Goal: Task Accomplishment & Management: Manage account settings

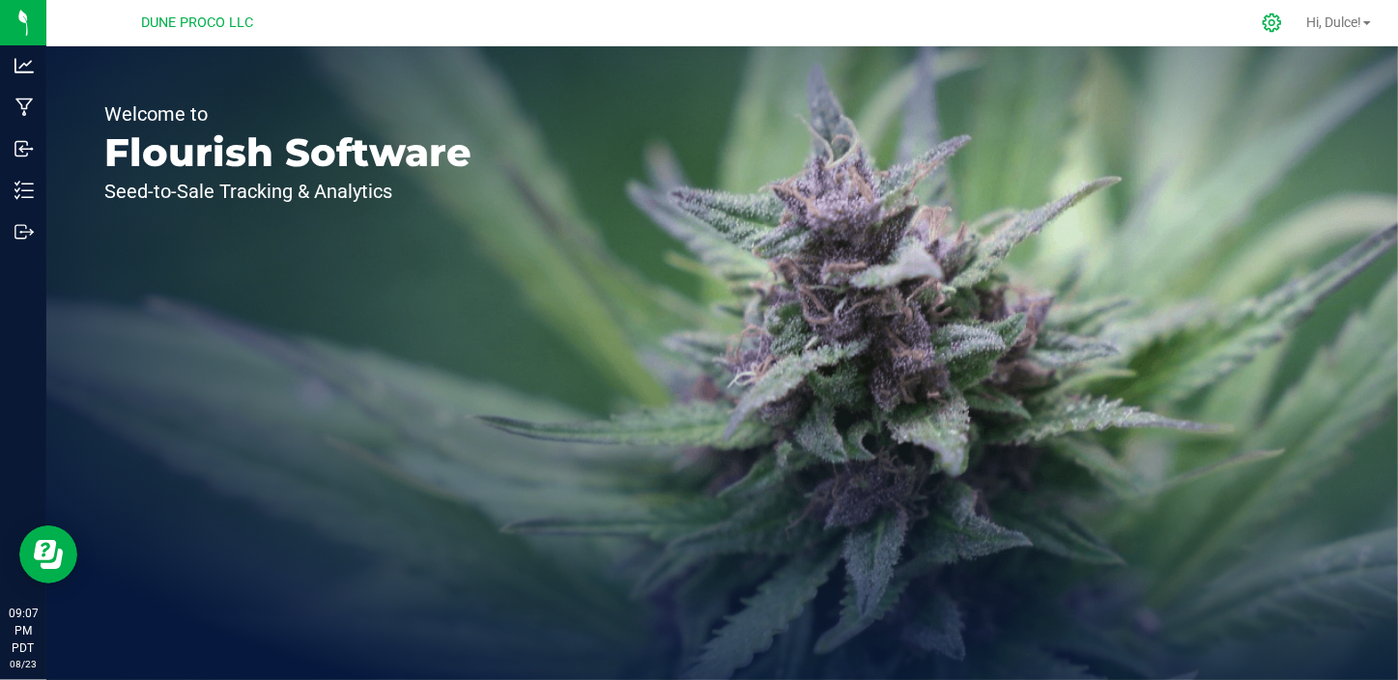
click at [1264, 21] on icon at bounding box center [1272, 23] width 20 height 20
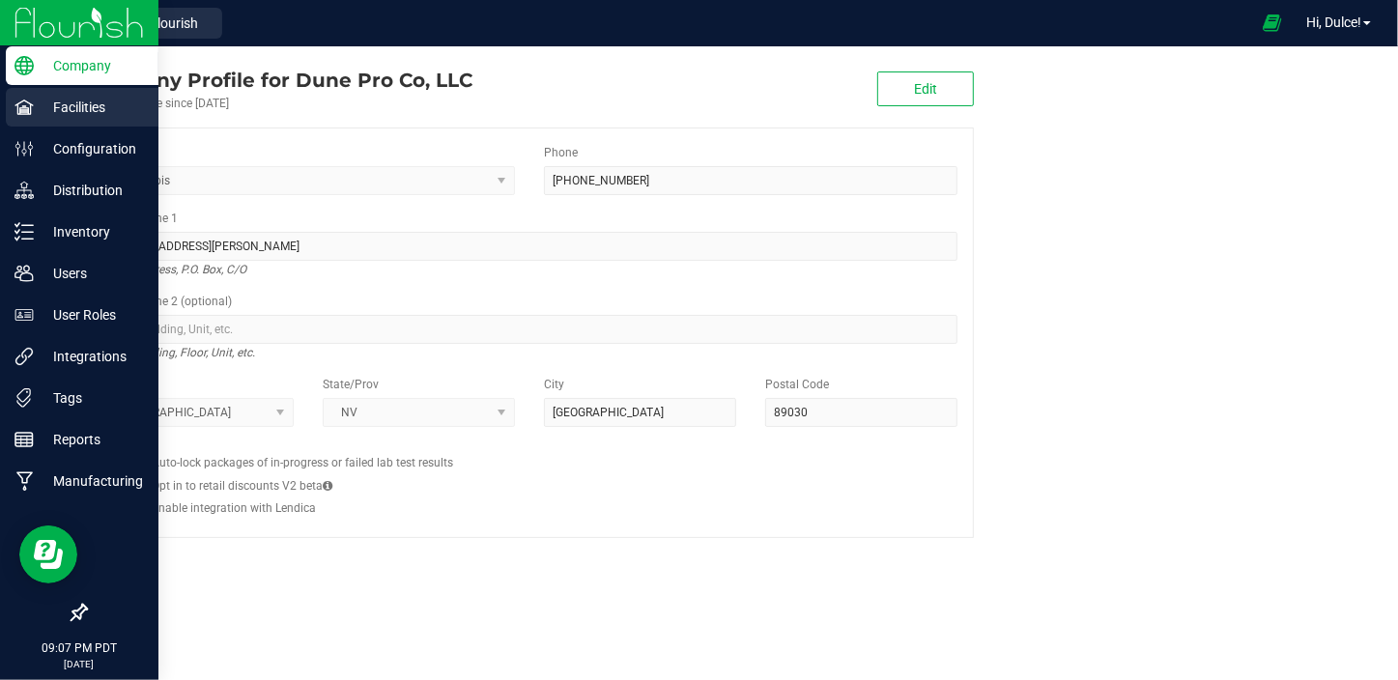
click at [53, 114] on p "Facilities" at bounding box center [92, 107] width 116 height 23
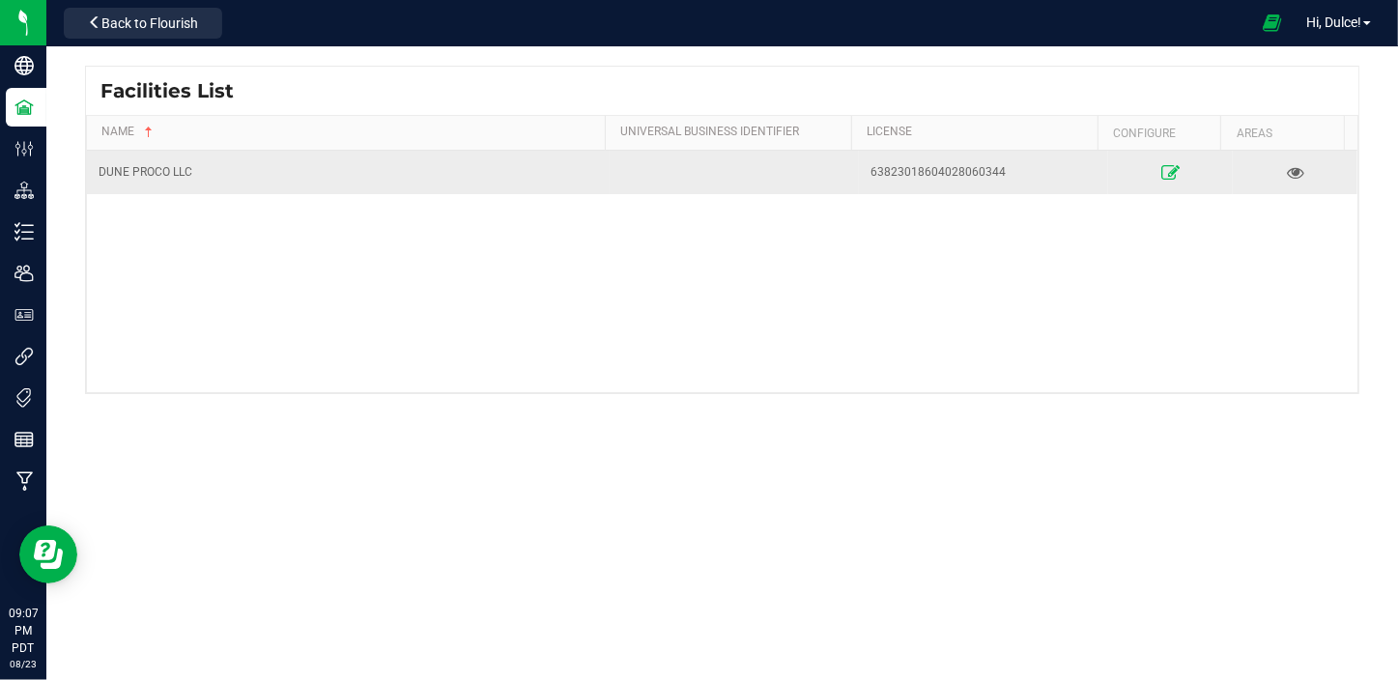
click at [1161, 179] on icon at bounding box center [1170, 172] width 18 height 14
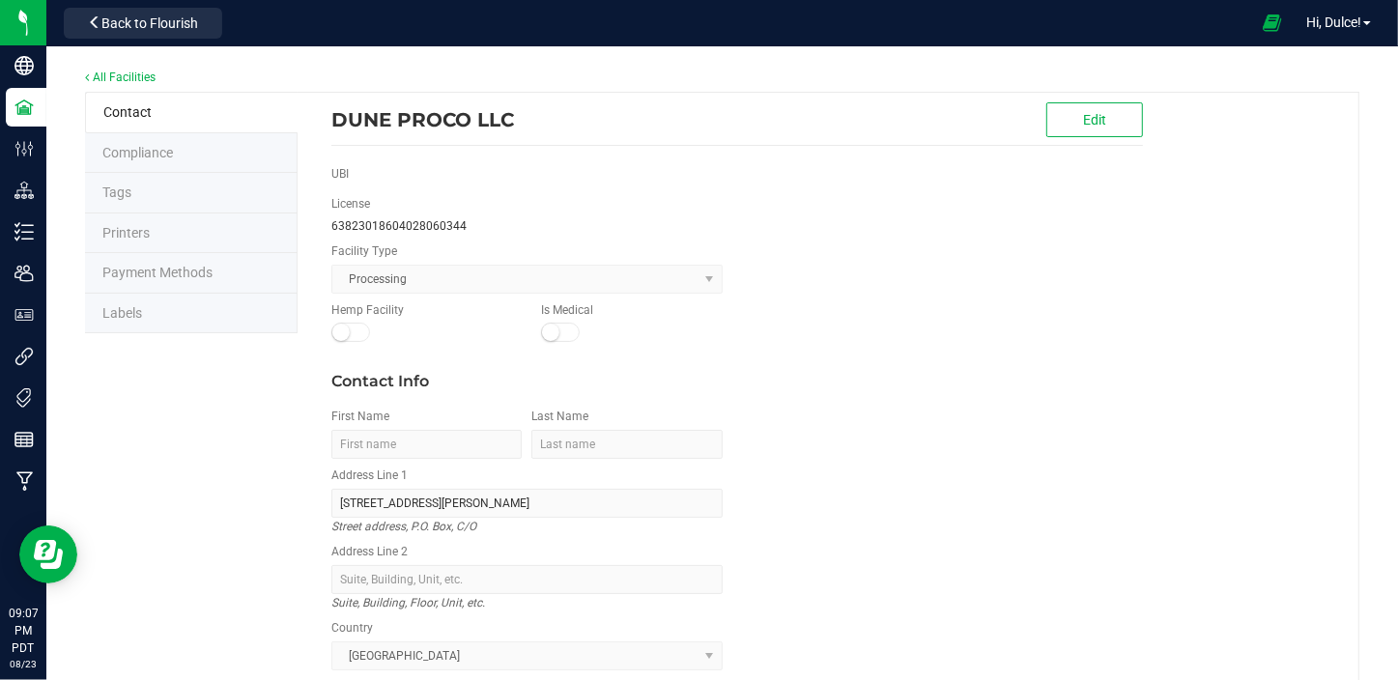
click at [141, 309] on span "Labels" at bounding box center [122, 312] width 40 height 15
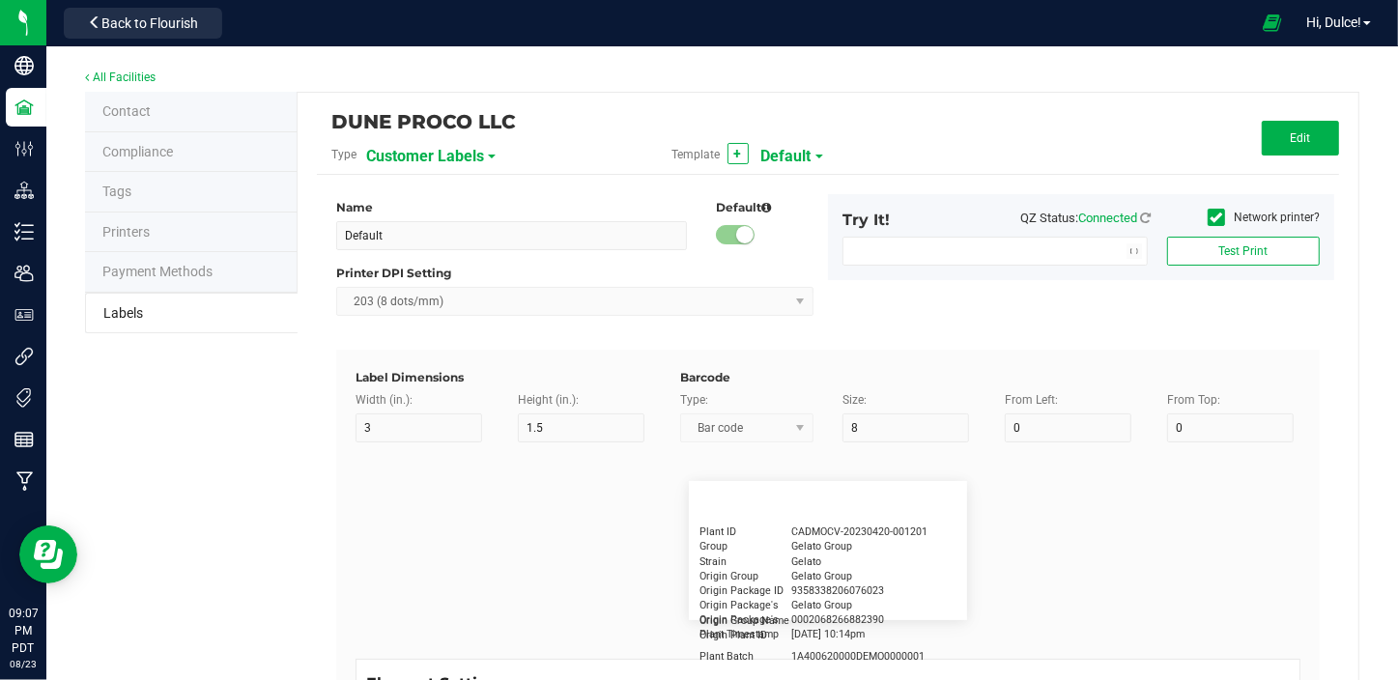
type input "2.25"
type input "1.25"
type input "20"
type input "5"
type input "Customer"
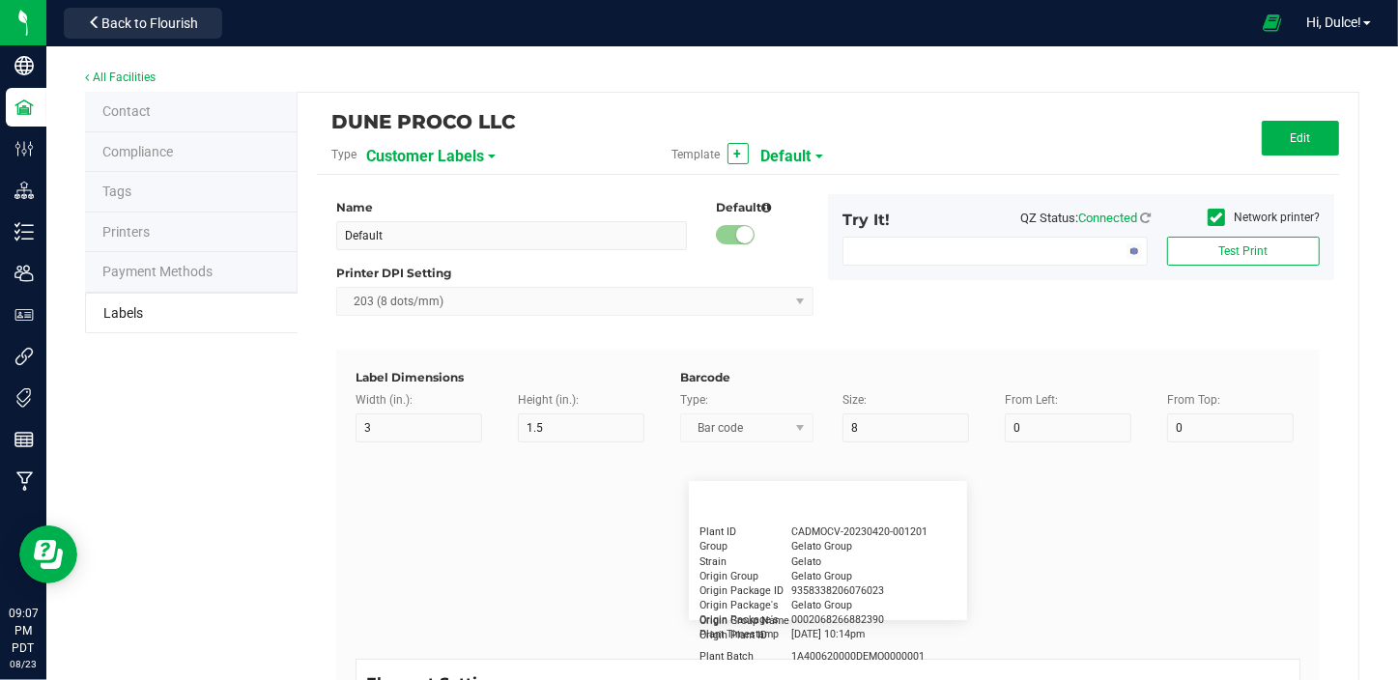
type input "15"
type input "5"
type input "[PERSON_NAME]"
type input "Product"
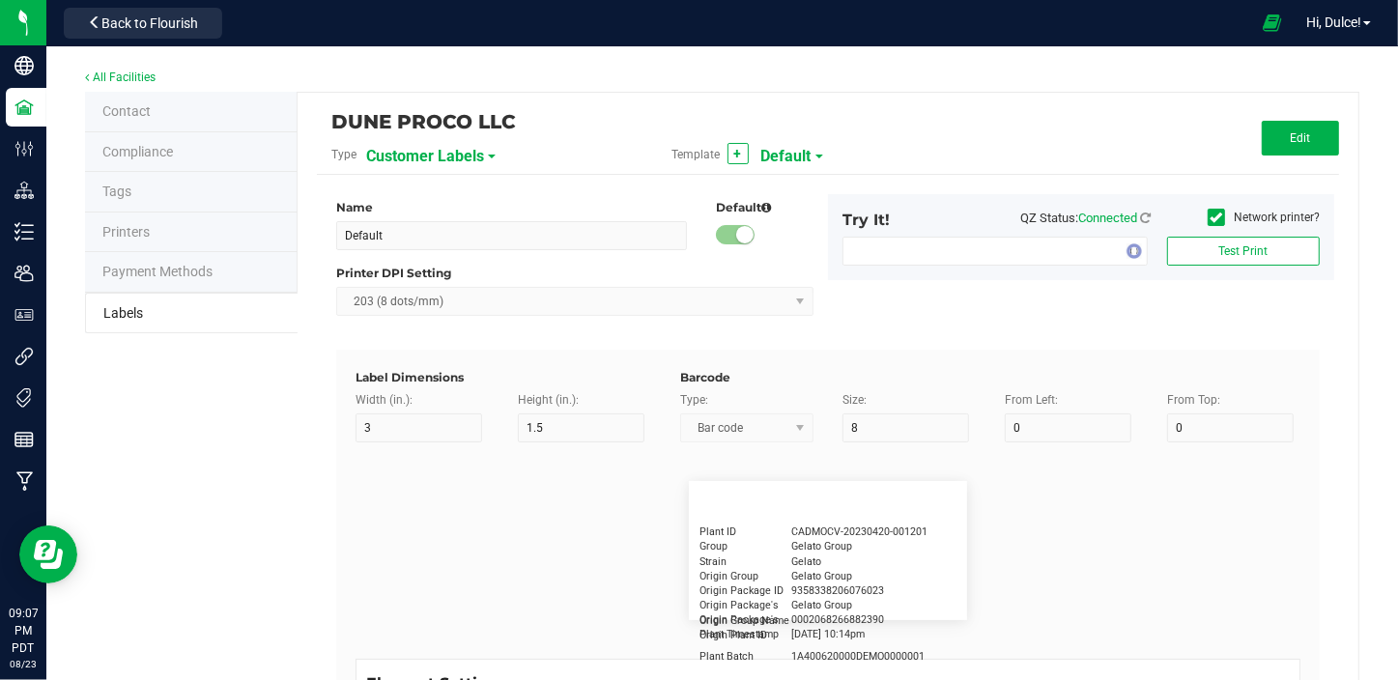
type input "15"
type input "5"
type input "10"
type input "GSC Oil Tincture"
type input "Qty"
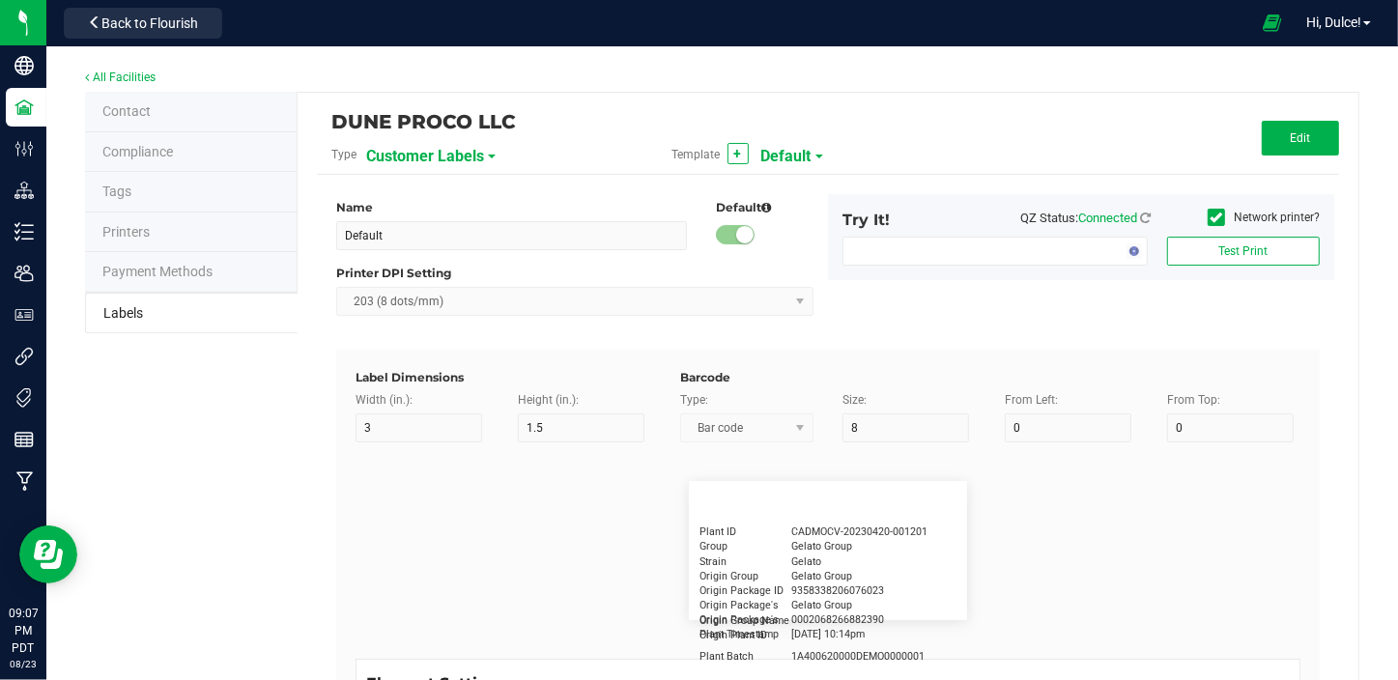
type input "5"
type input "15"
type input "3 ea"
type input "Physician"
type input "15"
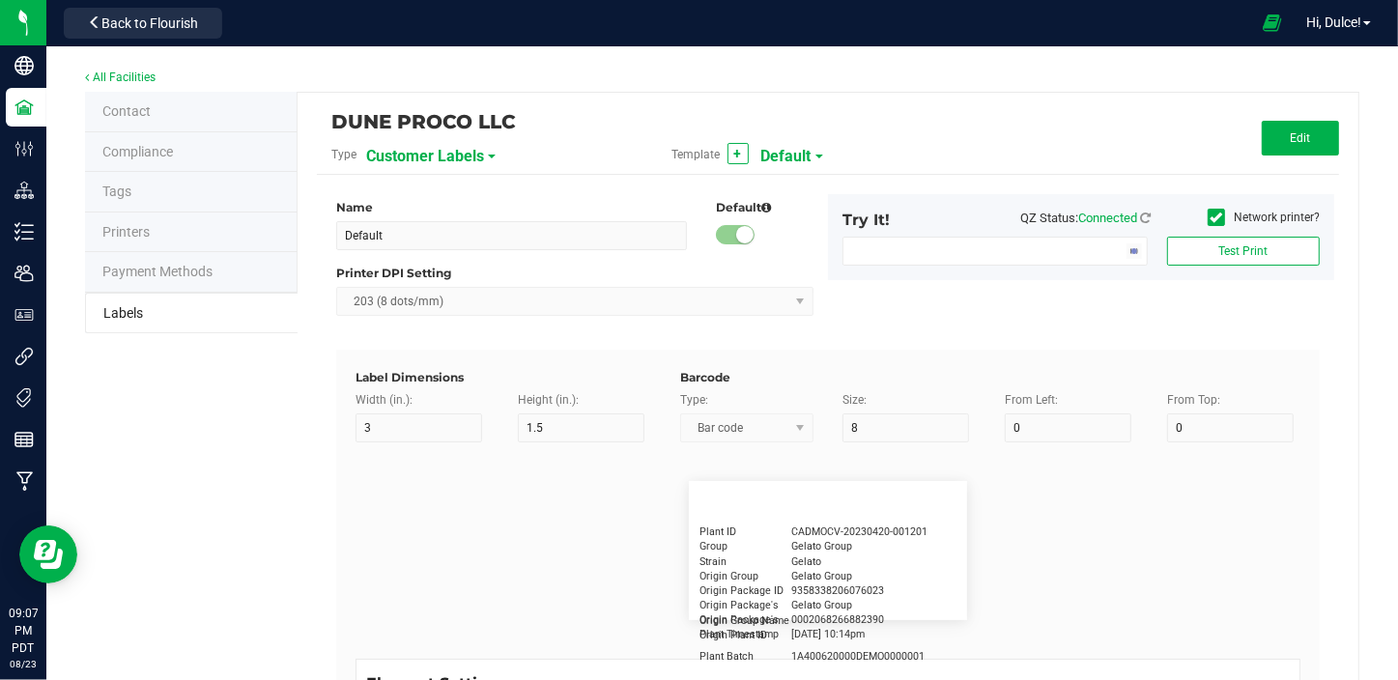
type input "5"
type input "Docfirst Doclast, MD."
type input "Order Date"
type input "15"
type input "5"
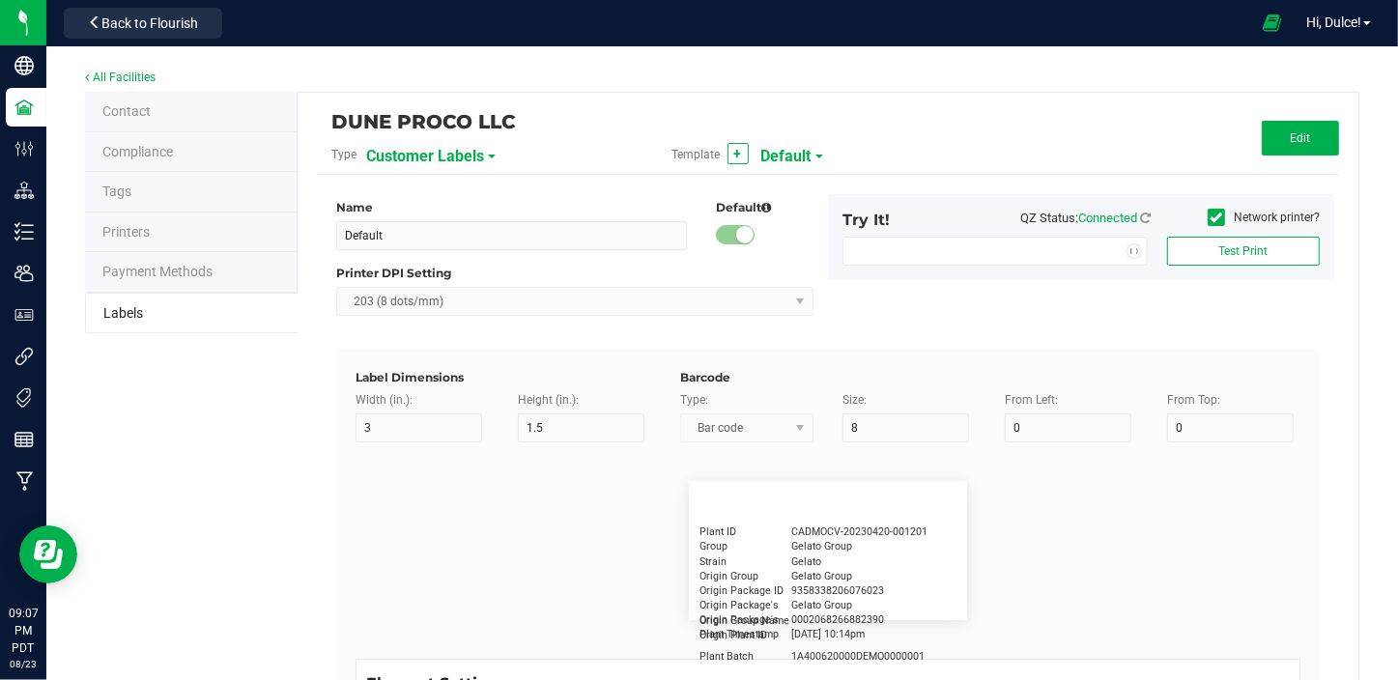
type input "25"
type input "[DATE] 1:17 pm"
type input "Package ID"
type input "15"
type input "5"
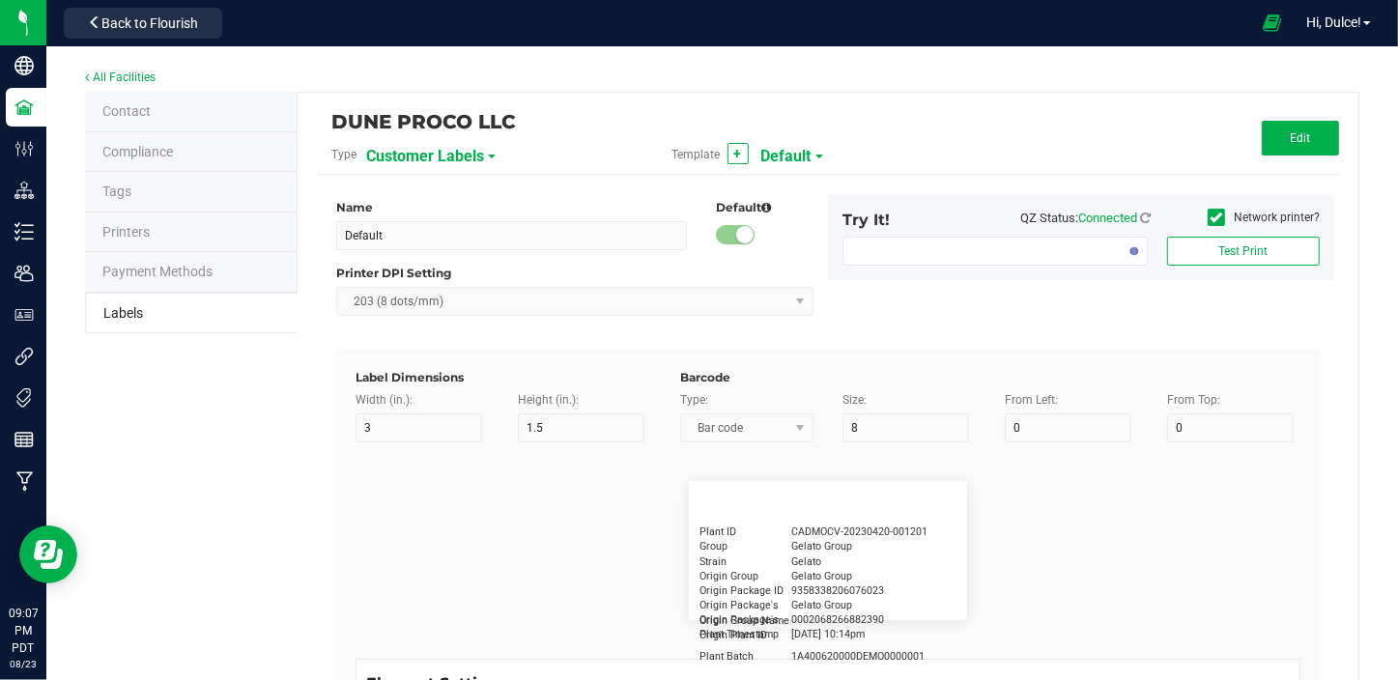
type input "10"
type input "CADMODS-20230420-096"
type input "Lot Number"
type input "15"
type input "5"
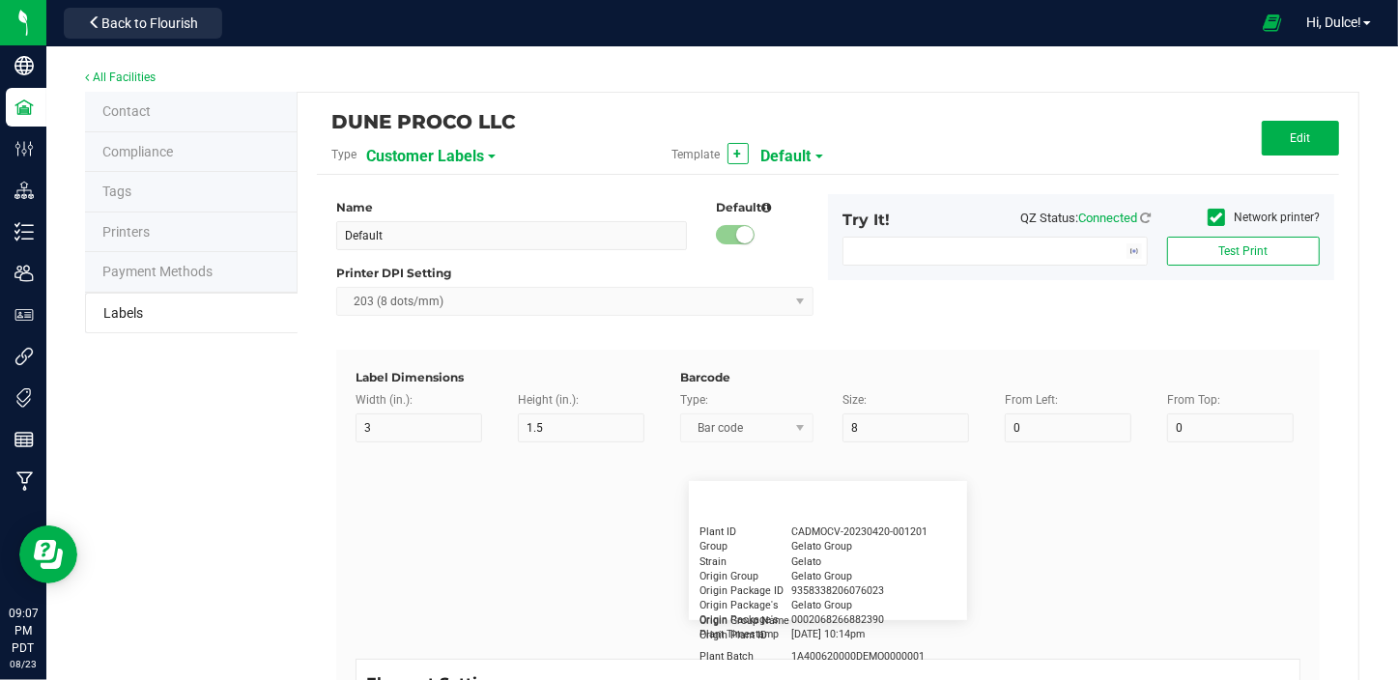
type input "10"
type input "LOTPXGDP-0912"
type input "Warning"
type input "15"
type input "5"
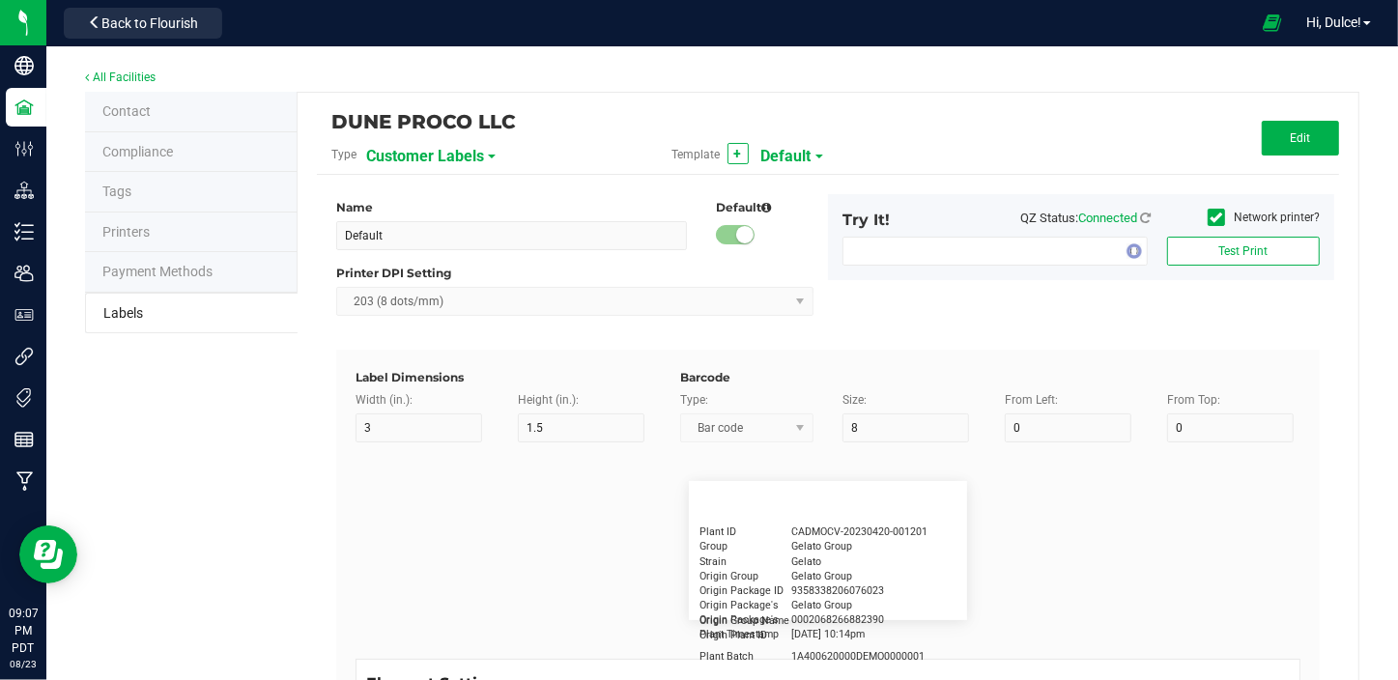
type input "30"
type input "Type Warning Here"
type input "Brand"
type input "15"
type input "5"
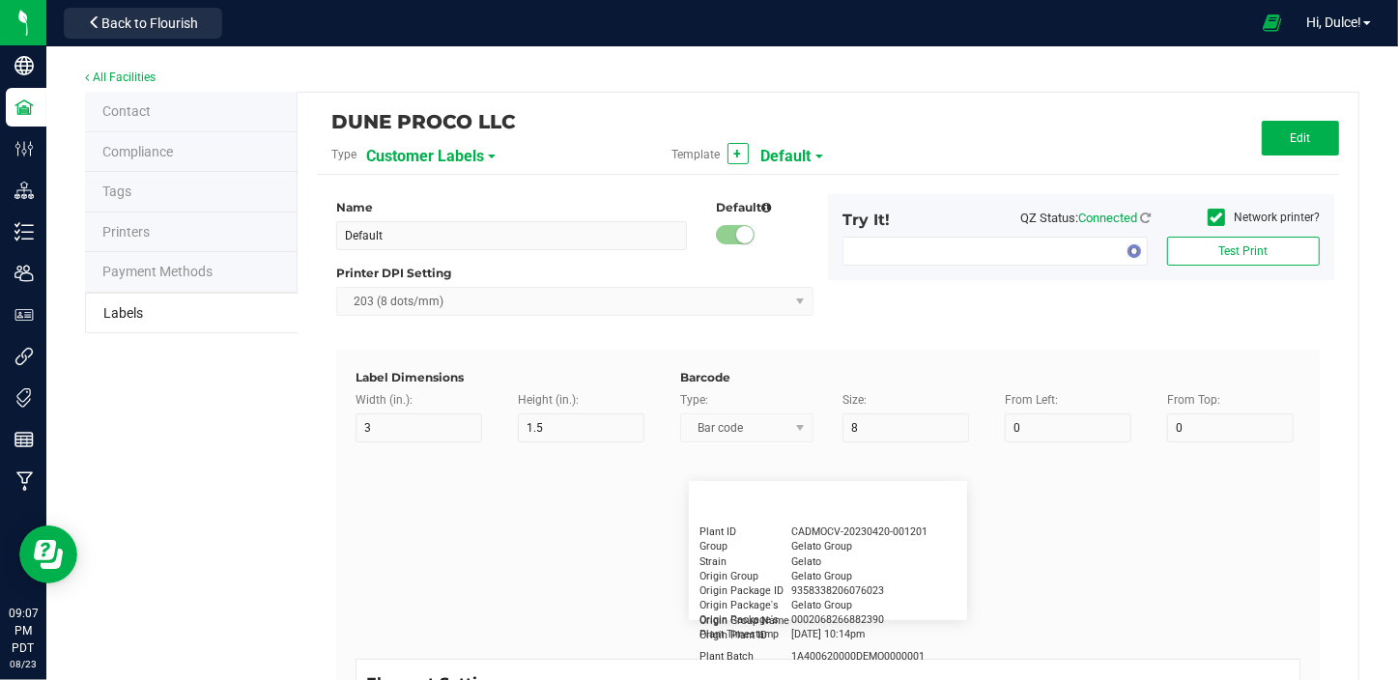
type input "30"
type input "Cannabis Co."
type input "NDC Number"
type input "15"
type input "5"
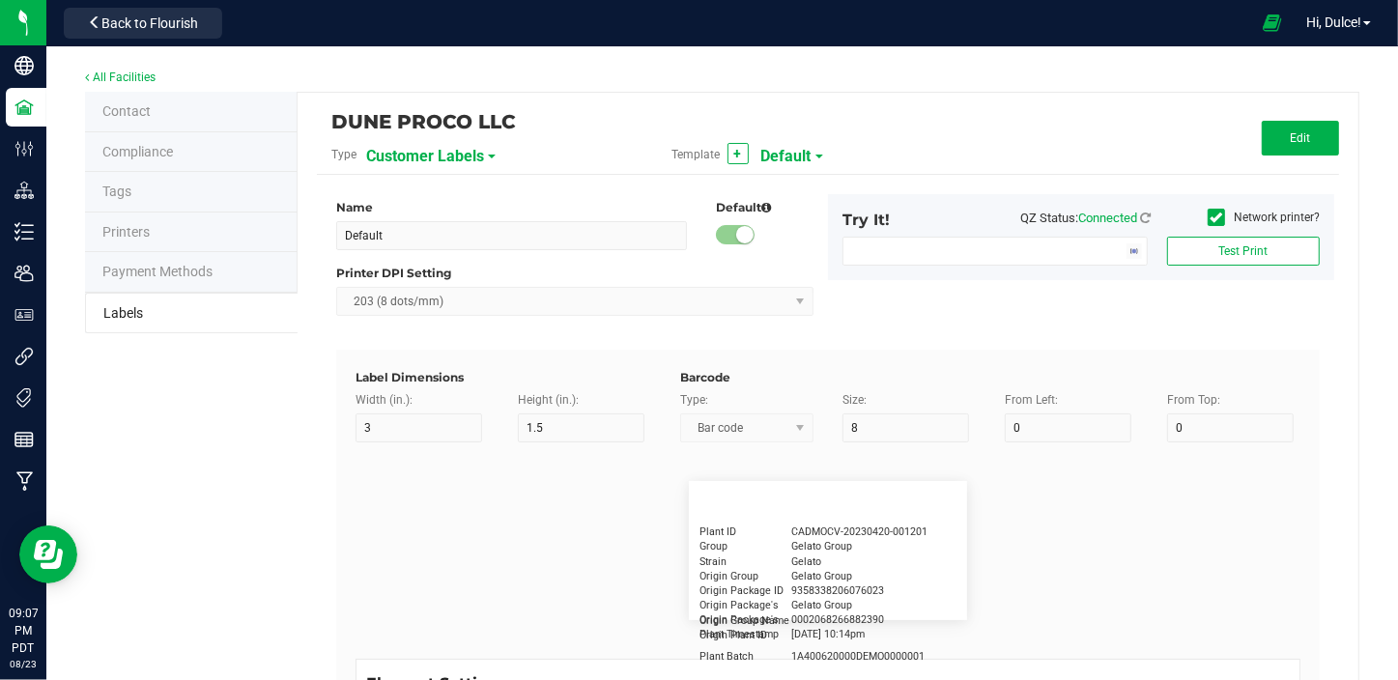
type input "30"
type input "[PHONE_NUMBER]"
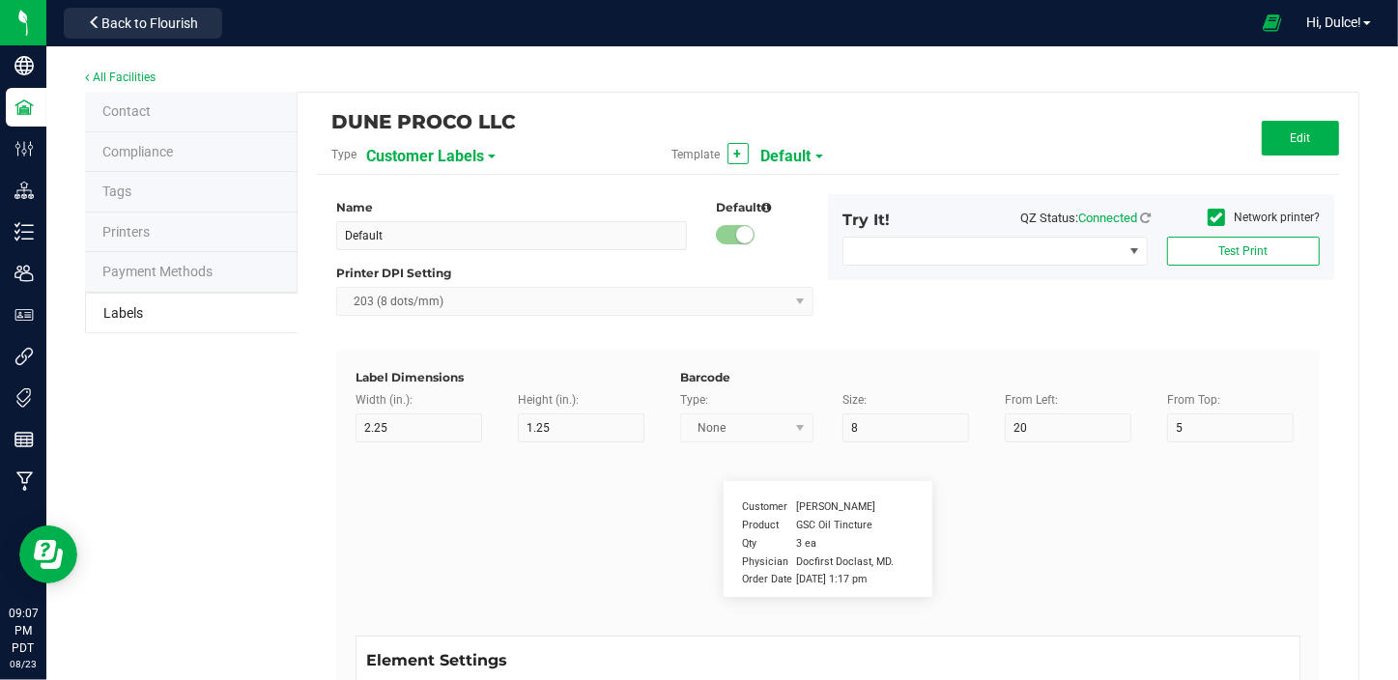
click at [453, 158] on span "Customer Labels" at bounding box center [425, 156] width 118 height 33
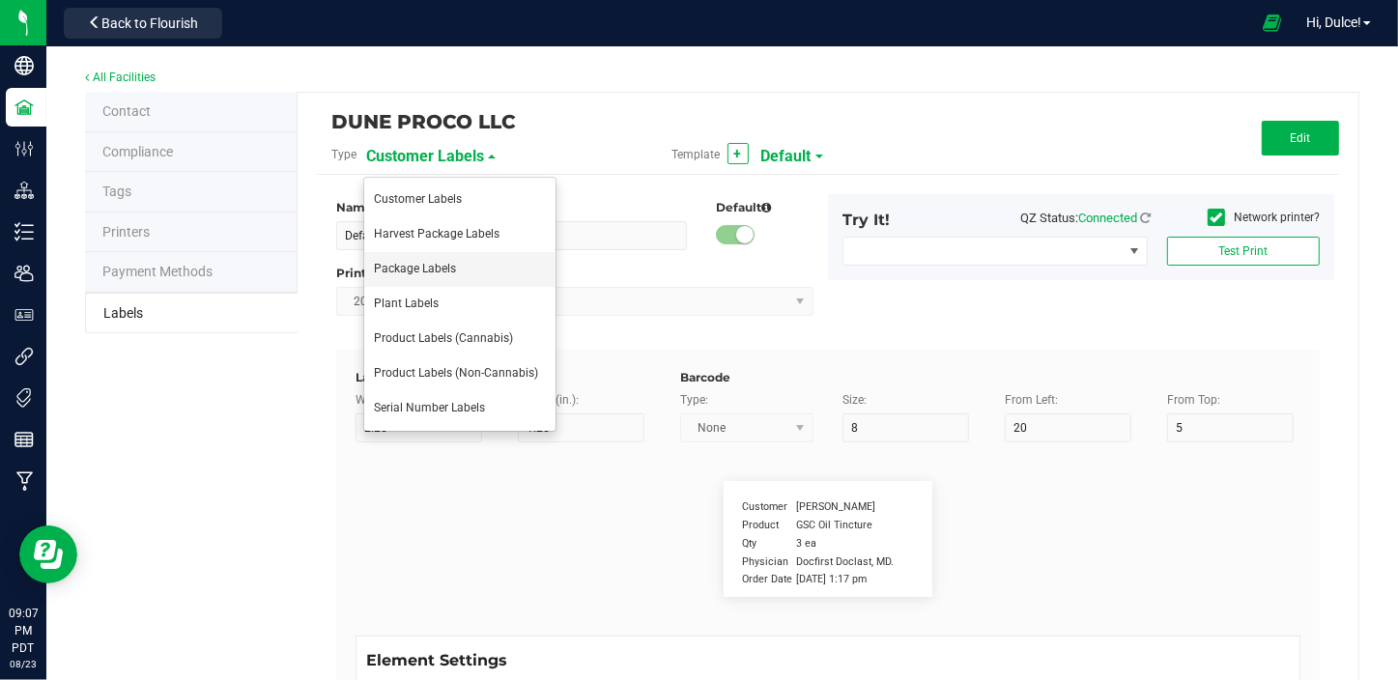
click at [450, 270] on span "Package Labels" at bounding box center [415, 269] width 82 height 14
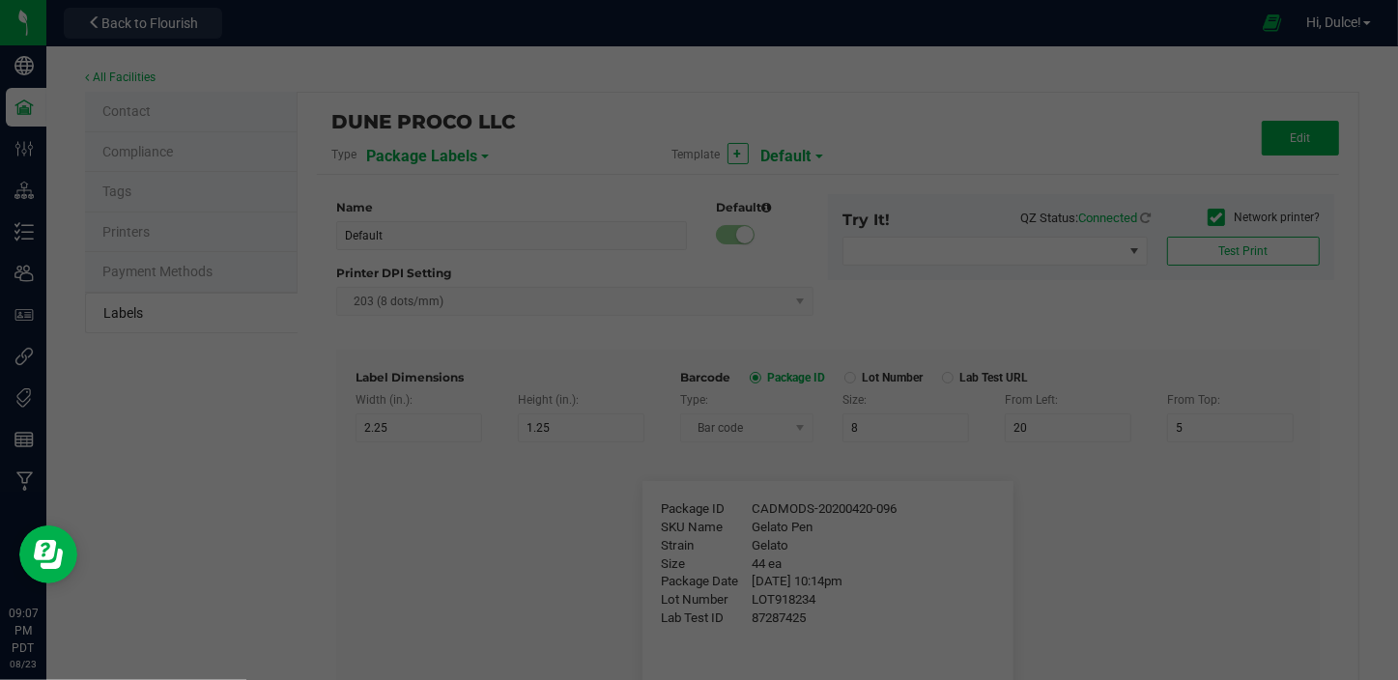
type input "4"
type input "3"
type input "5"
type input "40"
type input "Package ID"
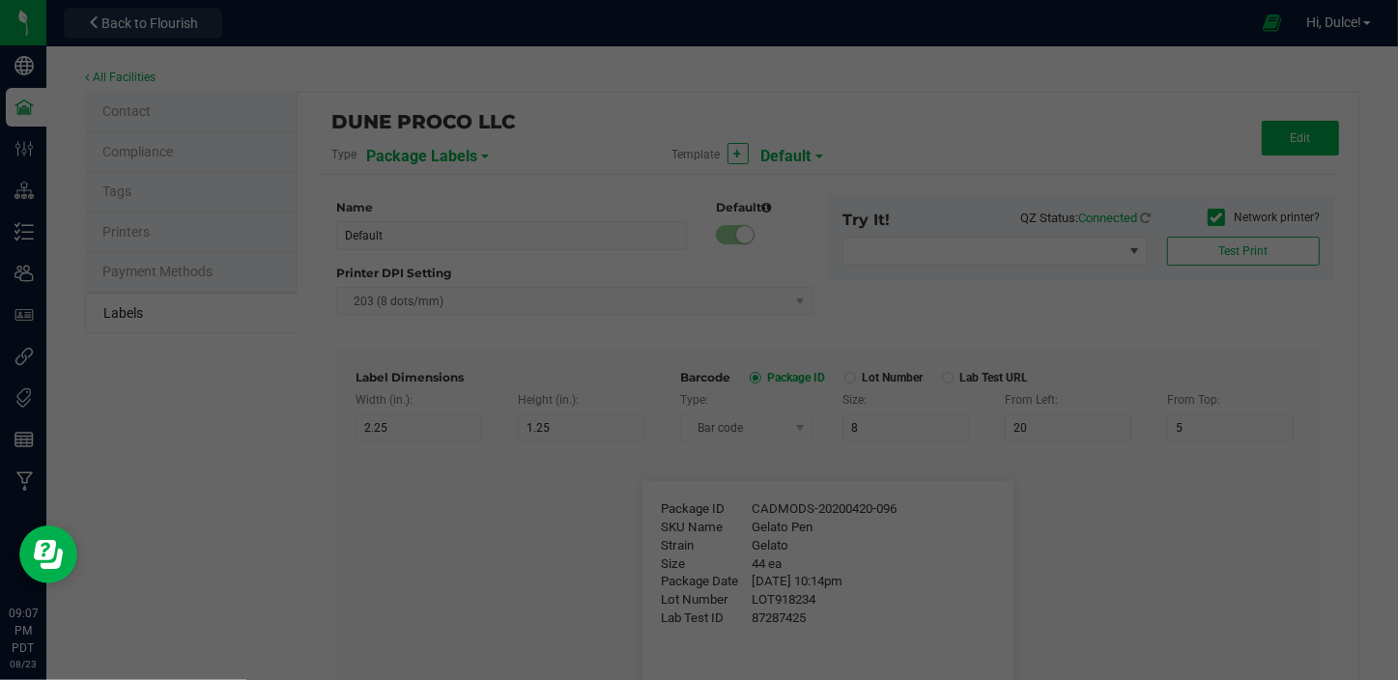
type input "25"
type input "10"
type input "CADMODS-20200420-096"
type input "SKU Name"
type input "25"
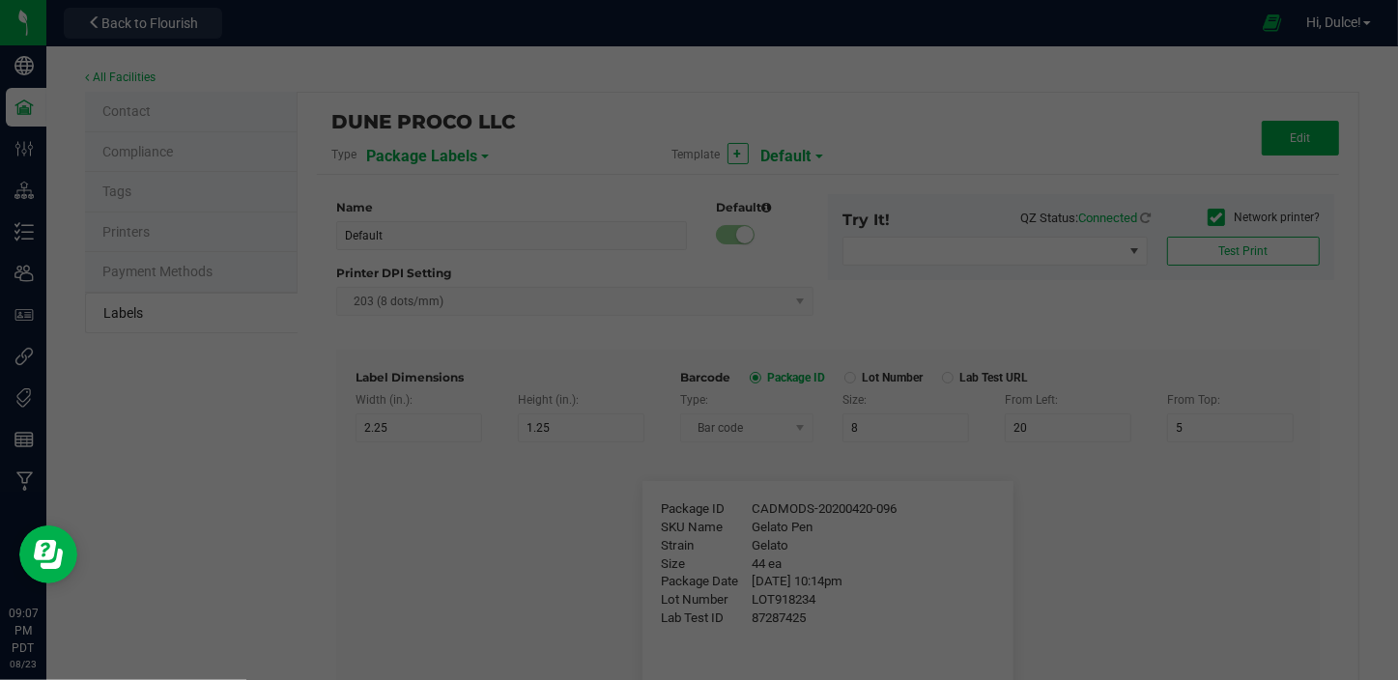
type input "10"
type input "Gelato Pen"
type input "Strain"
type input "25"
type input "10"
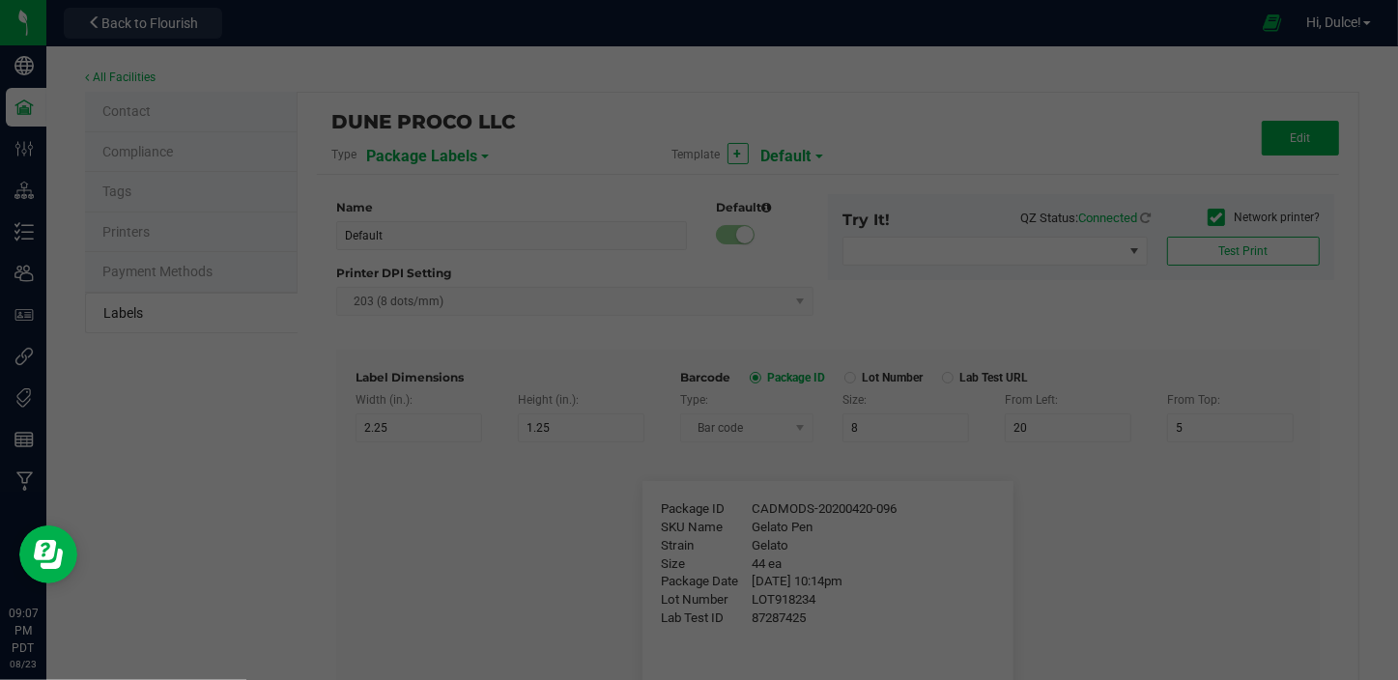
type input "Gelato"
type input "Size"
type input "25"
type input "10"
type input "44 ea"
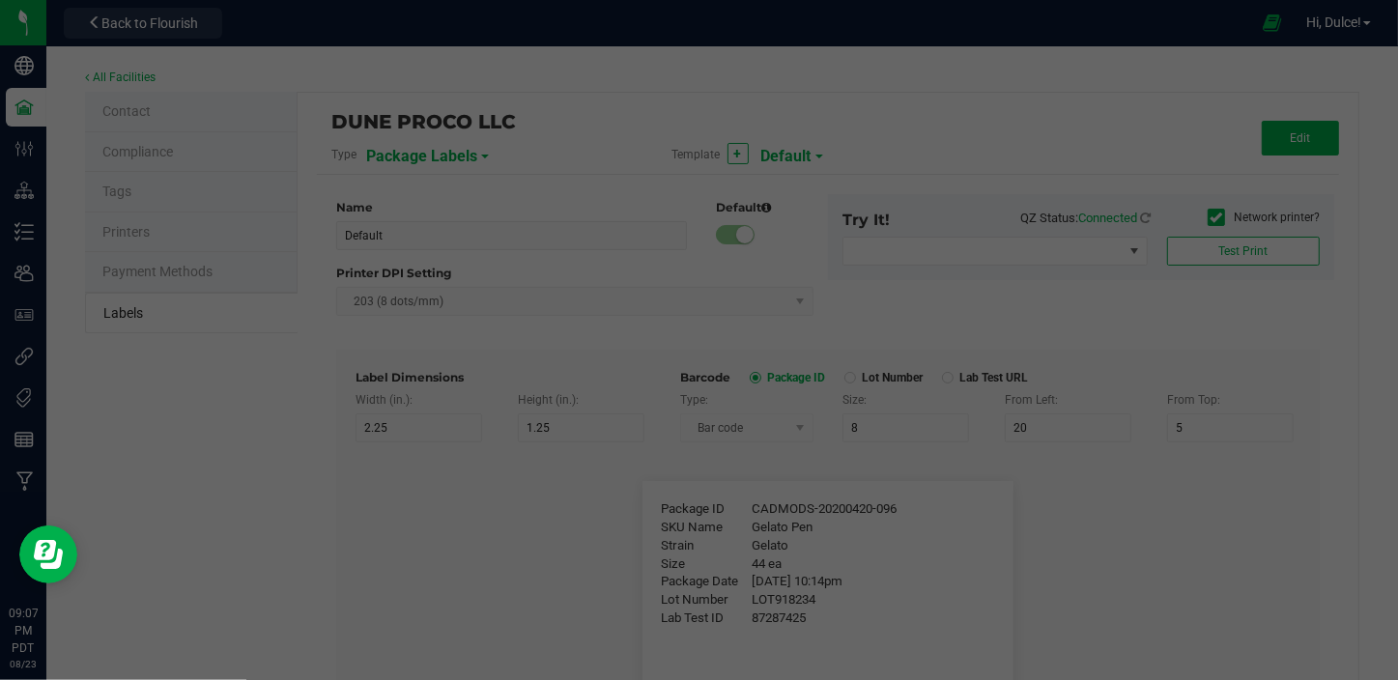
type input "Package Date"
type input "25"
type input "10"
type input "[DATE] 10:14pm"
type input "Lot Number"
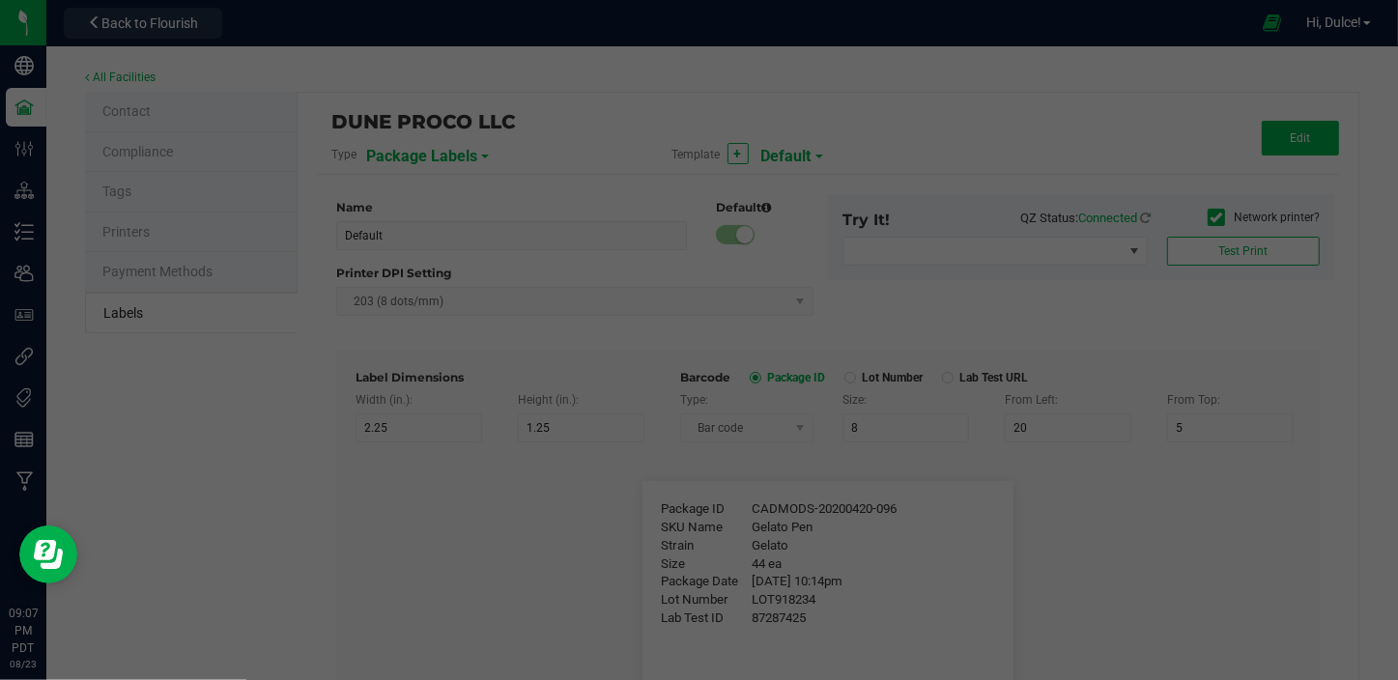
type input "25"
type input "10"
type input "30"
type input "LOT918234"
type input "Lab Test ID"
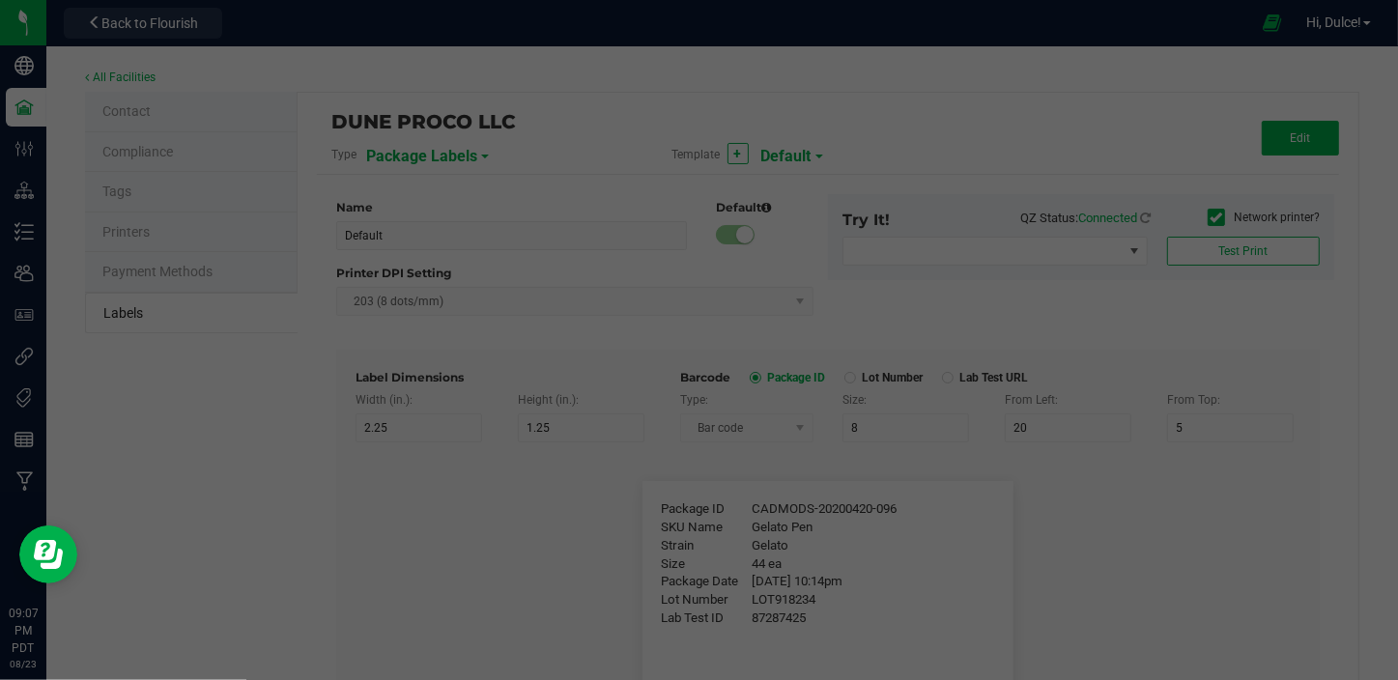
type input "25"
type input "10"
type input "35"
type input "87287425"
type input "Total THC mg"
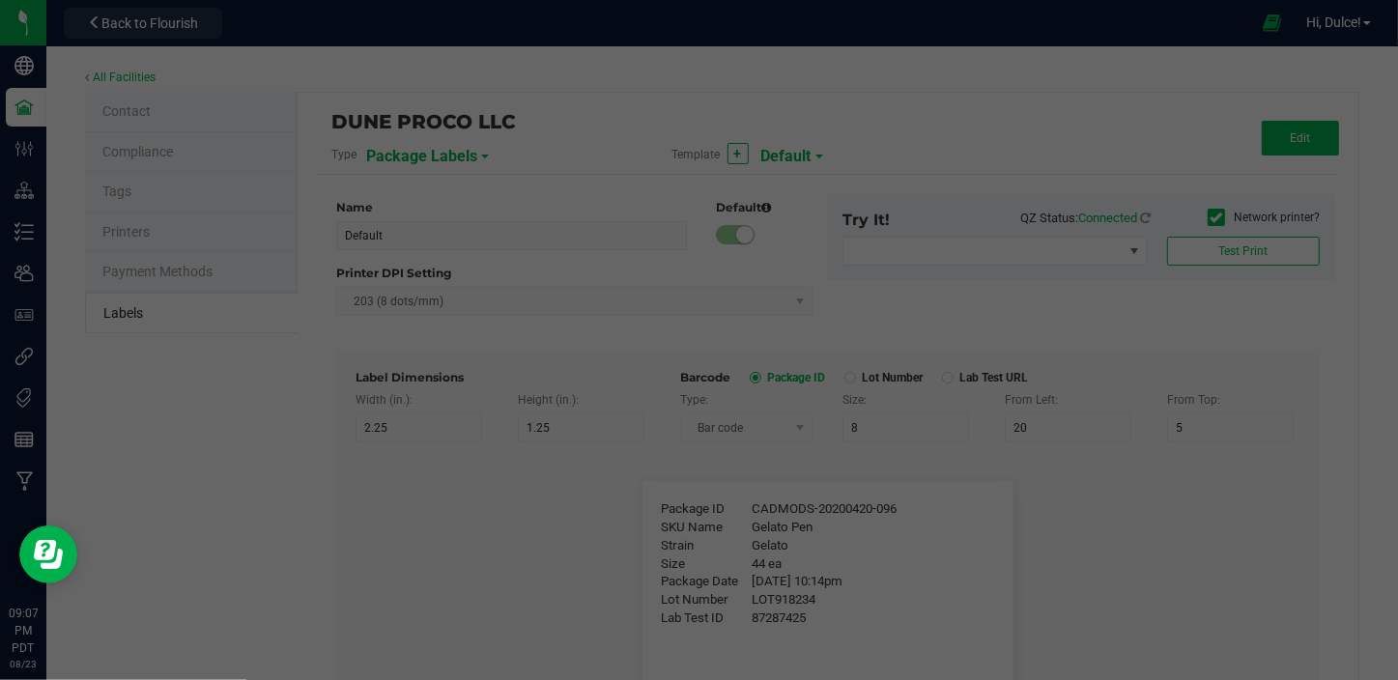
type input "25"
type input "55"
type input "65.63"
type input "SKU"
type input "25"
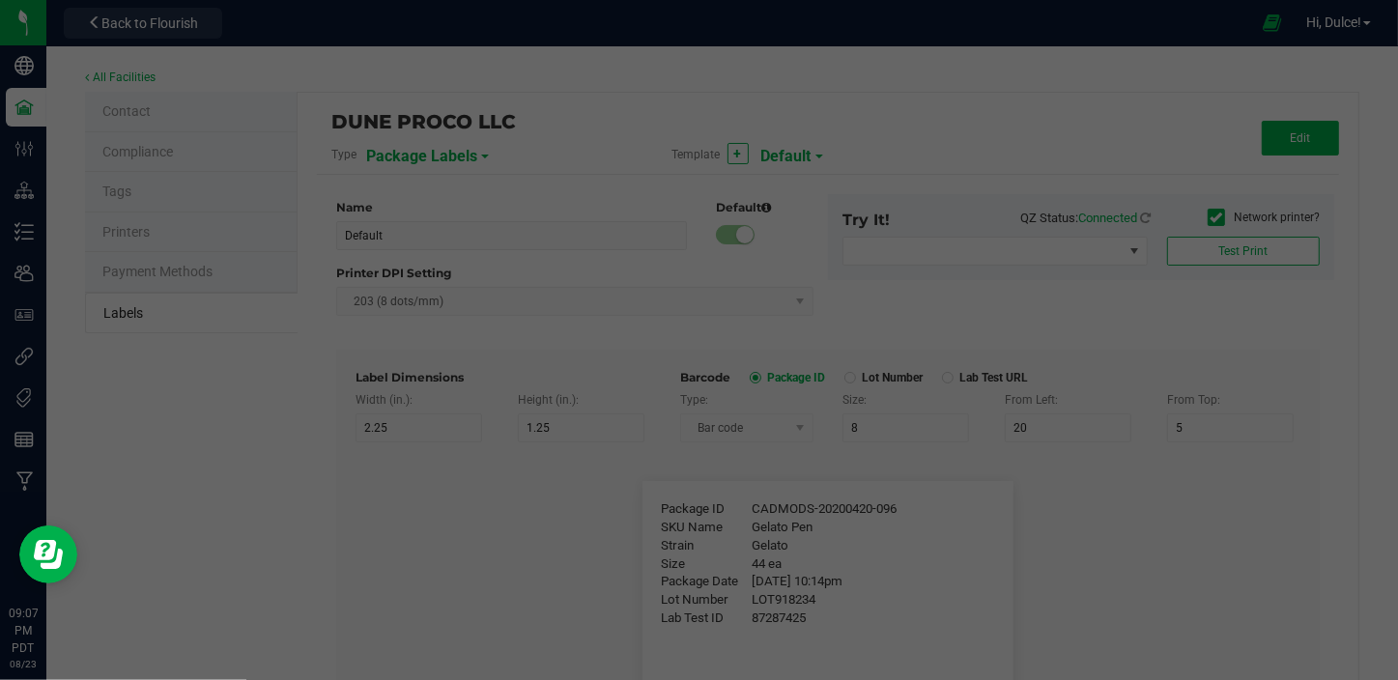
type input "10"
type input "42P017"
type input "Ref Field 1"
type input "25"
type input "10"
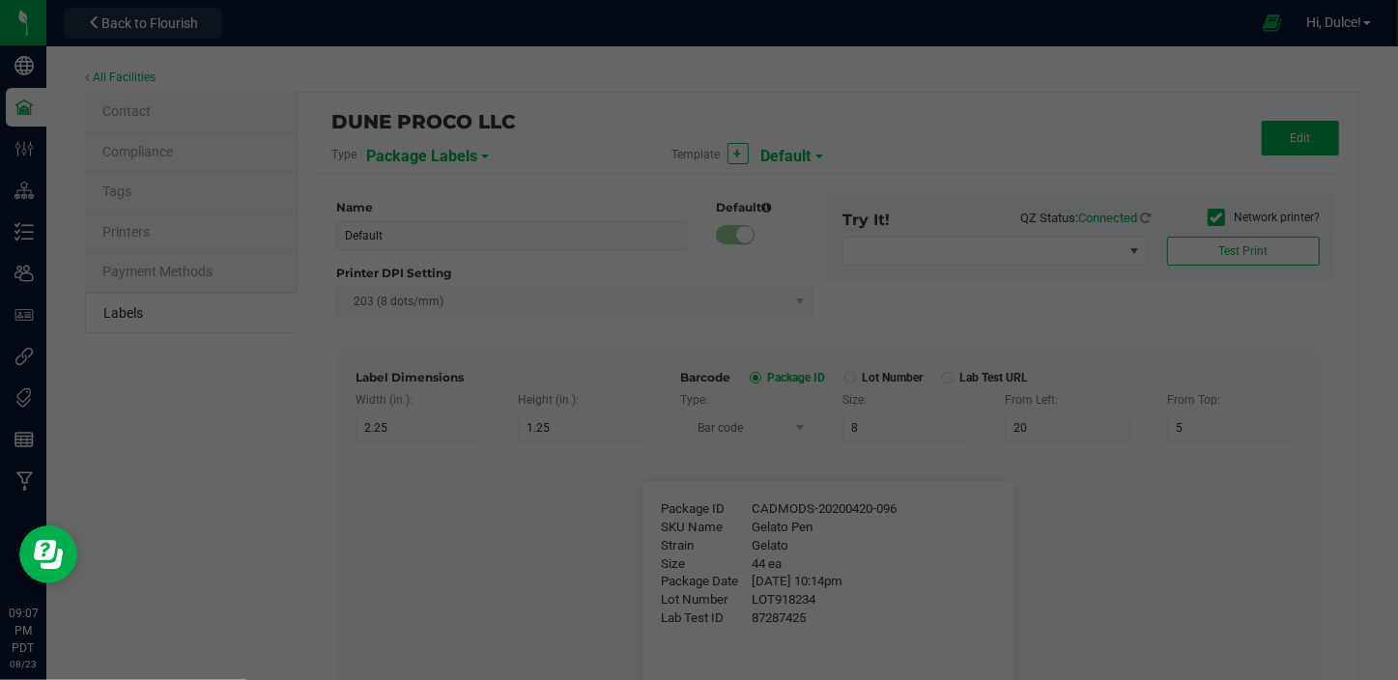
type input "35"
type input "Ref Field 1 Value"
type input "Ref Field 2"
type input "25"
type input "10"
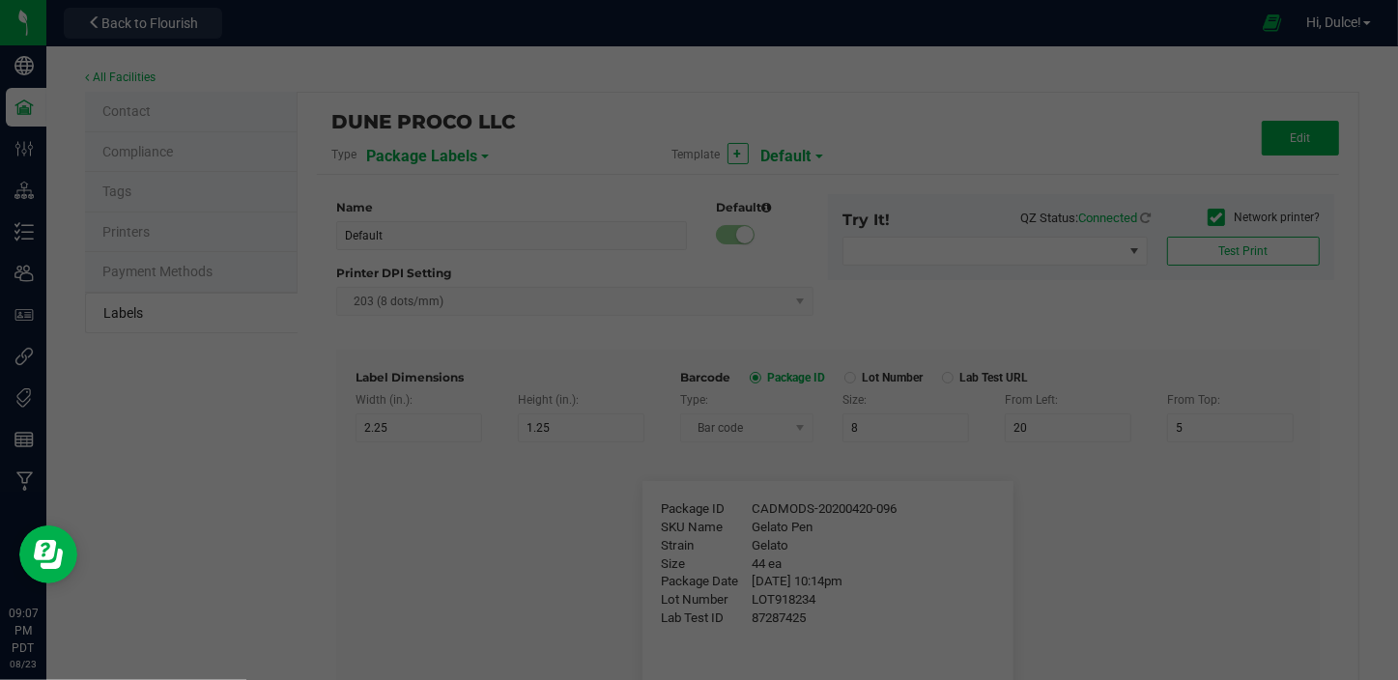
type input "35"
type input "Ref Field 2 Value"
type input "Ref Field 3"
type input "25"
type input "10"
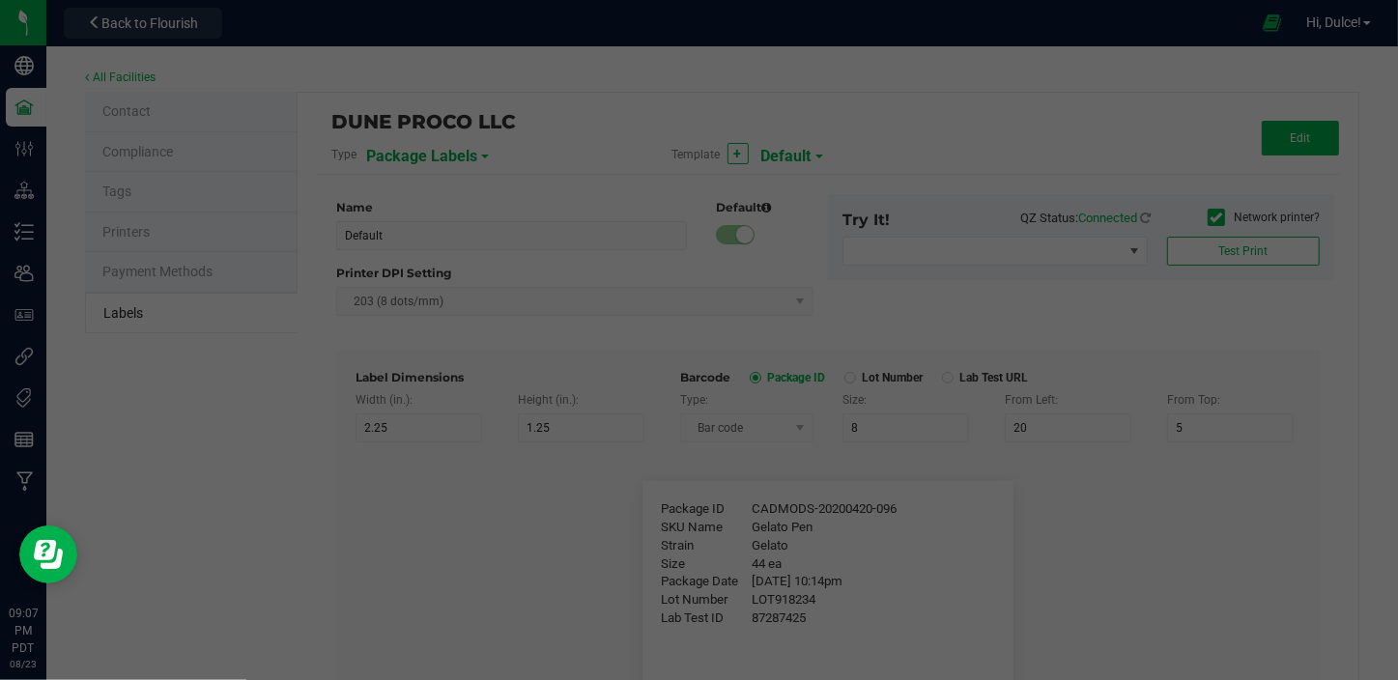
type input "35"
type input "Ref Field 3 Value"
type input "Item Ref Field 1"
type input "25"
type input "10"
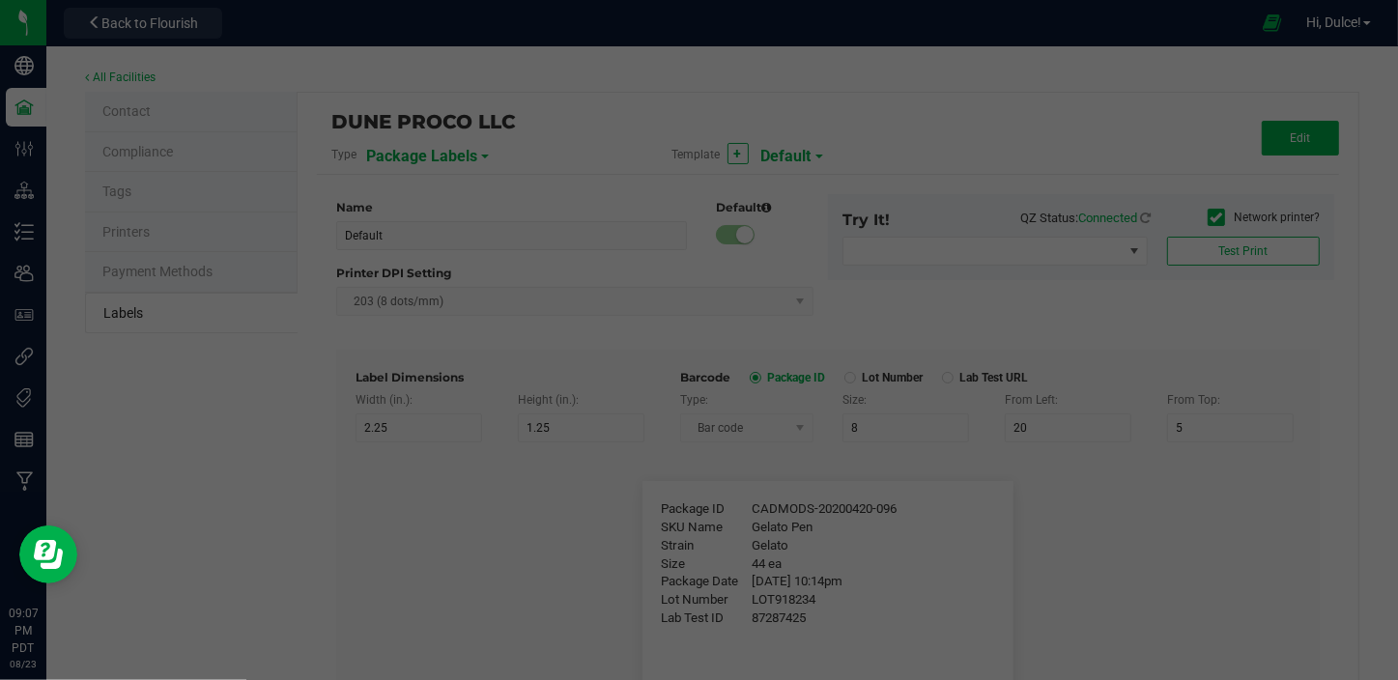
type input "35"
type input "Item Ref Field 1 Value"
type input "Item Ref Field 2"
type input "25"
type input "10"
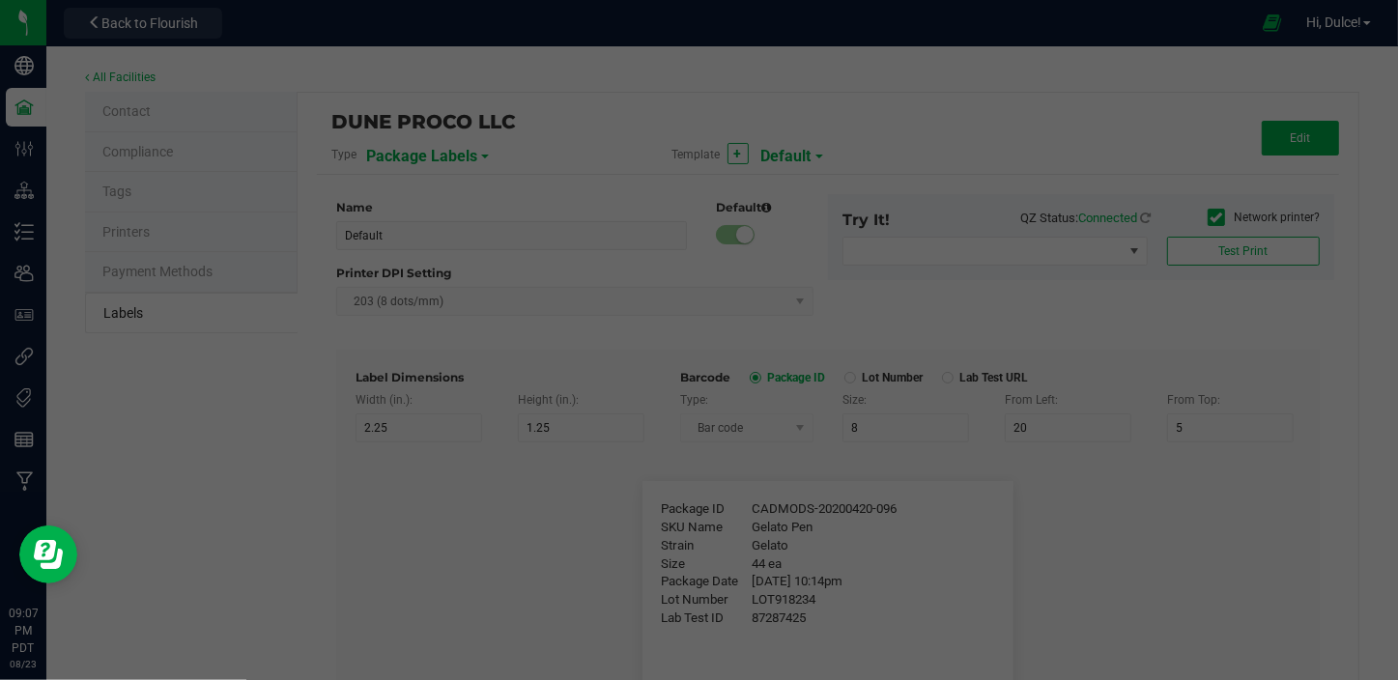
type input "35"
type input "Item Ref Field 2 Value"
type input "Item Ref Field 3"
type input "25"
type input "10"
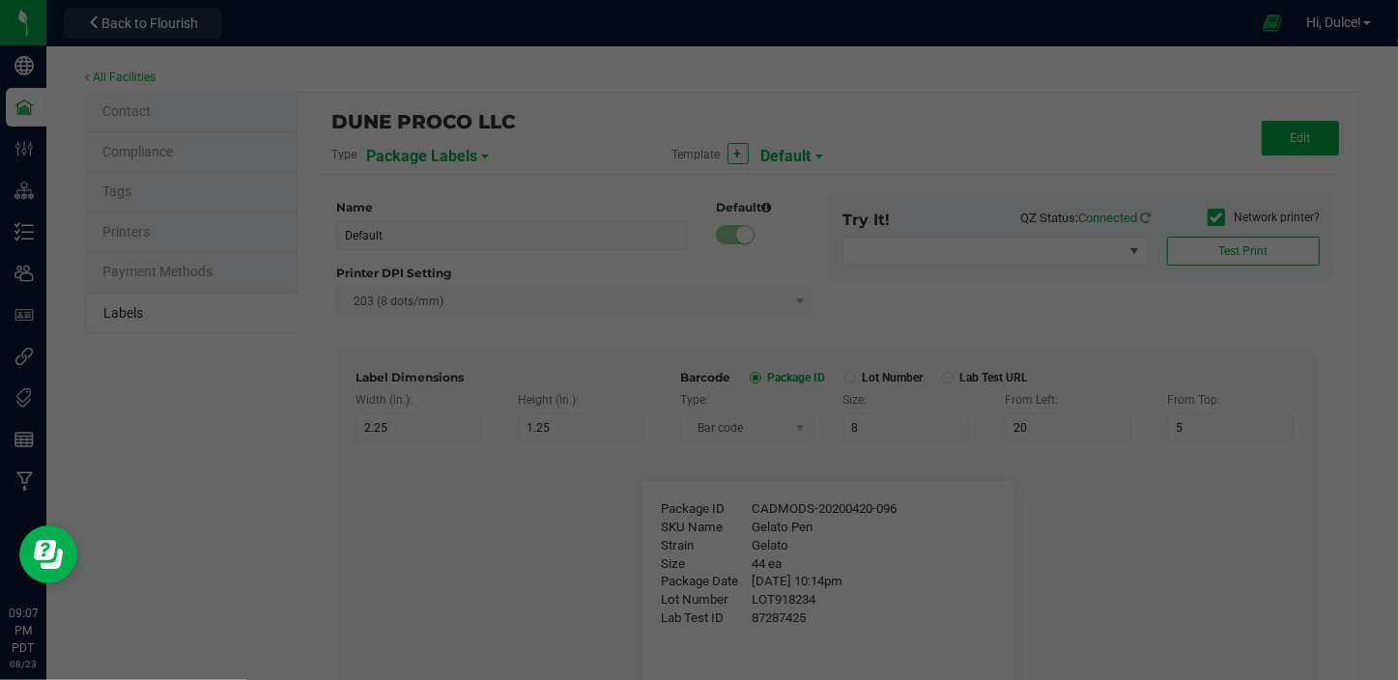
type input "35"
type input "Item Ref Field 3 Value"
type input "Item Ref Field 4"
type input "25"
type input "10"
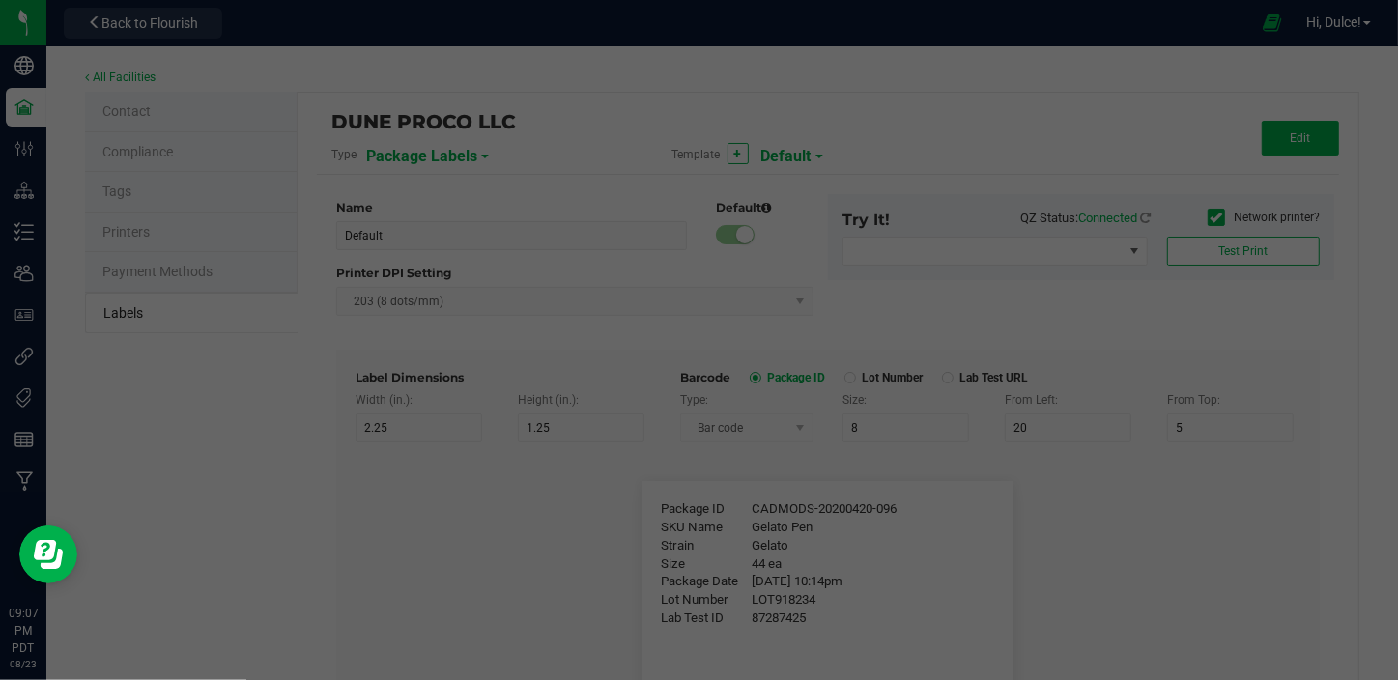
type input "35"
type input "Item Ref Field 4 Value"
type input "Item Ref Field 5"
type input "25"
type input "10"
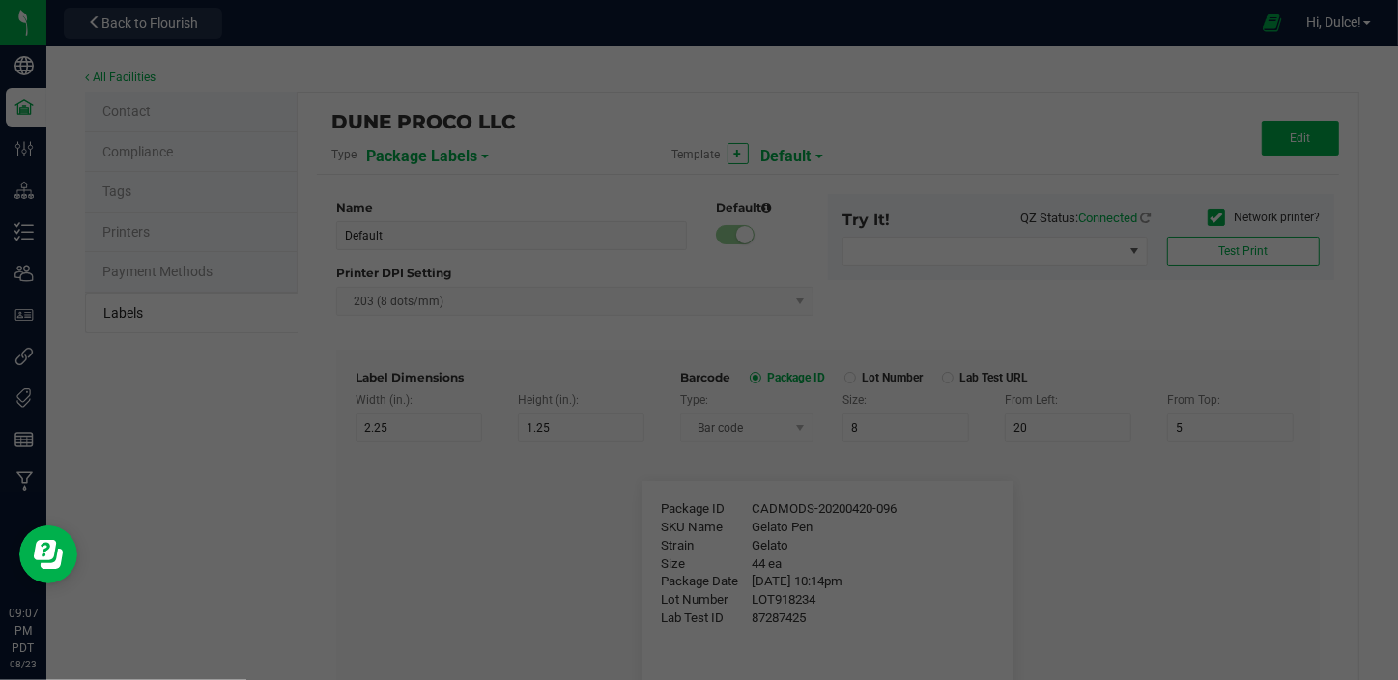
type input "35"
type input "Item Ref Field 5 Value"
type input "NDC Number"
type input "25"
type input "10"
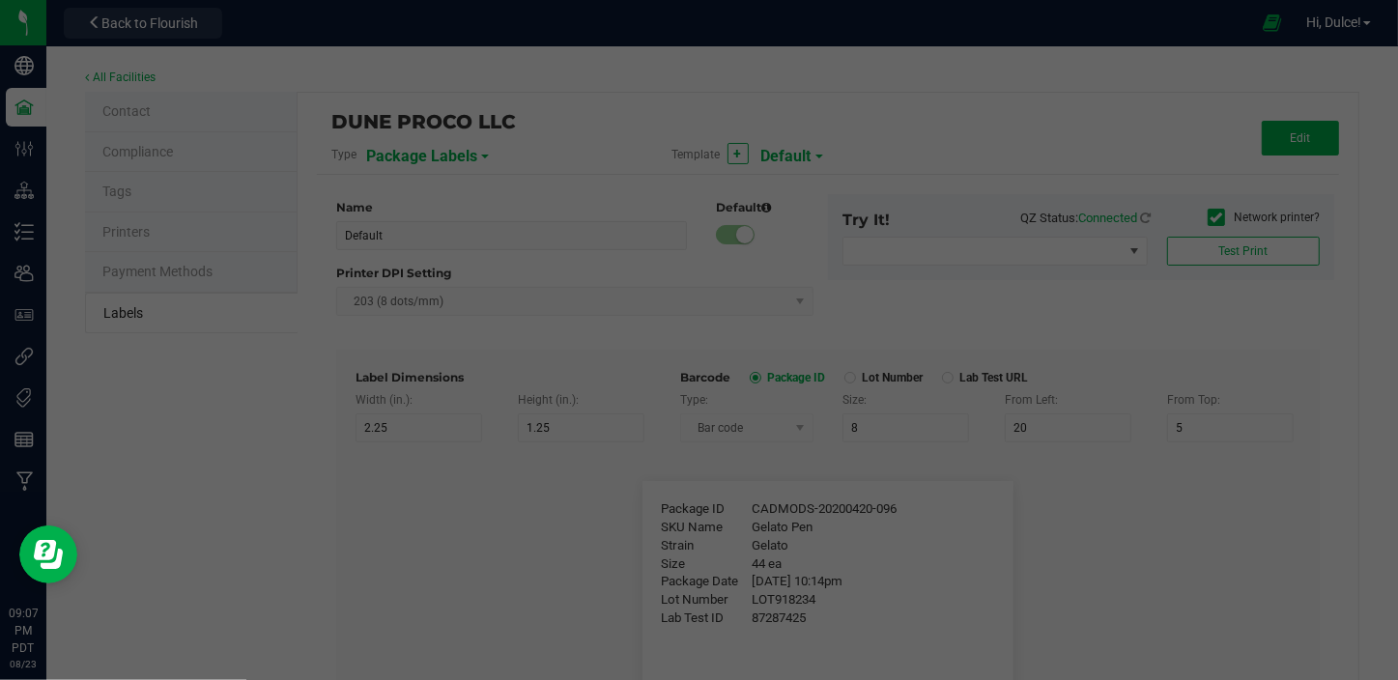
type input "35"
type input "[PHONE_NUMBER]"
type input "Number of Servings"
type input "25"
type input "10"
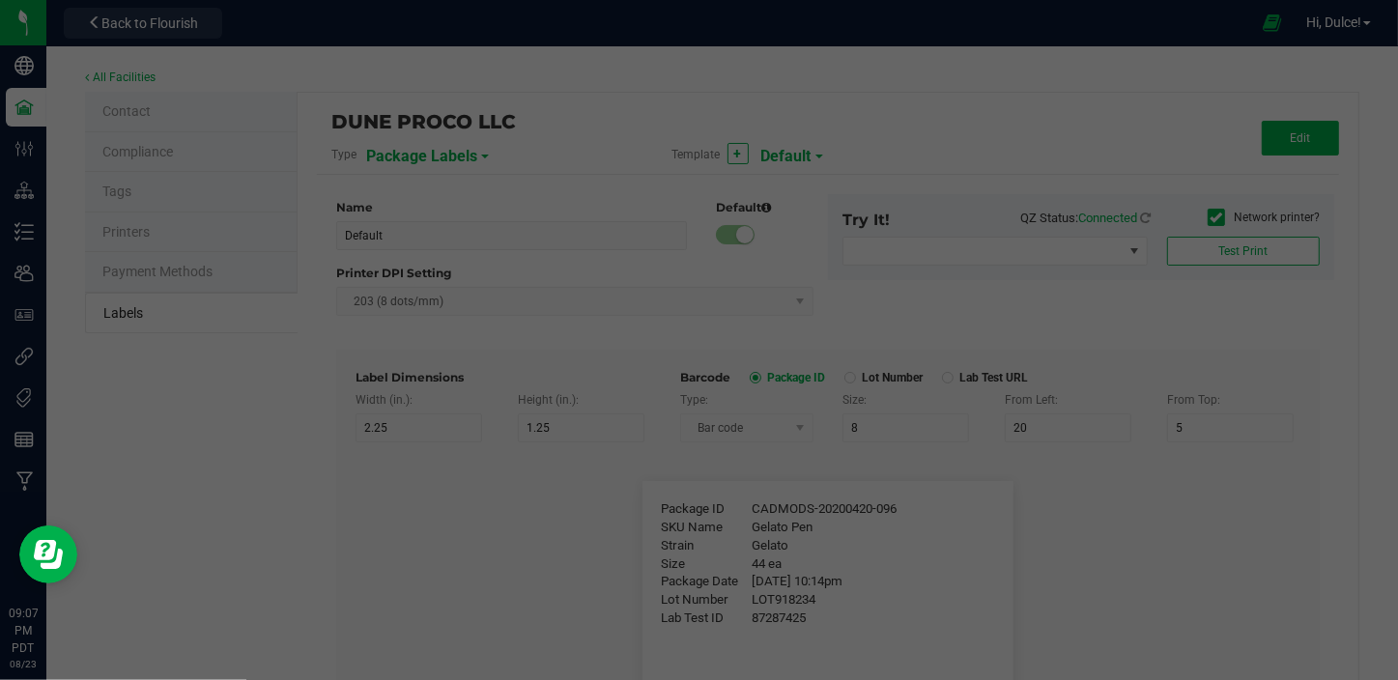
type input "35"
type input "4 servings/item"
type input "Serving Size"
type input "25"
type input "10"
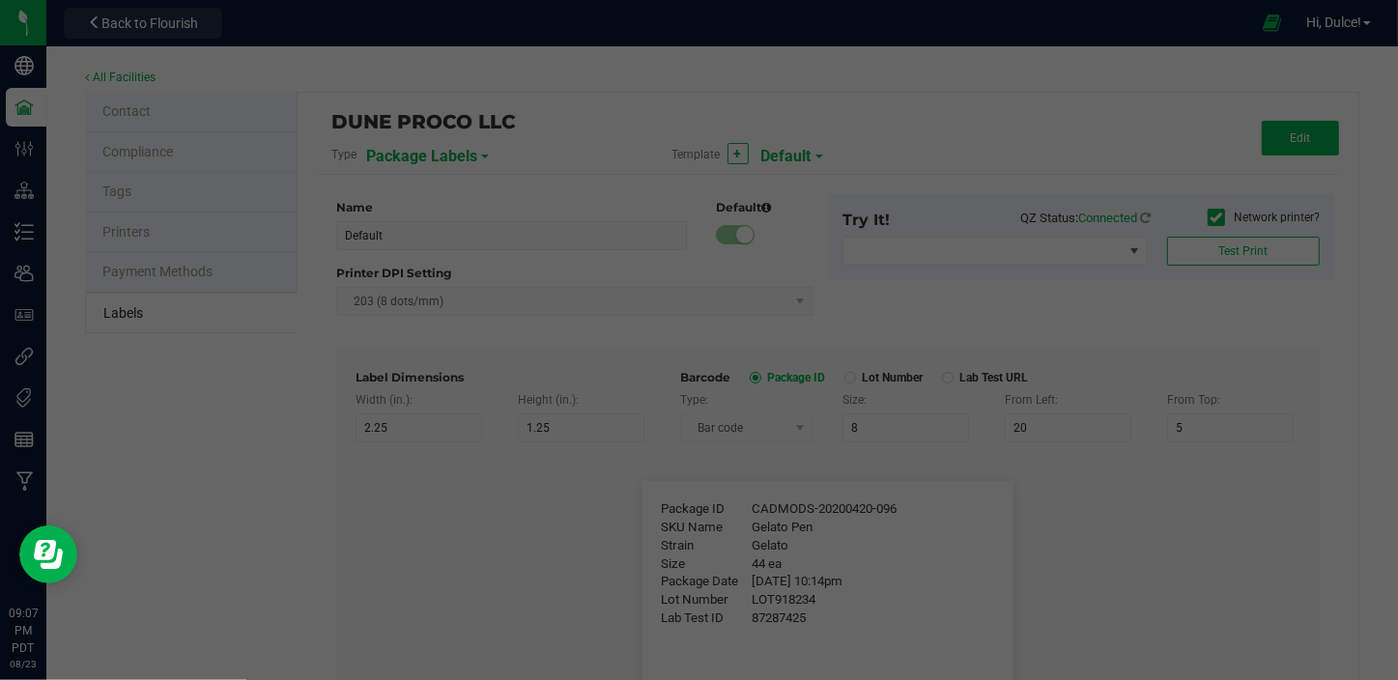
type input "35"
type input "1 cup"
type input "Serving Size (Grams)"
type input "25"
type input "10"
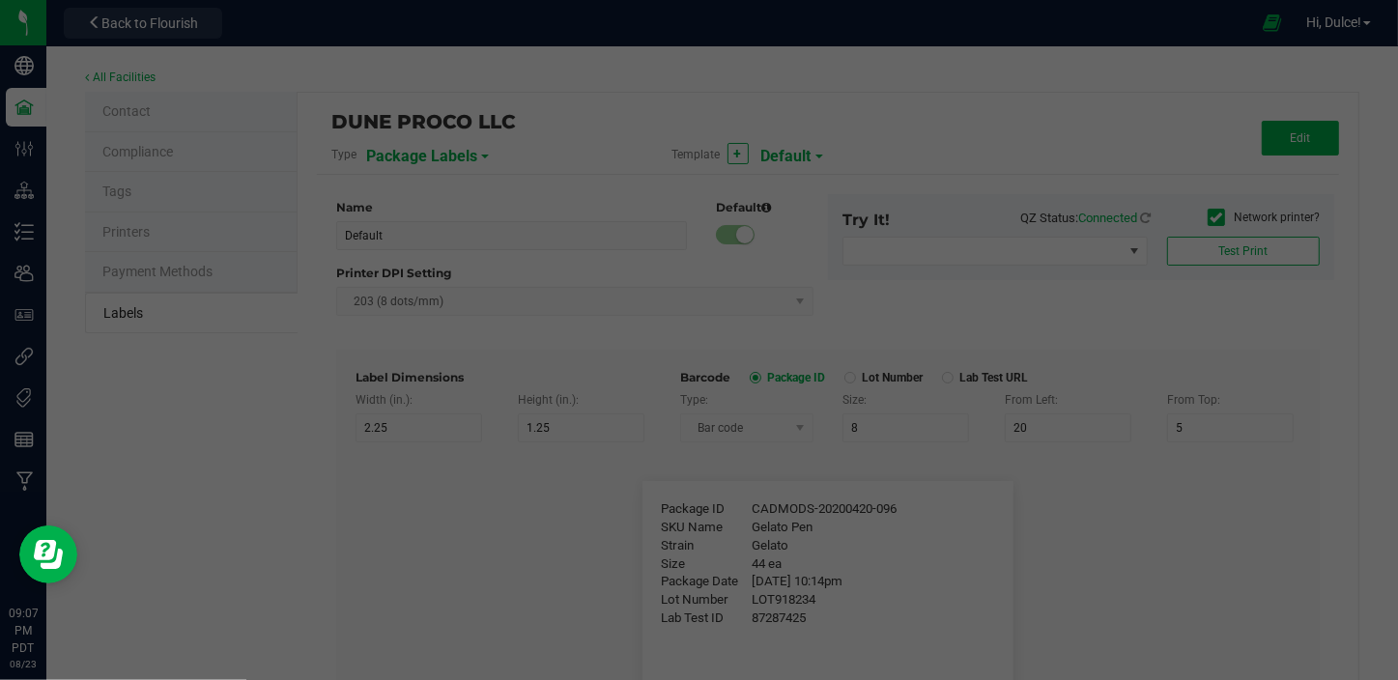
type input "35"
type input "4 g"
type input "Doses Per Unit"
type input "25"
type input "10"
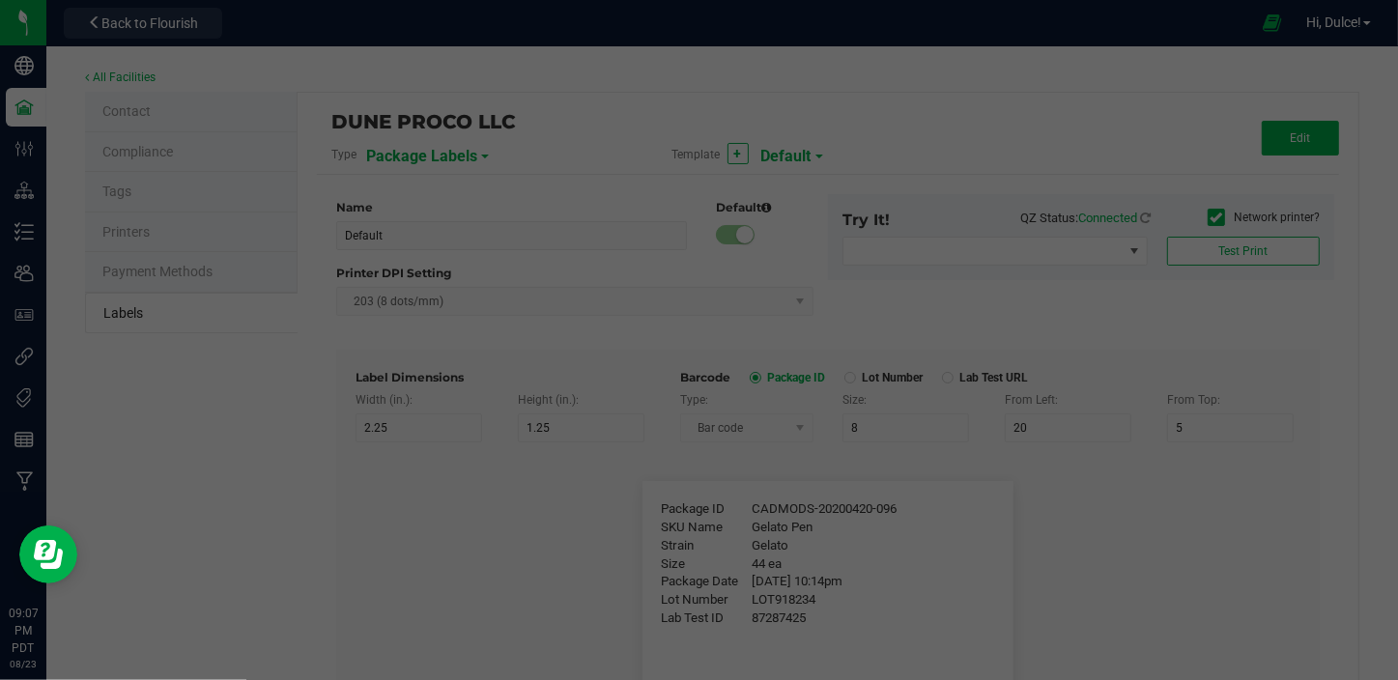
type input "35"
type input "20"
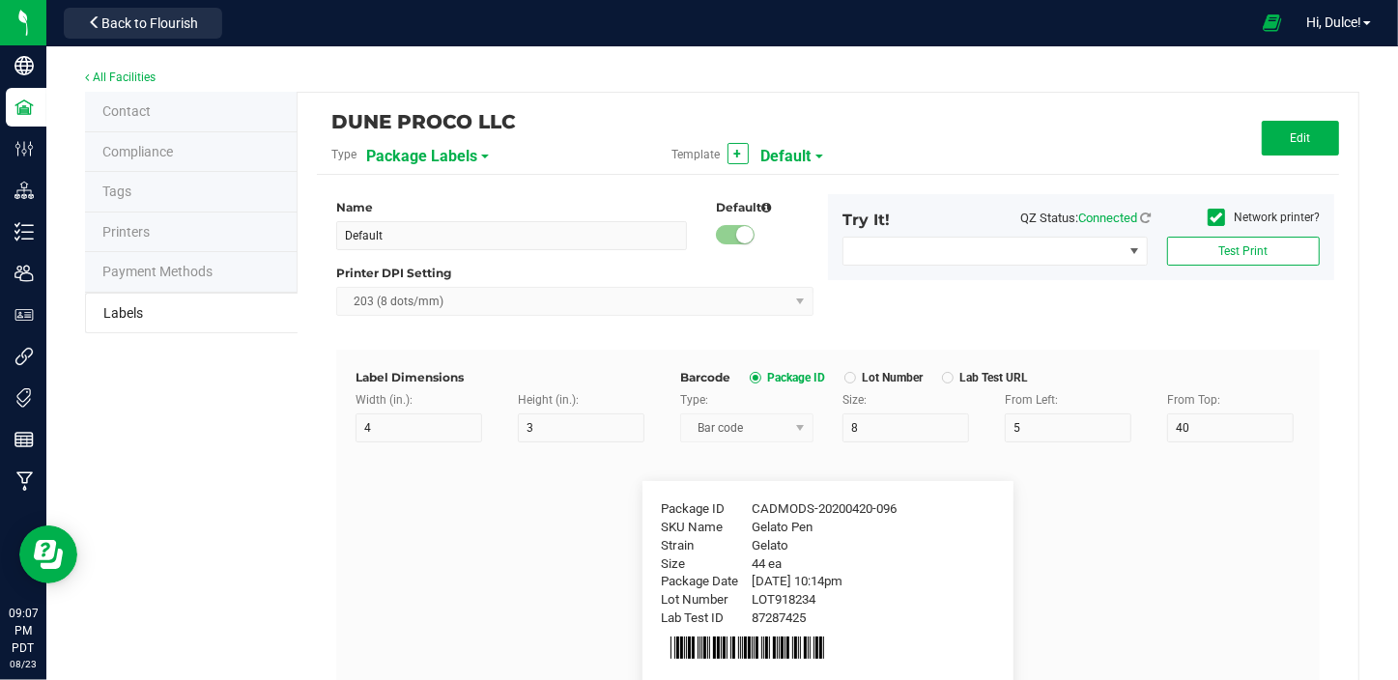
click at [798, 156] on span "Default" at bounding box center [786, 156] width 50 height 33
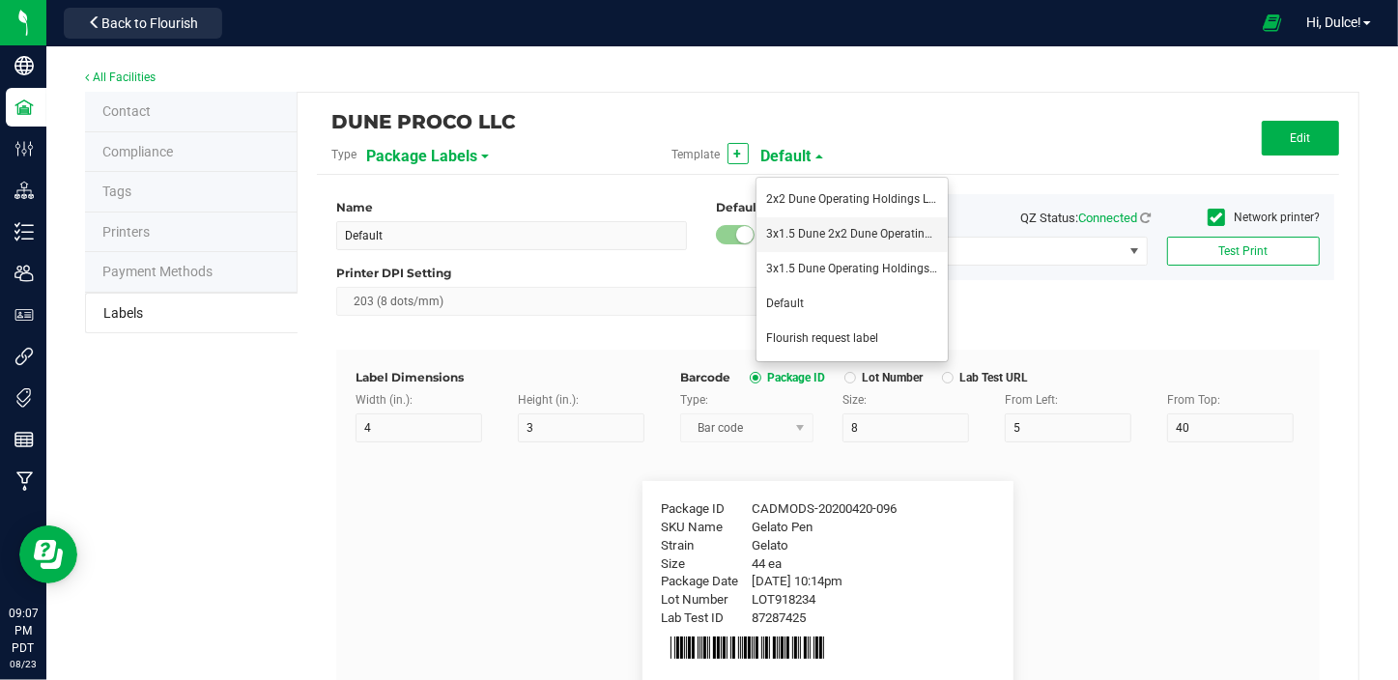
click at [849, 242] on li "3x1.5 Dune 2x2 Dune Operating Holdings LLC" at bounding box center [851, 234] width 191 height 35
type input "3x1.5 Dune 2x2 Dune Operating Holdings LLC"
type input "3"
type input "1.5"
type input "12"
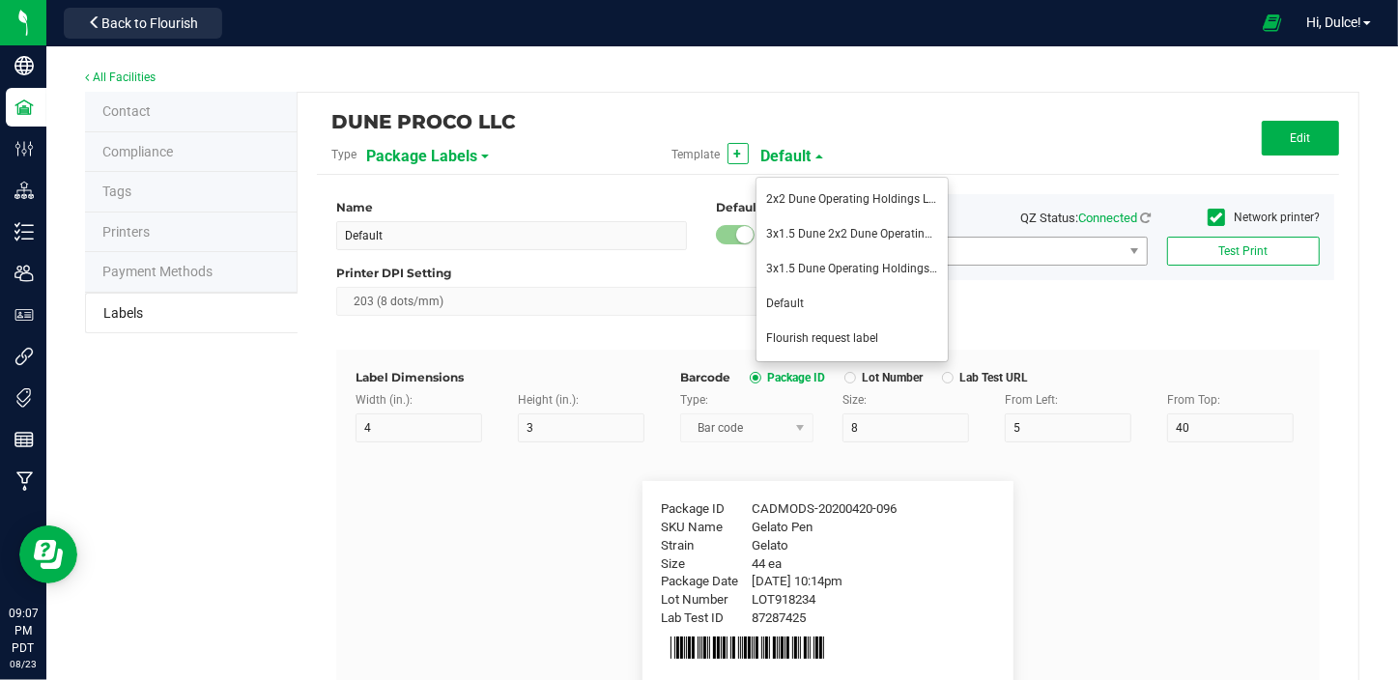
type input "35"
type input "36"
type input "SKU Name"
type input "8"
type input "1"
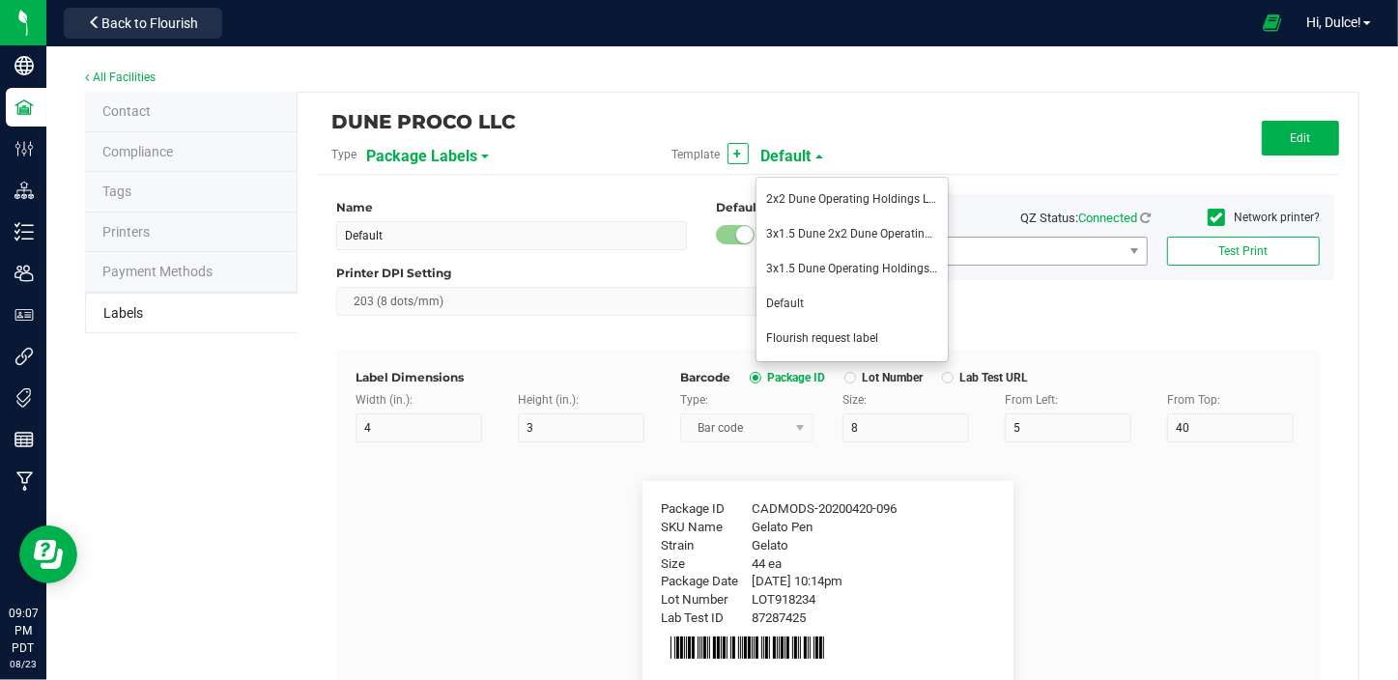
type input "9"
type input "Gelato Pen"
type input "Packaged:"
type input "12"
type input "8"
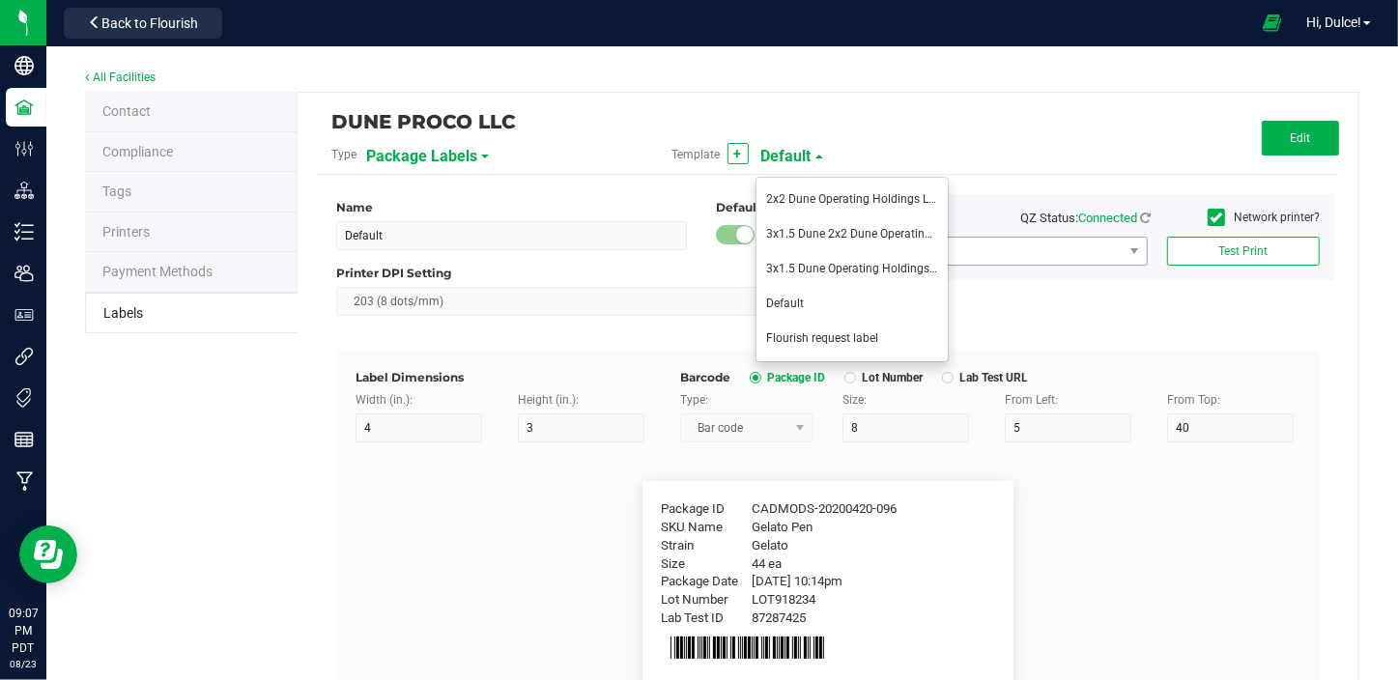
type input "33"
type input "15"
type input "[DATE]"
type input "Lot:"
type input "5"
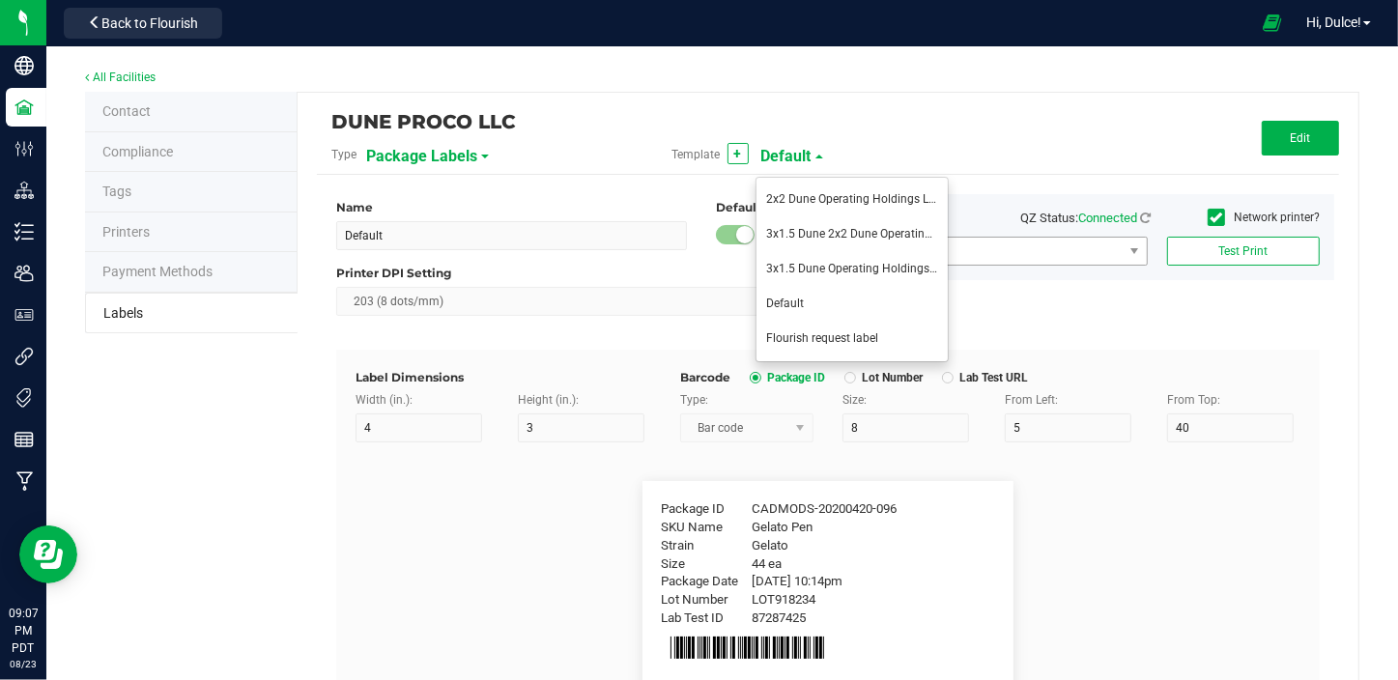
type input "8"
type input "30"
type input "12"
type input "LOT918234"
type input "THC:"
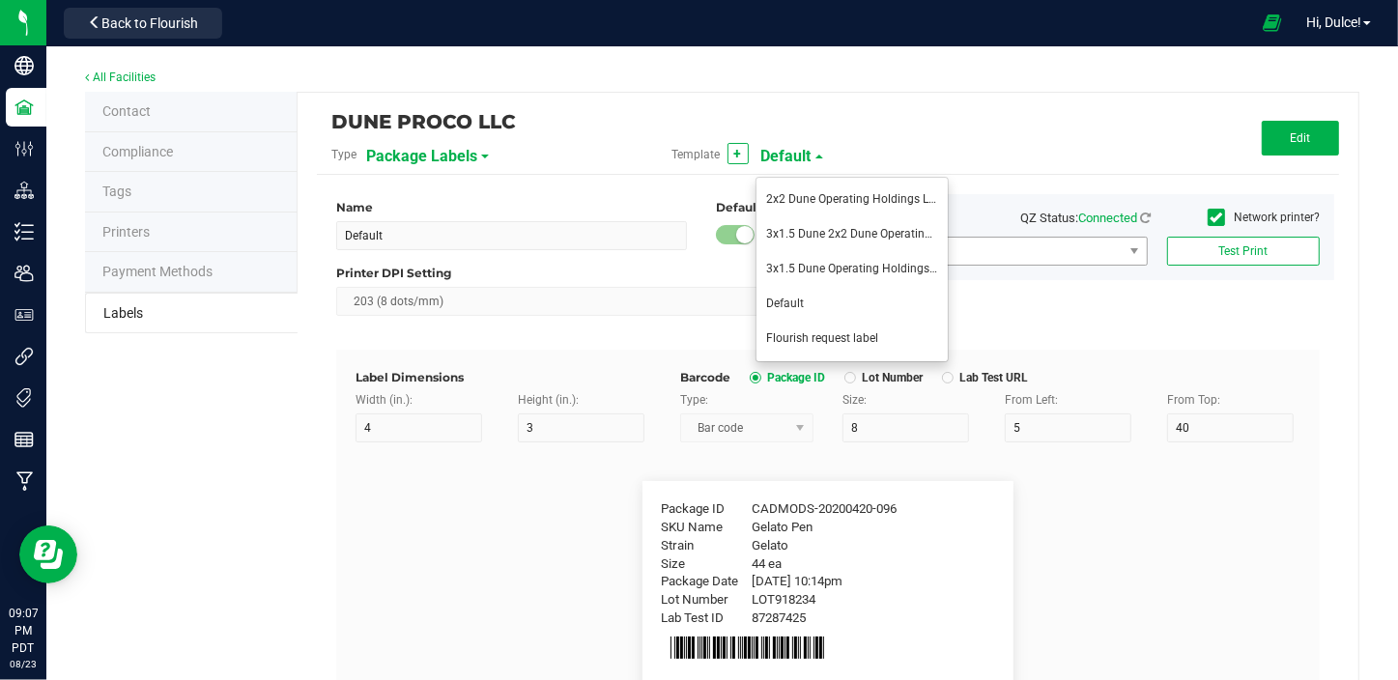
type input "7"
type input "8"
type input "30"
type input "18"
type input "Ref Field 1 Value"
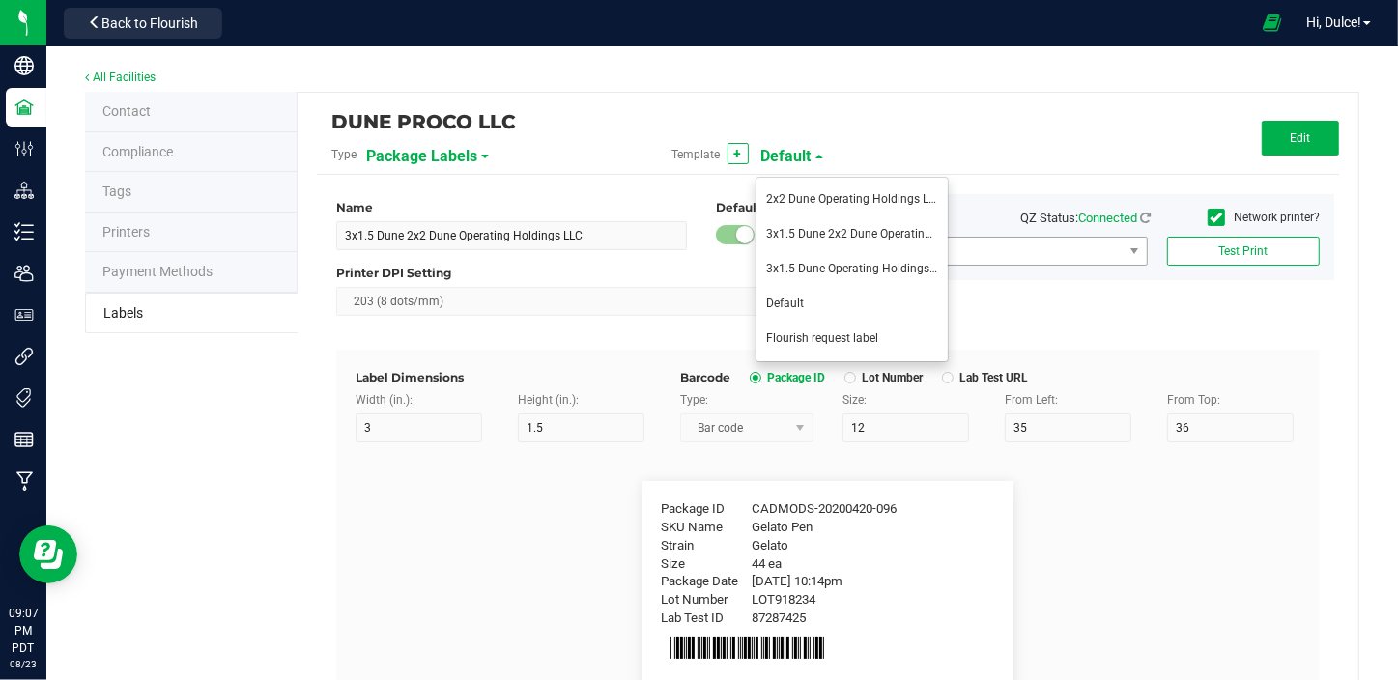
type input "CBD:"
type input "7"
type input "8"
type input "56"
type input "18"
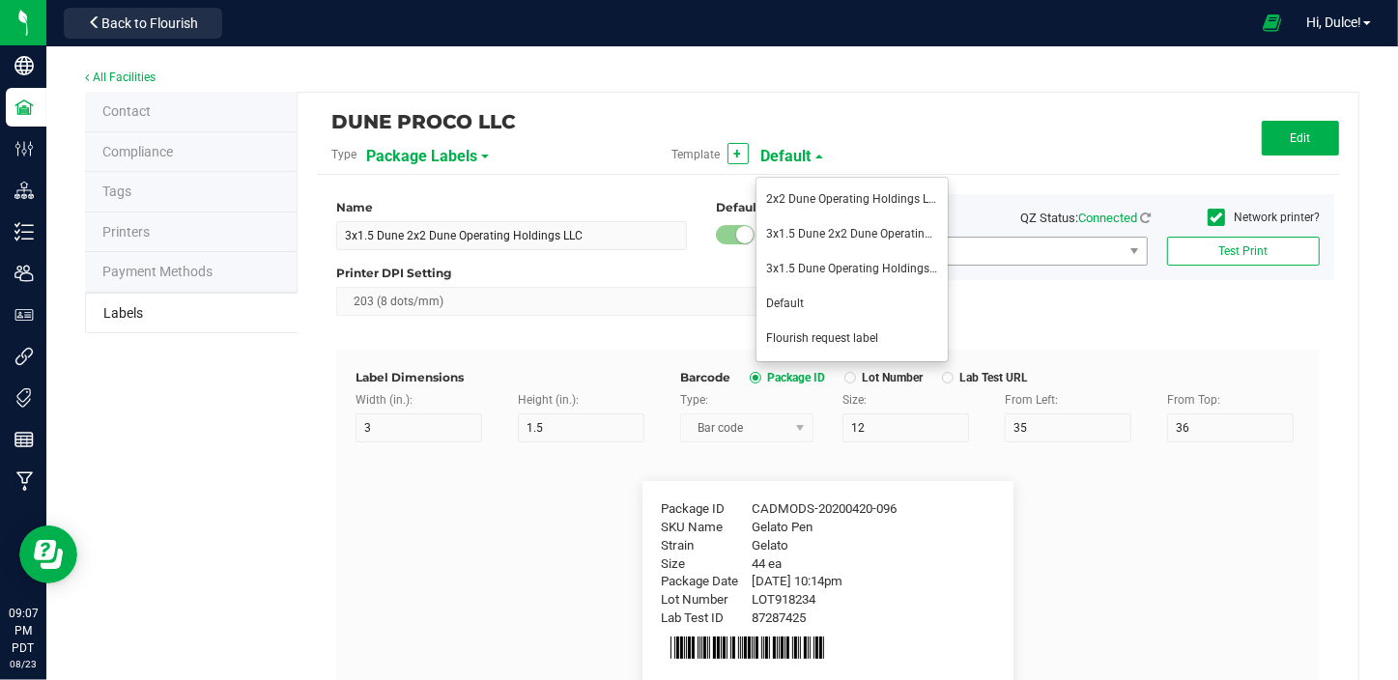
type input "Ref Field 3 Value"
type input "Harvested:"
type input "13"
type input "8"
type input "1"
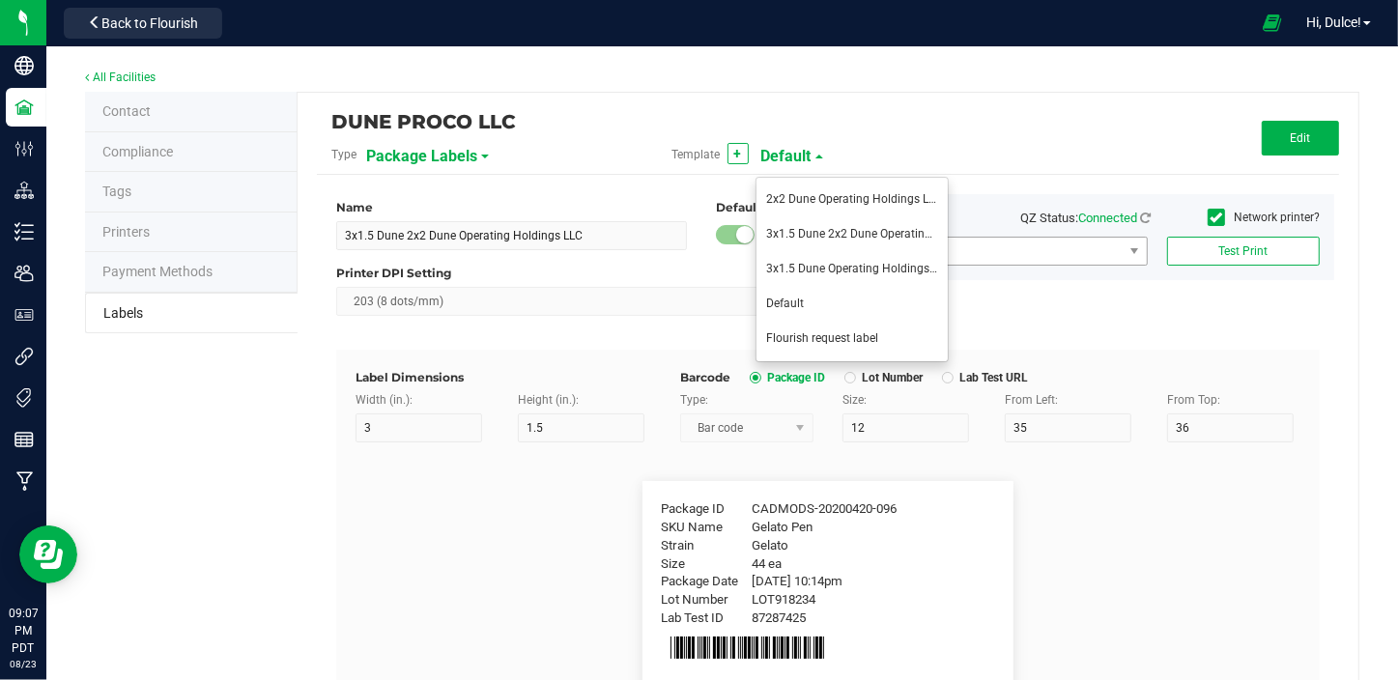
type input "15"
type input "2025/02/03"
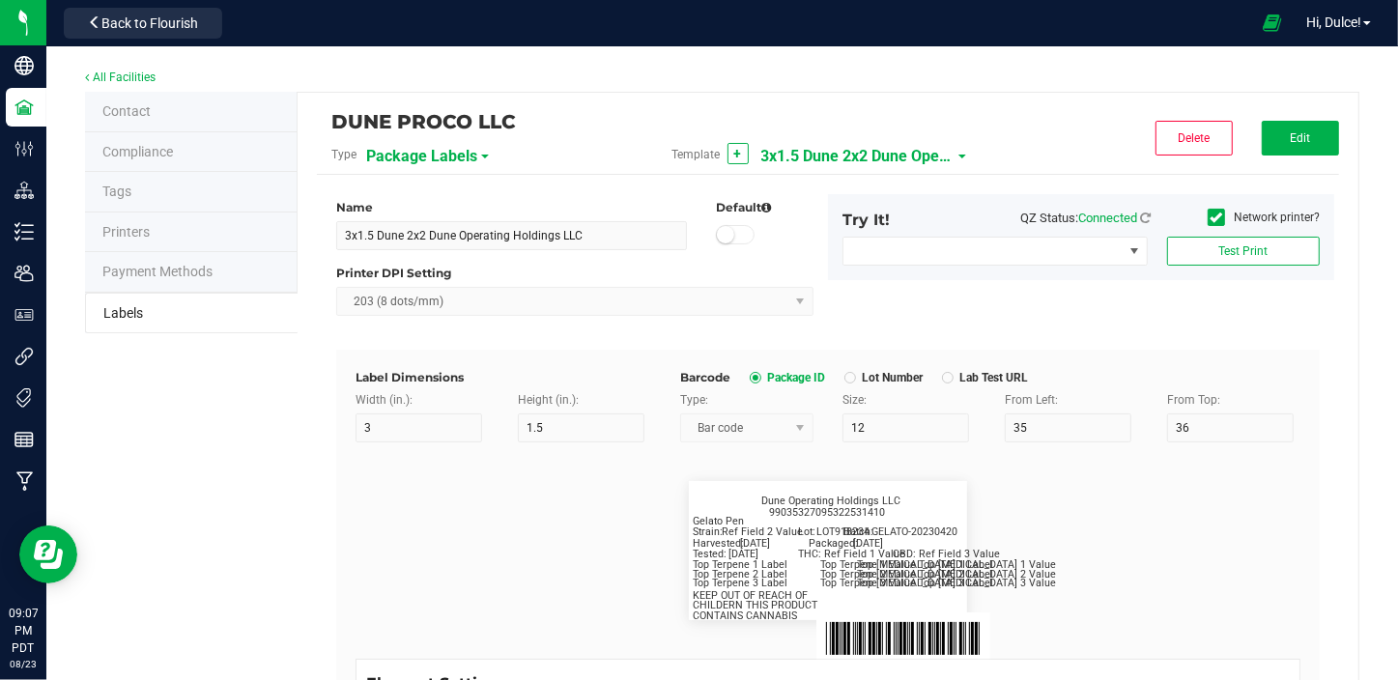
click at [850, 164] on span "3x1.5 Dune 2x2 Dune Operating Holdings LLC" at bounding box center [857, 156] width 193 height 33
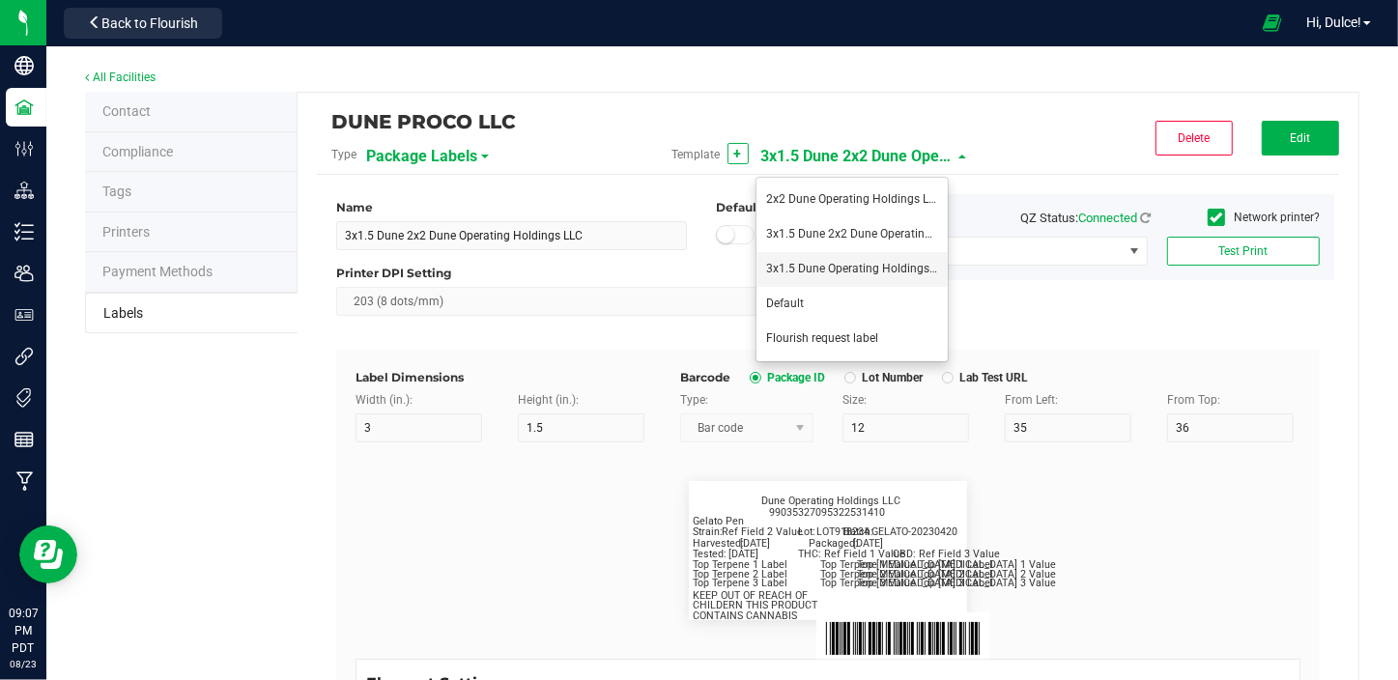
click at [847, 274] on li "3x1.5 Dune Operating Holdings LLC - production run" at bounding box center [851, 269] width 191 height 35
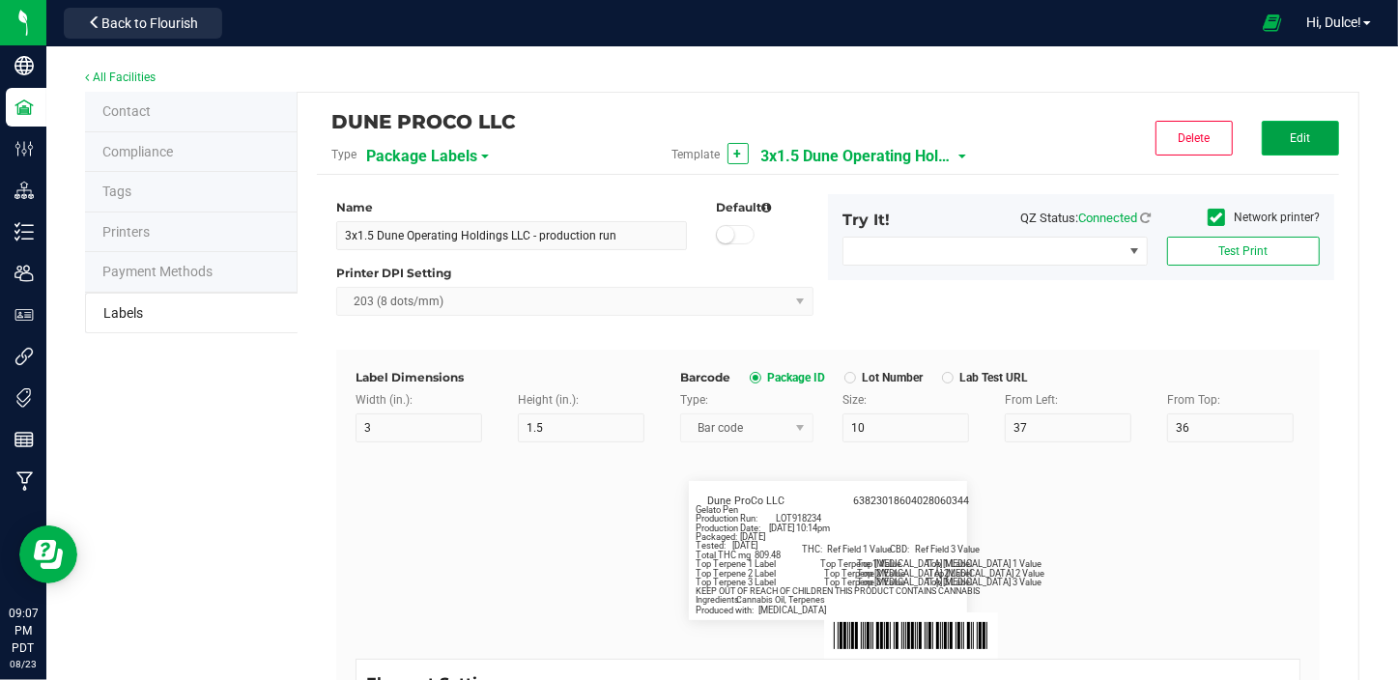
click at [1322, 144] on button "Edit" at bounding box center [1300, 138] width 77 height 35
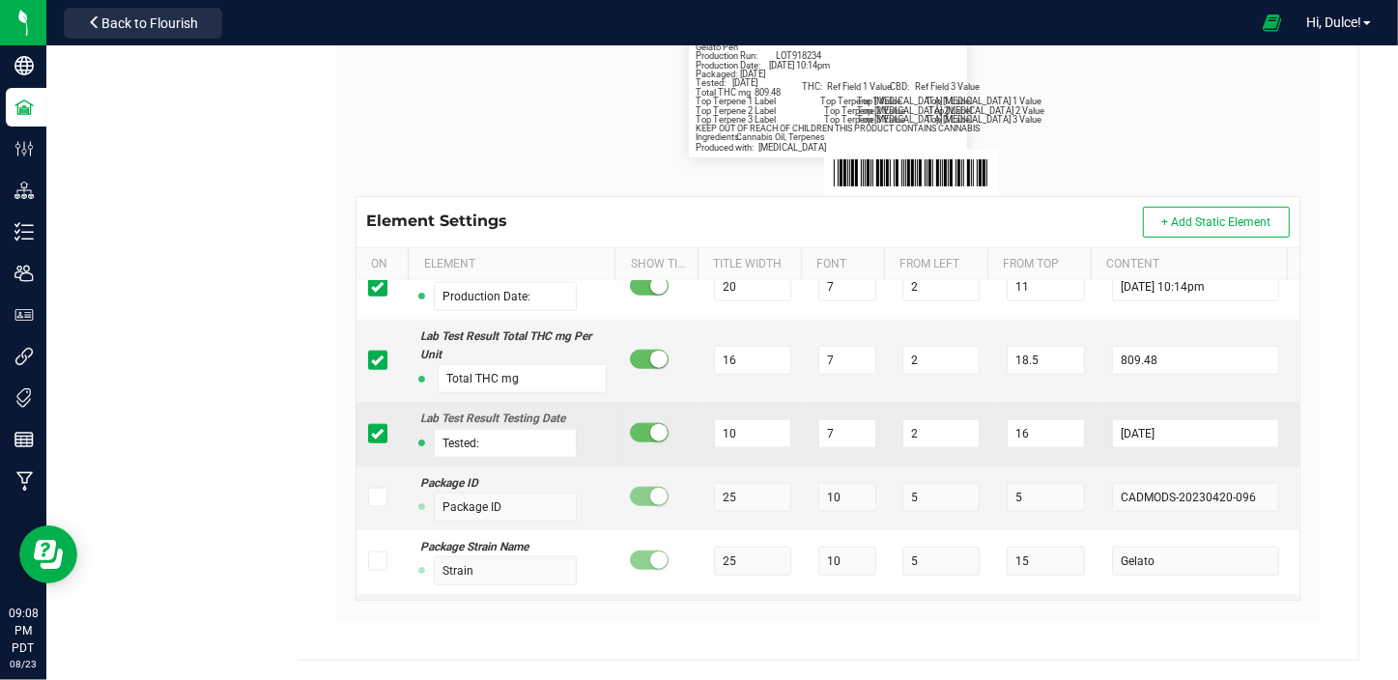
click at [377, 434] on icon at bounding box center [377, 434] width 13 height 0
click at [0, 0] on input "checkbox" at bounding box center [0, 0] width 0 height 0
click at [376, 434] on icon at bounding box center [377, 434] width 13 height 0
click at [0, 0] on input "checkbox" at bounding box center [0, 0] width 0 height 0
click at [491, 442] on input "Tested:" at bounding box center [505, 443] width 143 height 29
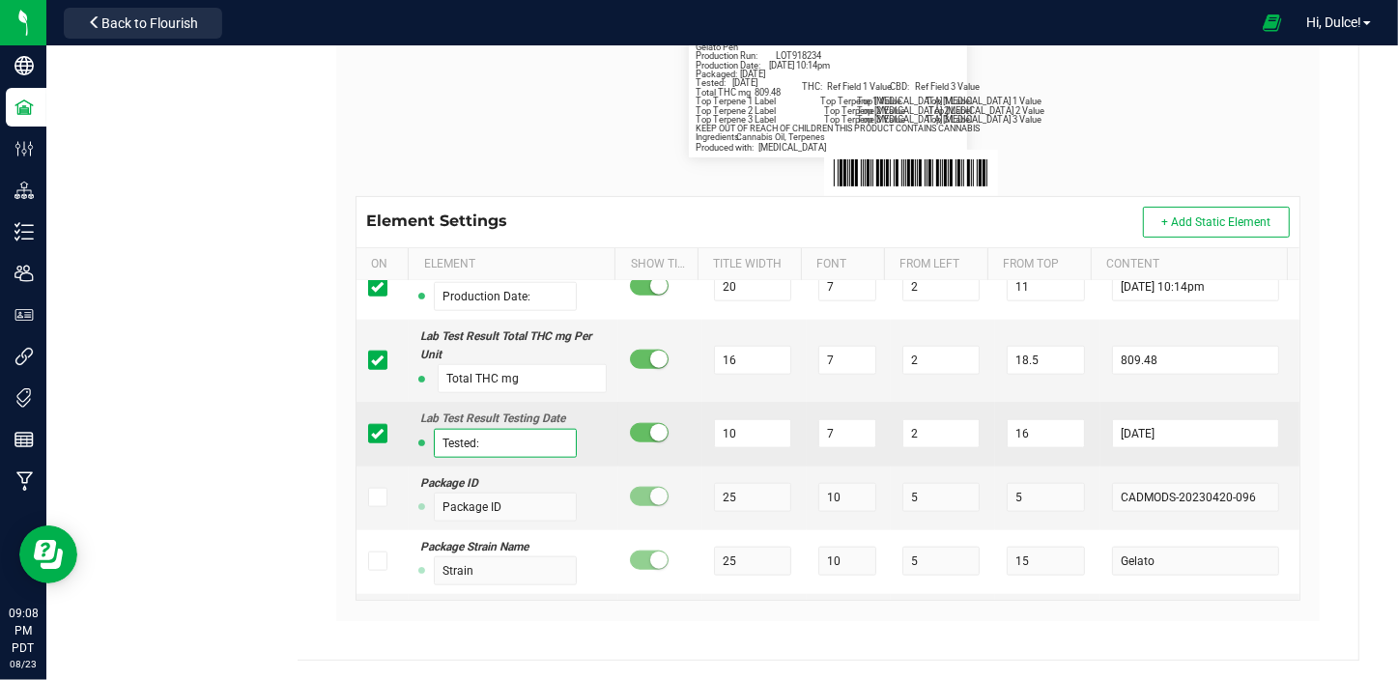
click at [489, 443] on input "Tested:" at bounding box center [505, 443] width 143 height 29
click at [488, 443] on input "Tested:" at bounding box center [505, 443] width 143 height 29
click at [487, 442] on input "Tested:" at bounding box center [505, 443] width 143 height 29
click at [486, 436] on input "Tested:" at bounding box center [505, 443] width 143 height 29
click at [468, 449] on input "Tested:" at bounding box center [505, 443] width 143 height 29
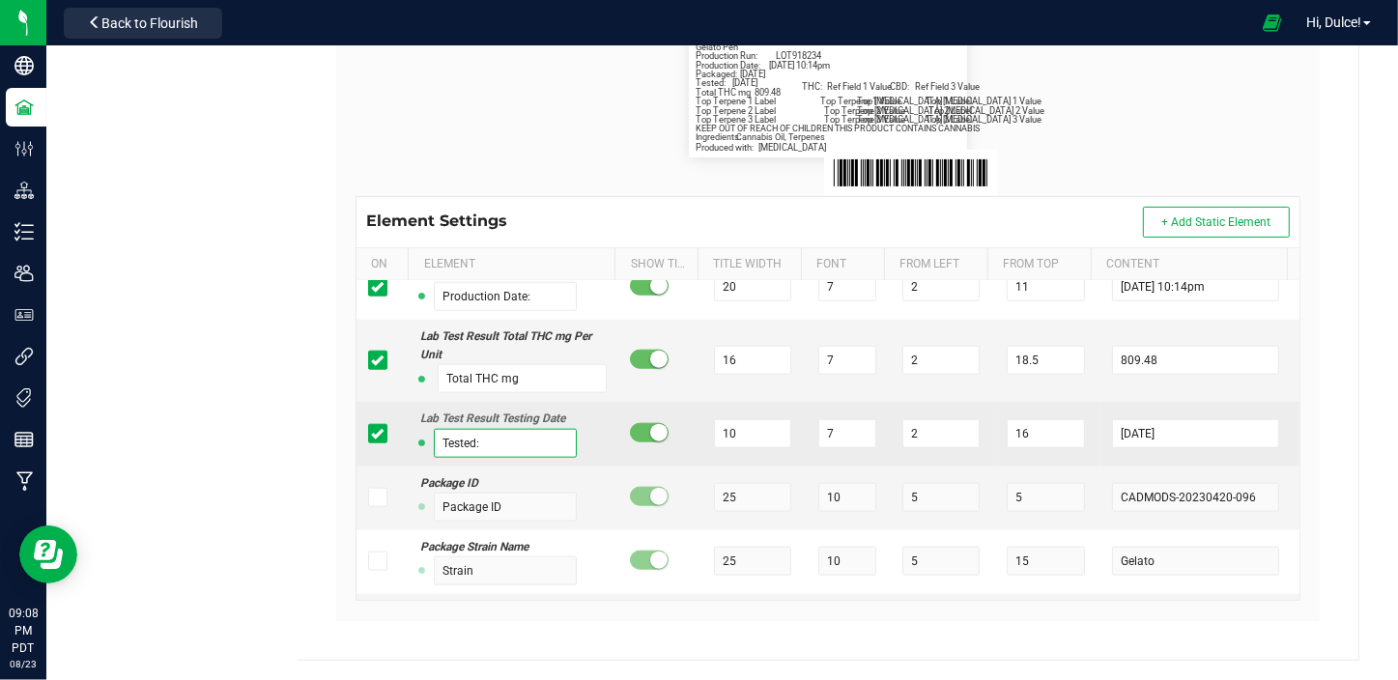
click at [472, 443] on input "Tested:" at bounding box center [505, 443] width 143 height 29
drag, startPoint x: 481, startPoint y: 438, endPoint x: 435, endPoint y: 434, distance: 46.5
click at [434, 438] on input "Tested:" at bounding box center [505, 443] width 143 height 29
click at [368, 431] on span at bounding box center [377, 433] width 19 height 19
click at [0, 0] on input "checkbox" at bounding box center [0, 0] width 0 height 0
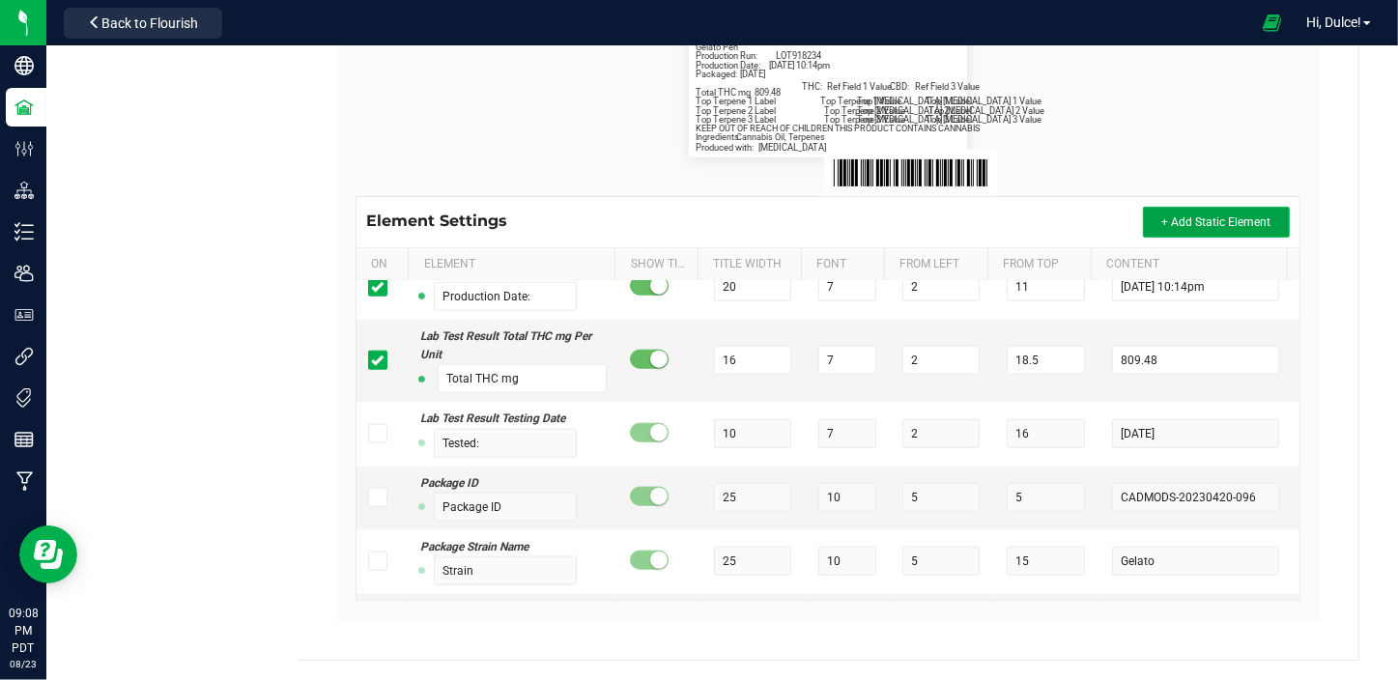
click at [1193, 216] on span "+ Add Static Element" at bounding box center [1215, 222] width 109 height 14
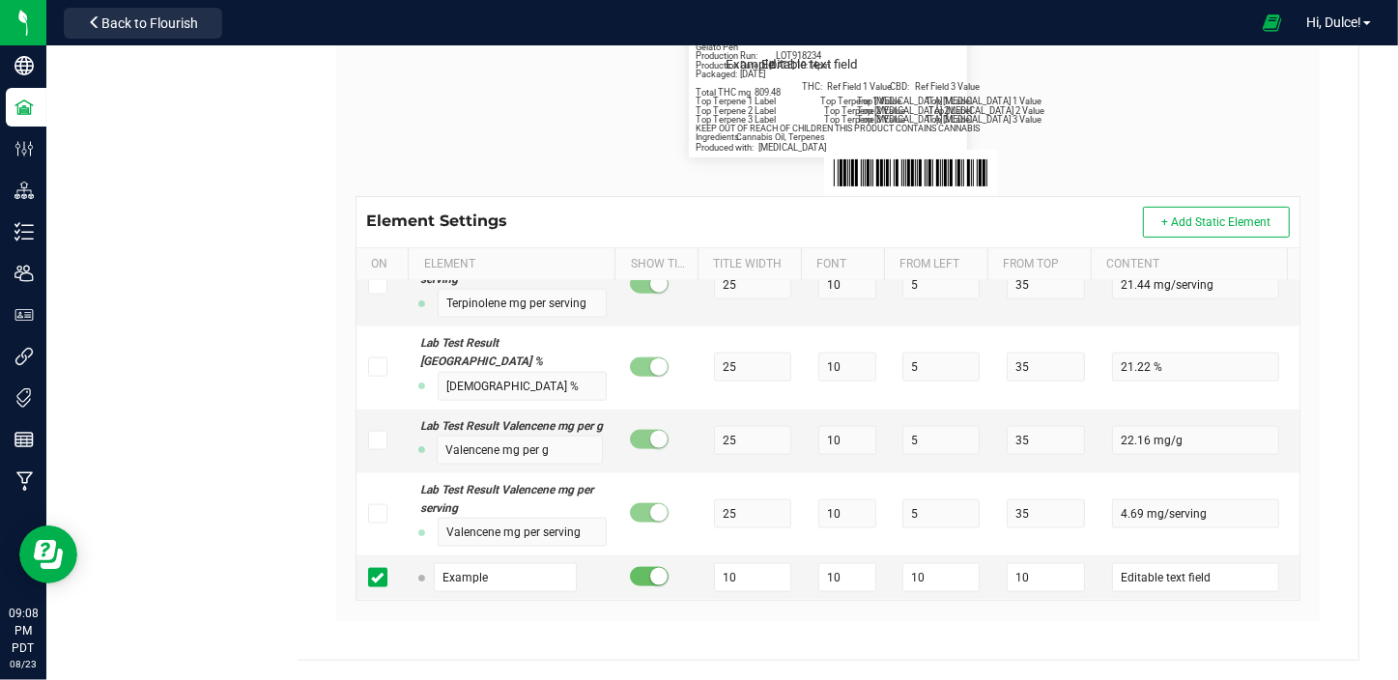
scroll to position [17500, 0]
click at [477, 566] on input "Example" at bounding box center [505, 577] width 143 height 29
click at [502, 576] on input "Example" at bounding box center [505, 577] width 143 height 29
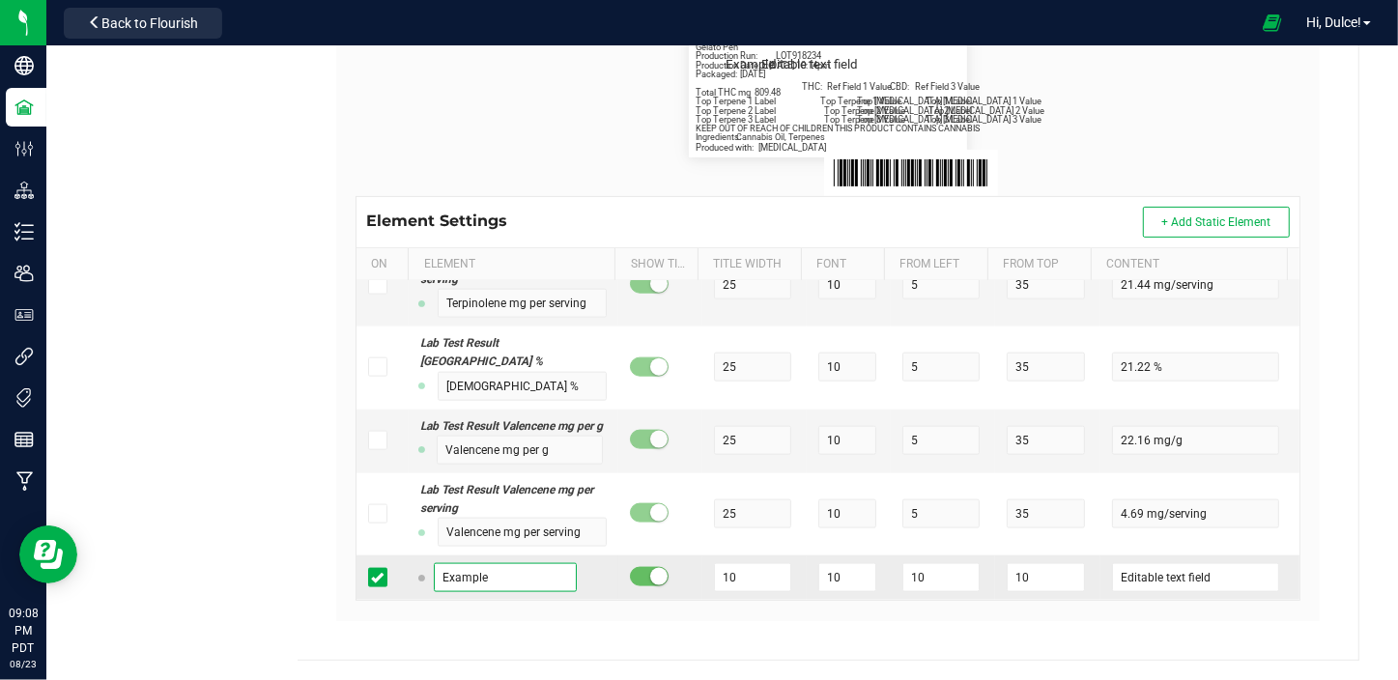
paste input "Tested:"
click at [751, 582] on input "10" at bounding box center [752, 577] width 77 height 29
click at [820, 580] on input "10" at bounding box center [847, 577] width 58 height 29
click at [824, 578] on input "10" at bounding box center [847, 577] width 58 height 29
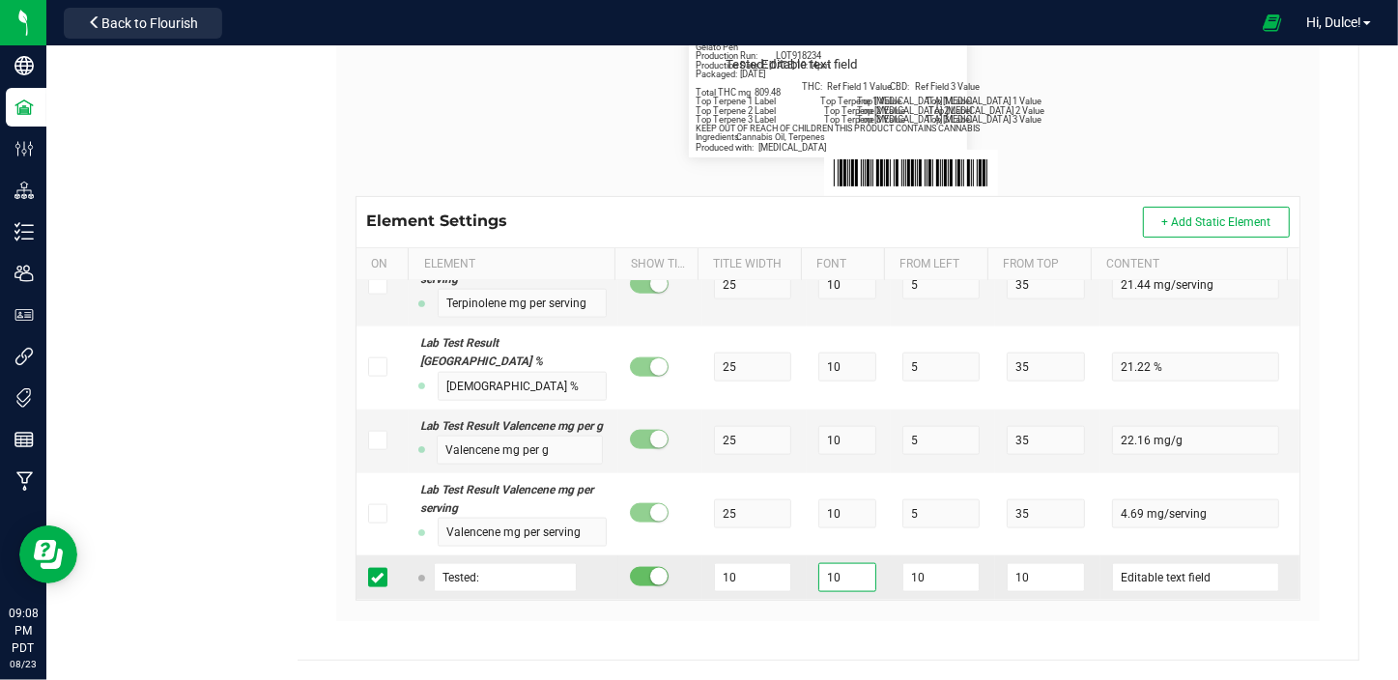
click at [824, 578] on input "10" at bounding box center [847, 577] width 58 height 29
drag, startPoint x: 824, startPoint y: 578, endPoint x: 792, endPoint y: 573, distance: 32.2
click at [792, 573] on tr "Tested: 10 10 10 10 Editable text field" at bounding box center [827, 577] width 943 height 44
click at [924, 575] on input "10" at bounding box center [940, 577] width 77 height 29
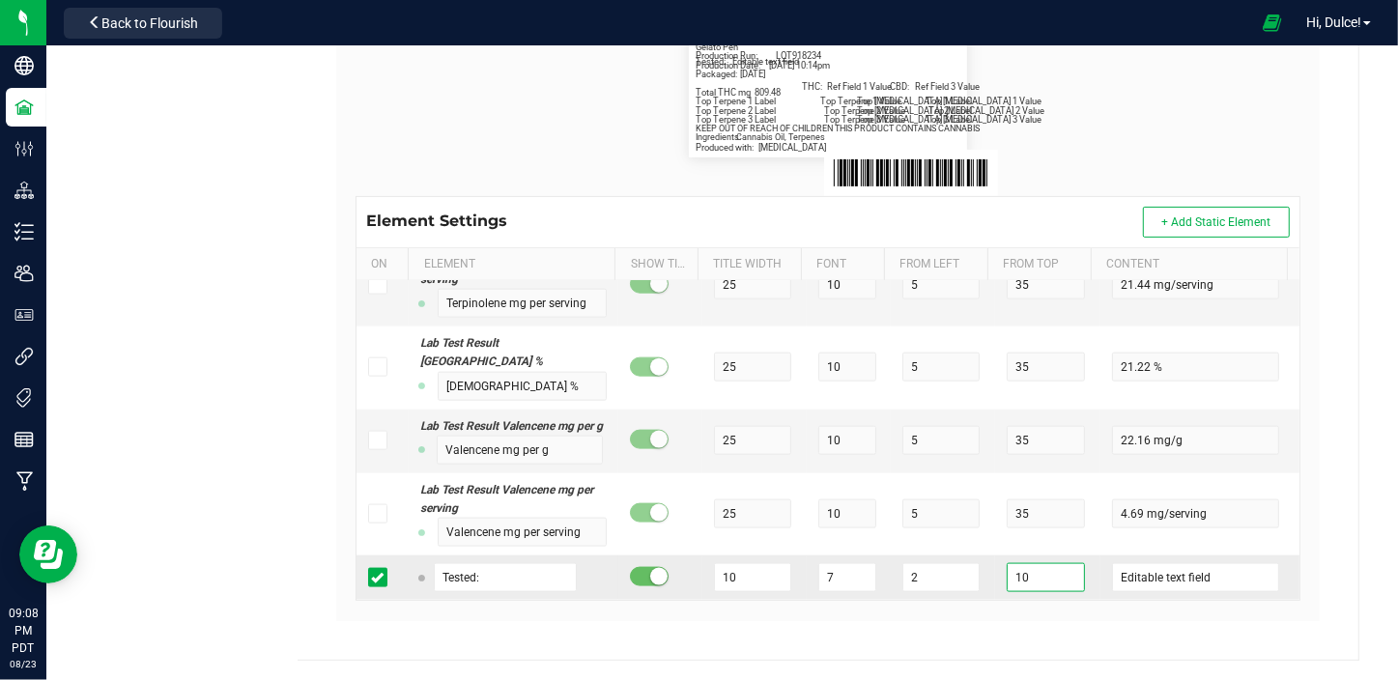
click at [1053, 583] on input "10" at bounding box center [1045, 577] width 77 height 29
click at [1149, 582] on input "Editable text field" at bounding box center [1195, 577] width 167 height 29
click at [1151, 577] on input "Editable text field" at bounding box center [1195, 577] width 167 height 29
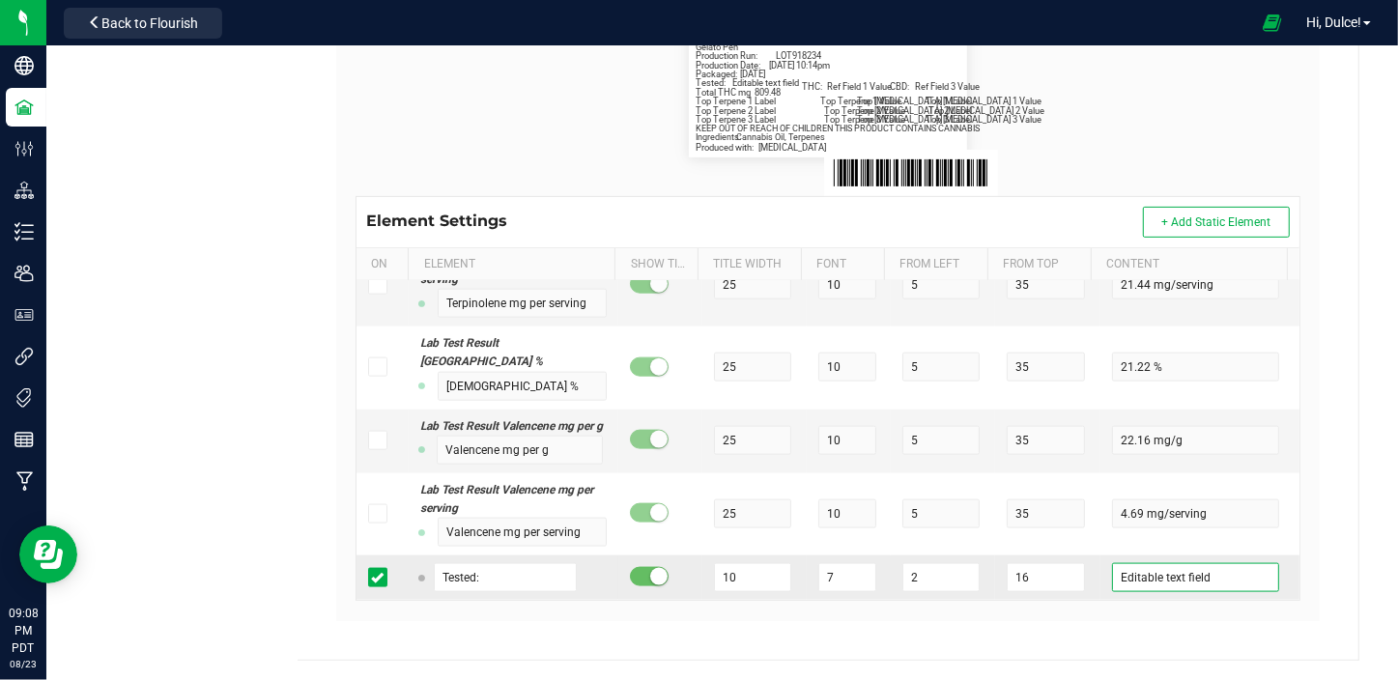
paste input "07/16/25"
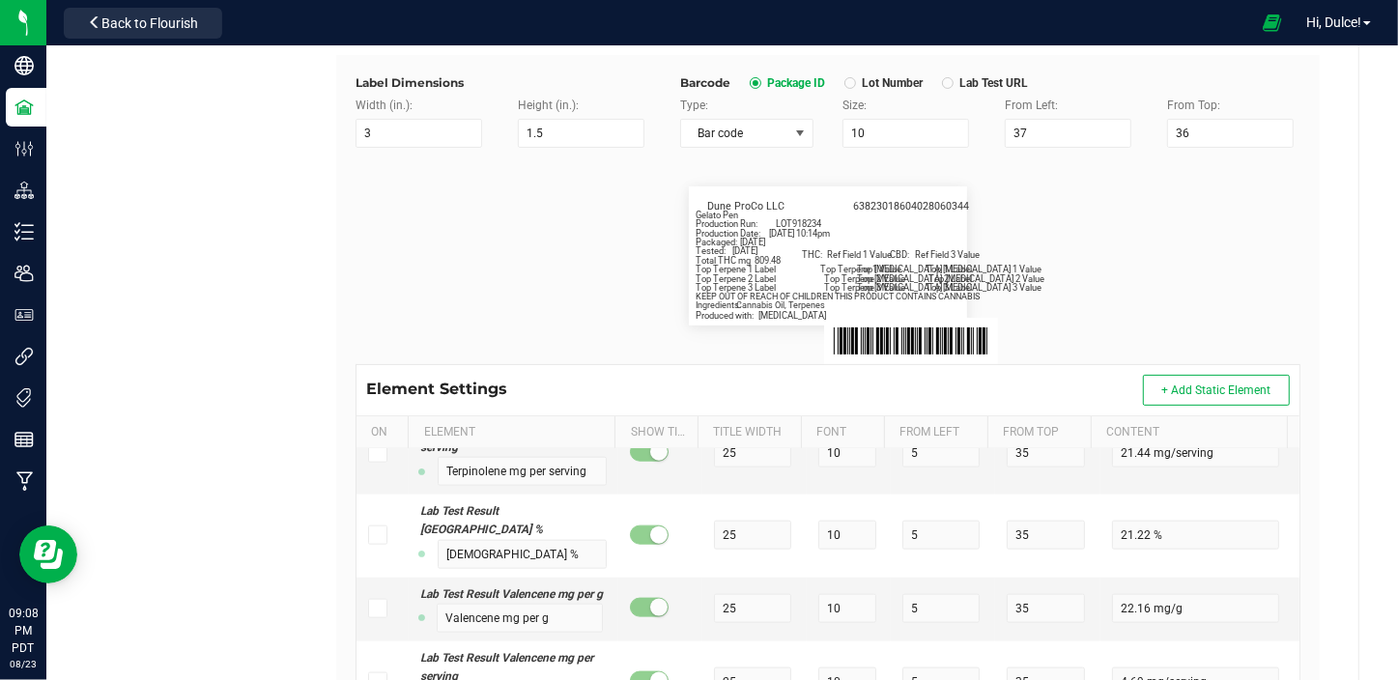
scroll to position [23, 0]
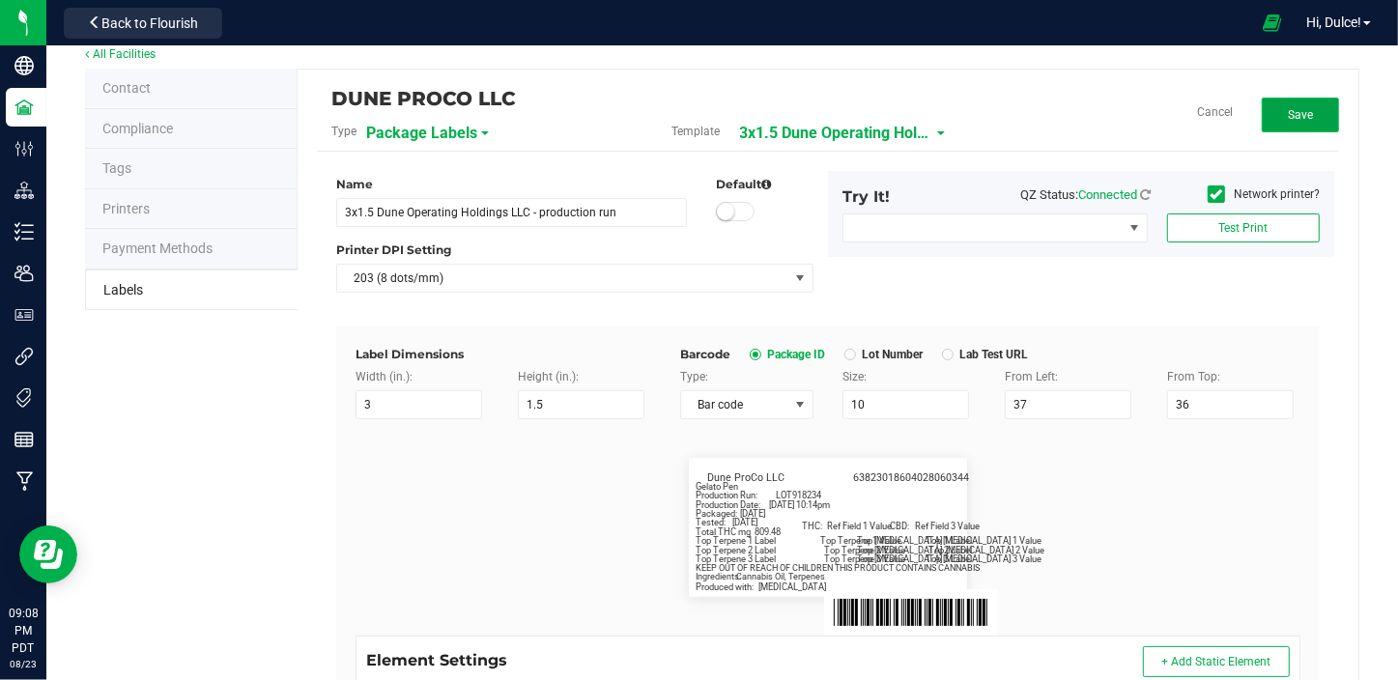
click at [1311, 116] on button "Save" at bounding box center [1300, 115] width 77 height 35
click at [1314, 119] on button "Edit" at bounding box center [1300, 115] width 77 height 35
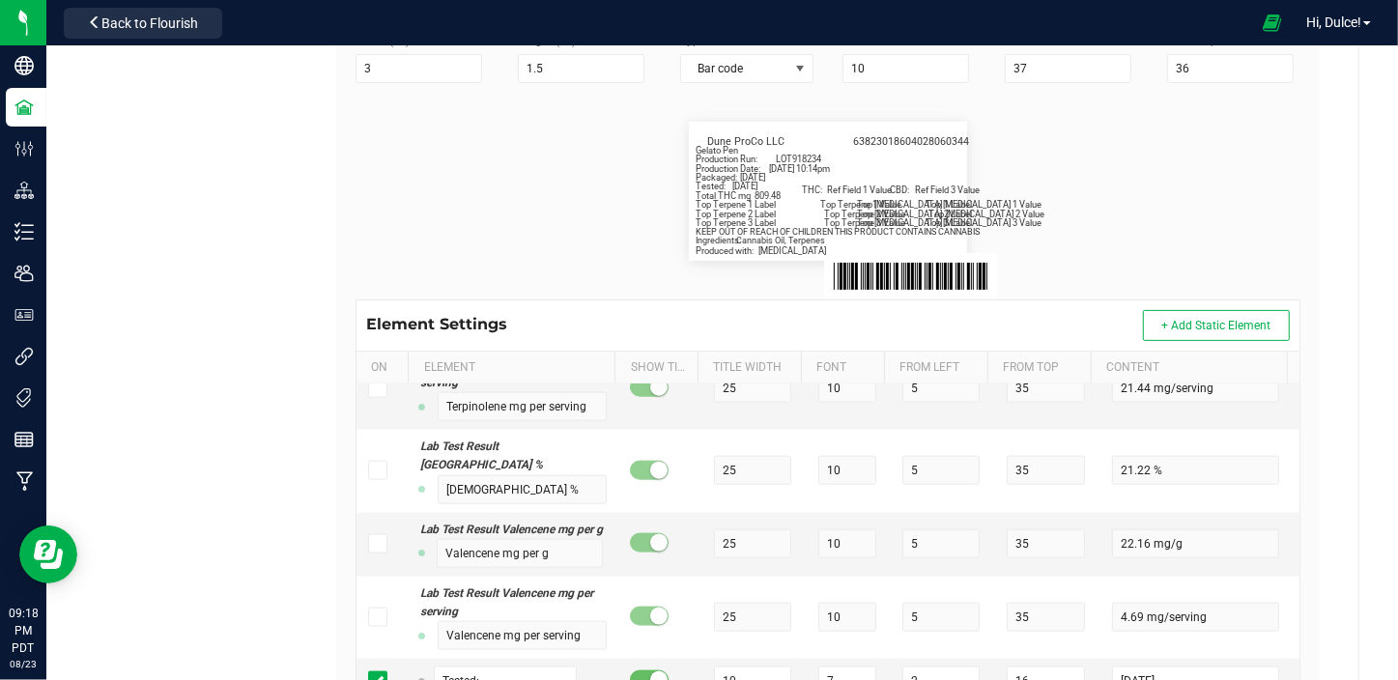
scroll to position [463, 0]
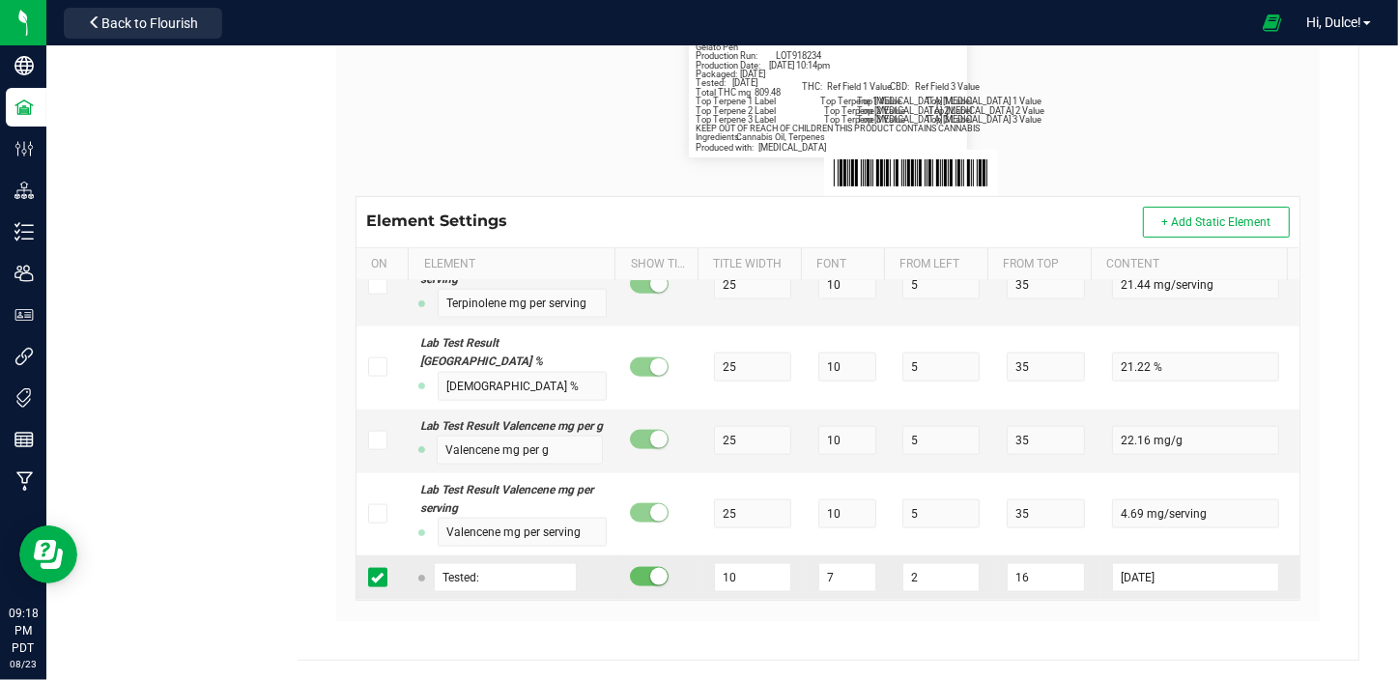
click at [376, 578] on icon at bounding box center [377, 578] width 13 height 0
click at [0, 0] on input "checkbox" at bounding box center [0, 0] width 0 height 0
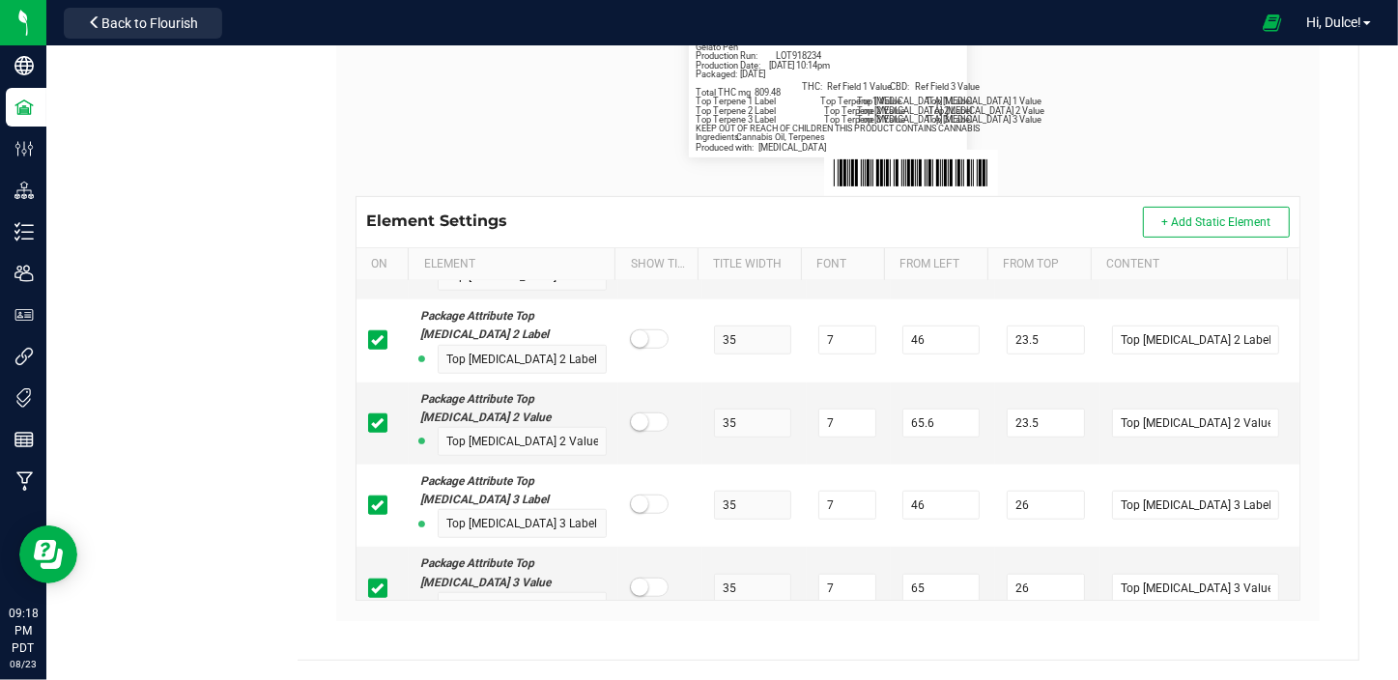
scroll to position [1596, 0]
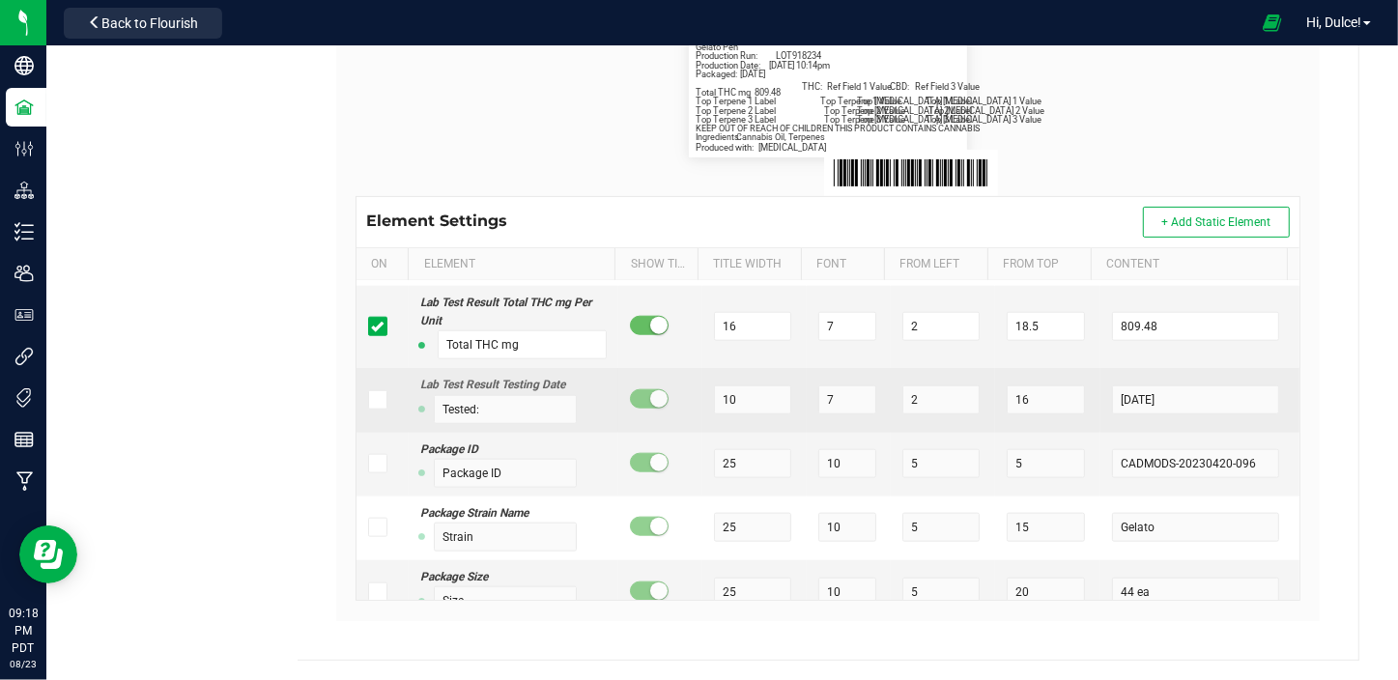
click at [387, 394] on label at bounding box center [382, 399] width 28 height 19
click at [0, 0] on input "checkbox" at bounding box center [0, 0] width 0 height 0
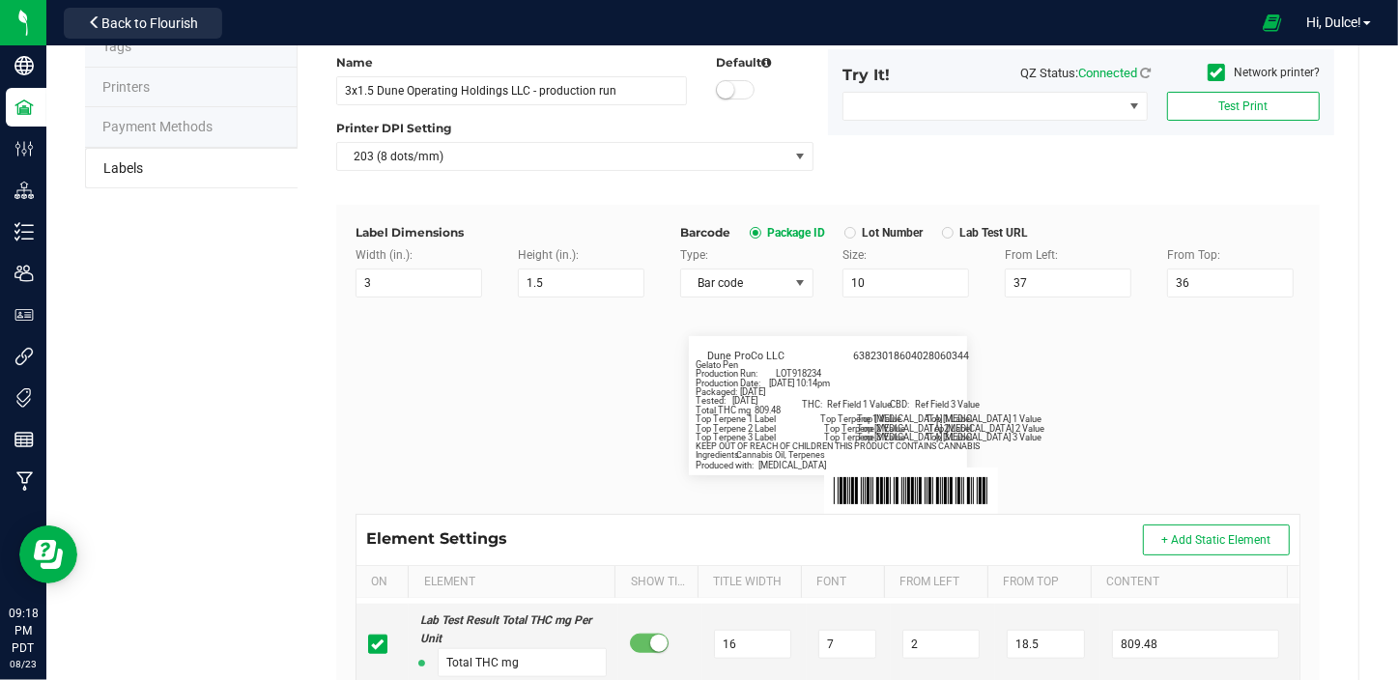
scroll to position [0, 0]
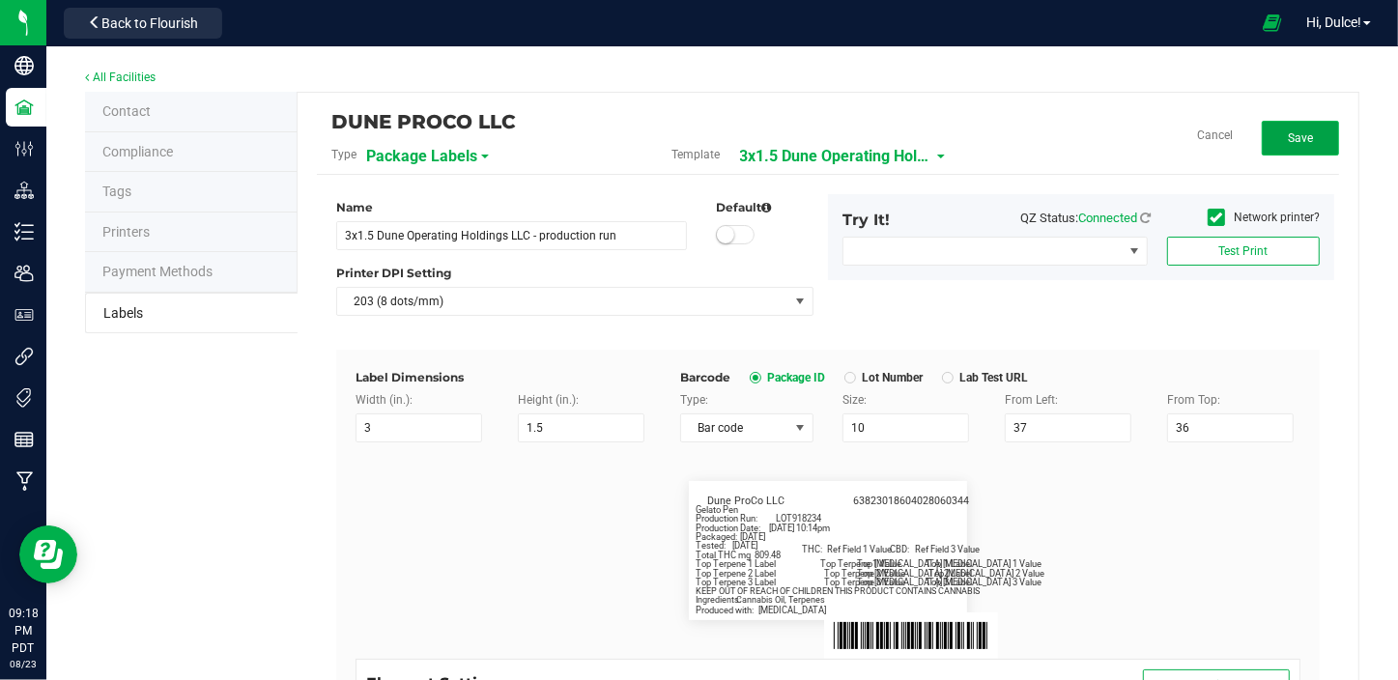
click at [1321, 146] on button "Save" at bounding box center [1300, 138] width 77 height 35
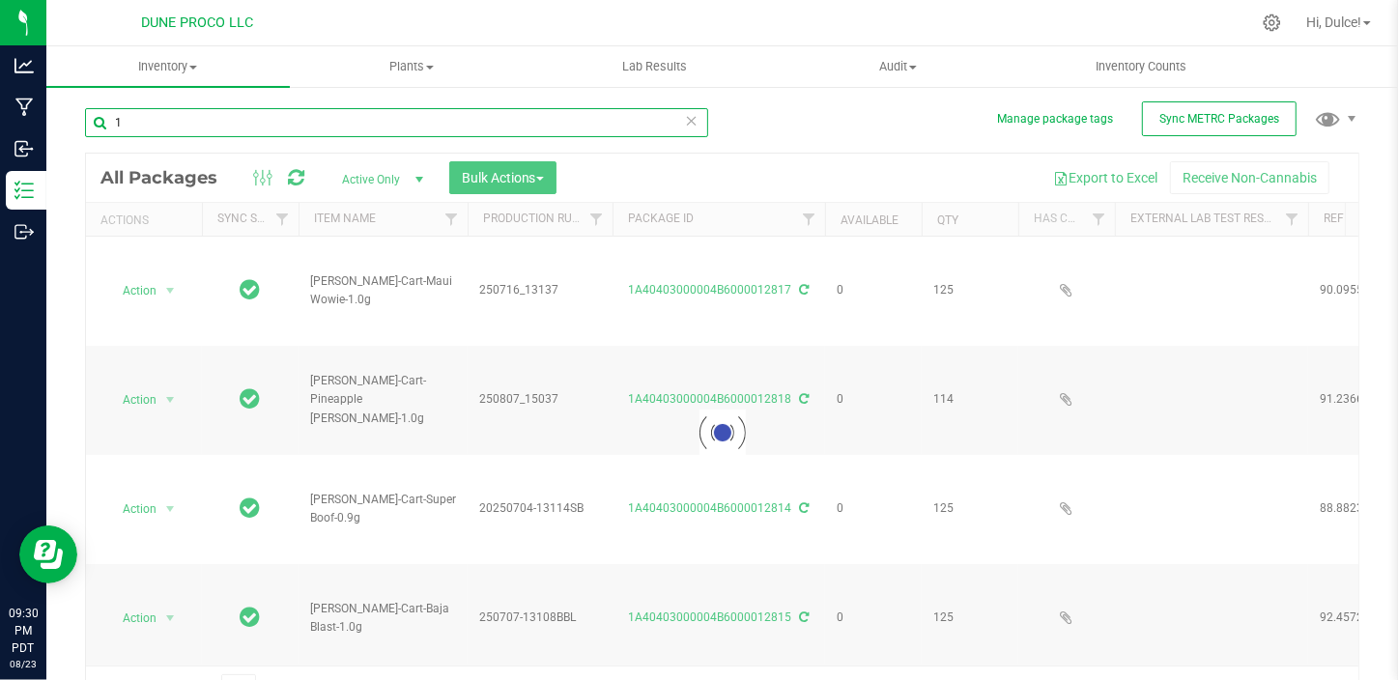
click at [196, 129] on input "1" at bounding box center [396, 122] width 623 height 29
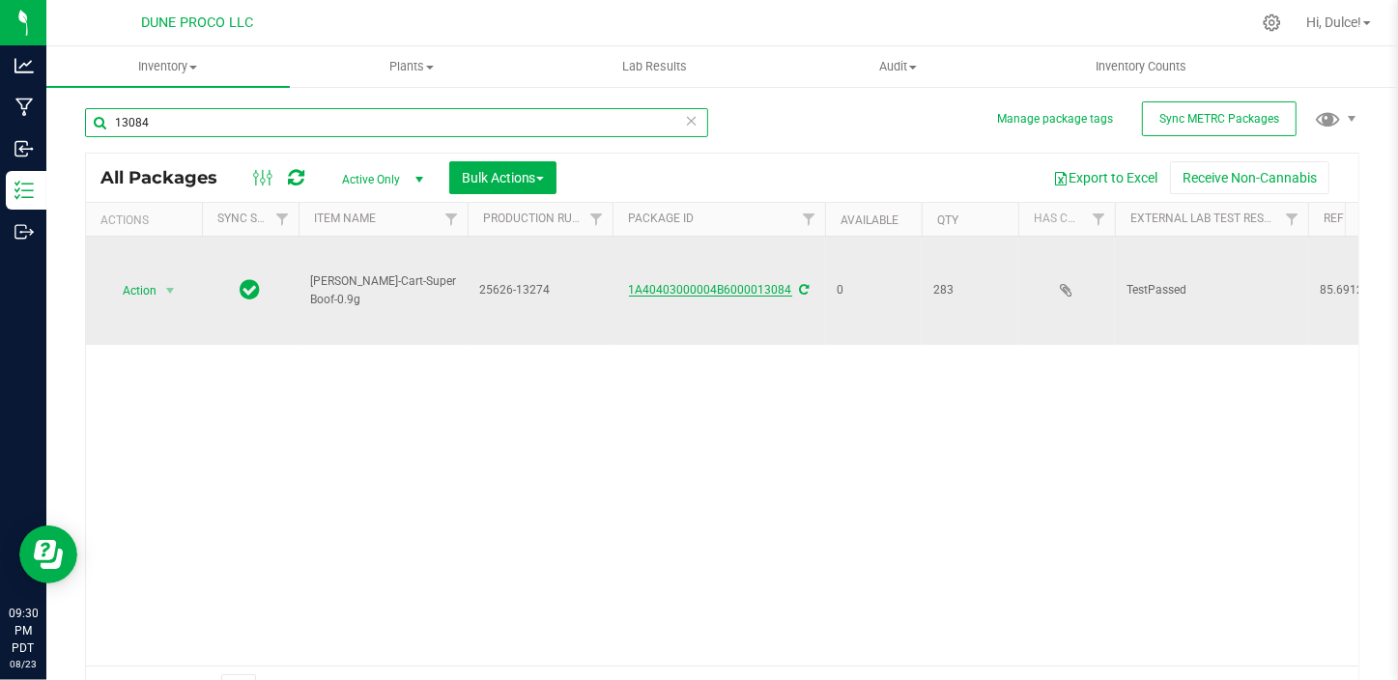
type input "13084"
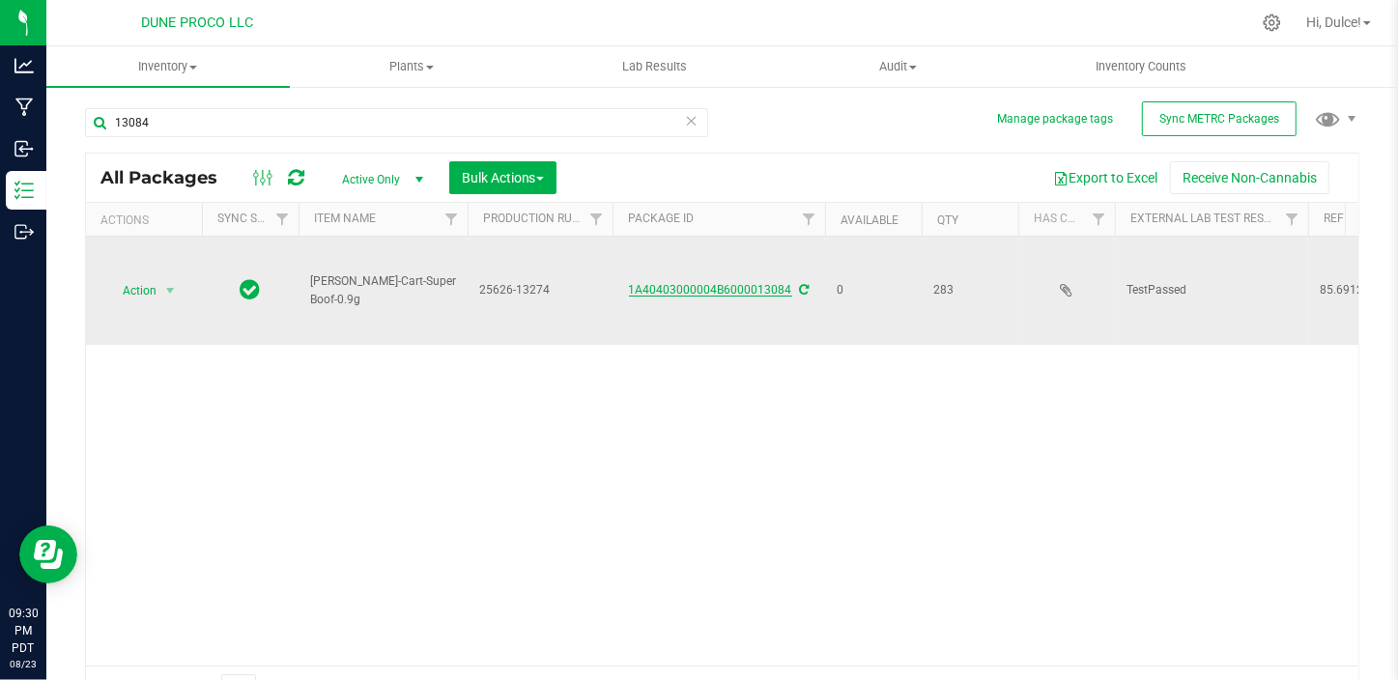
click at [721, 284] on link "1A40403000004B6000013084" at bounding box center [710, 290] width 163 height 14
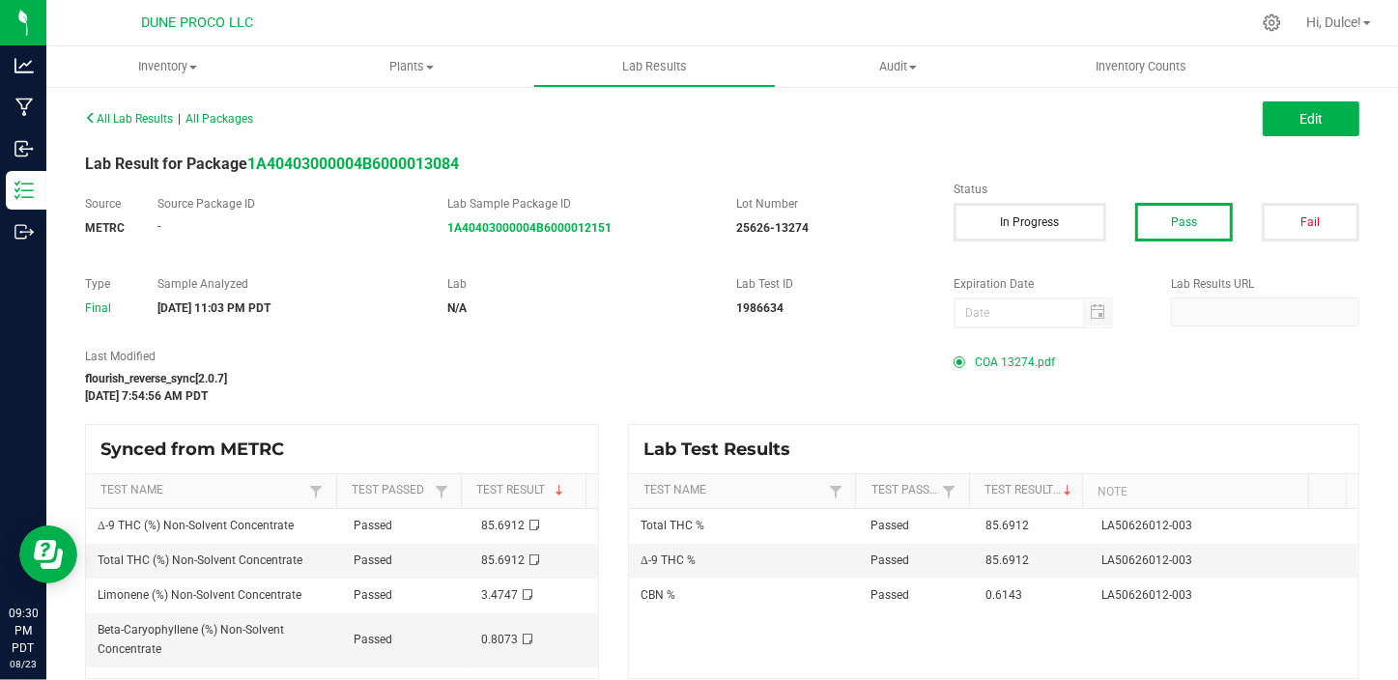
click at [1044, 358] on div "COA 13274.pdf" at bounding box center [1156, 362] width 406 height 29
click at [1039, 363] on span "COA 13274.pdf" at bounding box center [1015, 362] width 80 height 29
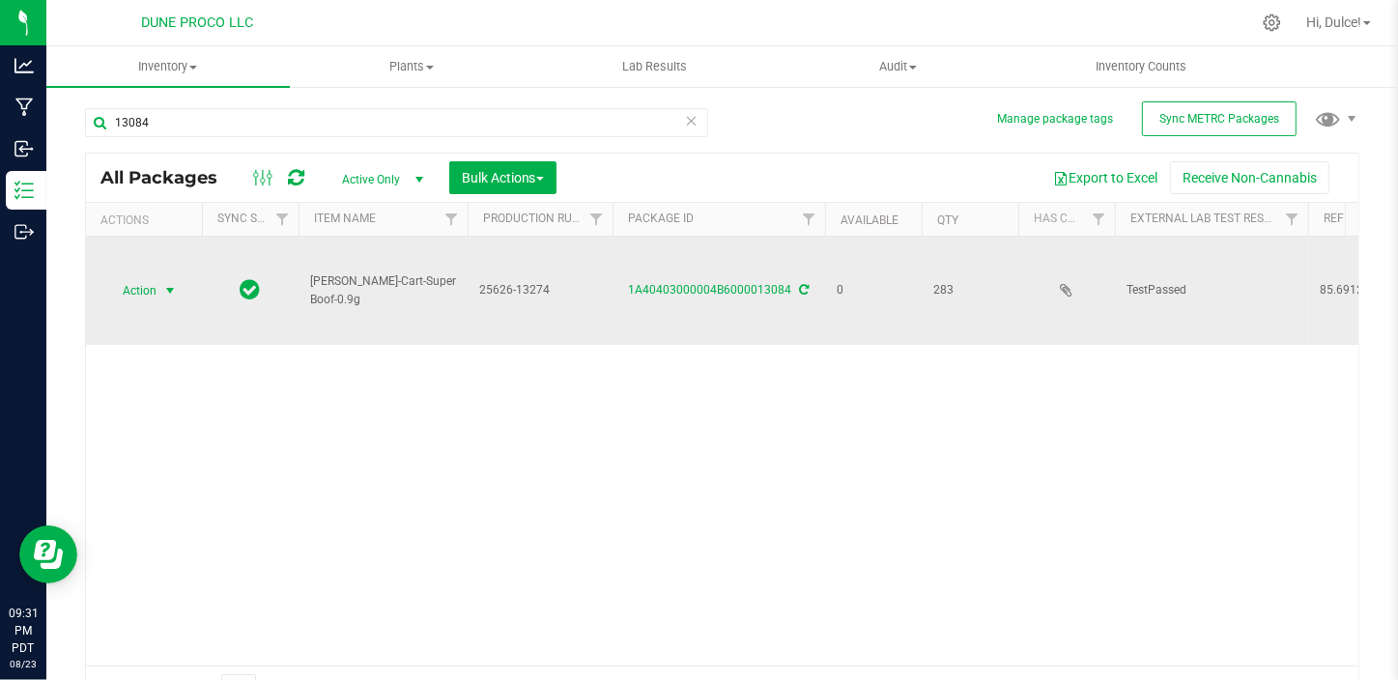
click at [148, 277] on span "Action" at bounding box center [131, 290] width 52 height 27
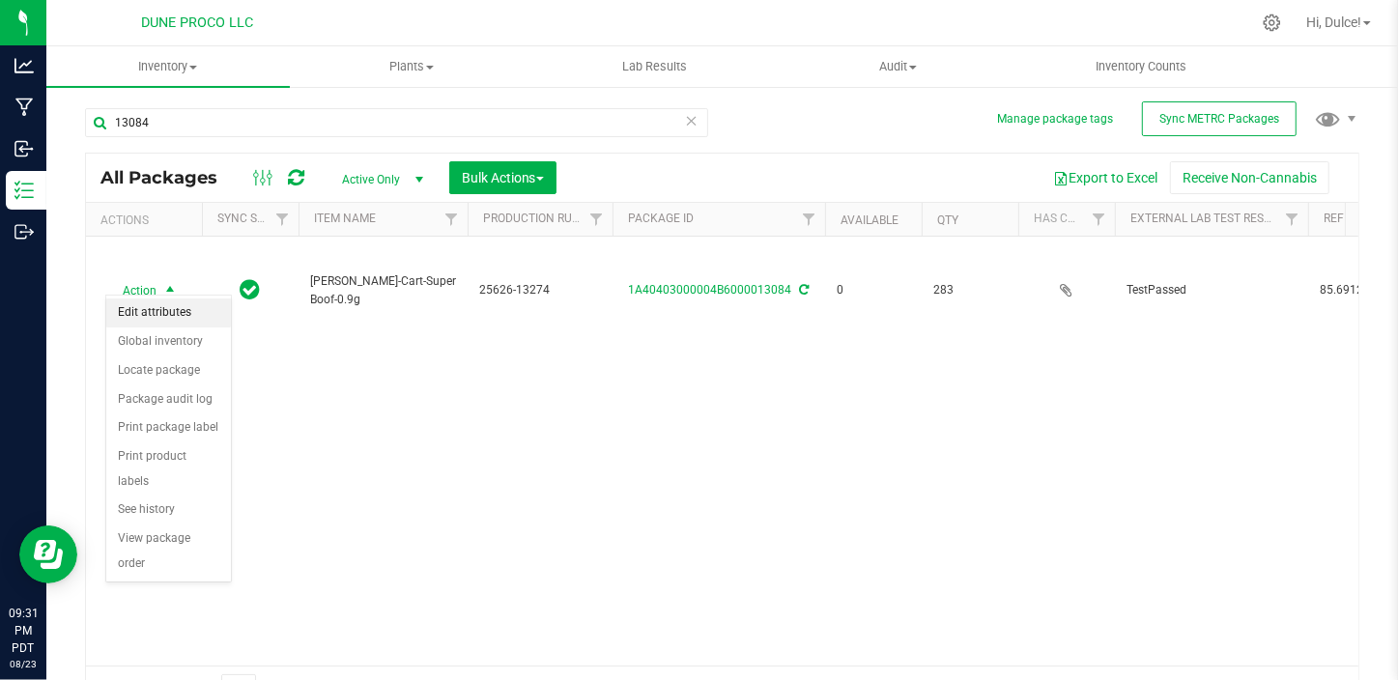
click at [166, 307] on li "Edit attributes" at bounding box center [168, 312] width 125 height 29
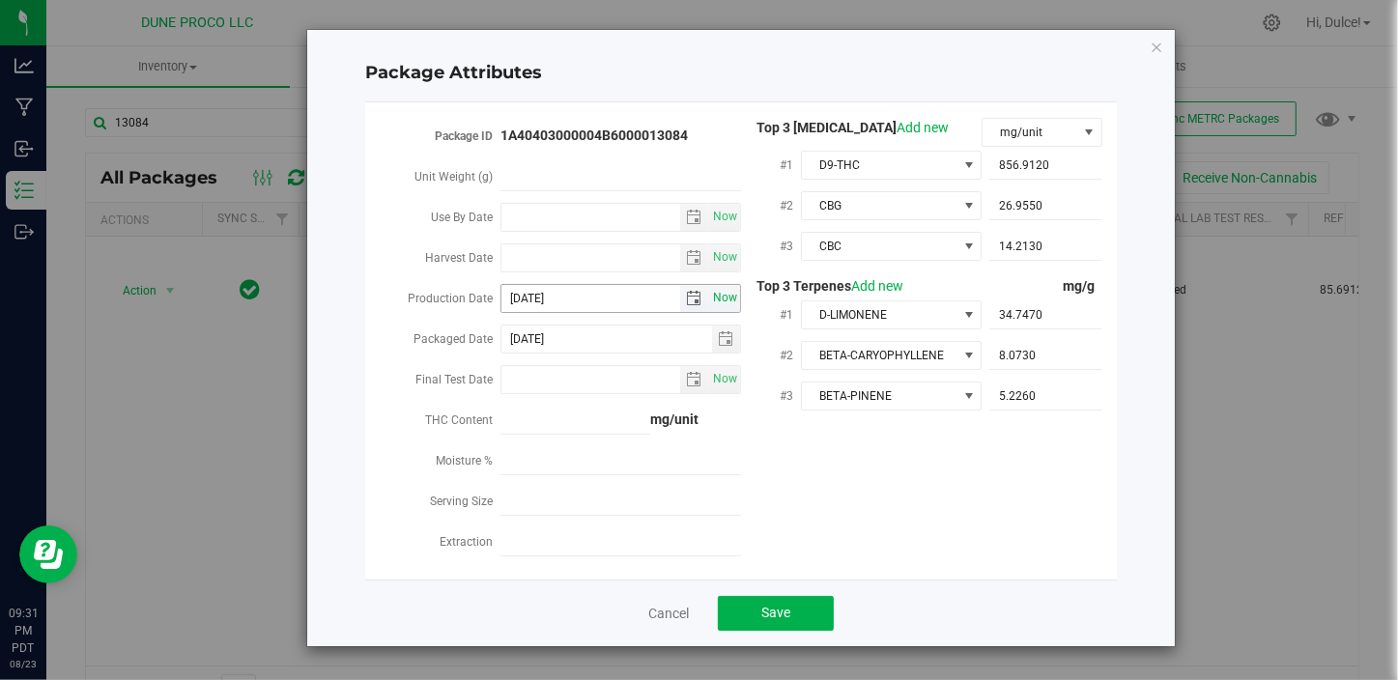
click at [715, 302] on span "Now" at bounding box center [725, 298] width 33 height 28
type input "2025-08-23"
click at [696, 300] on span "select" at bounding box center [693, 298] width 15 height 15
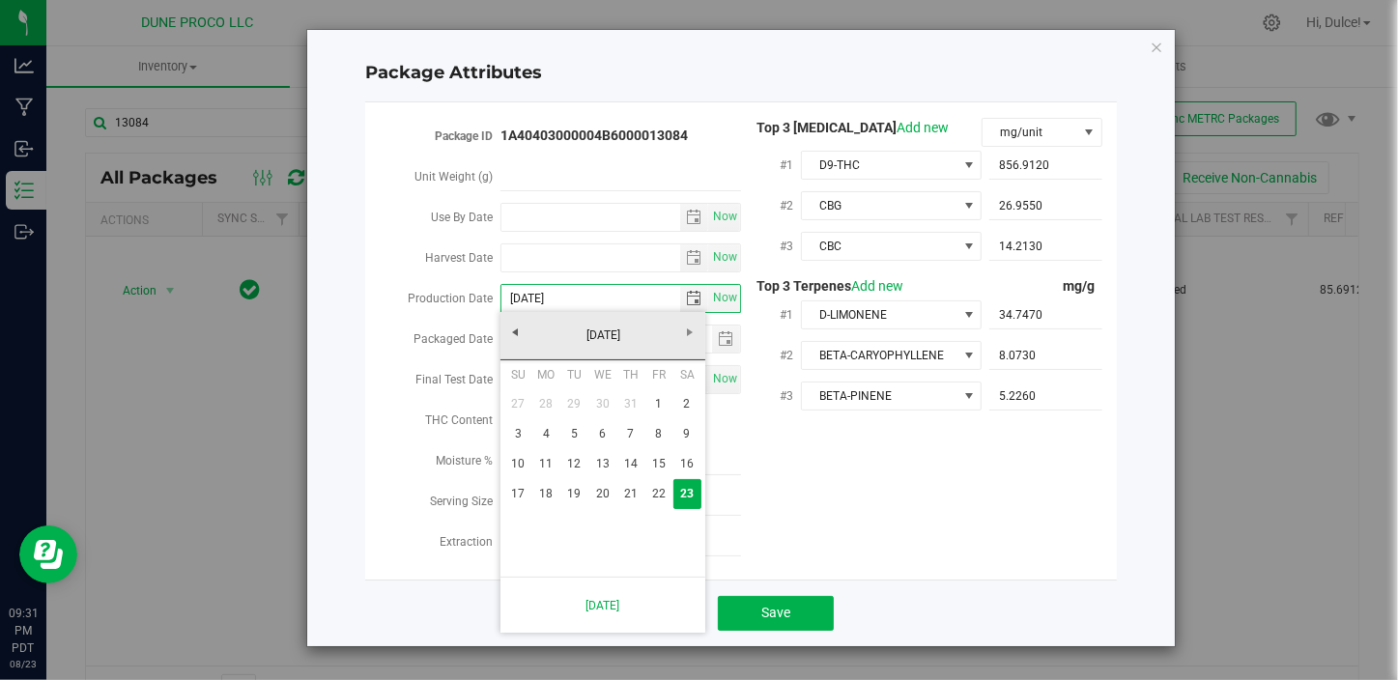
drag, startPoint x: 1076, startPoint y: 562, endPoint x: 1052, endPoint y: 564, distance: 24.2
click at [1077, 563] on div "Package ID 1A40403000004B6000013084 Unit Weight (g) Use By Date Now Harvest Dat…" at bounding box center [741, 340] width 752 height 477
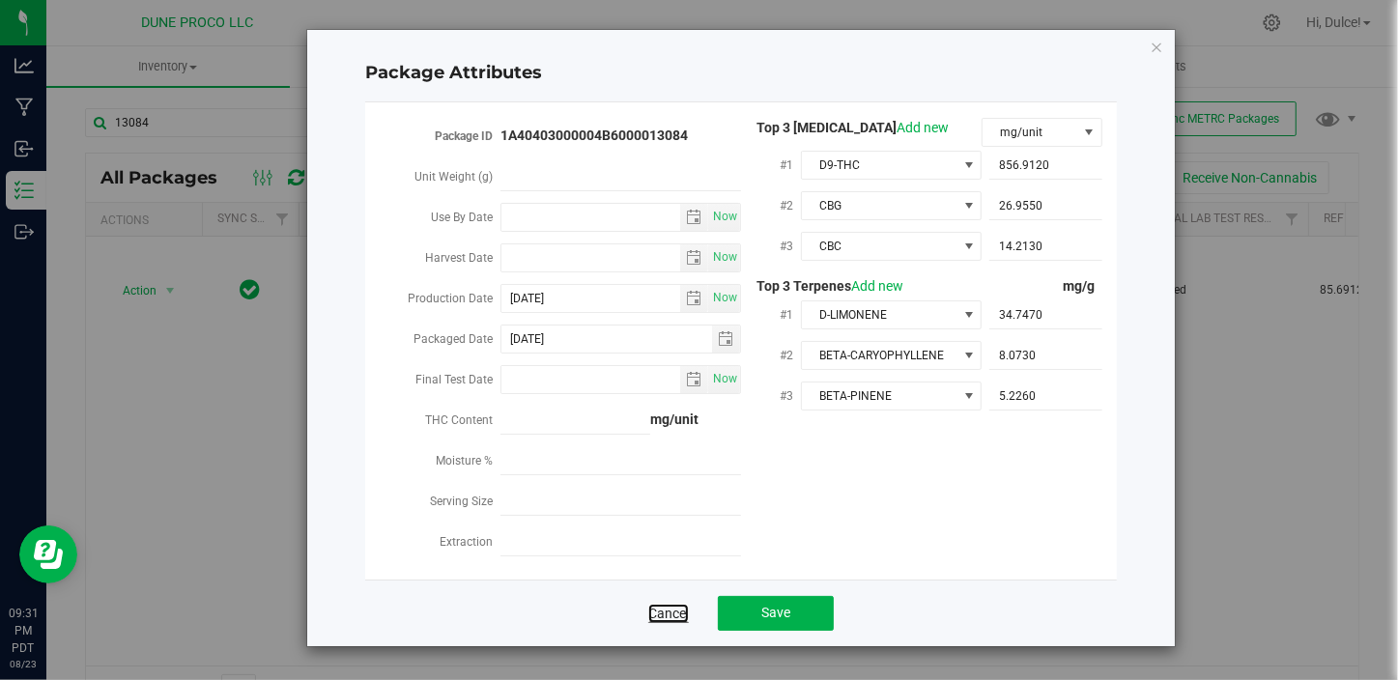
click at [676, 621] on link "Cancel" at bounding box center [668, 613] width 41 height 19
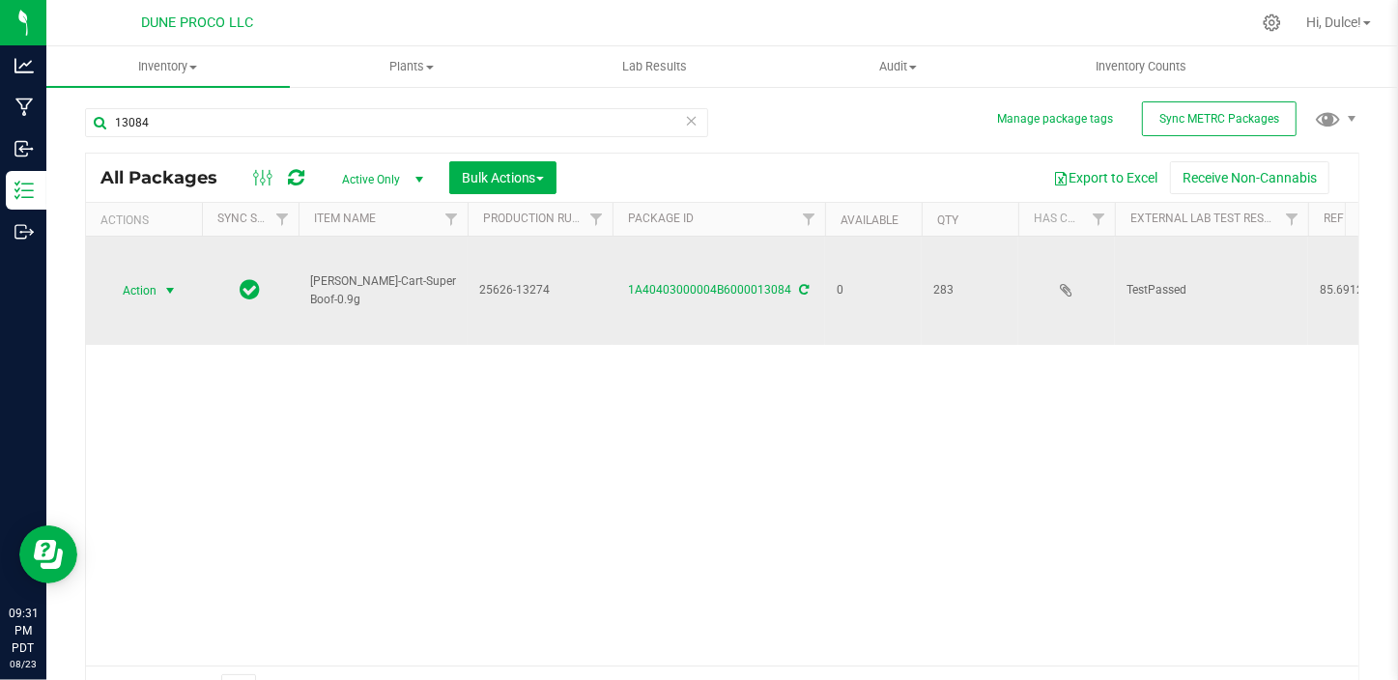
click at [167, 283] on span "select" at bounding box center [169, 290] width 15 height 15
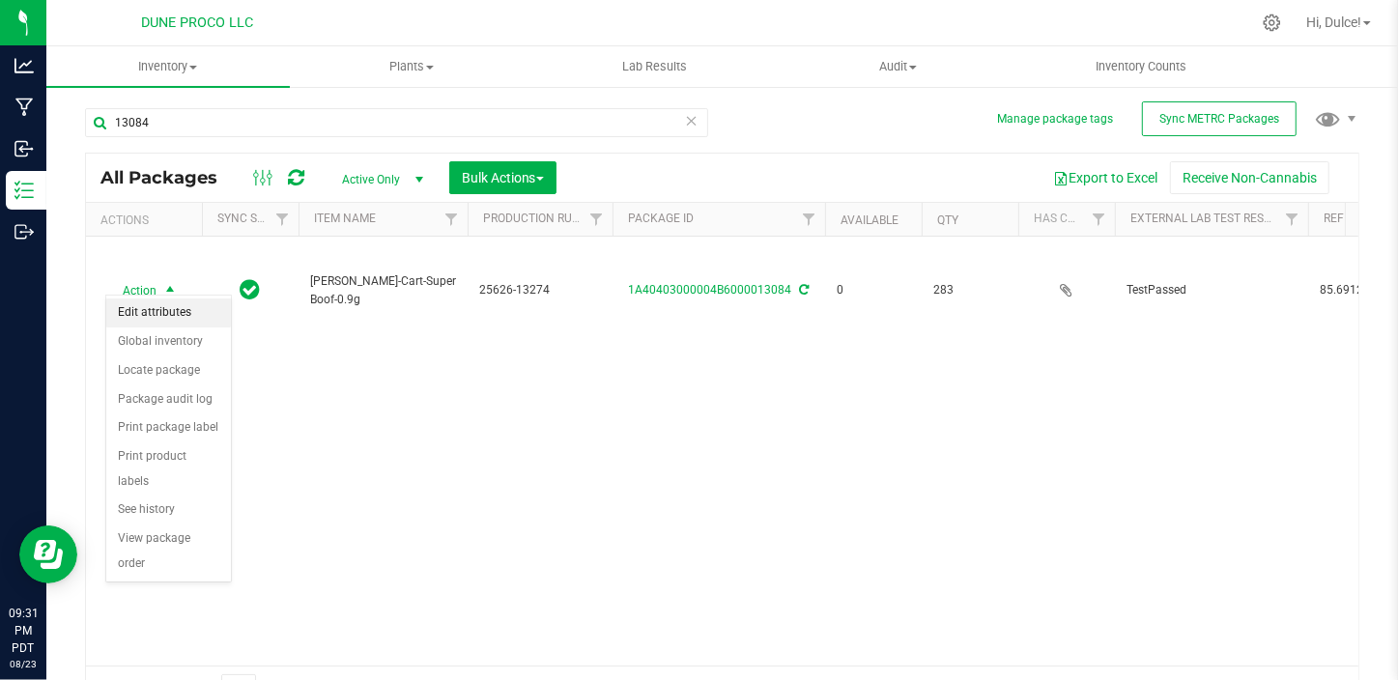
click at [184, 313] on li "Edit attributes" at bounding box center [168, 312] width 125 height 29
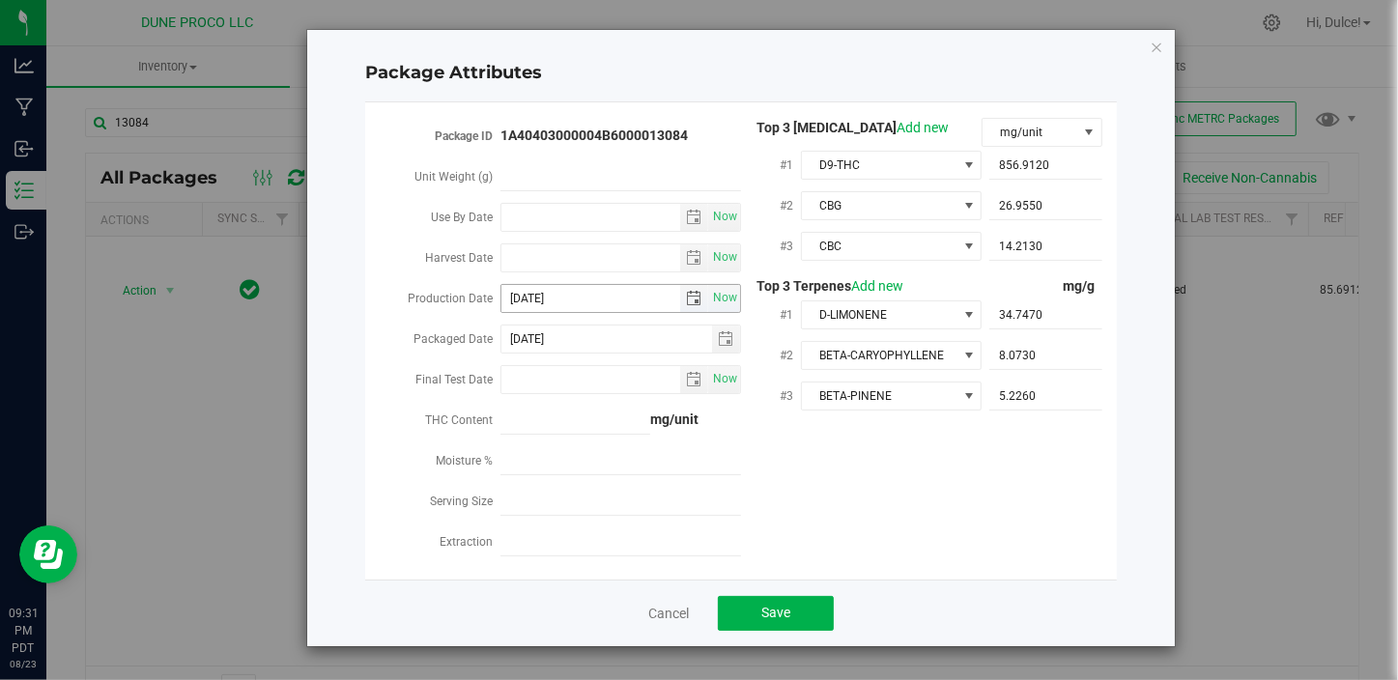
click at [699, 299] on span "select" at bounding box center [693, 298] width 15 height 15
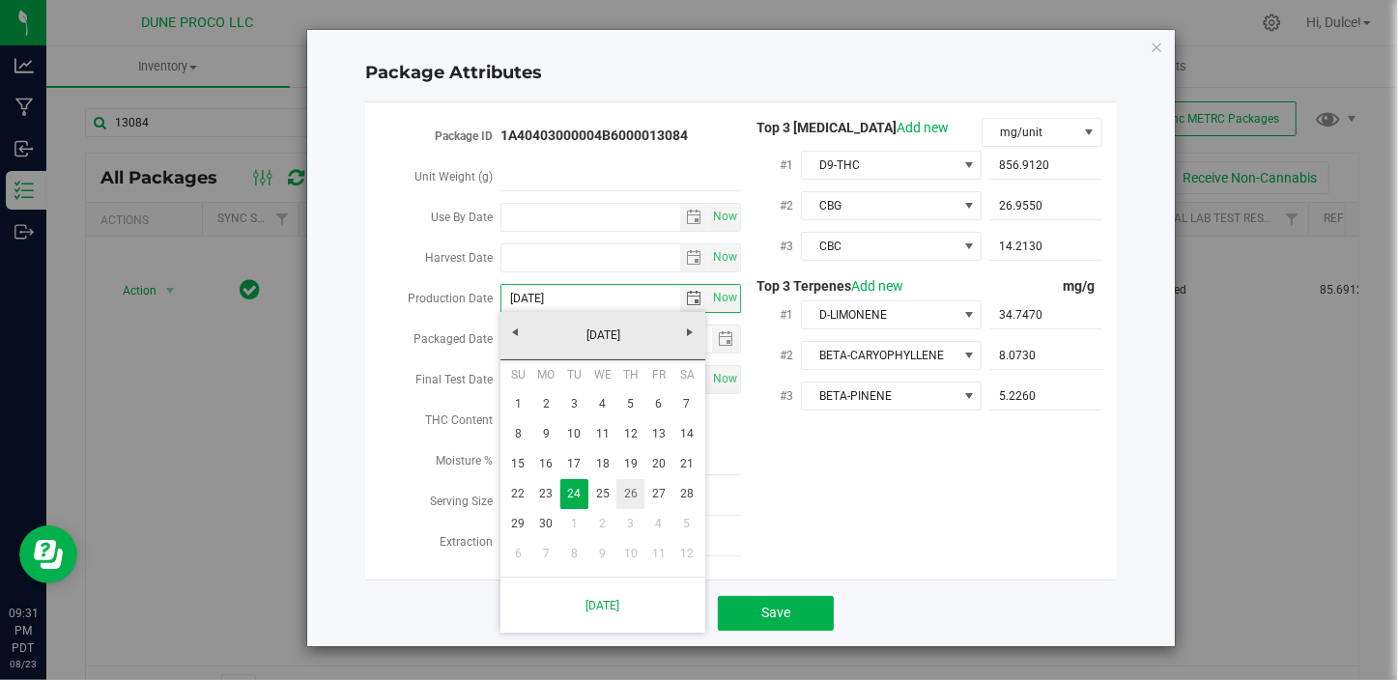
click at [619, 490] on link "26" at bounding box center [630, 494] width 28 height 30
type input "2025-06-26"
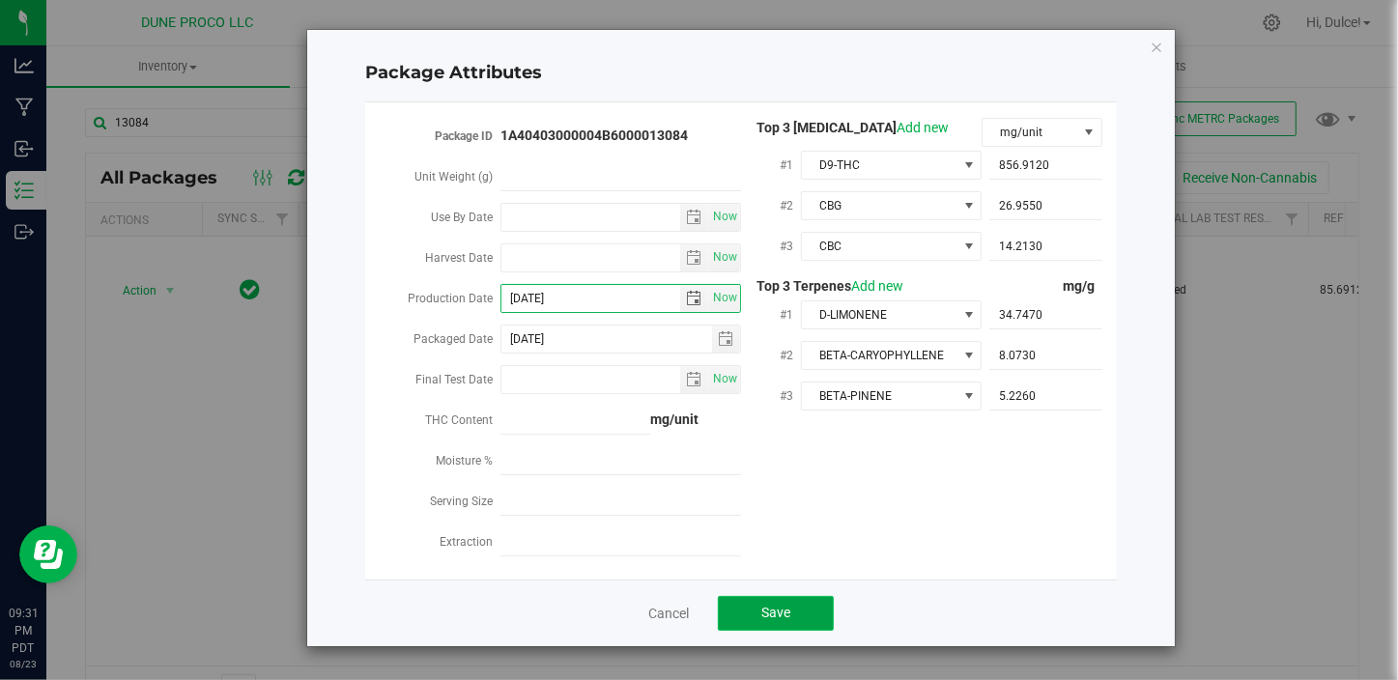
click at [797, 615] on button "Save" at bounding box center [776, 613] width 116 height 35
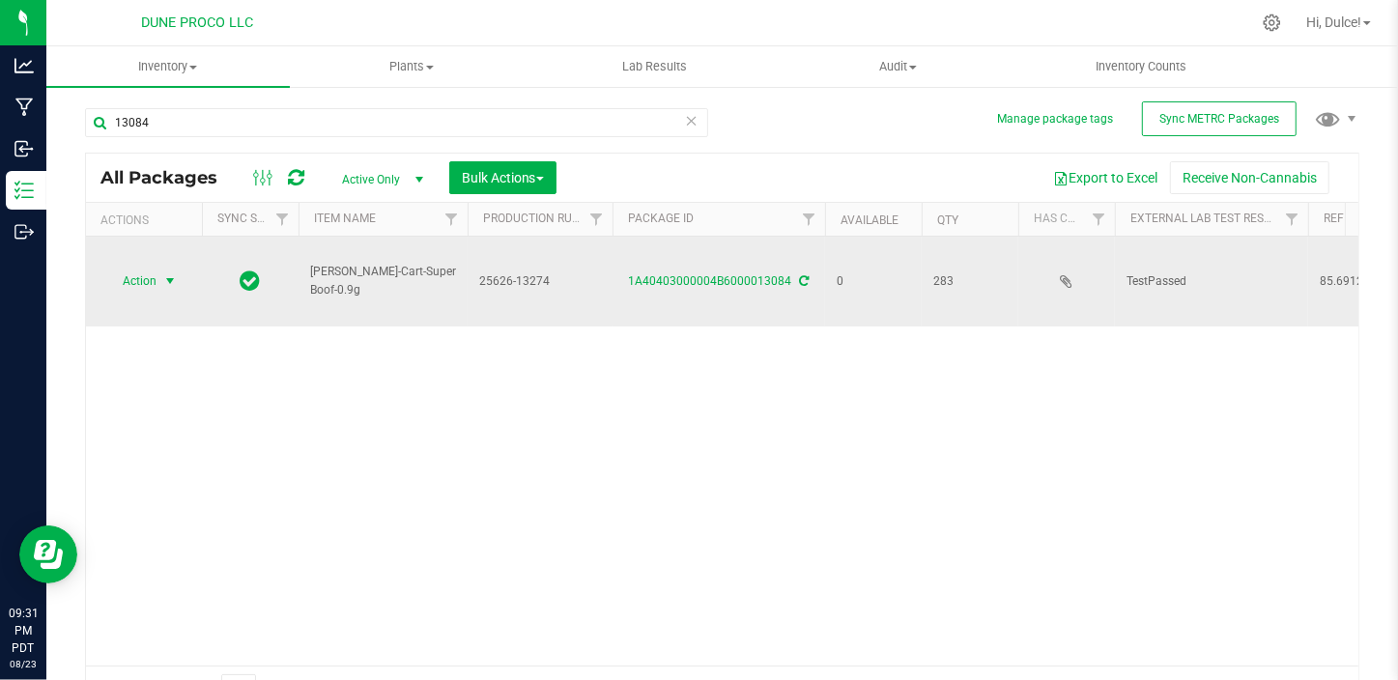
click at [180, 278] on span "select" at bounding box center [170, 281] width 24 height 27
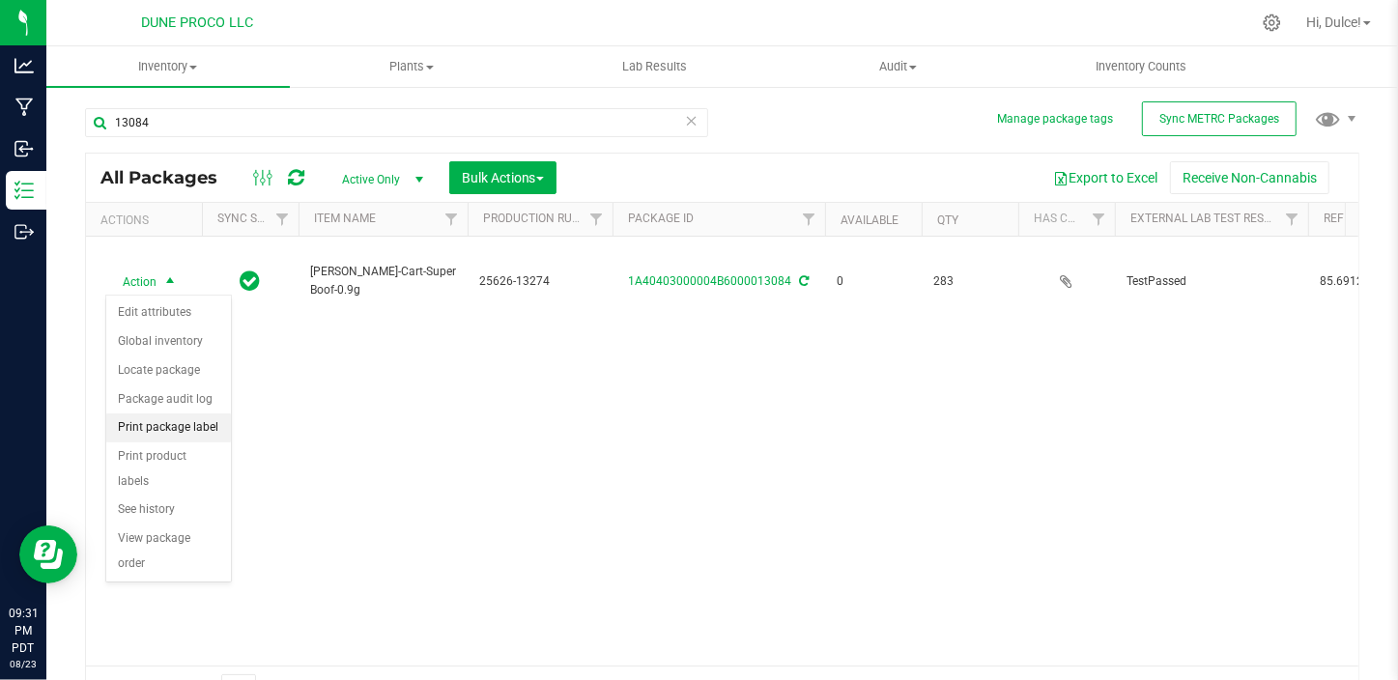
click at [188, 422] on li "Print package label" at bounding box center [168, 427] width 125 height 29
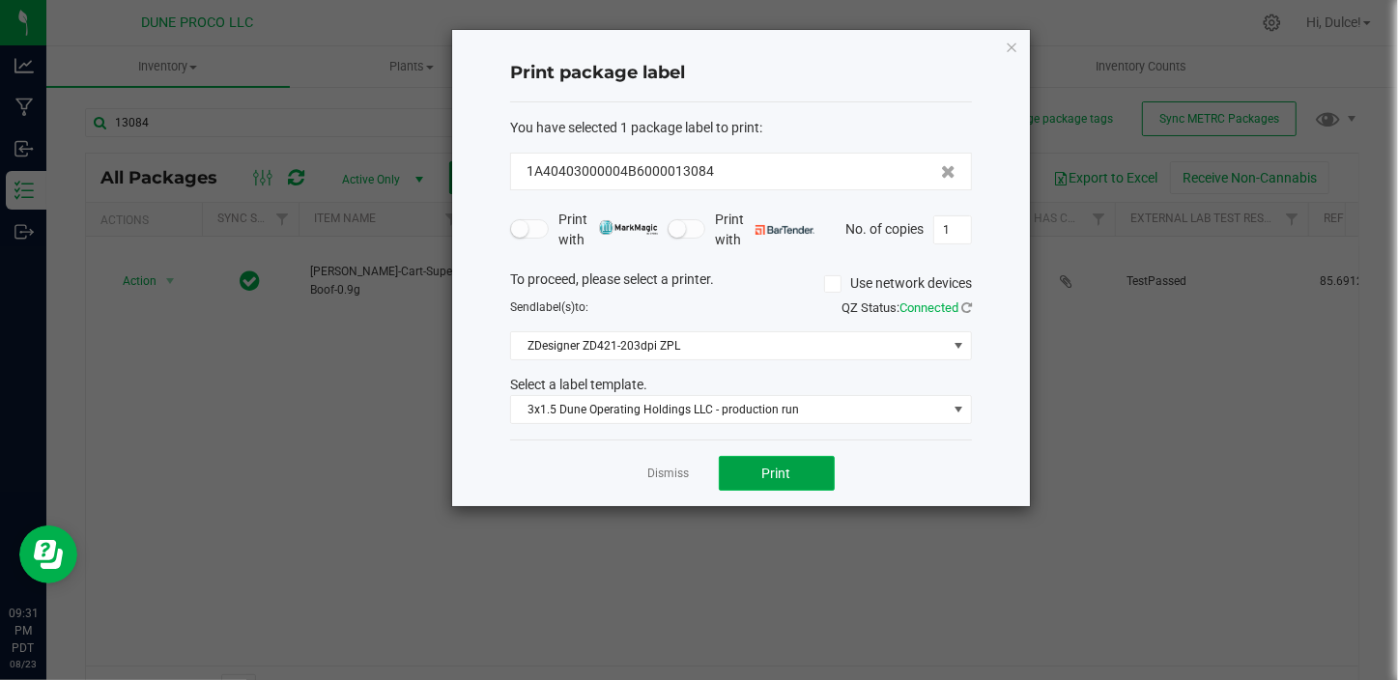
click at [782, 474] on span "Print" at bounding box center [776, 473] width 29 height 15
click at [674, 469] on link "Dismiss" at bounding box center [669, 474] width 42 height 16
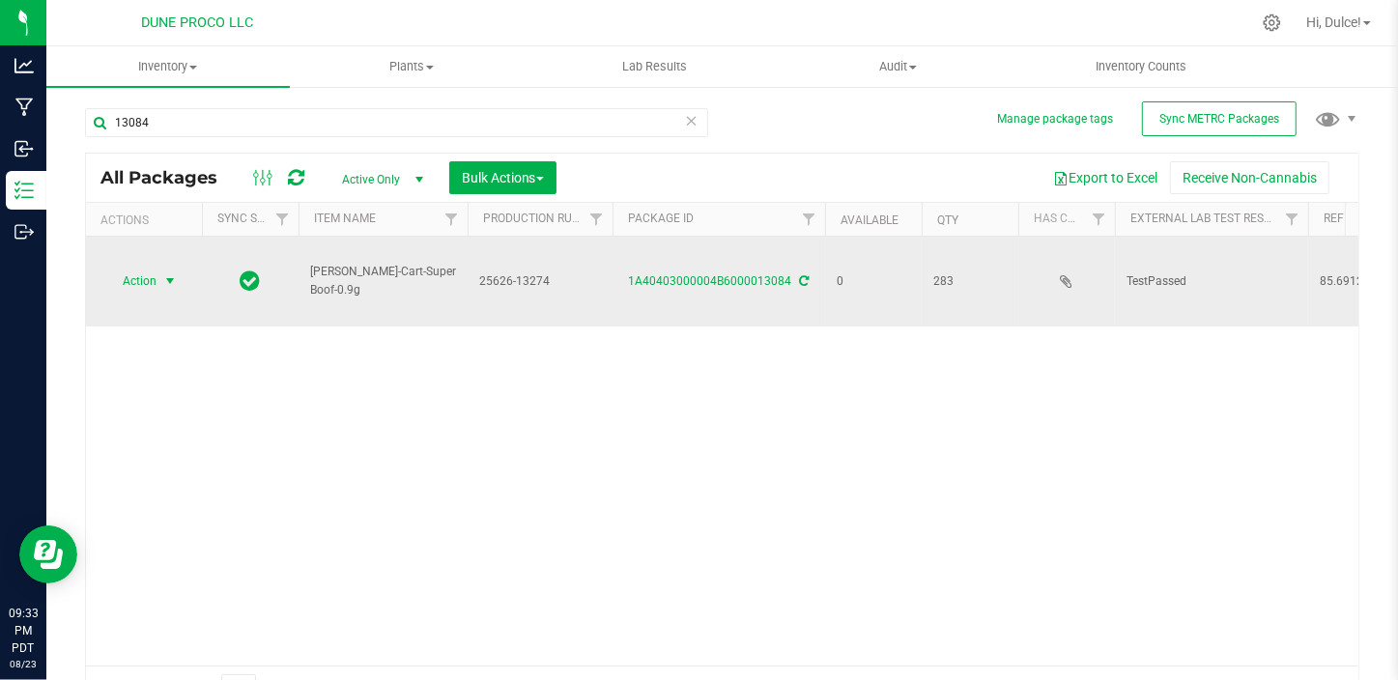
click at [149, 274] on span "Action" at bounding box center [131, 281] width 52 height 27
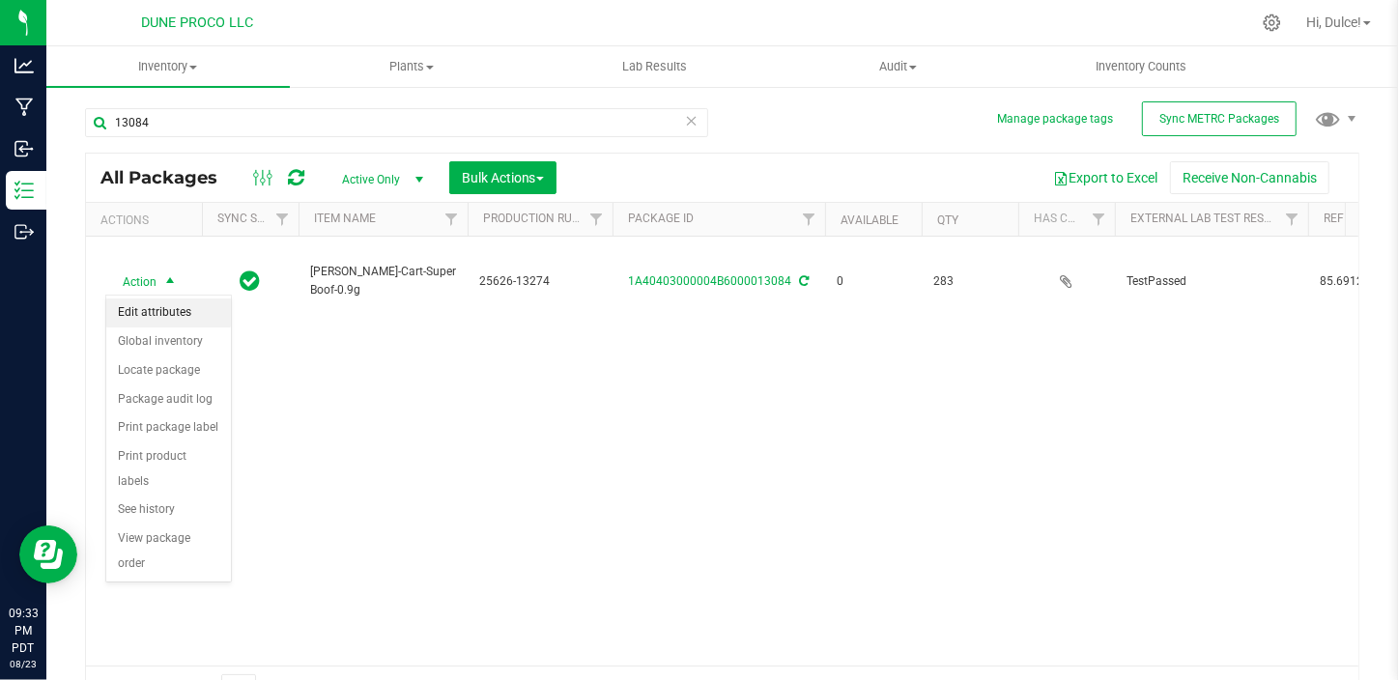
click at [171, 307] on li "Edit attributes" at bounding box center [168, 312] width 125 height 29
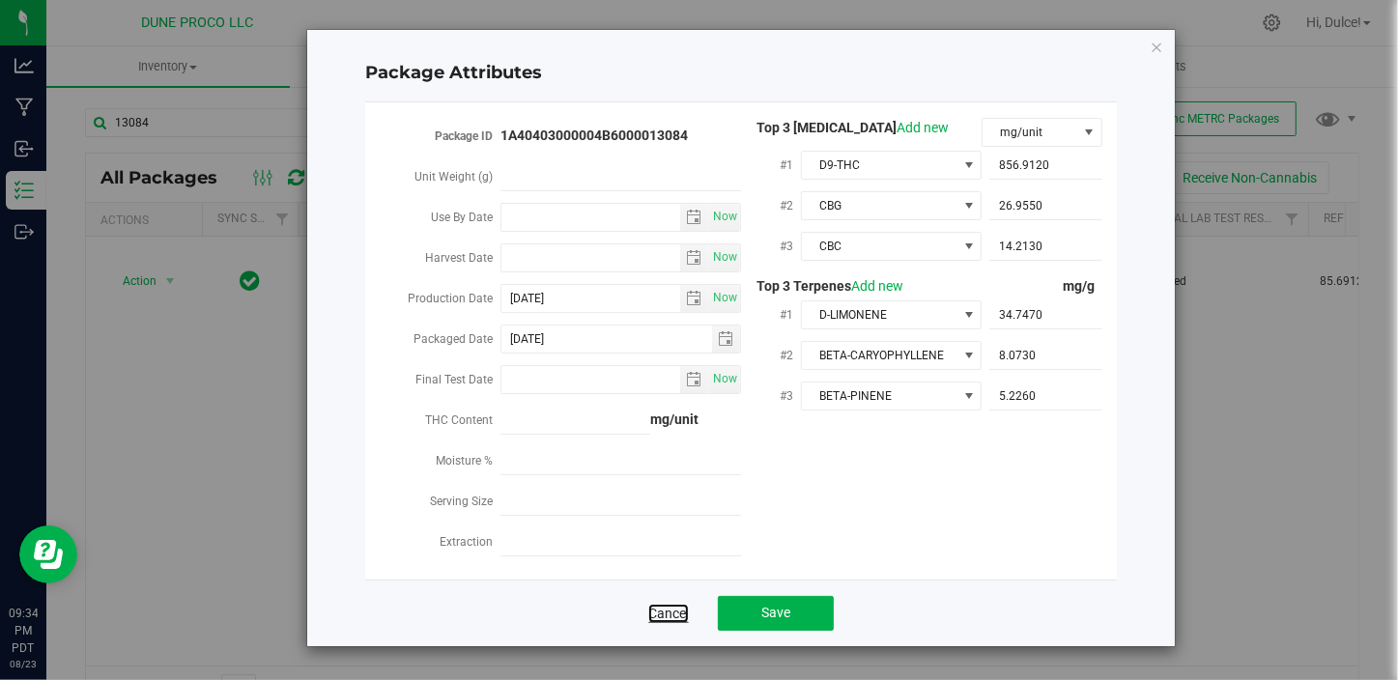
click at [685, 611] on link "Cancel" at bounding box center [668, 613] width 41 height 19
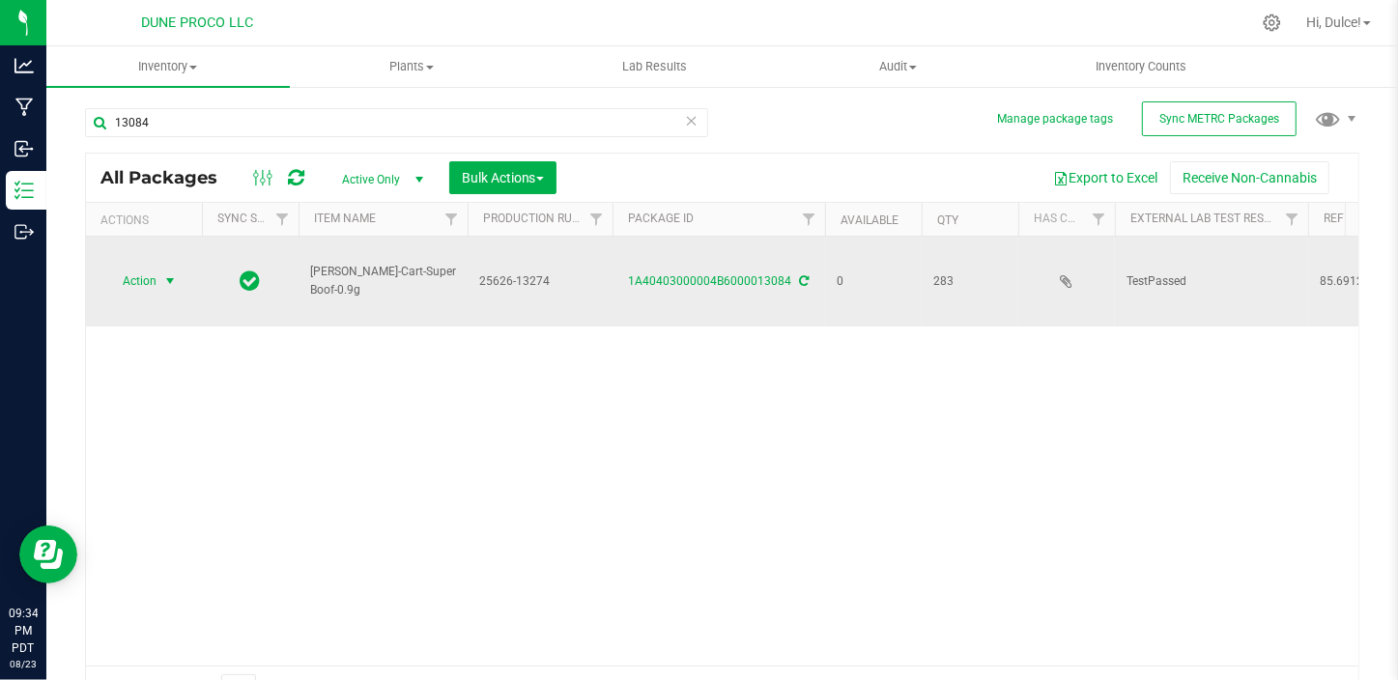
click at [147, 280] on span "Action" at bounding box center [131, 281] width 52 height 27
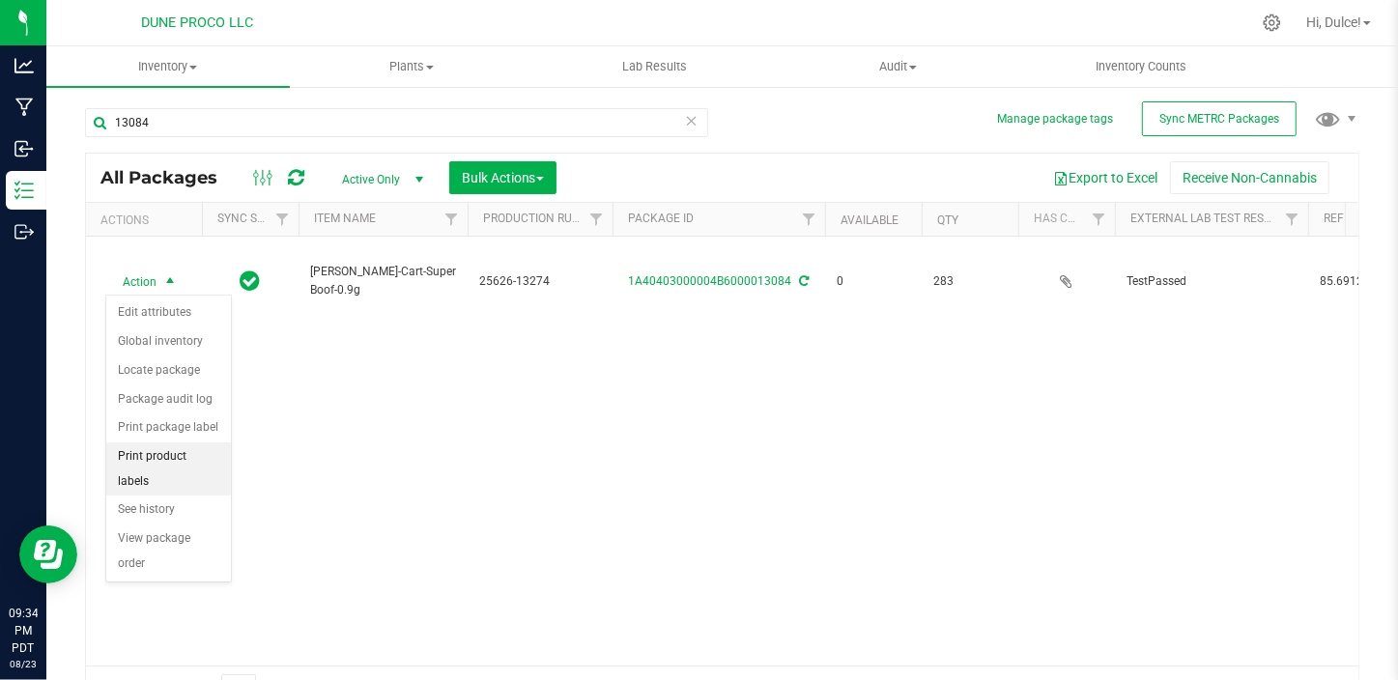
click at [209, 459] on li "Print product labels" at bounding box center [168, 468] width 125 height 53
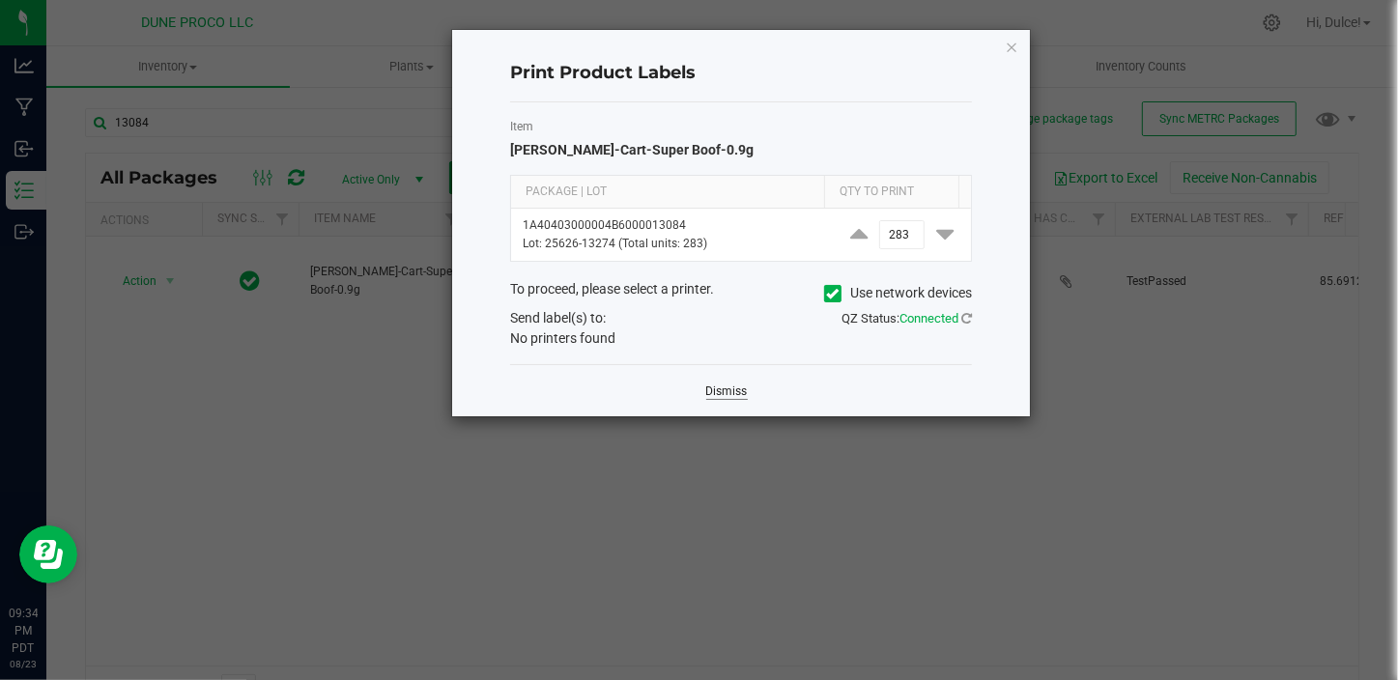
click at [717, 390] on link "Dismiss" at bounding box center [727, 392] width 42 height 16
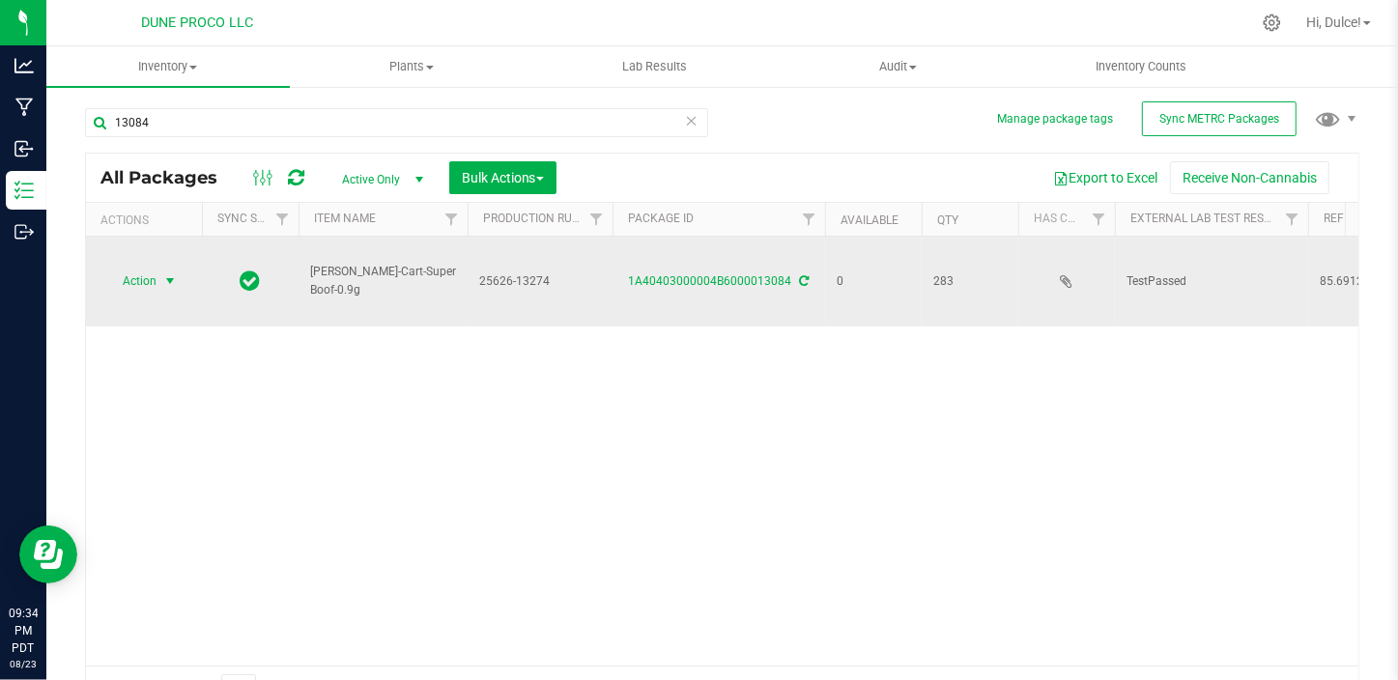
click at [152, 280] on span "Action" at bounding box center [131, 281] width 52 height 27
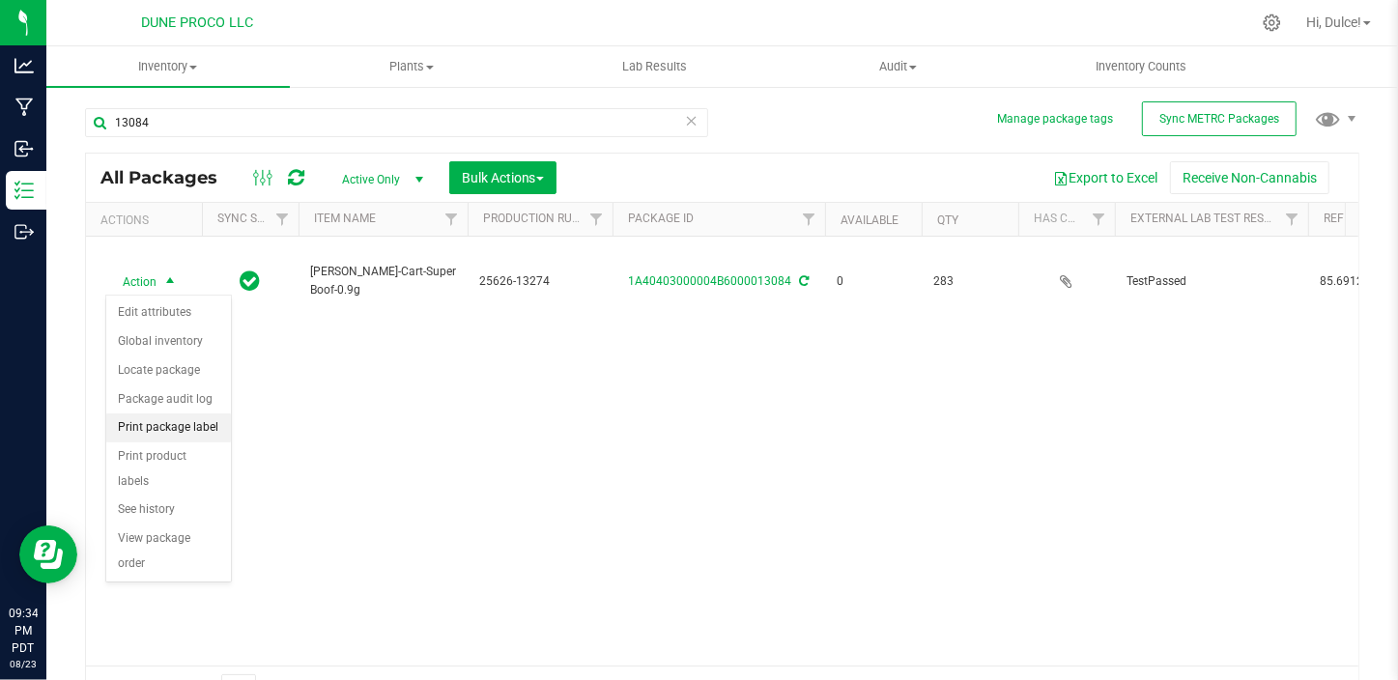
click at [213, 425] on li "Print package label" at bounding box center [168, 427] width 125 height 29
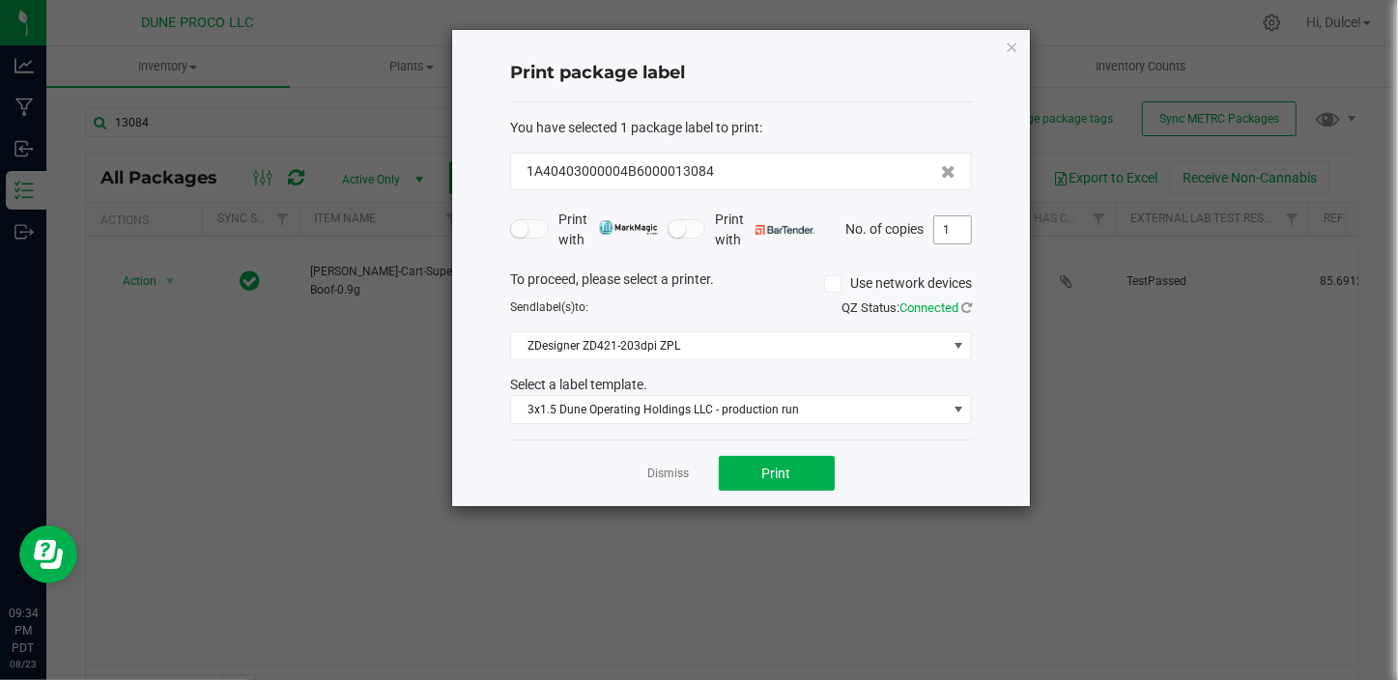
click at [971, 237] on span "1" at bounding box center [952, 229] width 39 height 29
click at [965, 231] on input "1" at bounding box center [952, 229] width 37 height 27
type input "284"
click at [766, 474] on span "Print" at bounding box center [776, 473] width 29 height 15
click at [663, 475] on link "Dismiss" at bounding box center [669, 474] width 42 height 16
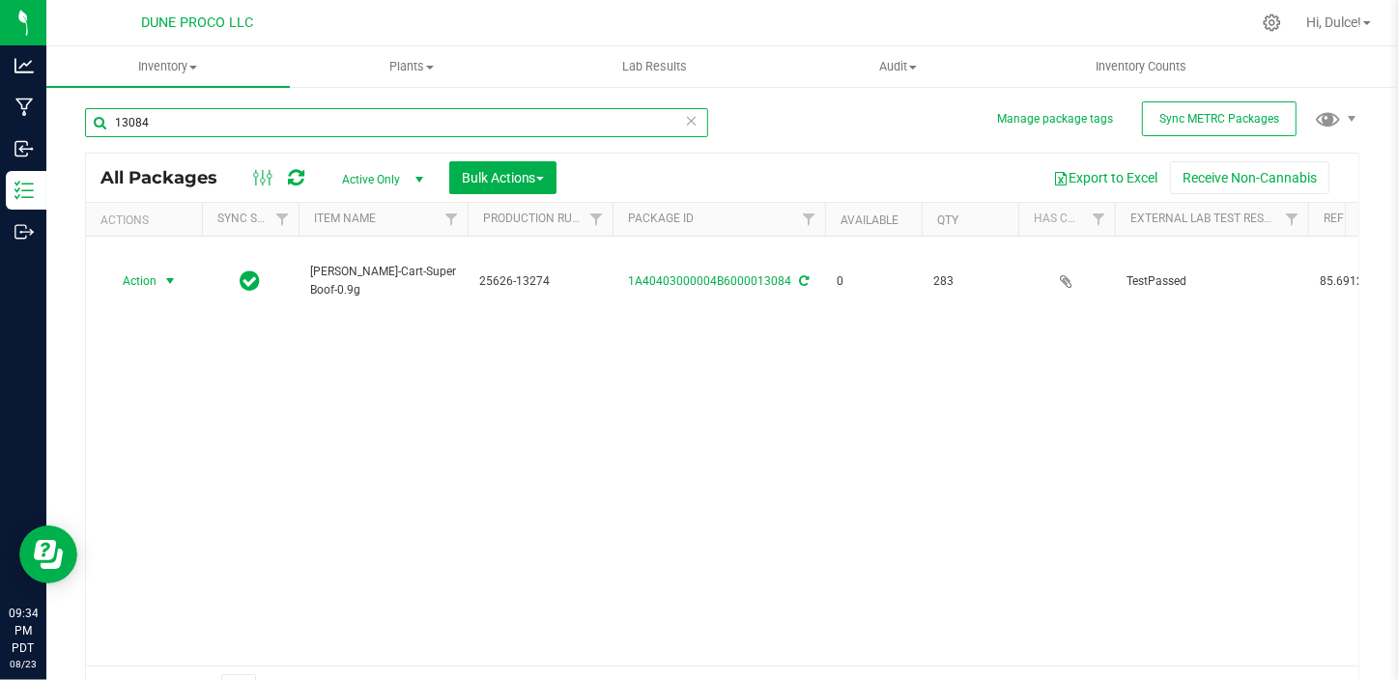
click at [192, 120] on input "13084" at bounding box center [396, 122] width 623 height 29
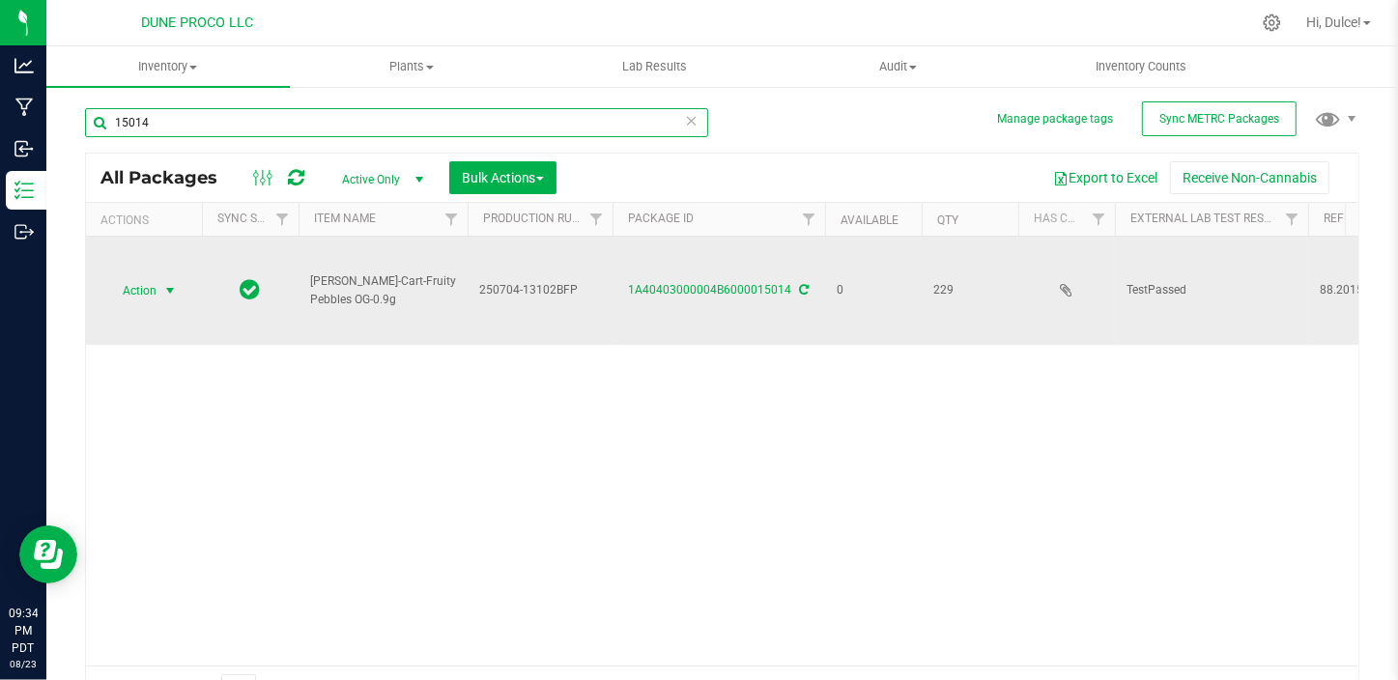
type input "15014"
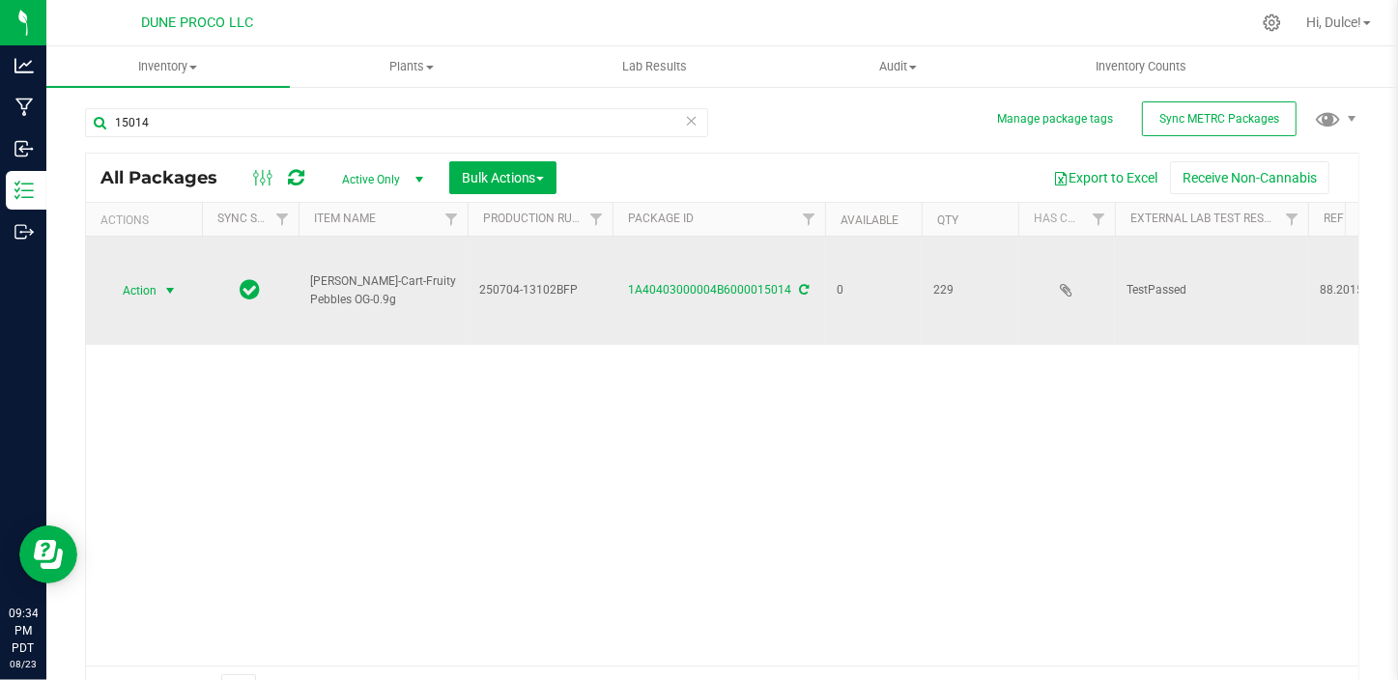
click at [128, 280] on span "Action" at bounding box center [131, 290] width 52 height 27
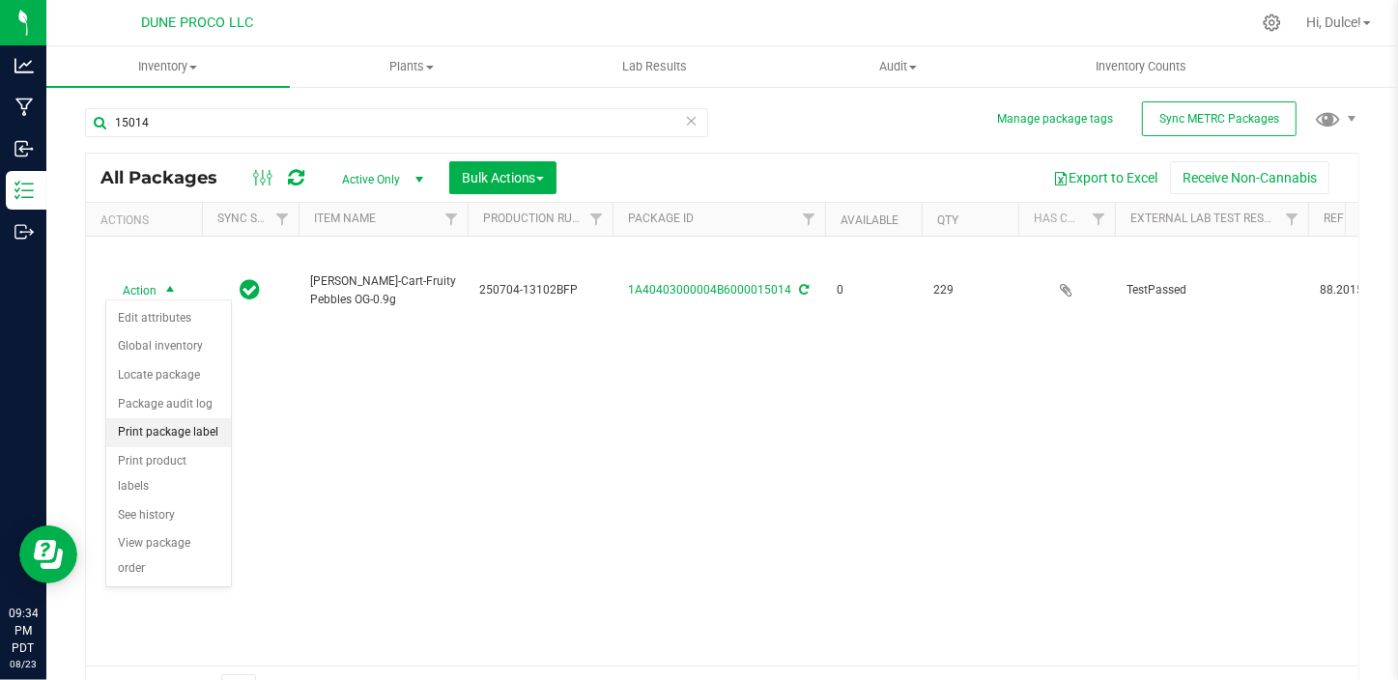
click at [184, 432] on li "Print package label" at bounding box center [168, 432] width 125 height 29
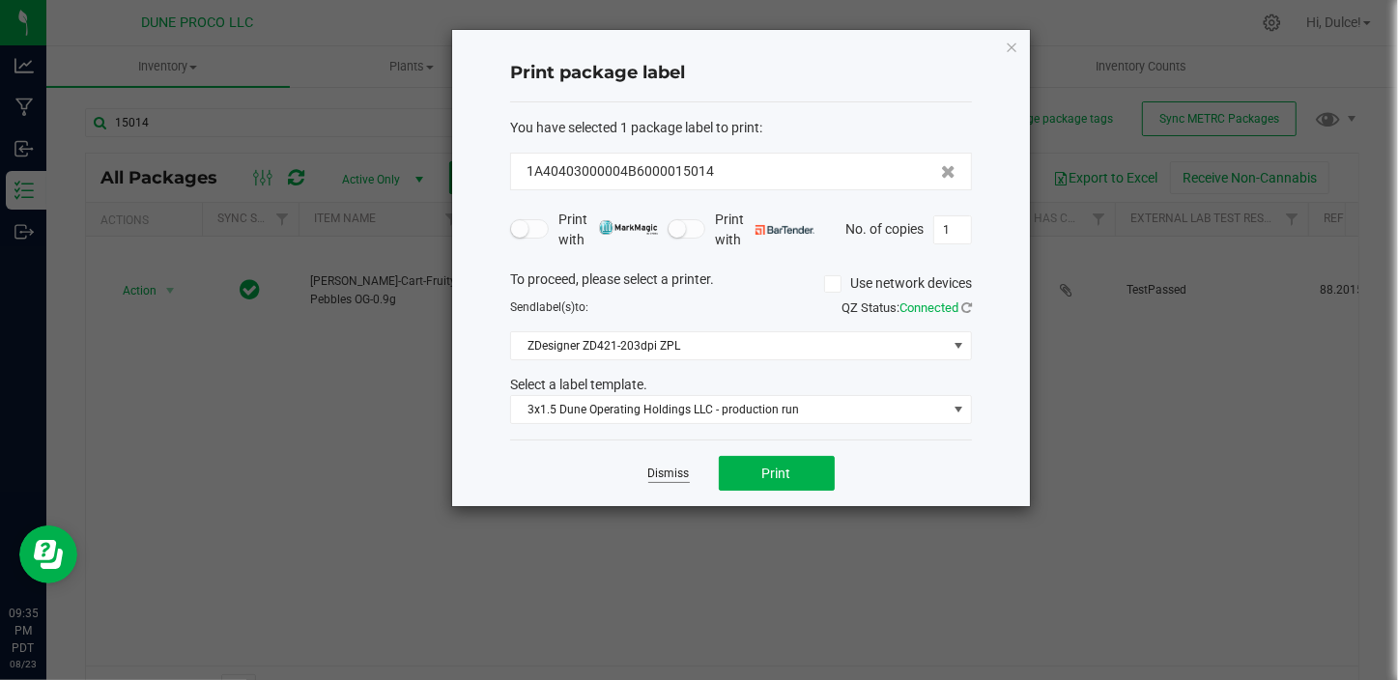
click at [657, 476] on link "Dismiss" at bounding box center [669, 474] width 42 height 16
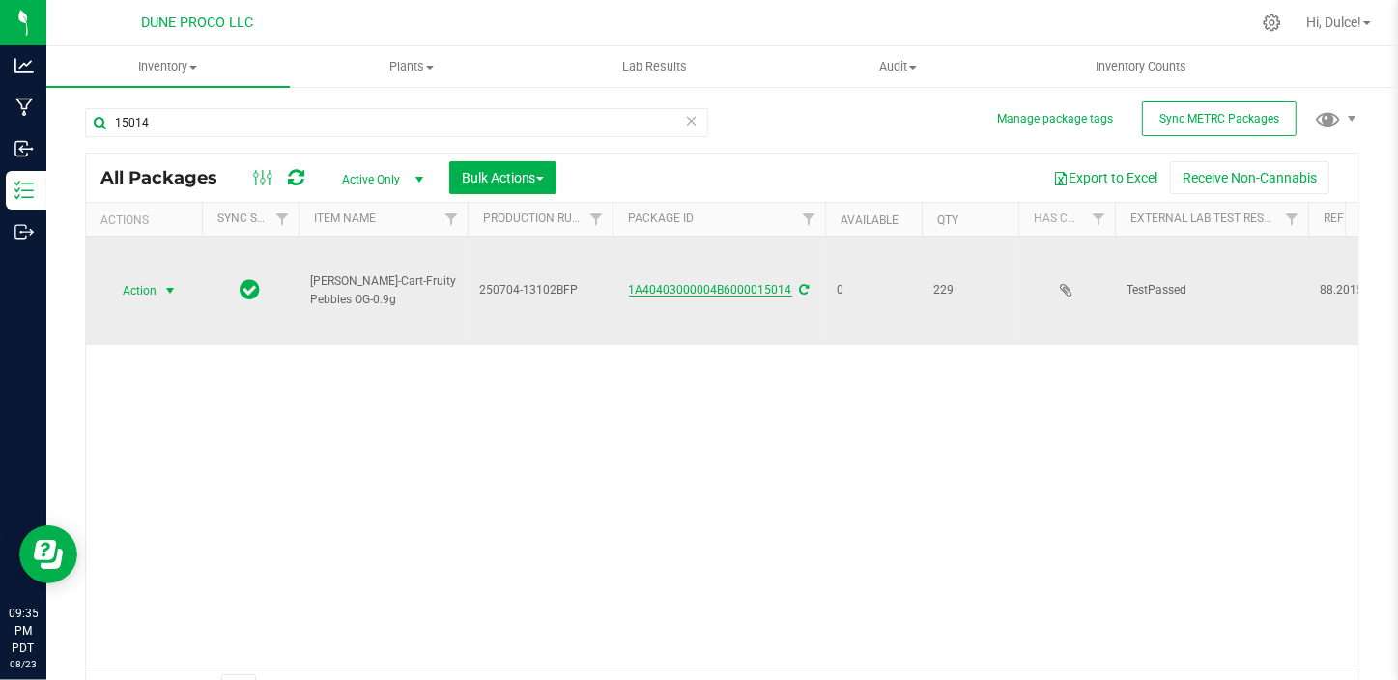
click at [691, 288] on link "1A40403000004B6000015014" at bounding box center [710, 290] width 163 height 14
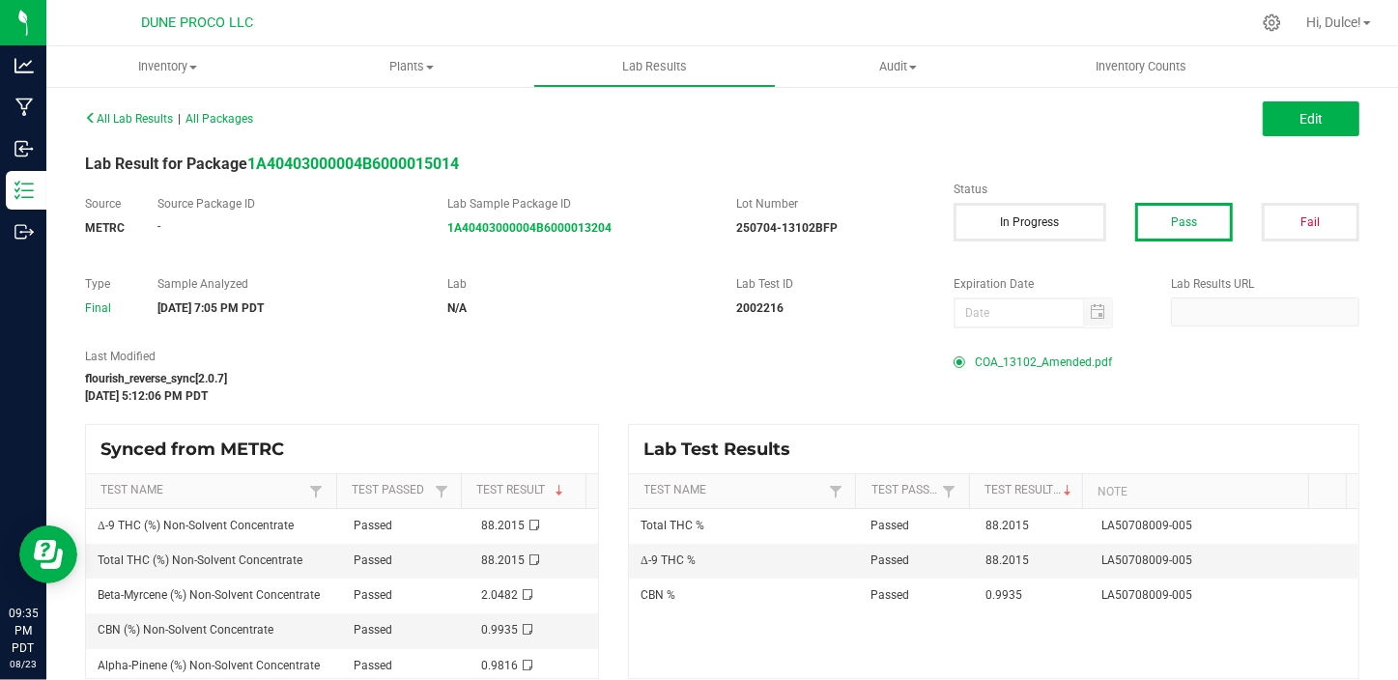
click at [1014, 358] on span "COA_13102_Amended.pdf" at bounding box center [1043, 362] width 137 height 29
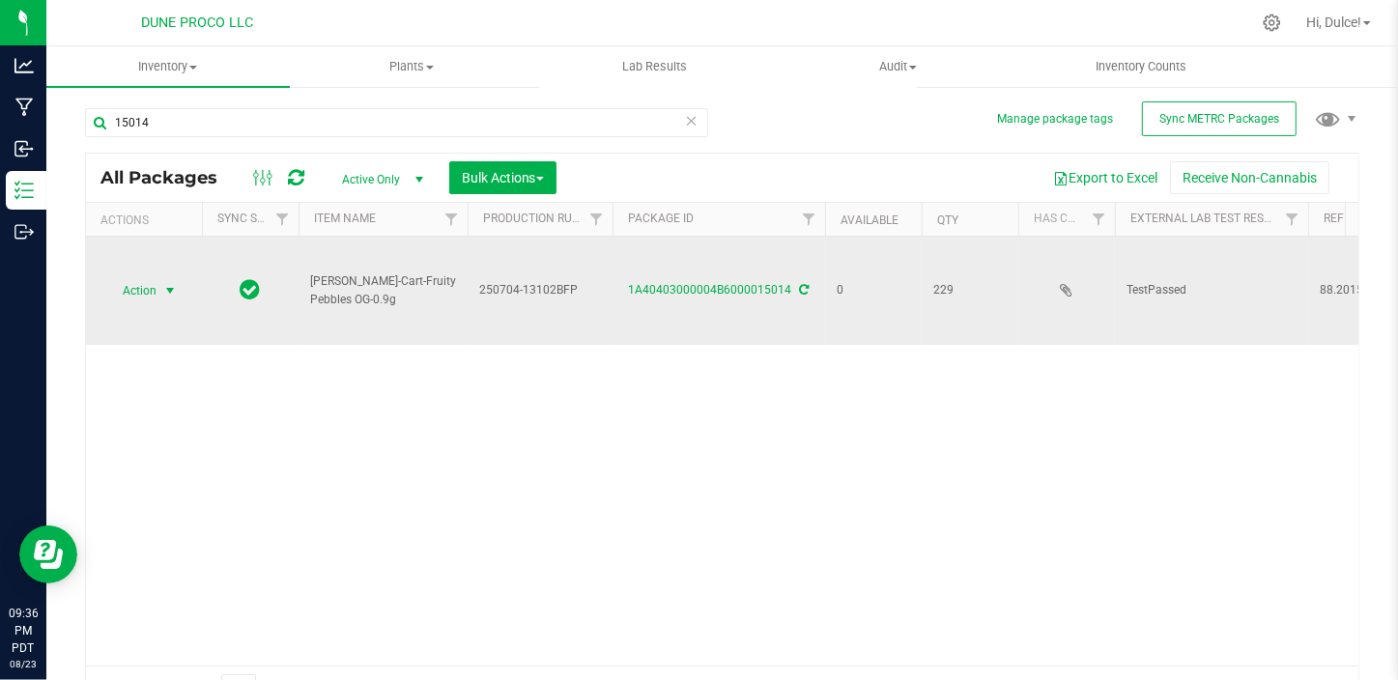
click at [164, 292] on span "select" at bounding box center [169, 290] width 15 height 15
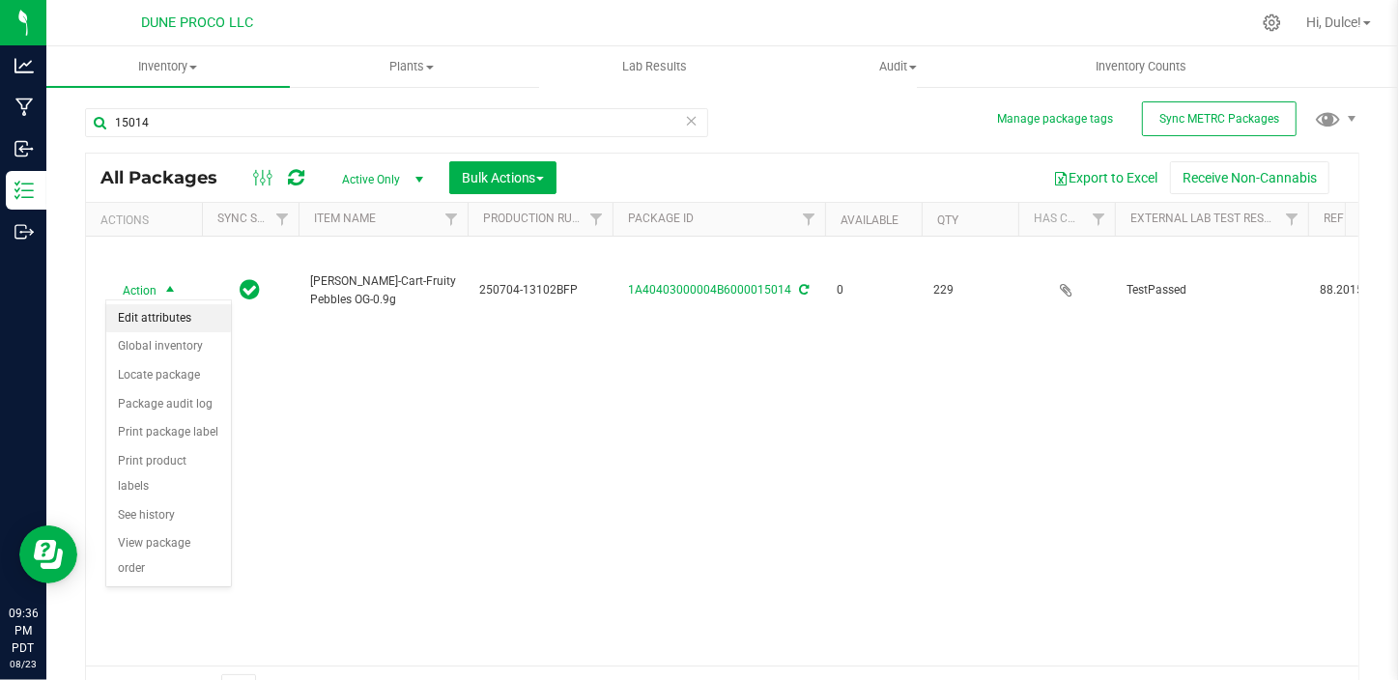
click at [185, 316] on li "Edit attributes" at bounding box center [168, 318] width 125 height 29
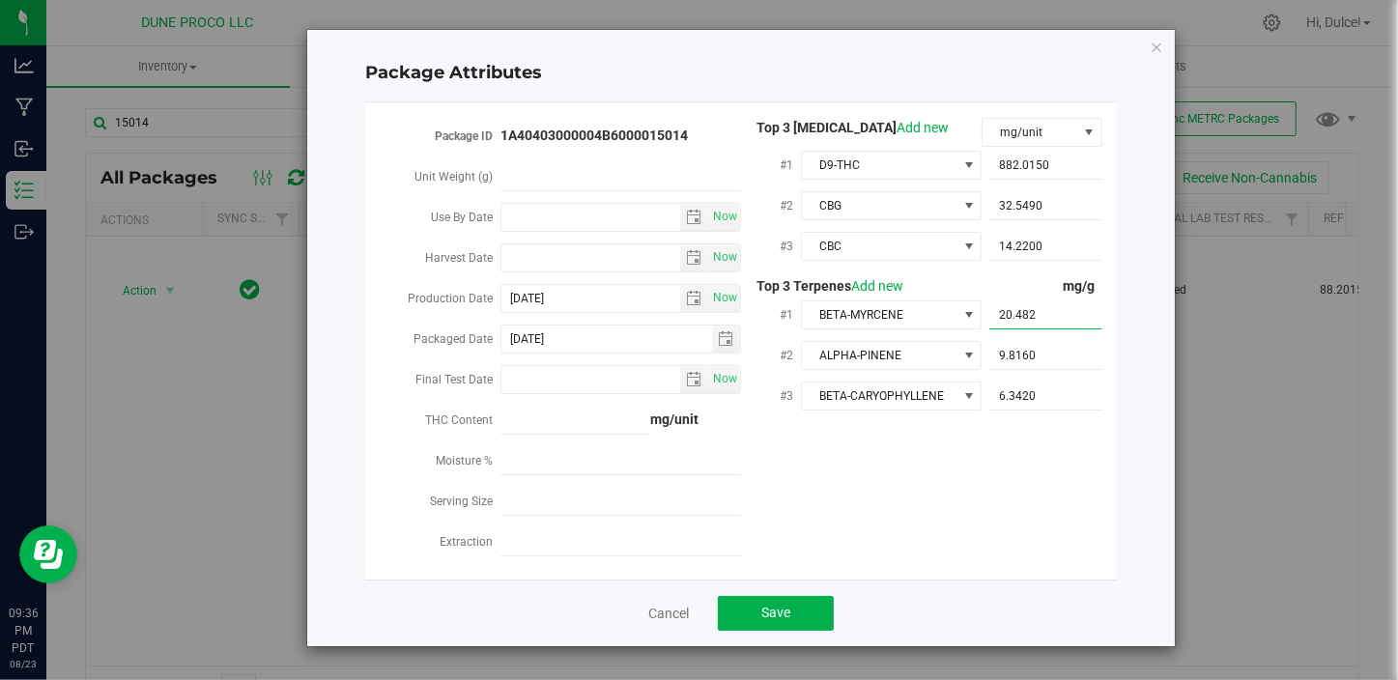
click at [1044, 318] on span "20.4820 20.482" at bounding box center [1045, 315] width 113 height 28
type input "20.48"
type input "20.4800"
click at [805, 617] on button "Save" at bounding box center [776, 613] width 116 height 35
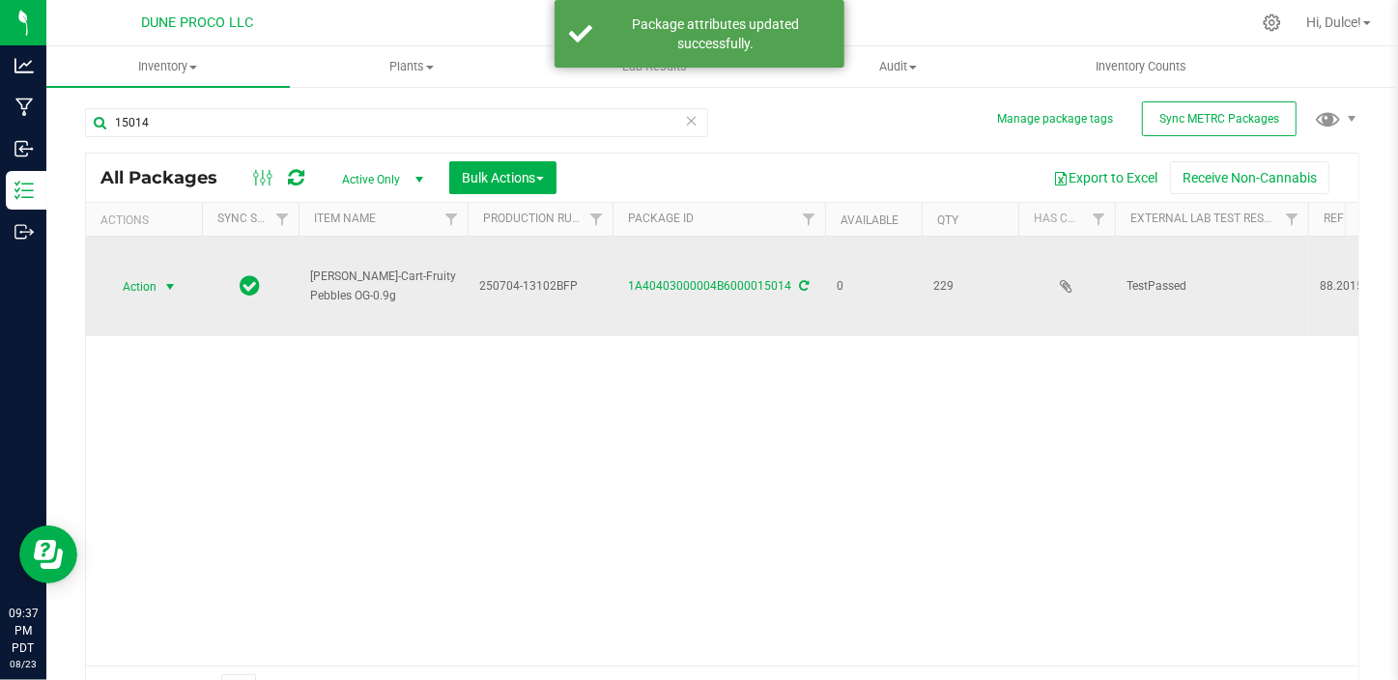
click at [152, 284] on span "Action" at bounding box center [131, 286] width 52 height 27
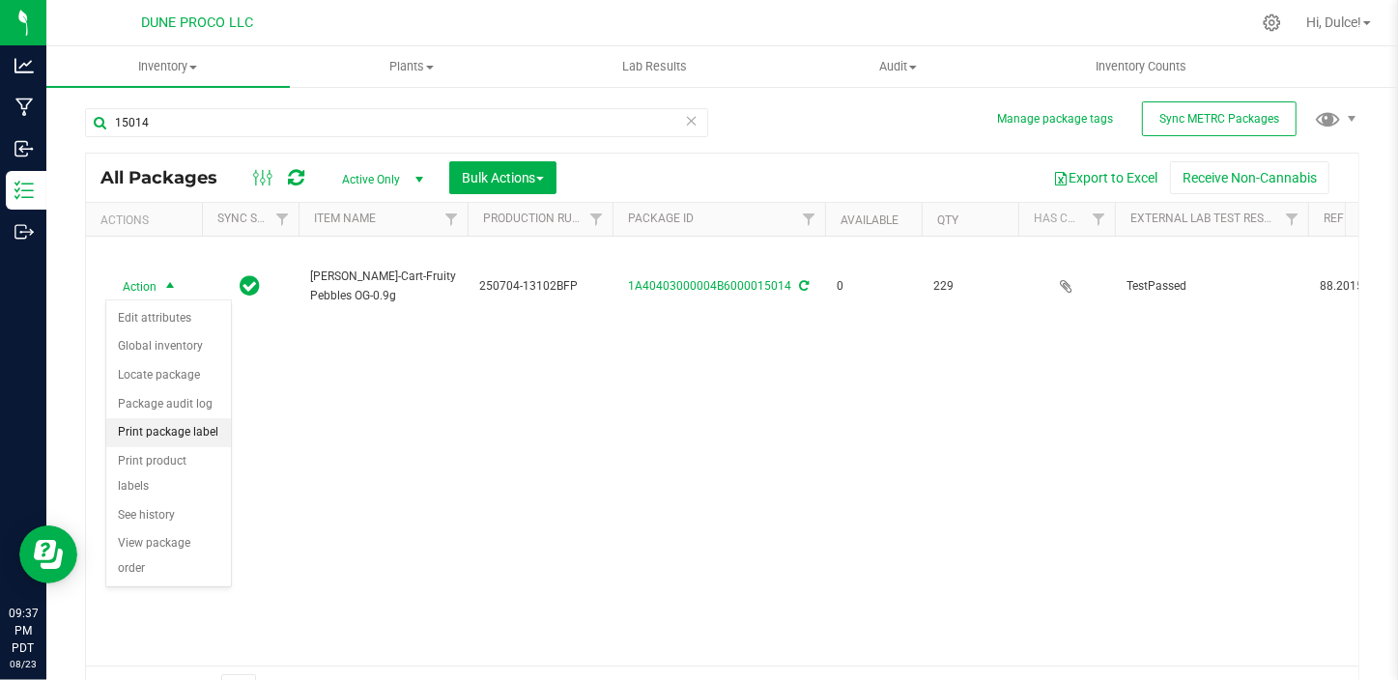
click at [207, 437] on li "Print package label" at bounding box center [168, 432] width 125 height 29
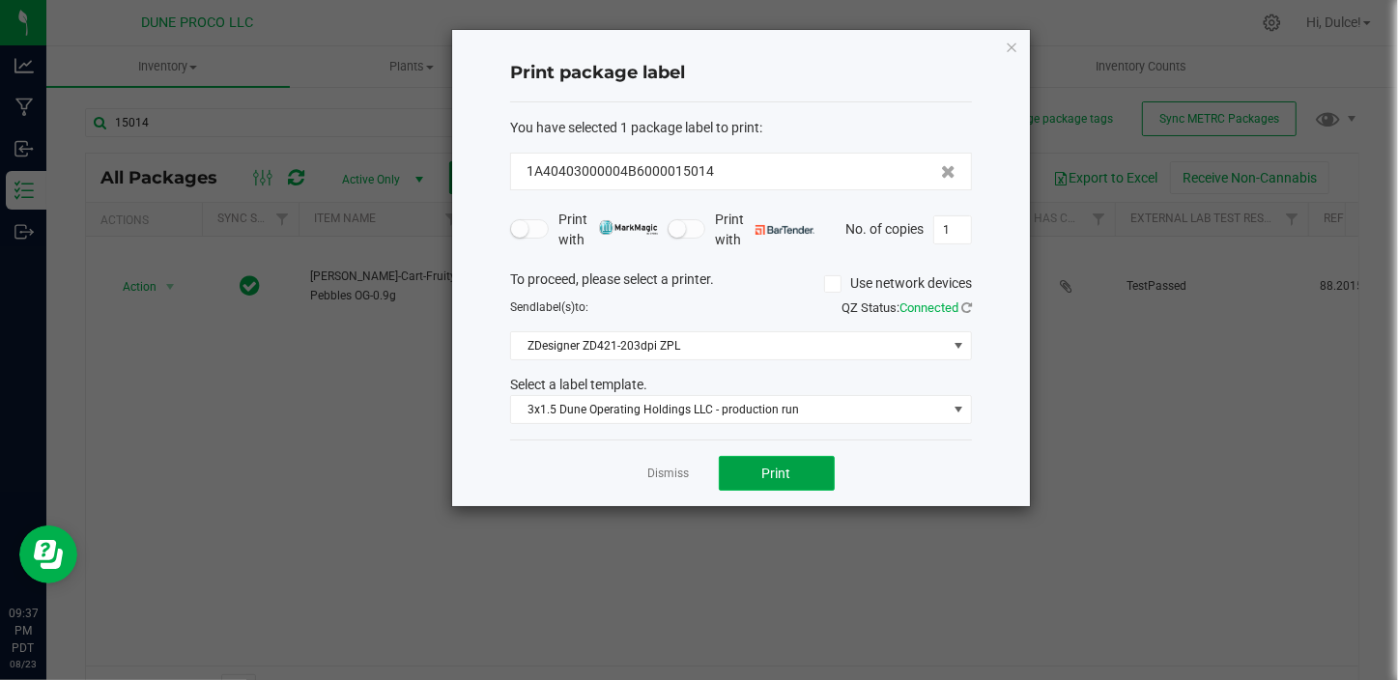
click at [791, 470] on button "Print" at bounding box center [777, 473] width 116 height 35
click at [1020, 43] on div "Print package label You have selected 1 package label to print : 1A40403000004B…" at bounding box center [741, 268] width 578 height 476
click at [1013, 48] on icon "button" at bounding box center [1012, 46] width 14 height 23
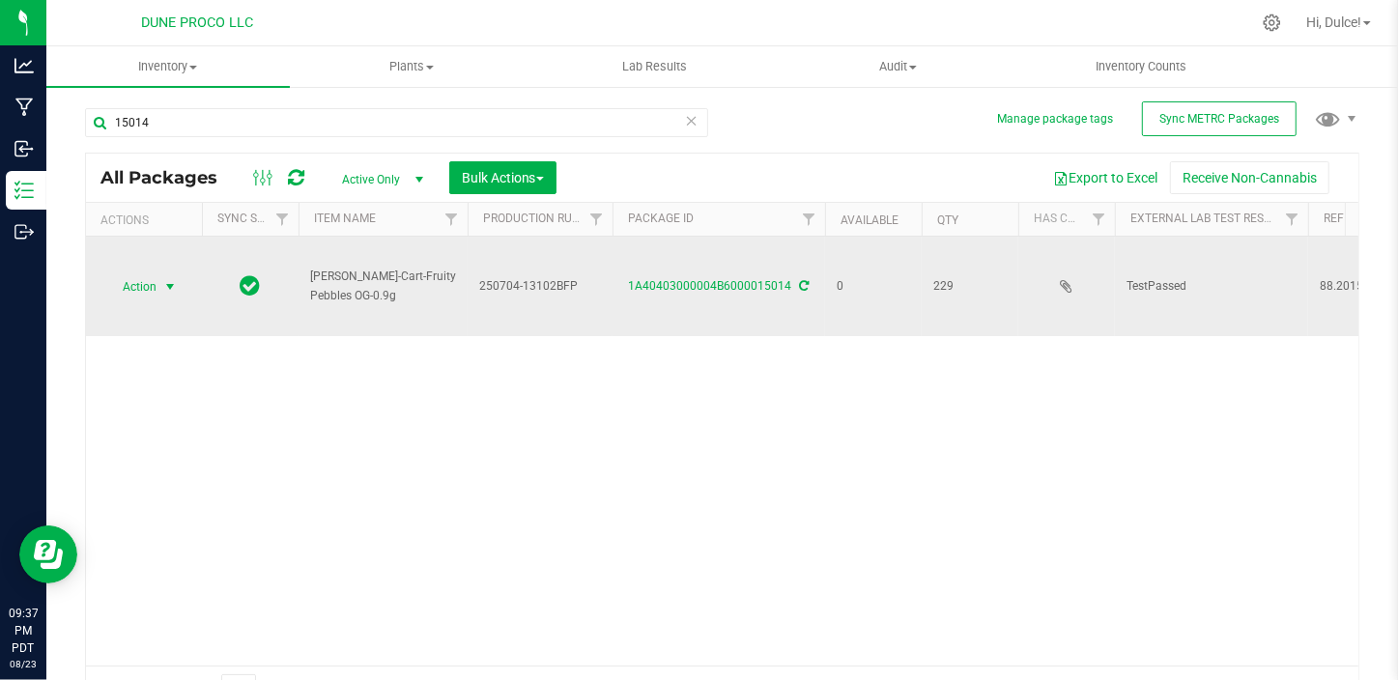
click at [146, 284] on span "Action" at bounding box center [131, 286] width 52 height 27
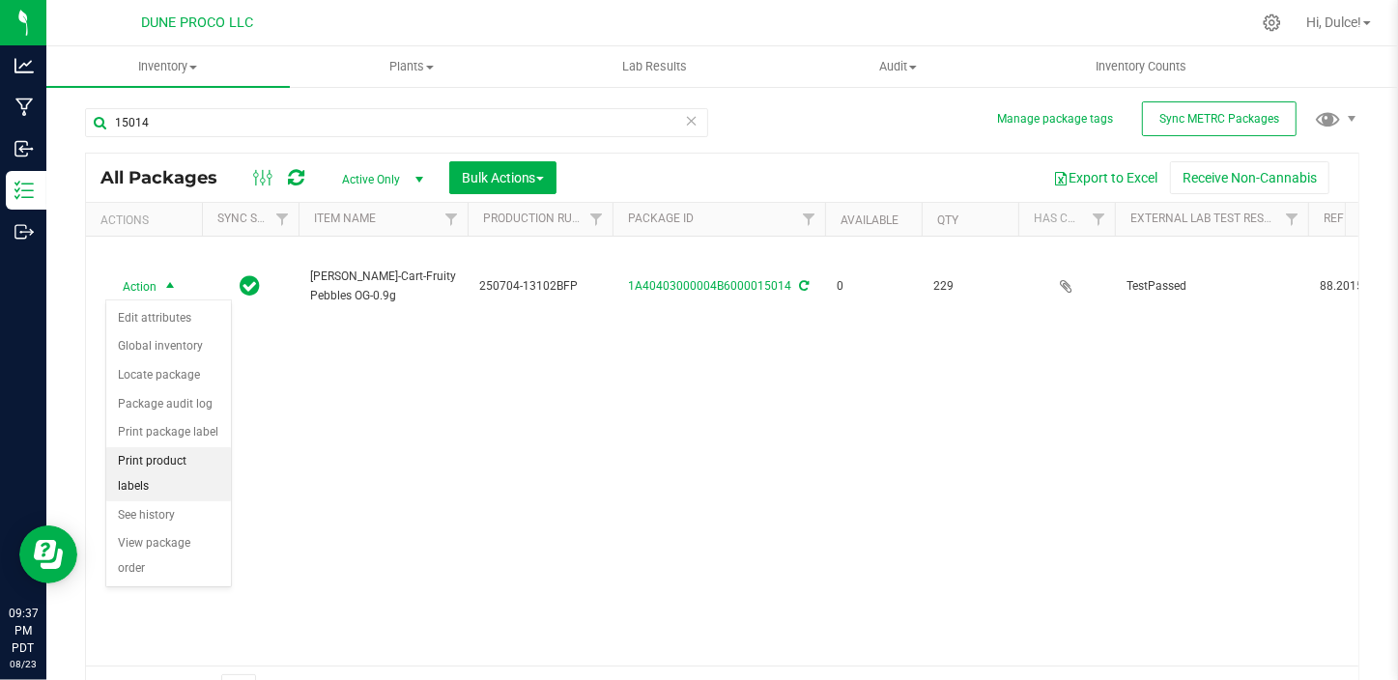
click at [203, 460] on li "Print product labels" at bounding box center [168, 473] width 125 height 53
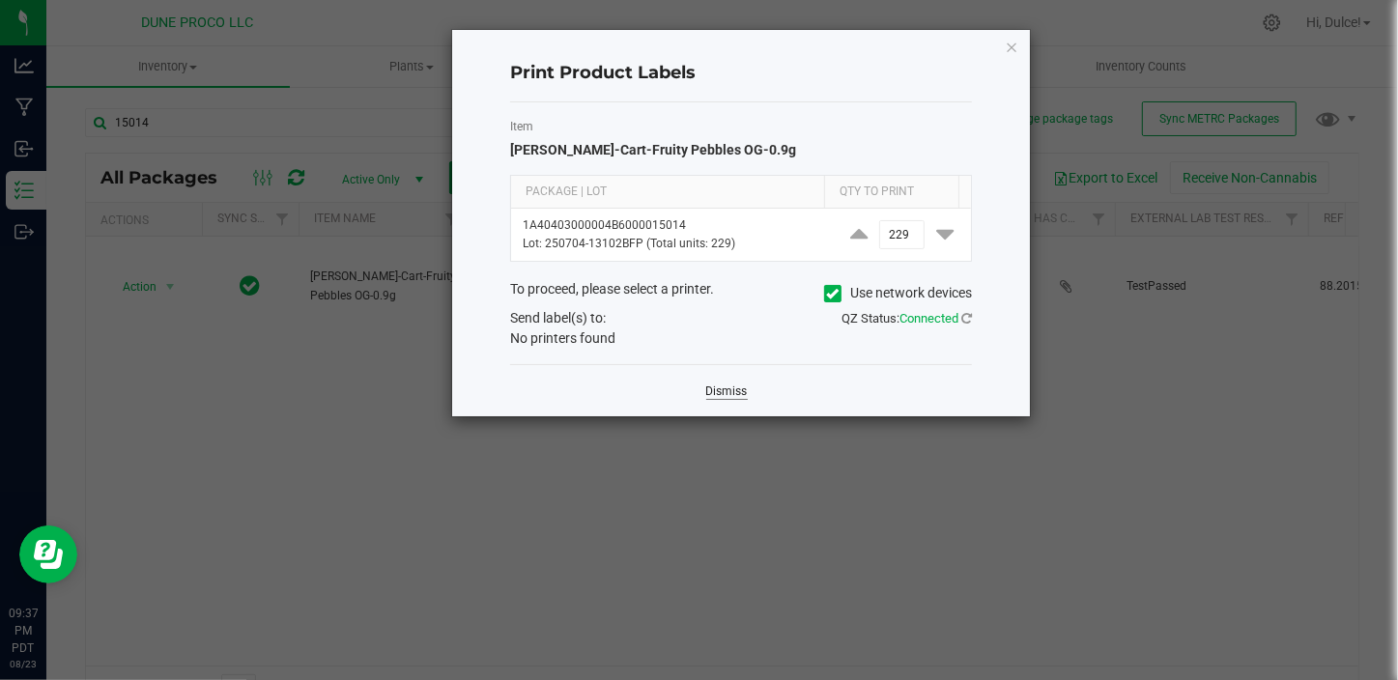
click at [708, 390] on link "Dismiss" at bounding box center [727, 392] width 42 height 16
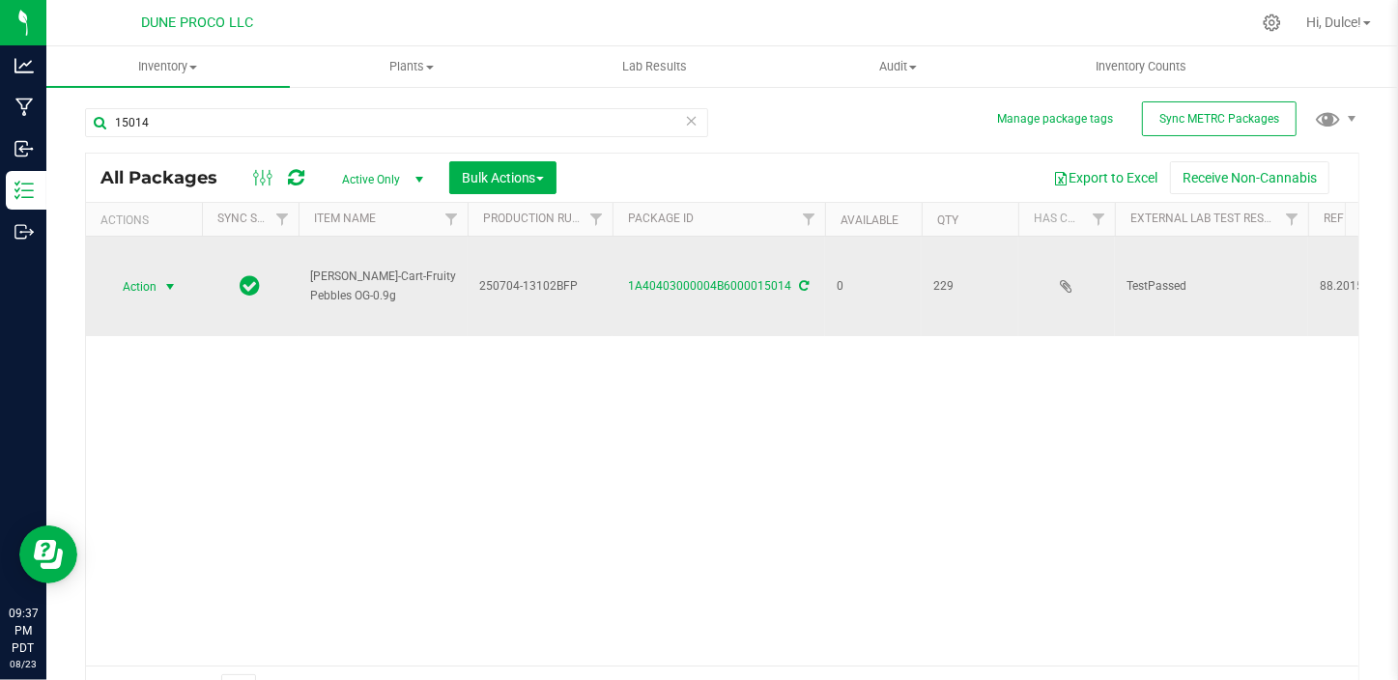
click at [134, 283] on span "Action" at bounding box center [131, 286] width 52 height 27
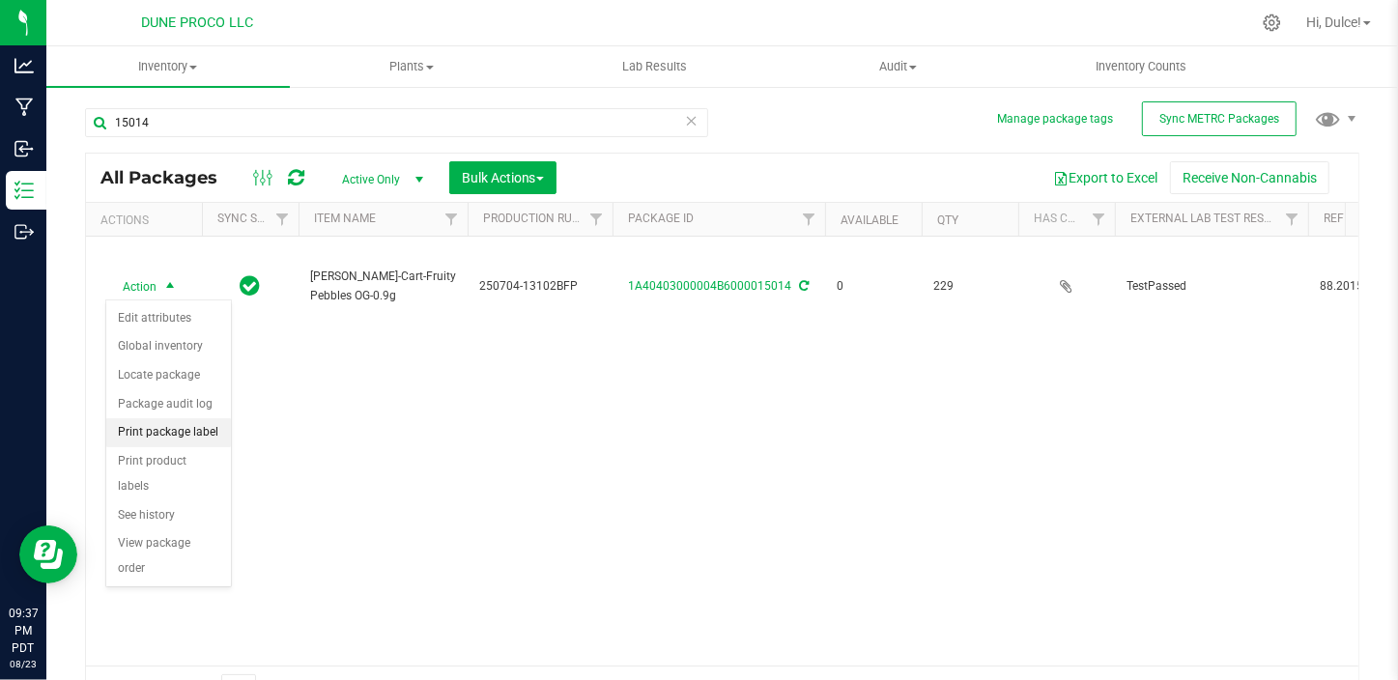
click at [202, 428] on li "Print package label" at bounding box center [168, 432] width 125 height 29
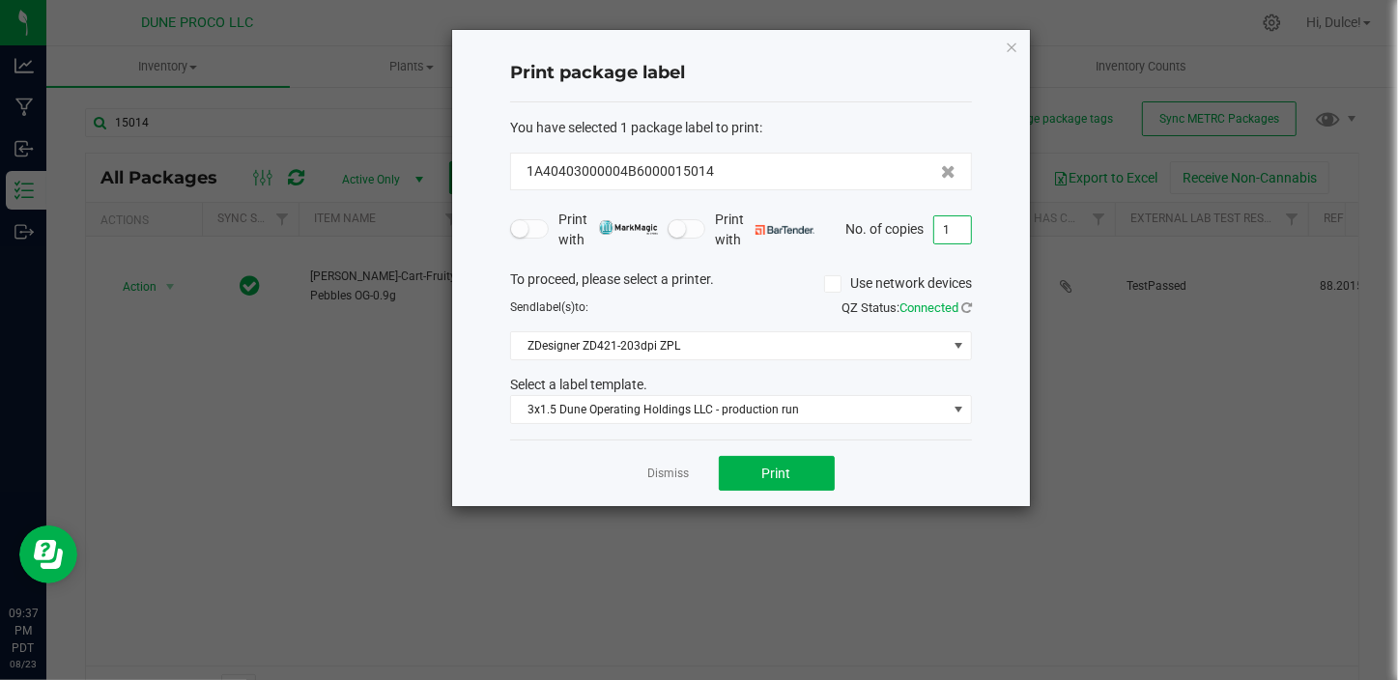
click at [965, 238] on input "1" at bounding box center [952, 229] width 37 height 27
type input "230"
click at [786, 483] on button "Print" at bounding box center [777, 473] width 116 height 35
click at [1015, 42] on icon "button" at bounding box center [1012, 46] width 14 height 23
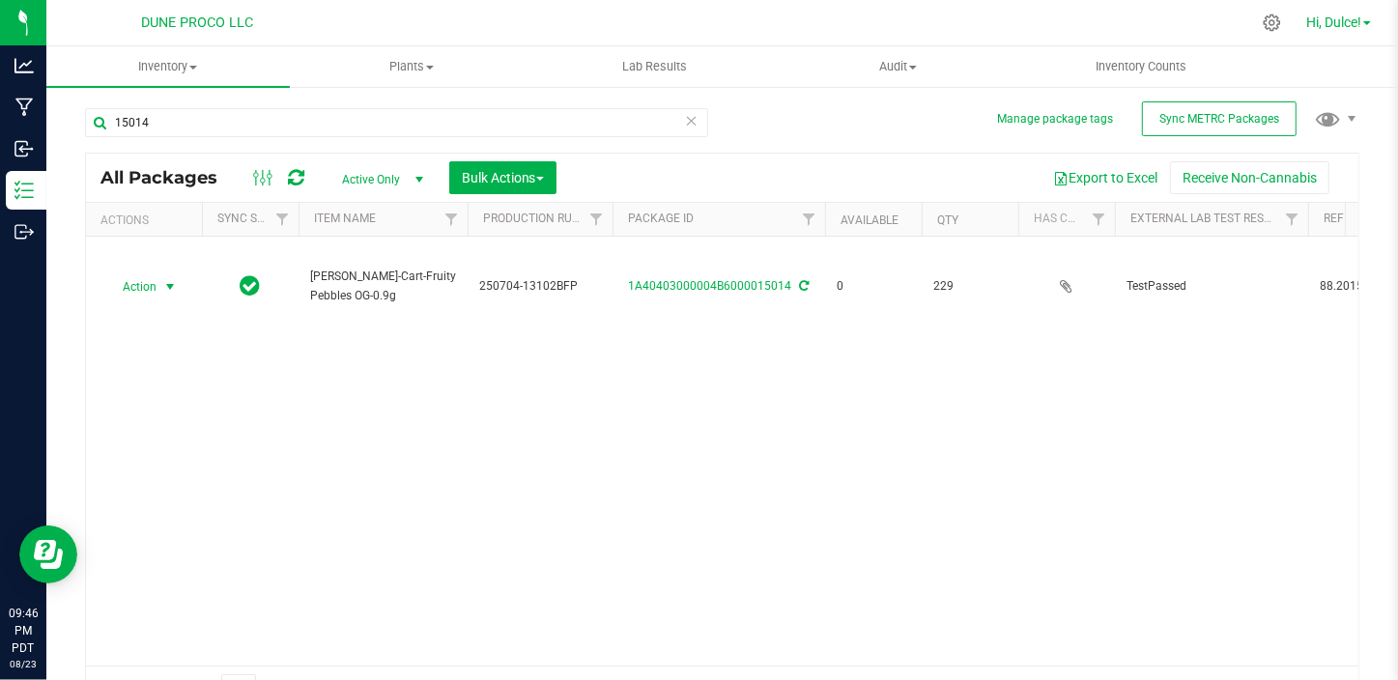
click at [1352, 23] on span "Hi, Dulce!" at bounding box center [1333, 21] width 55 height 15
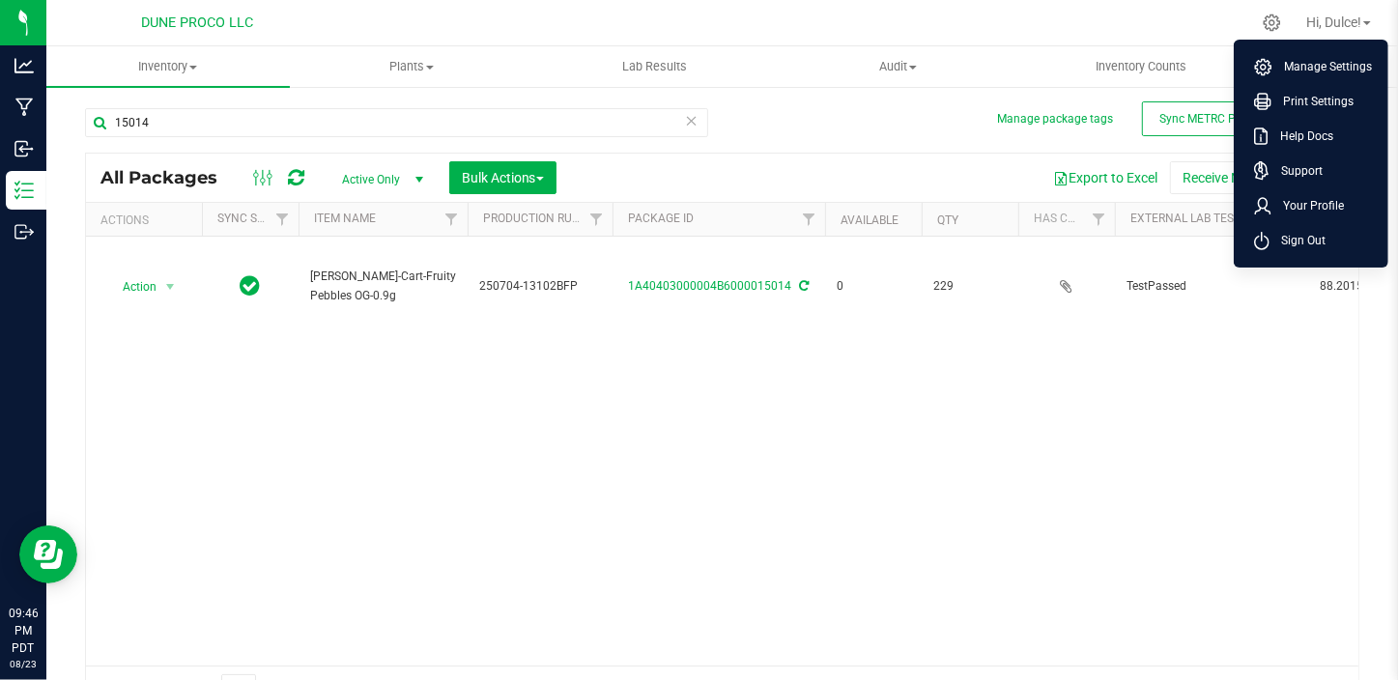
click at [1314, 241] on span "Sign Out" at bounding box center [1297, 240] width 56 height 19
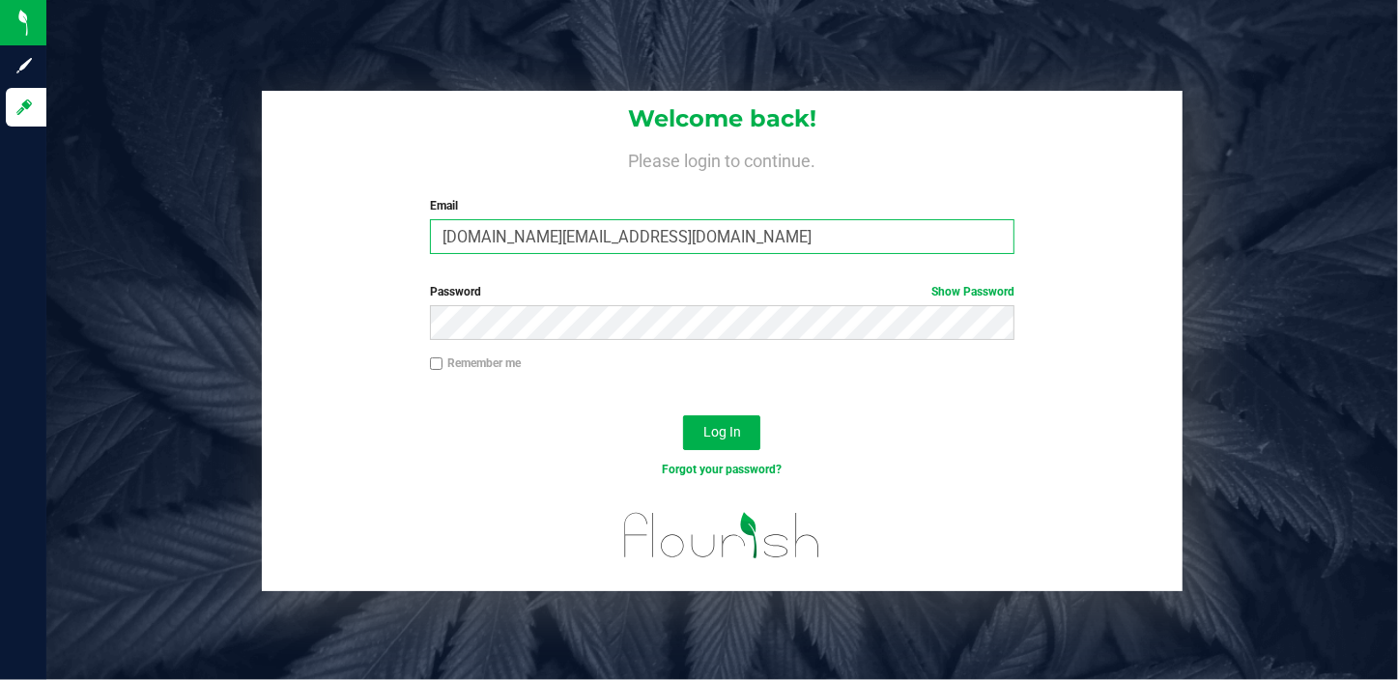
click at [650, 240] on input "[DOMAIN_NAME][EMAIL_ADDRESS][DOMAIN_NAME]" at bounding box center [722, 236] width 584 height 35
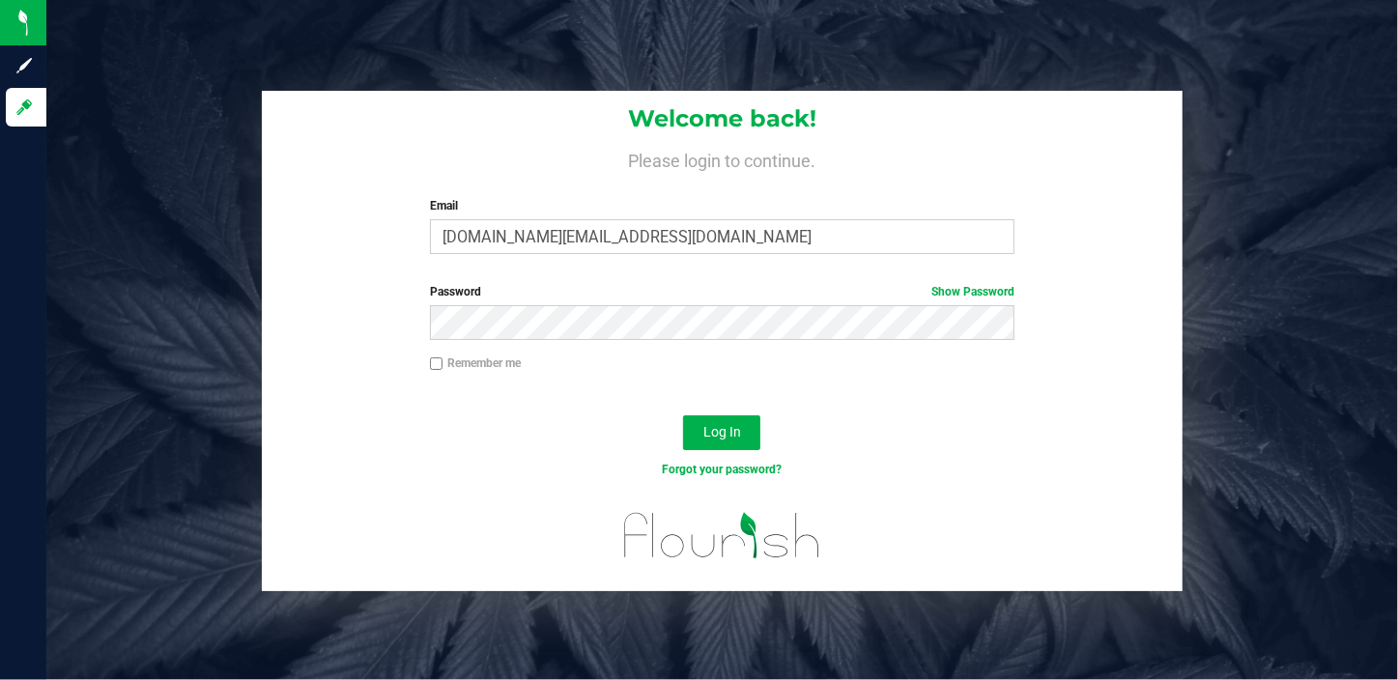
click at [881, 376] on div "Remember me" at bounding box center [721, 366] width 613 height 22
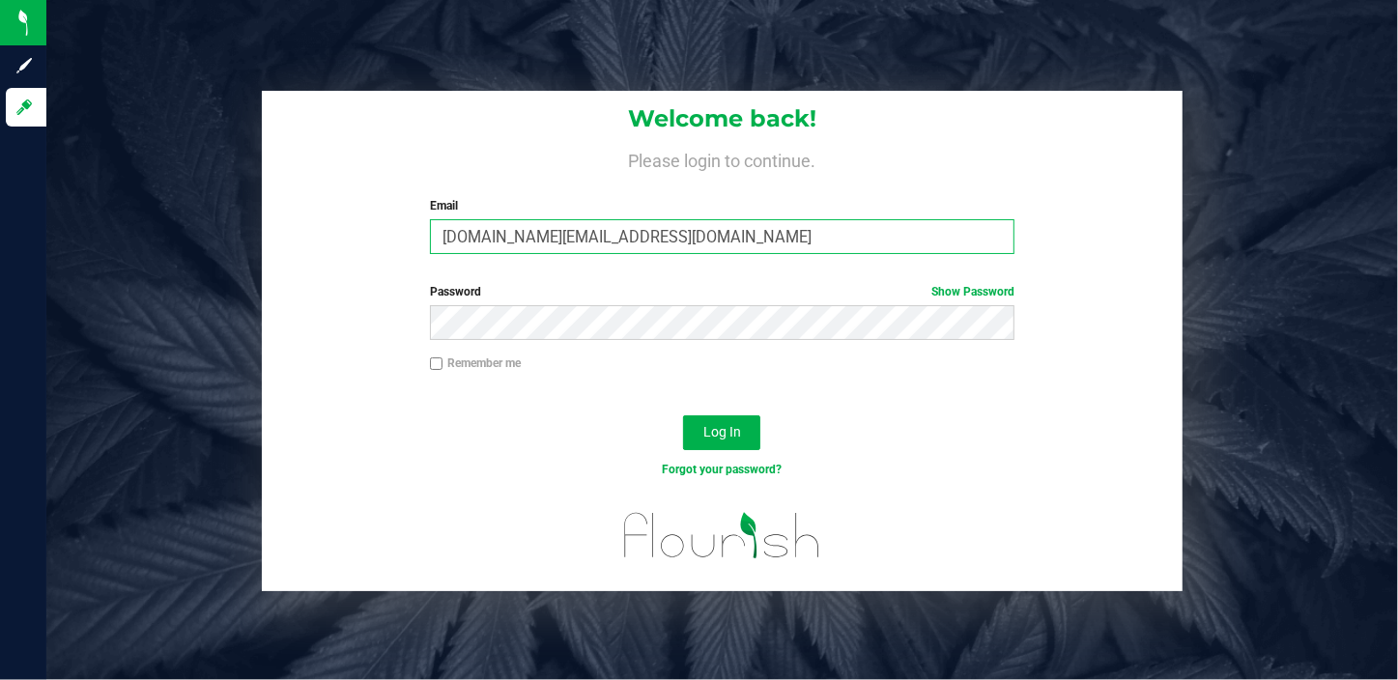
click at [797, 249] on input "[DOMAIN_NAME][EMAIL_ADDRESS][DOMAIN_NAME]" at bounding box center [722, 236] width 584 height 35
type input "kean.mallory@perfectharvestco.com"
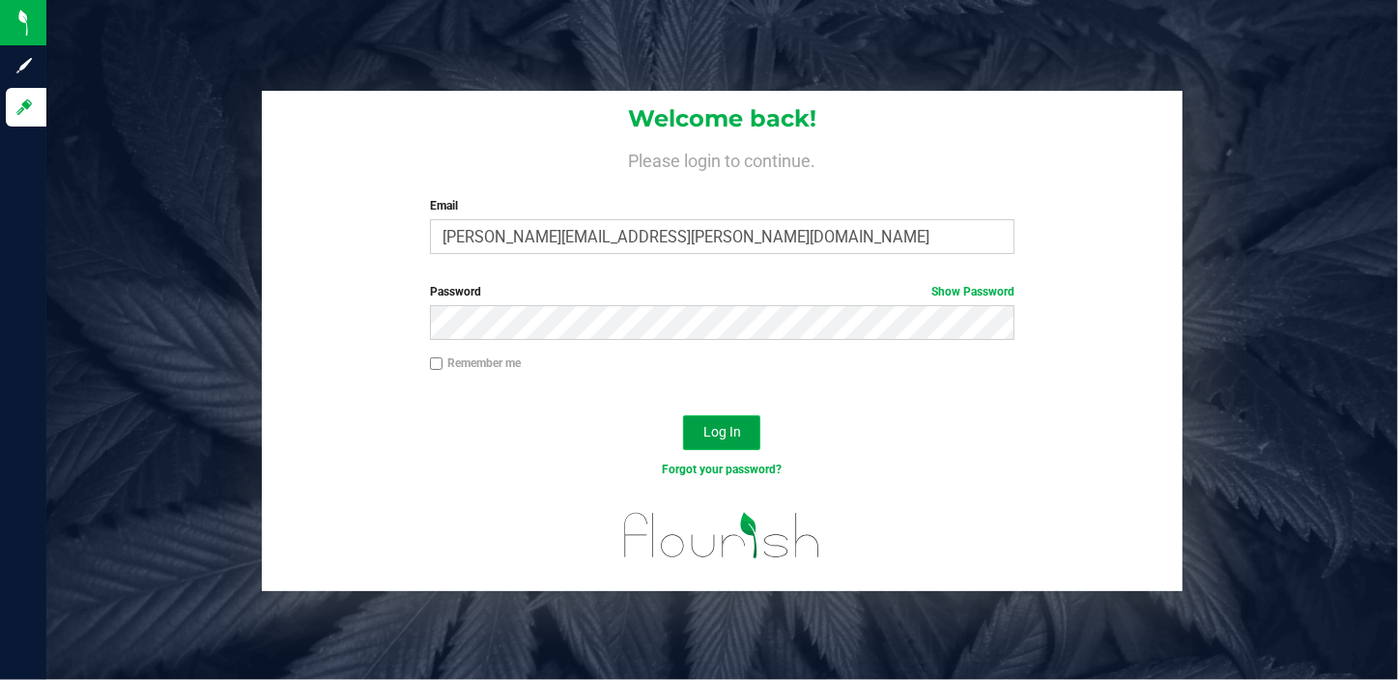
click at [717, 440] on button "Log In" at bounding box center [721, 432] width 77 height 35
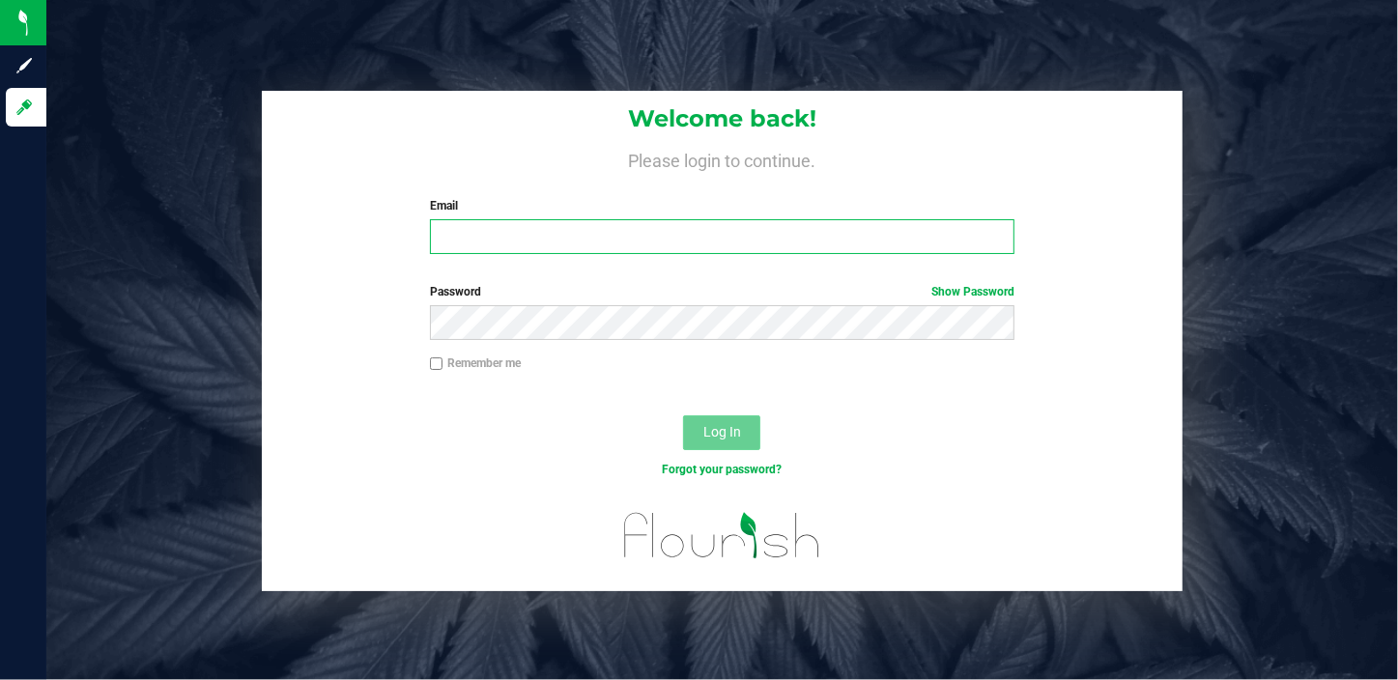
type input "[DOMAIN_NAME][EMAIL_ADDRESS][DOMAIN_NAME]"
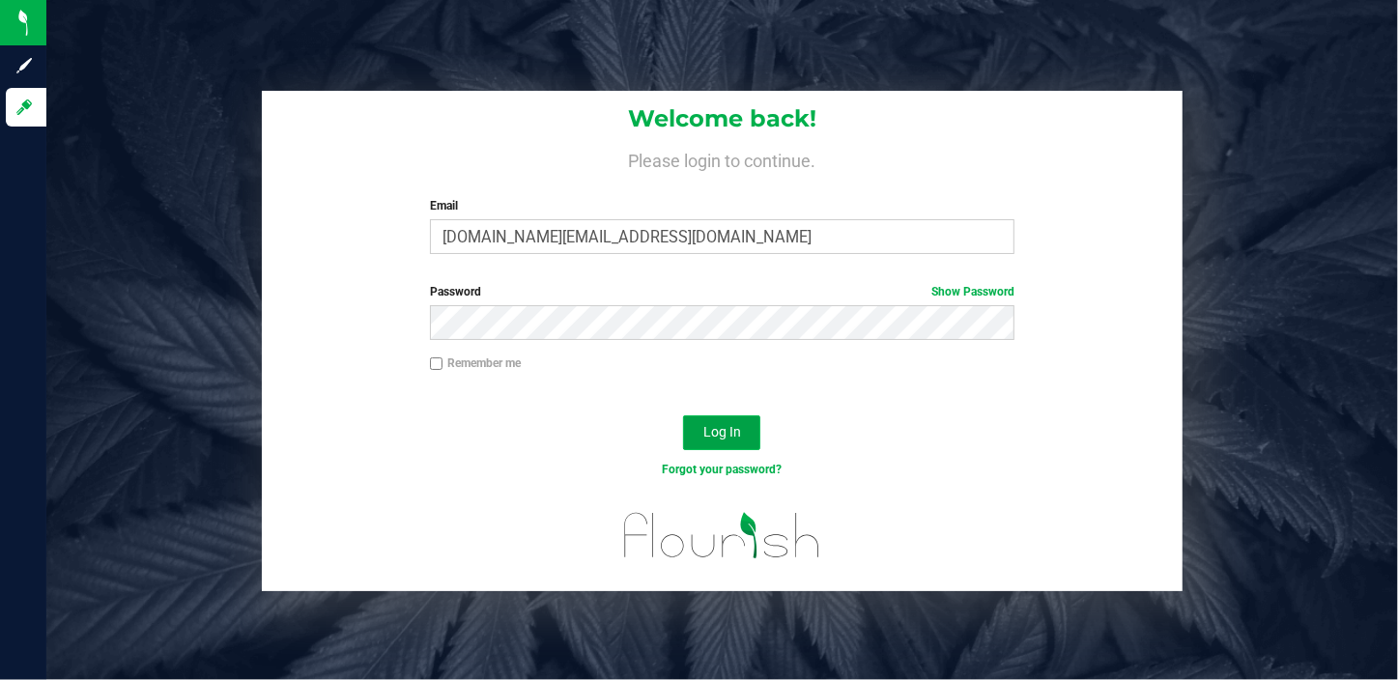
click at [710, 444] on button "Log In" at bounding box center [721, 432] width 77 height 35
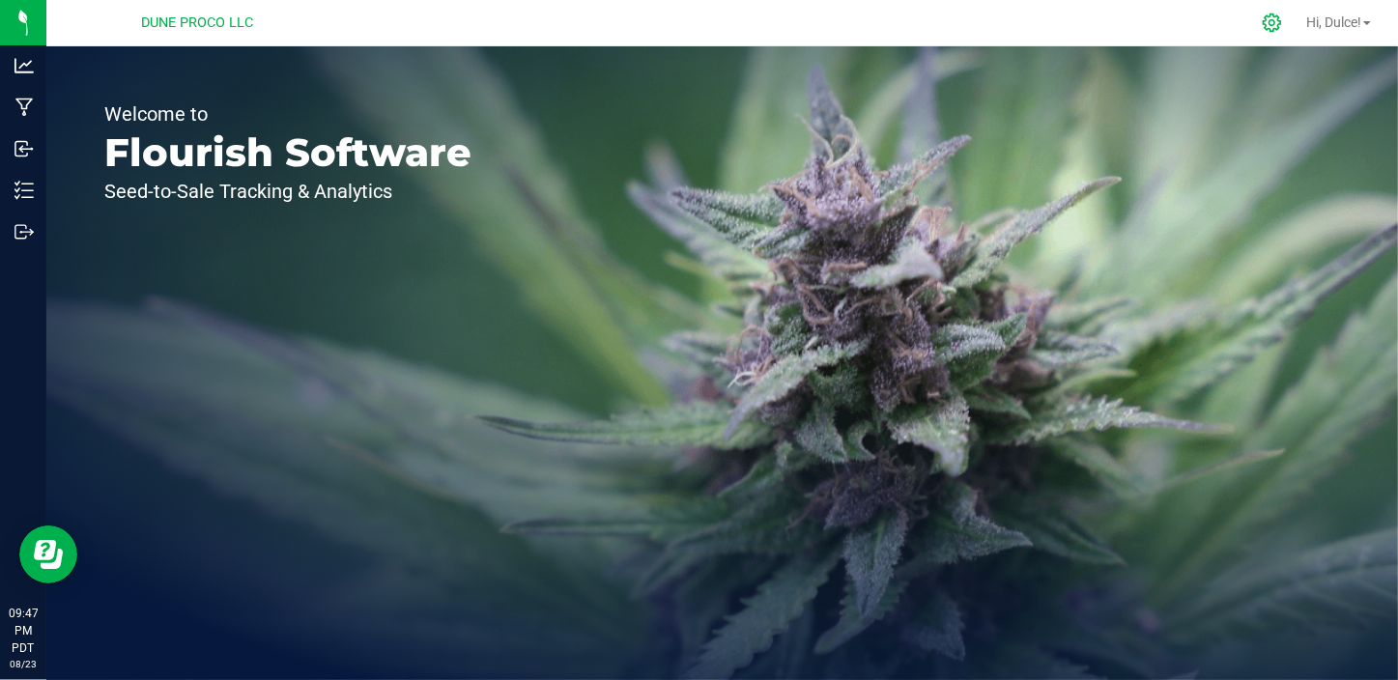
click at [1264, 22] on icon at bounding box center [1272, 23] width 20 height 20
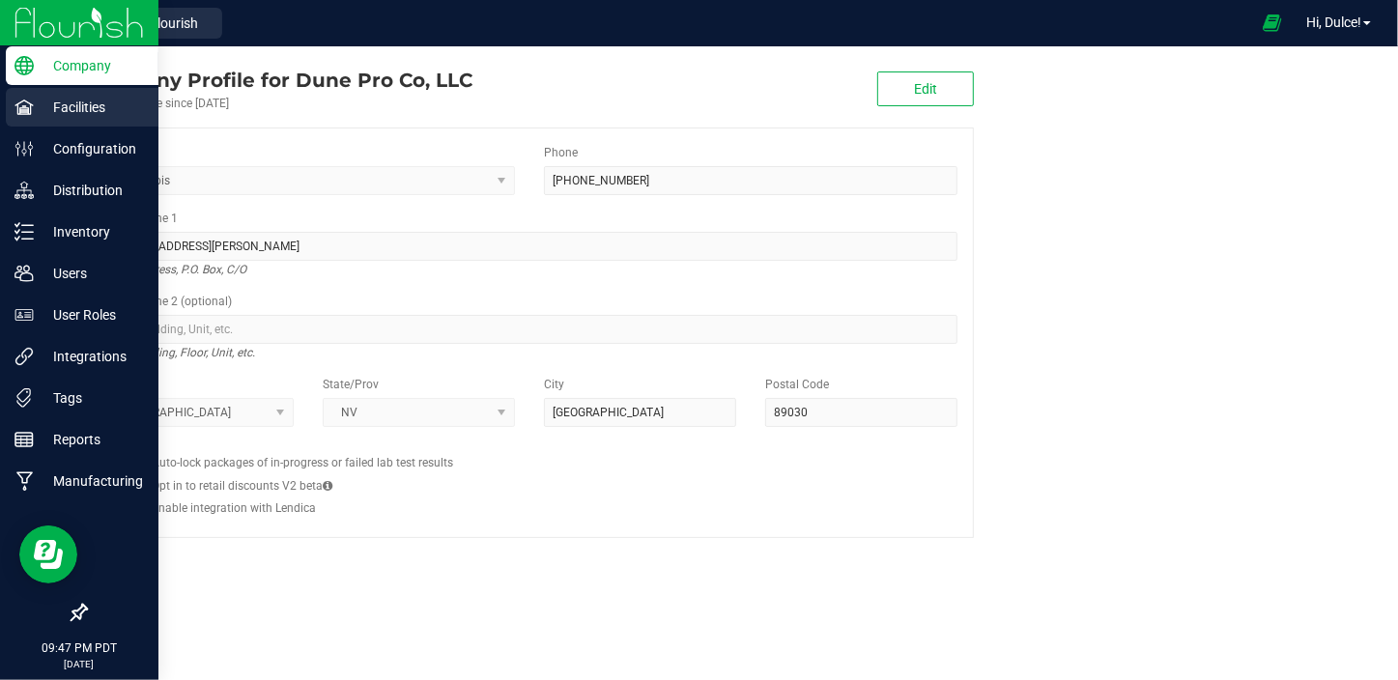
click at [99, 100] on p "Facilities" at bounding box center [92, 107] width 116 height 23
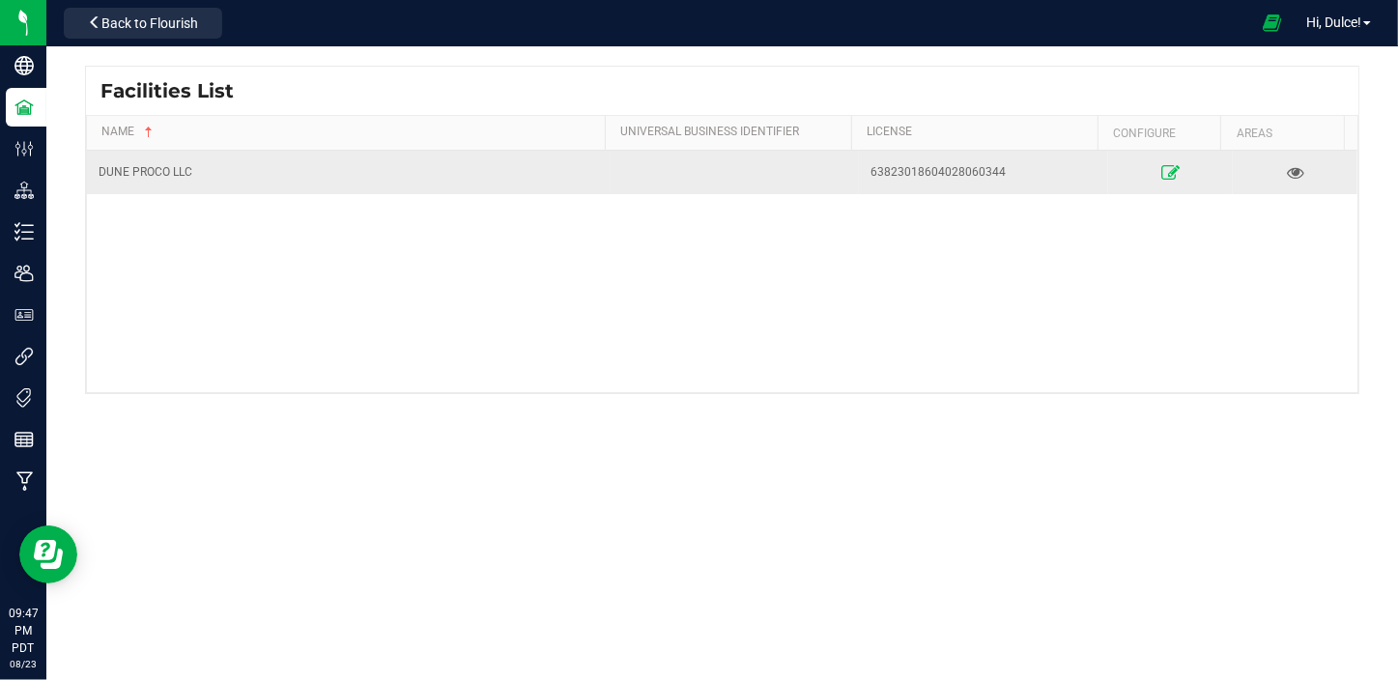
click at [1161, 169] on icon at bounding box center [1170, 172] width 18 height 14
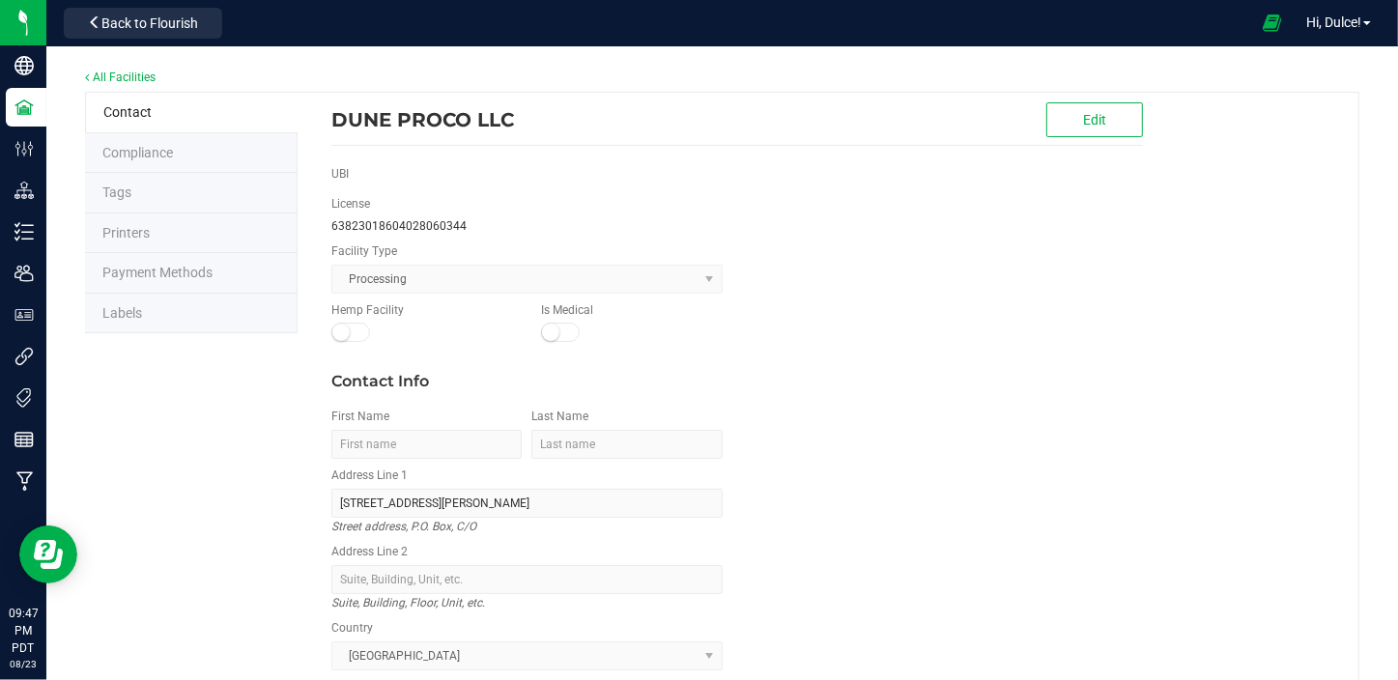
click at [221, 297] on li "Labels" at bounding box center [191, 314] width 213 height 41
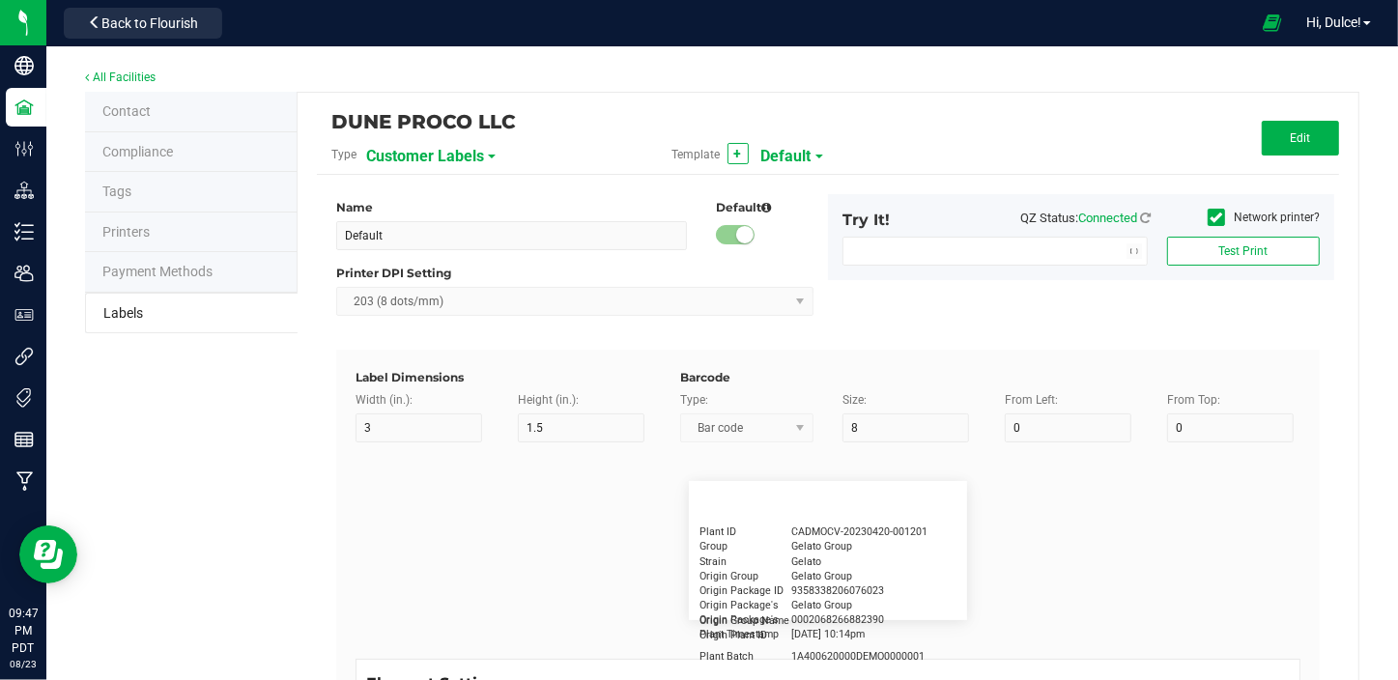
type input "2.25"
type input "1.25"
type input "20"
type input "5"
type input "Customer"
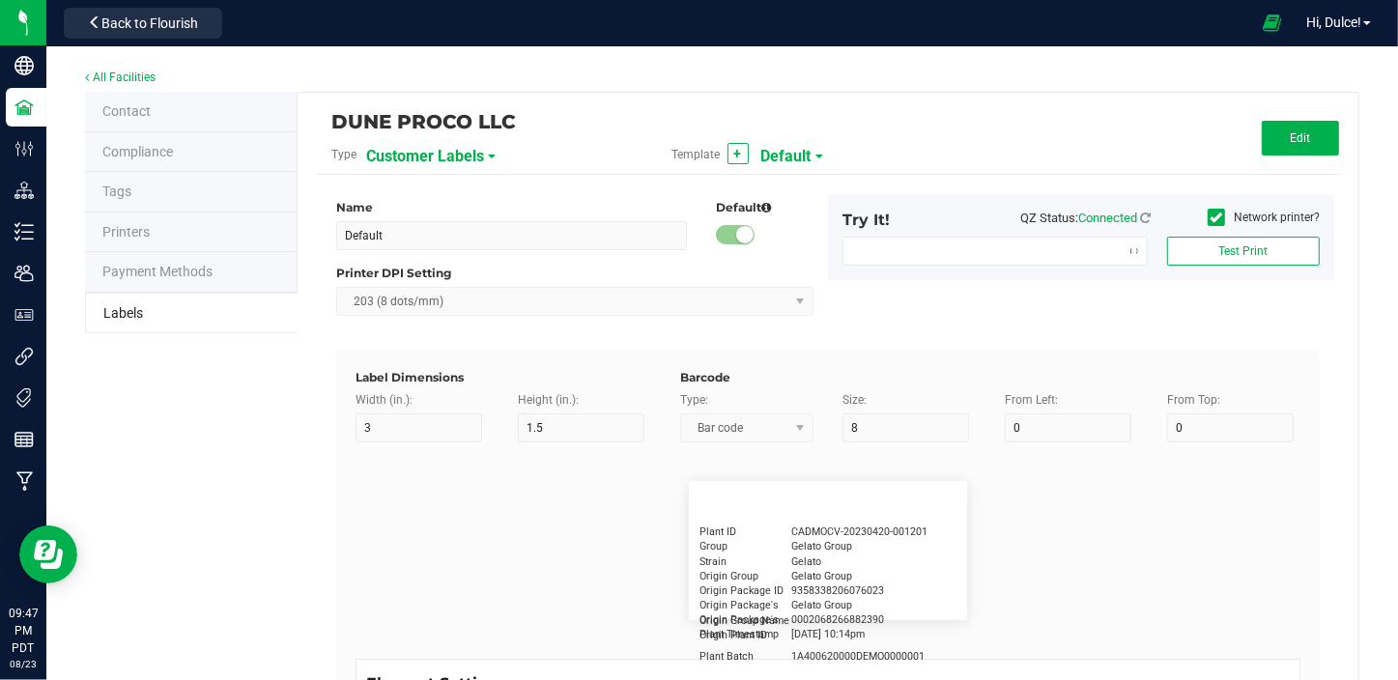
type input "15"
type input "5"
type input "[PERSON_NAME]"
type input "Product"
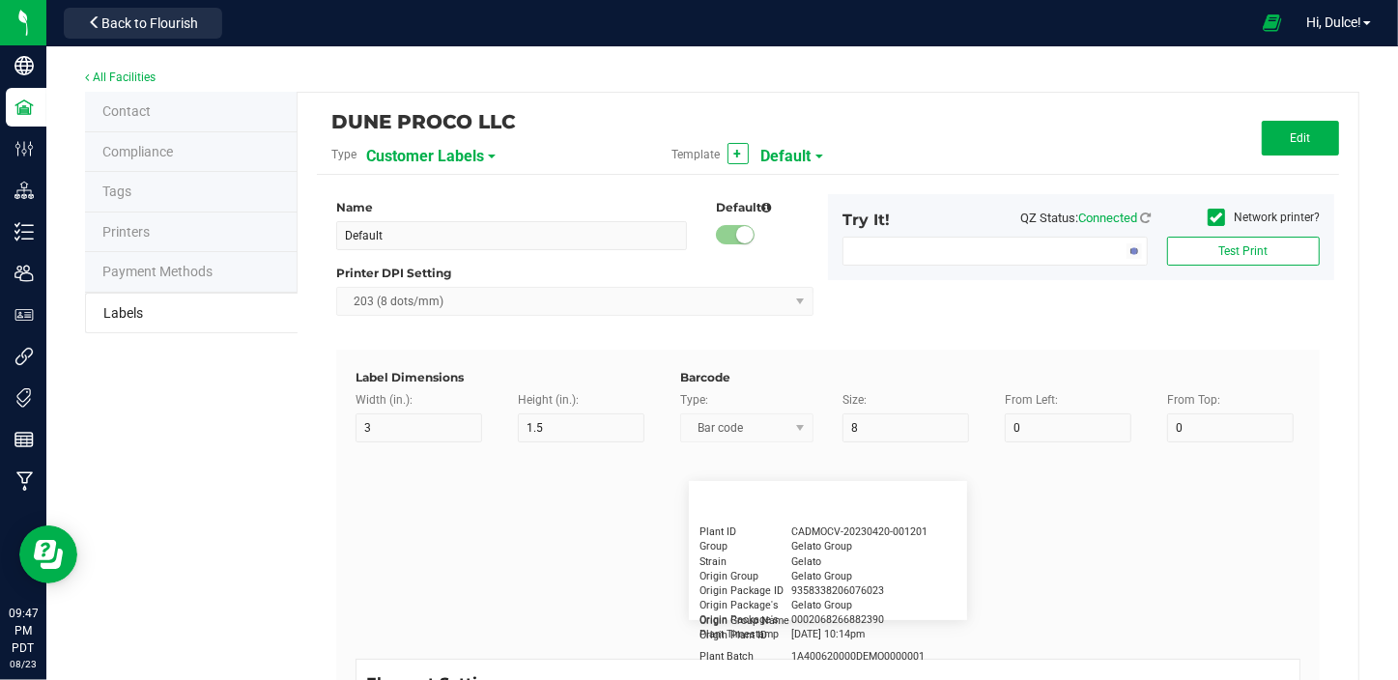
type input "15"
type input "5"
type input "10"
type input "GSC Oil Tincture"
type input "Qty"
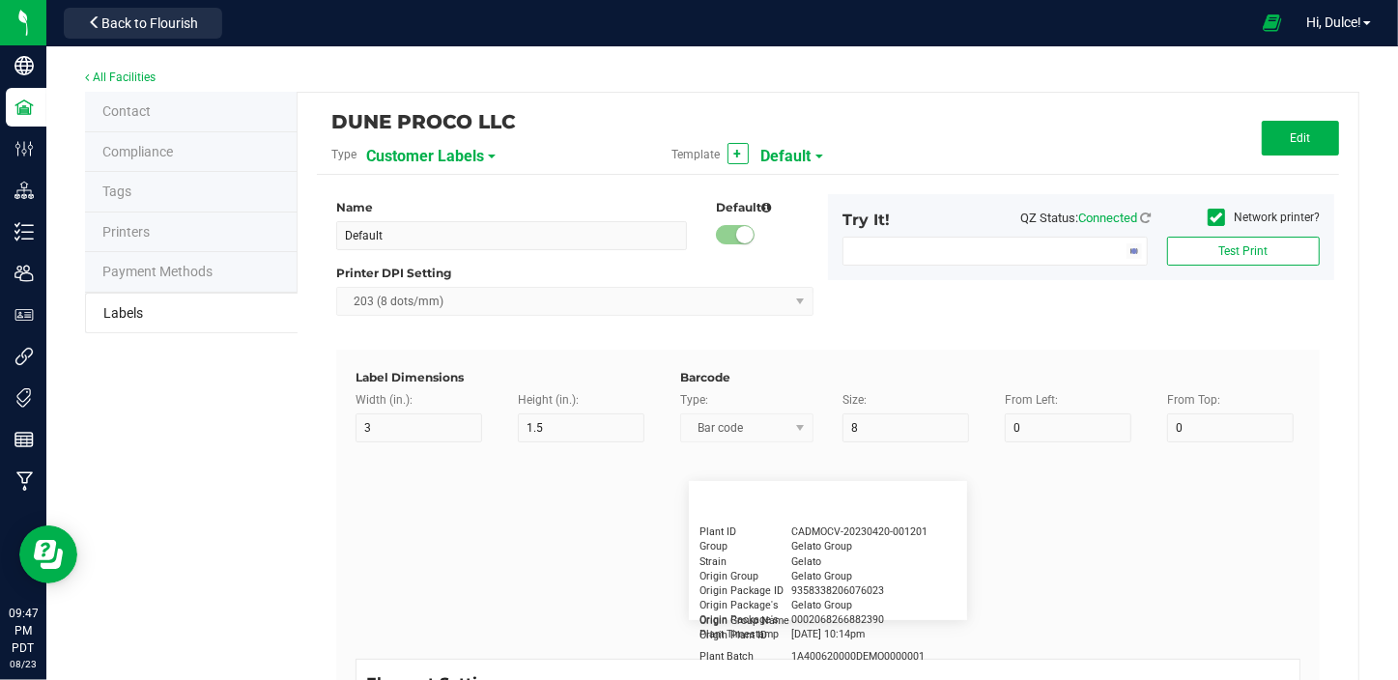
type input "5"
type input "15"
type input "3 ea"
type input "Physician"
type input "15"
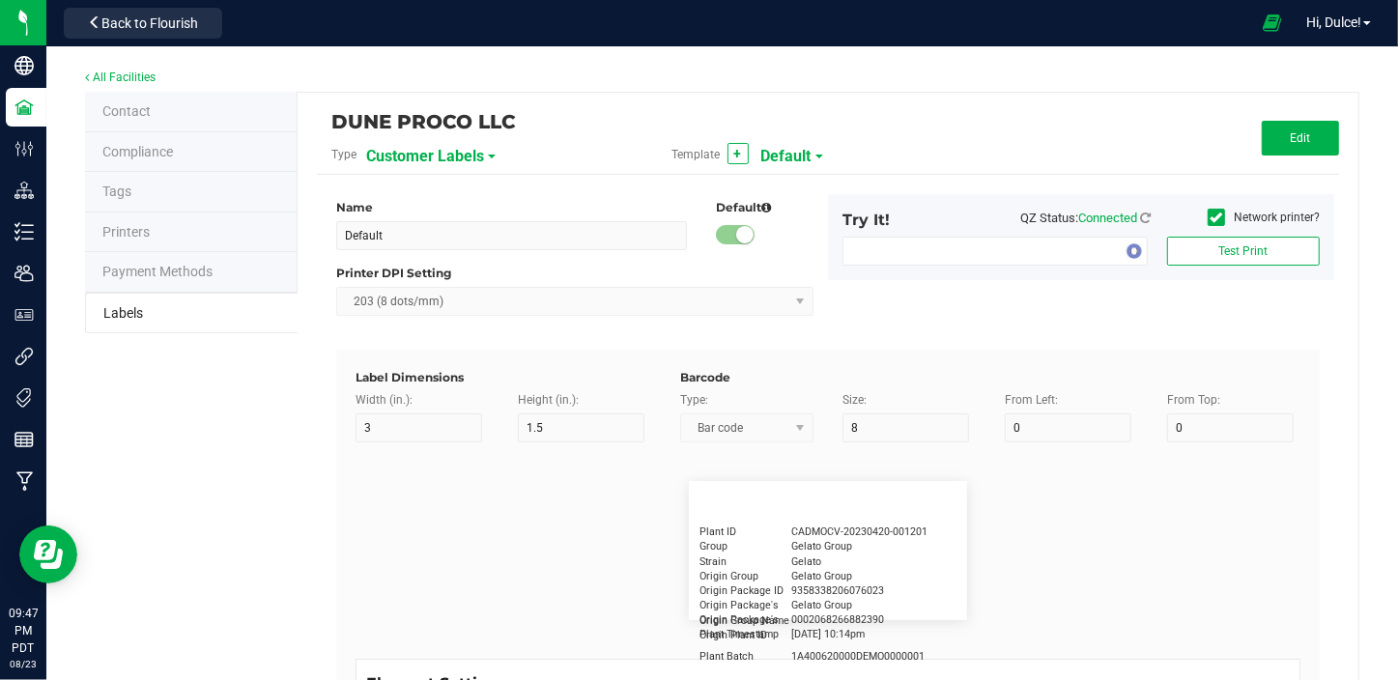
type input "5"
type input "Docfirst Doclast, MD."
type input "Order Date"
type input "15"
type input "5"
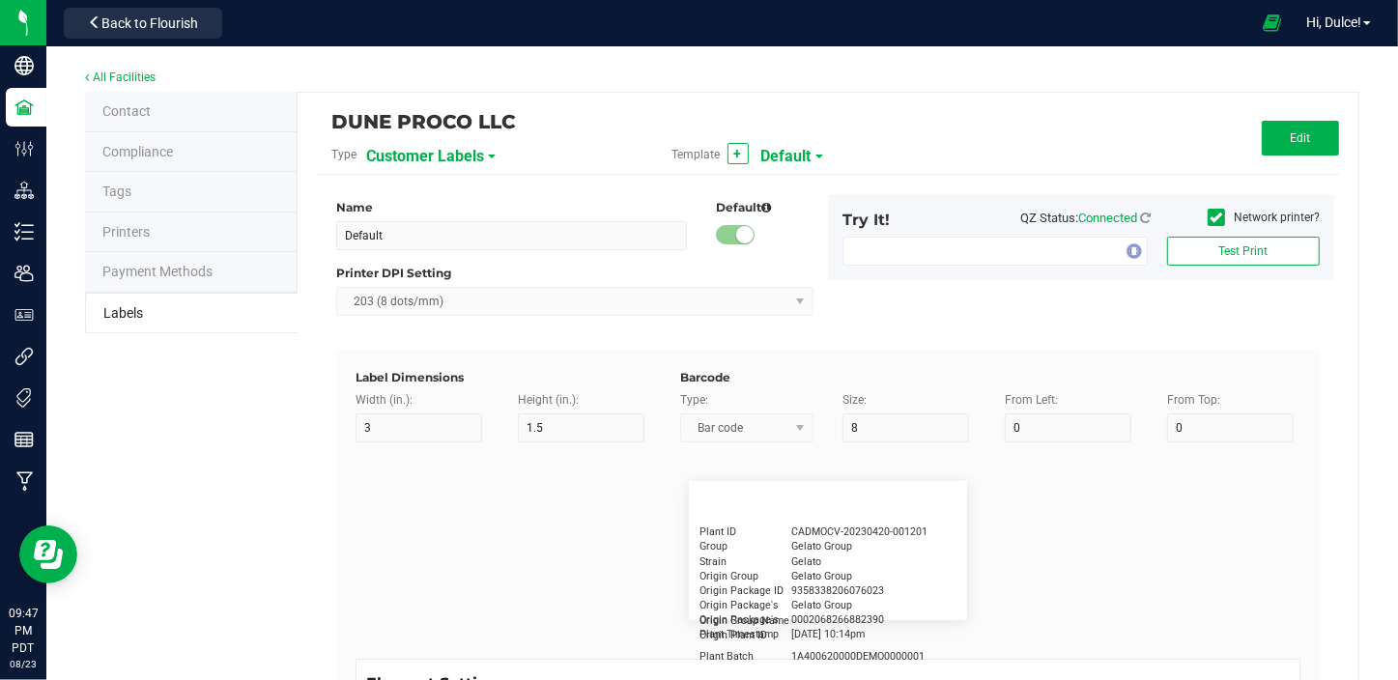
type input "25"
type input "[DATE] 1:17 pm"
type input "Package ID"
type input "15"
type input "5"
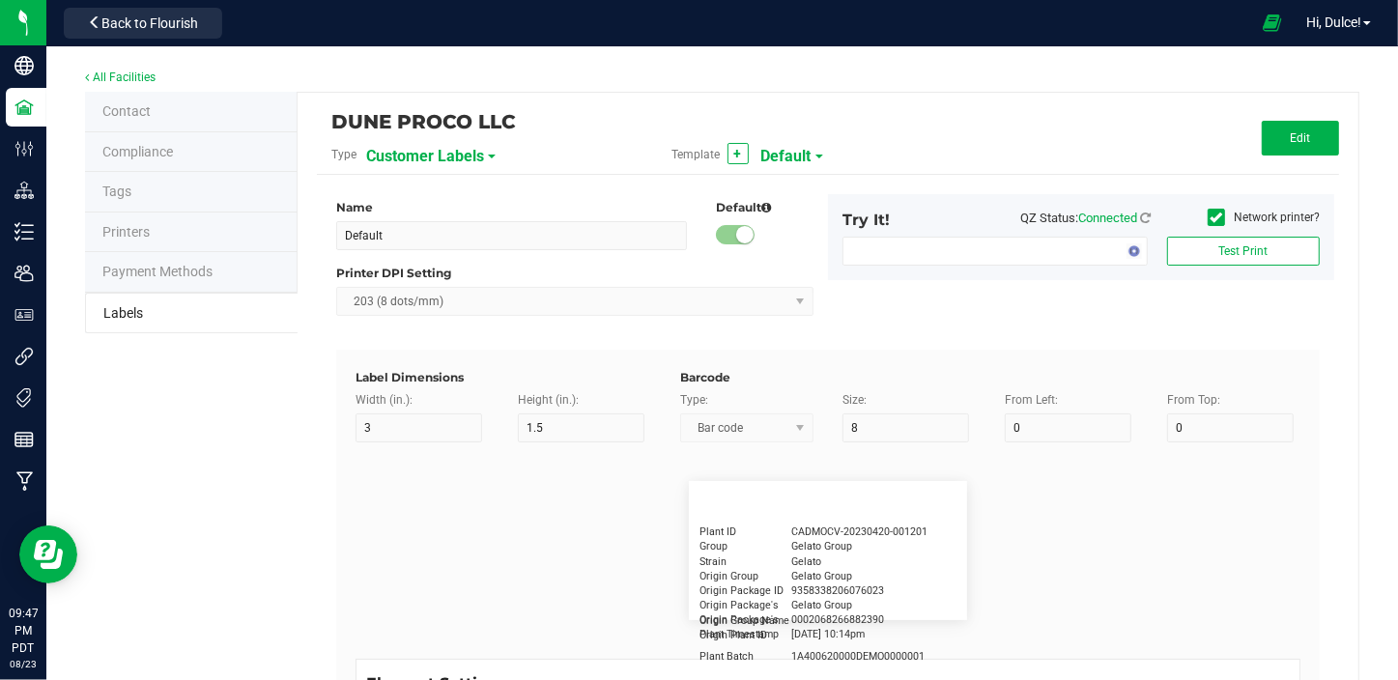
type input "10"
type input "CADMODS-20230420-096"
type input "Lot Number"
type input "15"
type input "5"
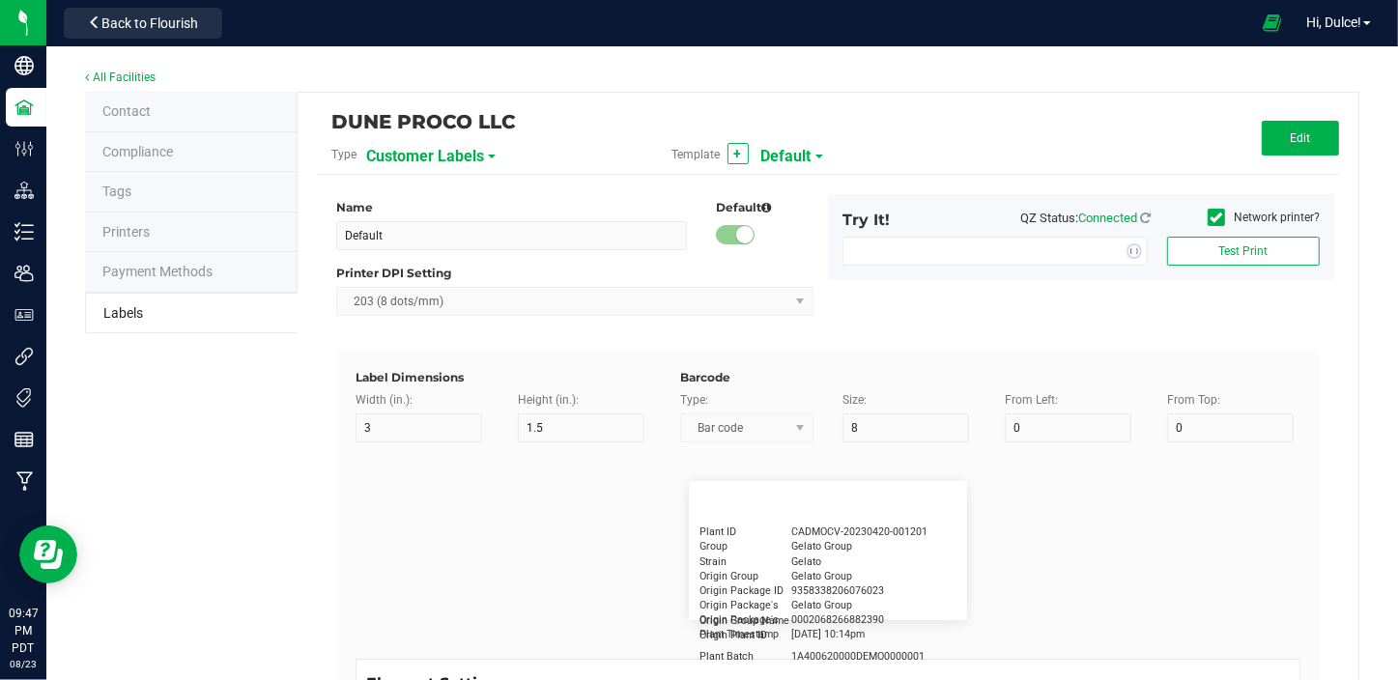
type input "10"
type input "LOTPXGDP-0912"
type input "Warning"
type input "15"
type input "5"
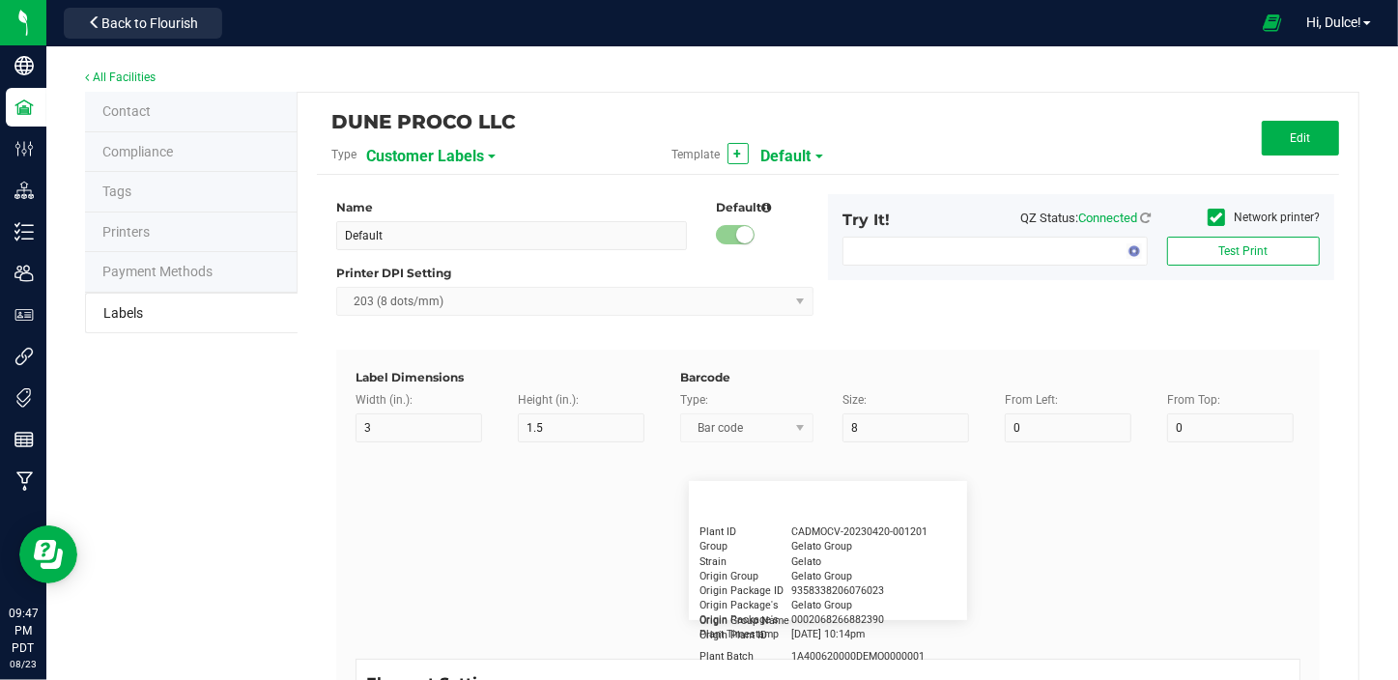
type input "30"
type input "Type Warning Here"
type input "Brand"
type input "15"
type input "5"
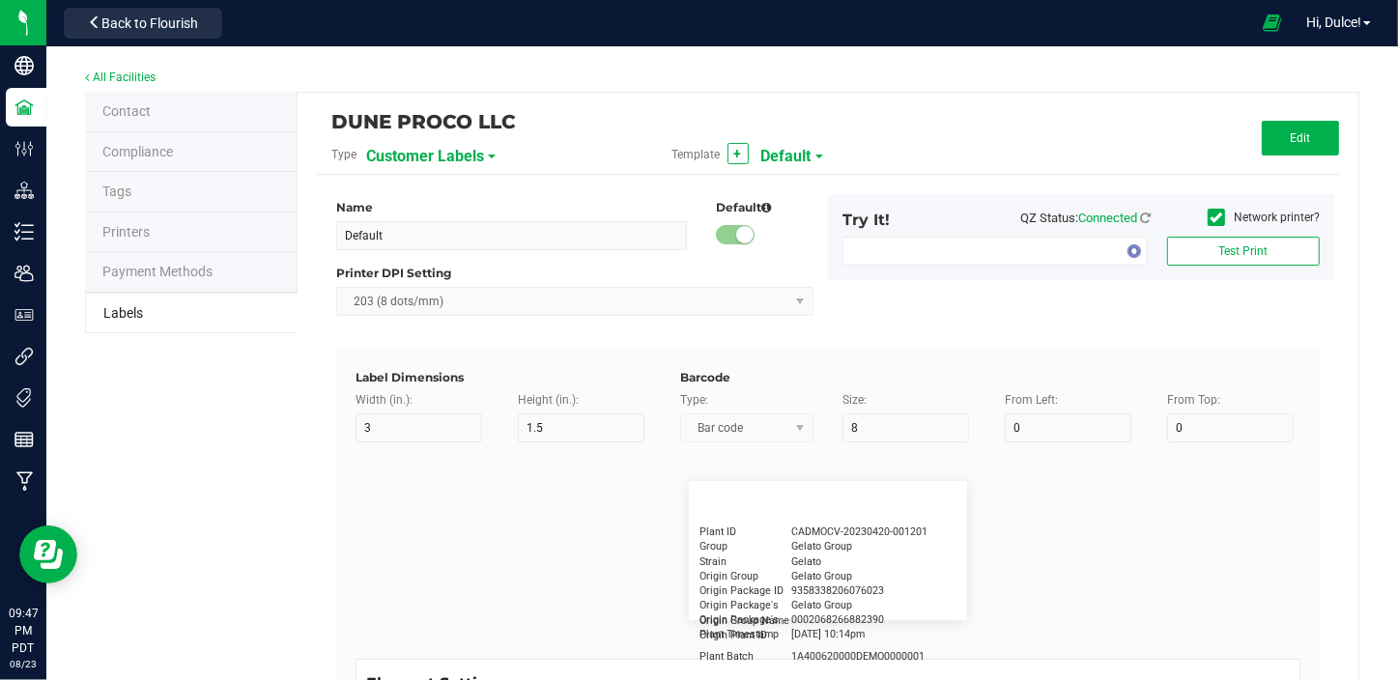
type input "30"
type input "Cannabis Co."
type input "NDC Number"
type input "15"
type input "5"
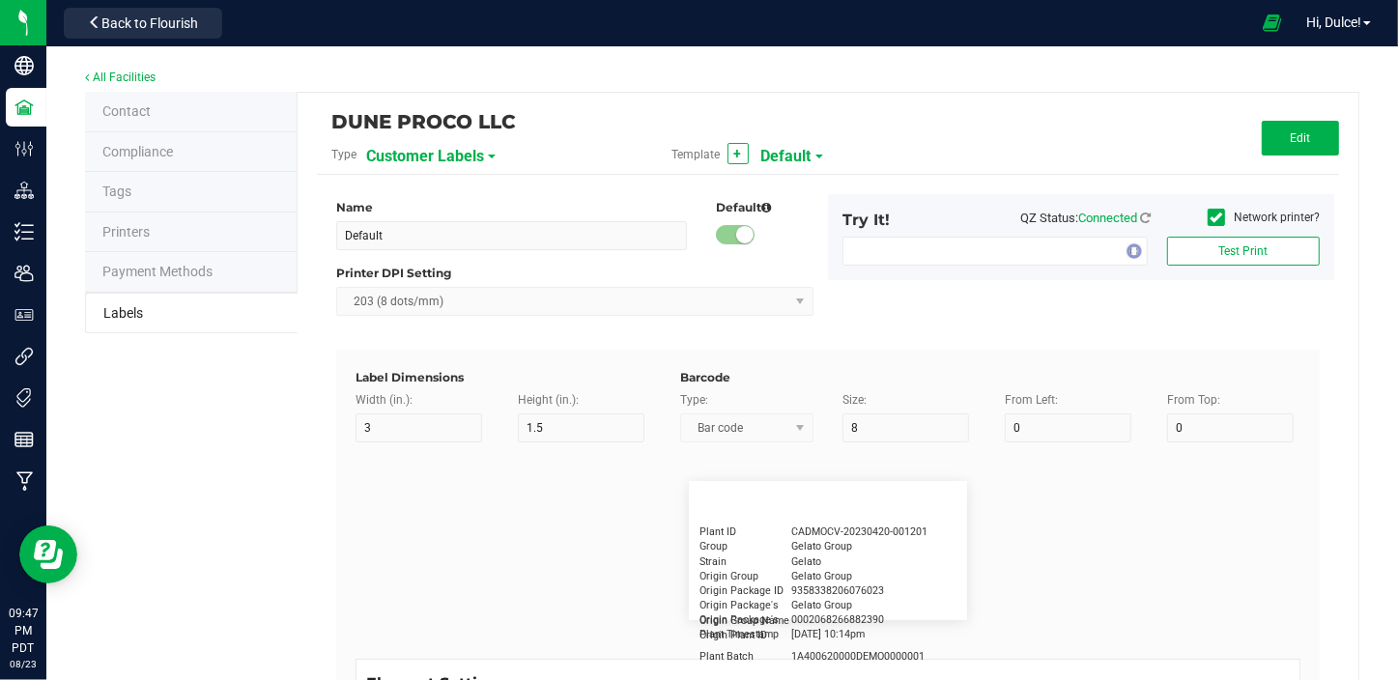
type input "30"
type input "[PHONE_NUMBER]"
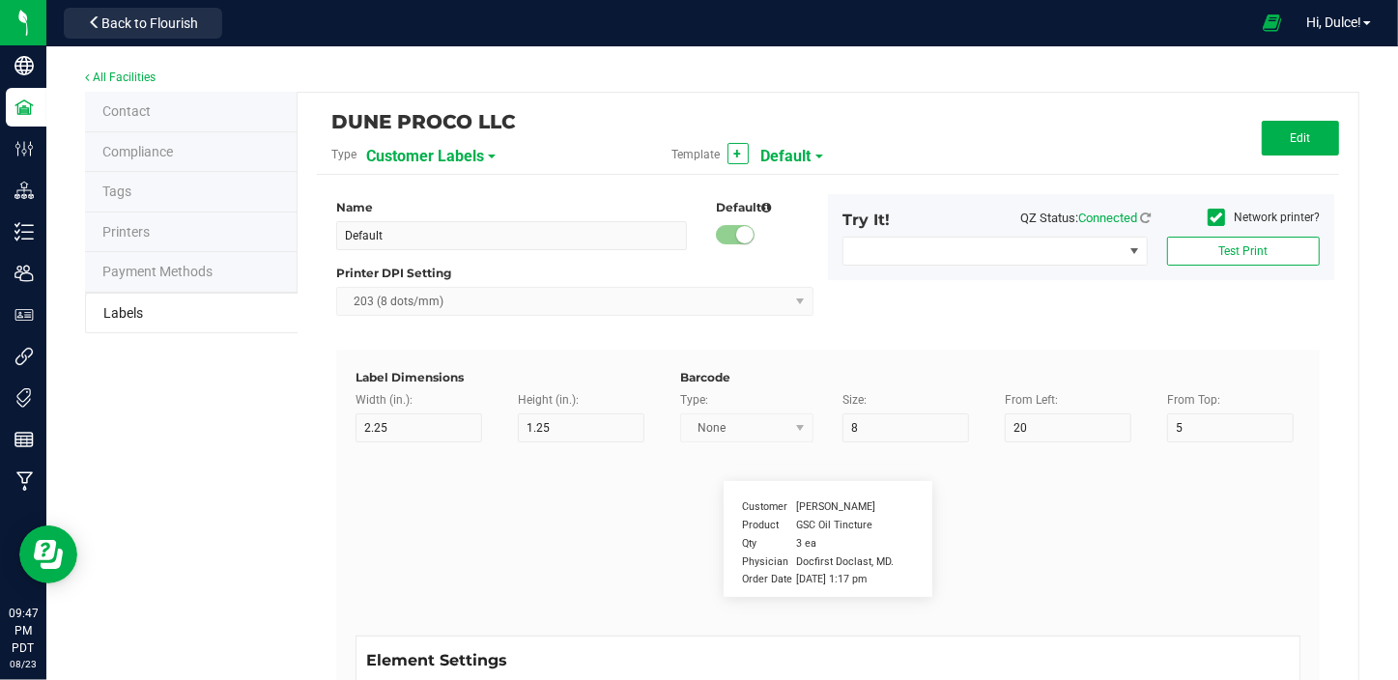
click at [453, 155] on span "Customer Labels" at bounding box center [425, 156] width 118 height 33
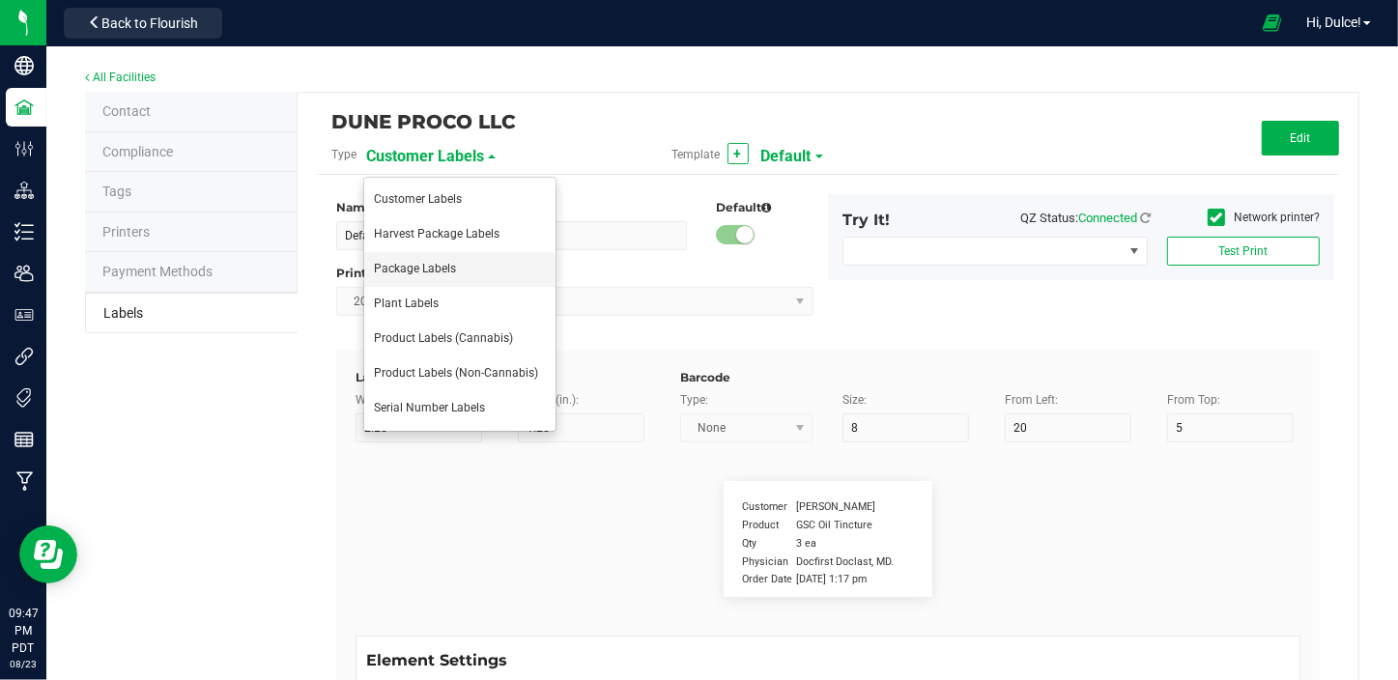
click at [439, 268] on span "Package Labels" at bounding box center [415, 269] width 82 height 14
type input "4"
type input "3"
type input "5"
type input "40"
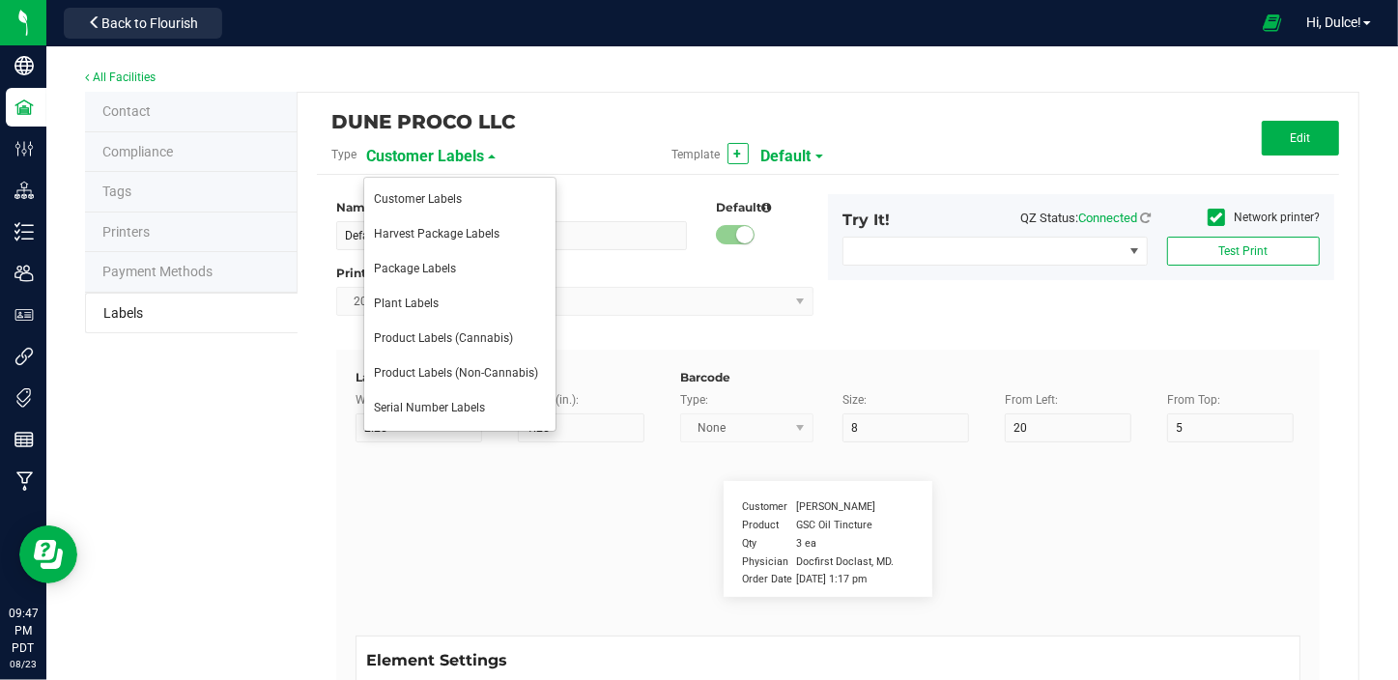
type input "Package ID"
type input "25"
type input "10"
type input "CADMODS-20200420-096"
type input "SKU Name"
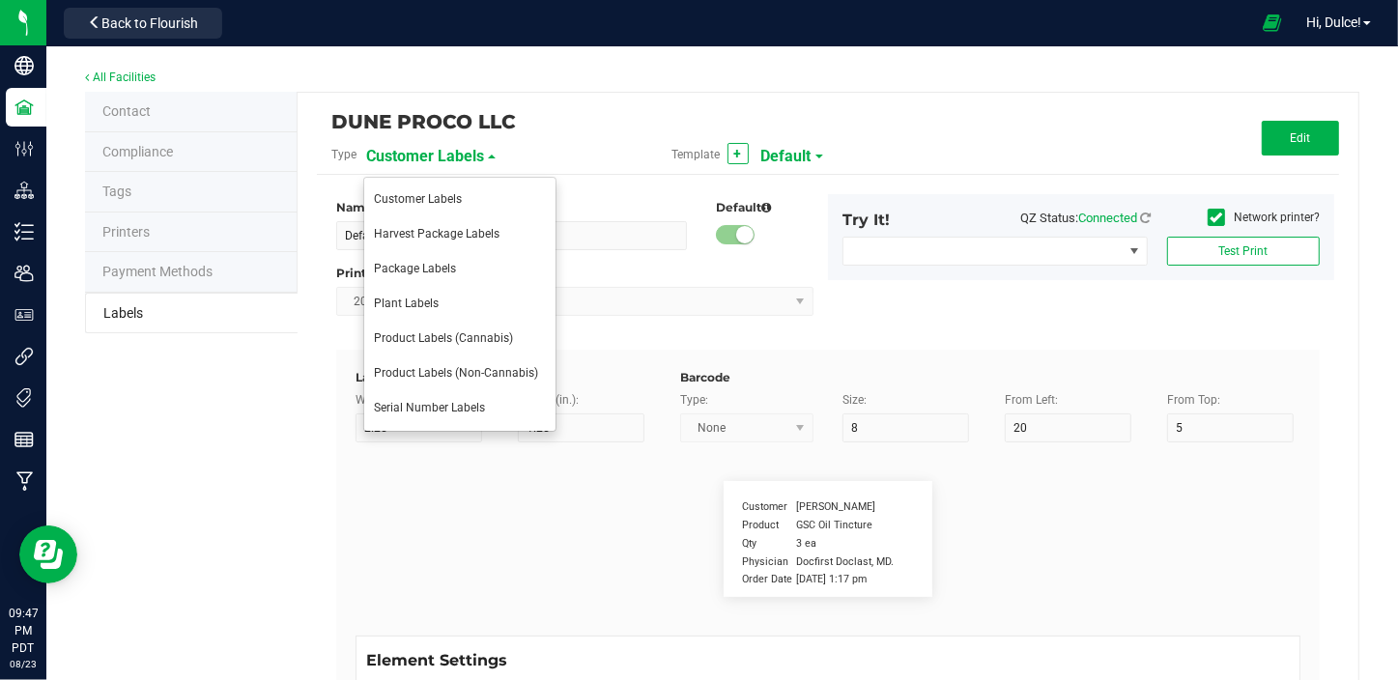
type input "25"
type input "10"
type input "Gelato Pen"
type input "Strain"
type input "25"
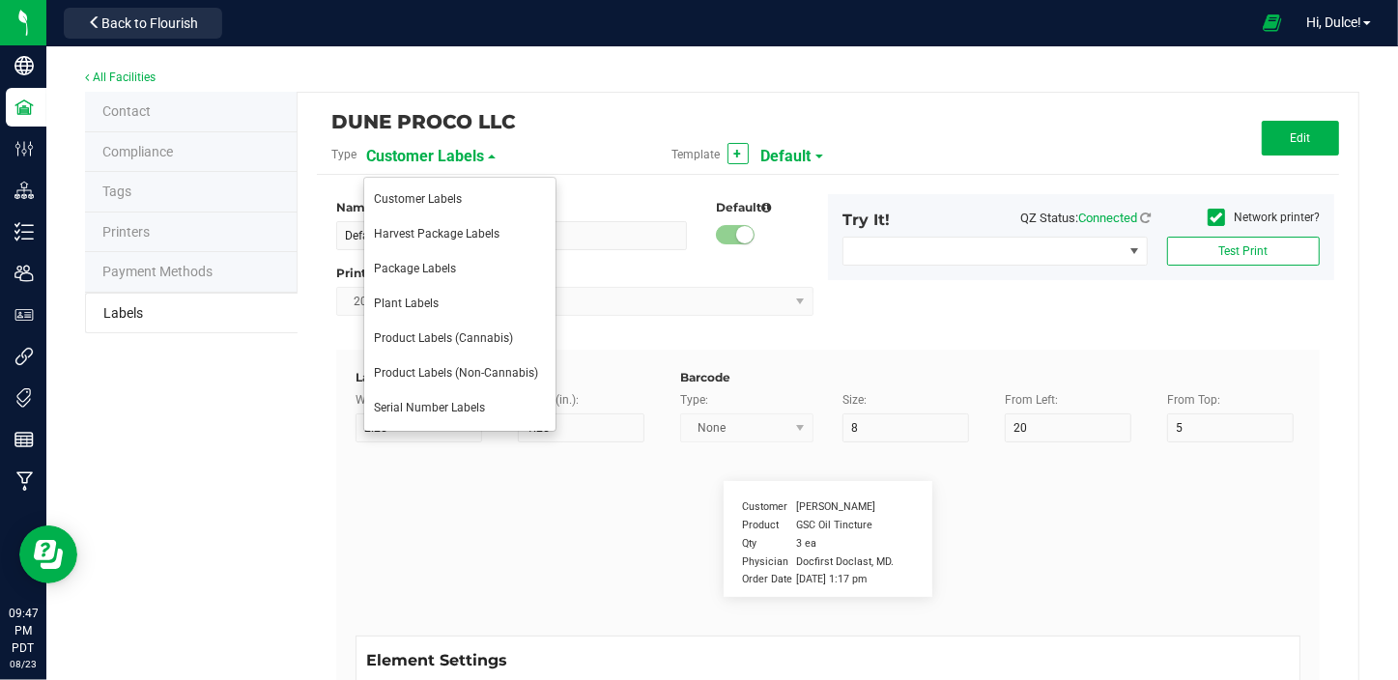
type input "10"
type input "Gelato"
type input "Size"
type input "25"
type input "10"
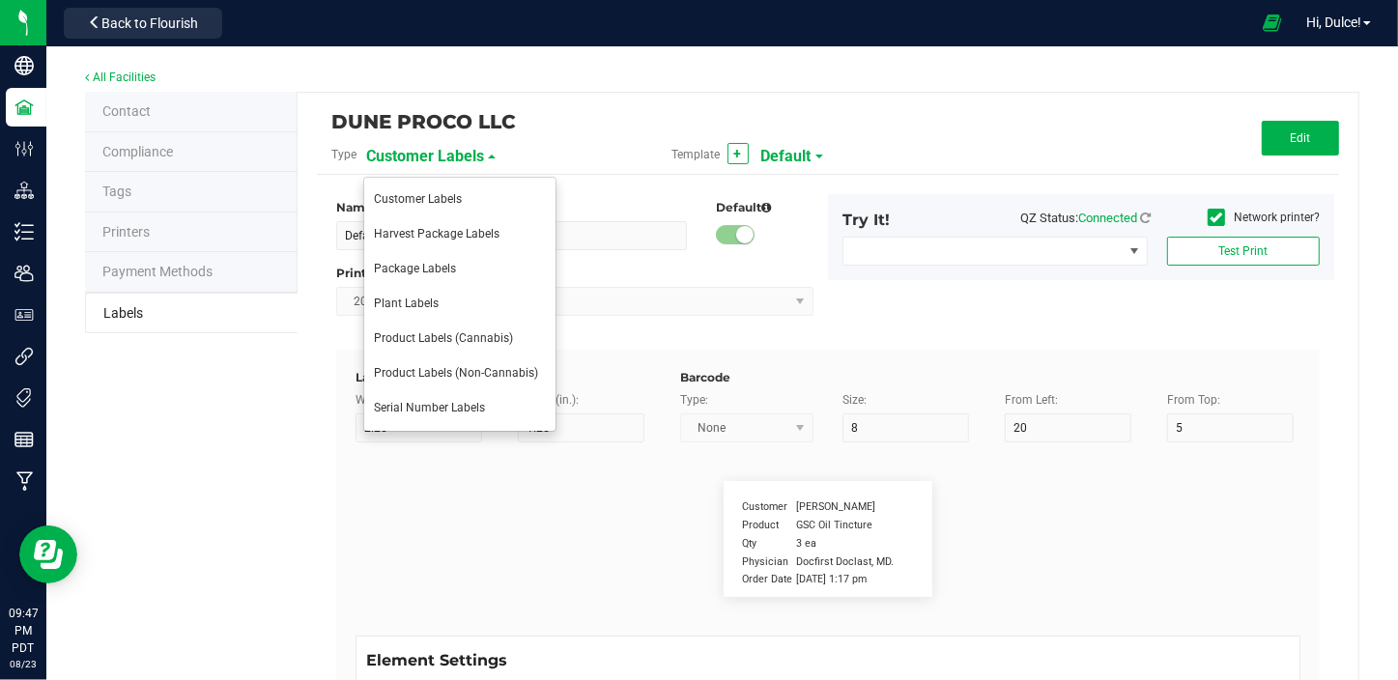
type input "44 ea"
type input "Package Date"
type input "25"
type input "10"
type input "[DATE] 10:14pm"
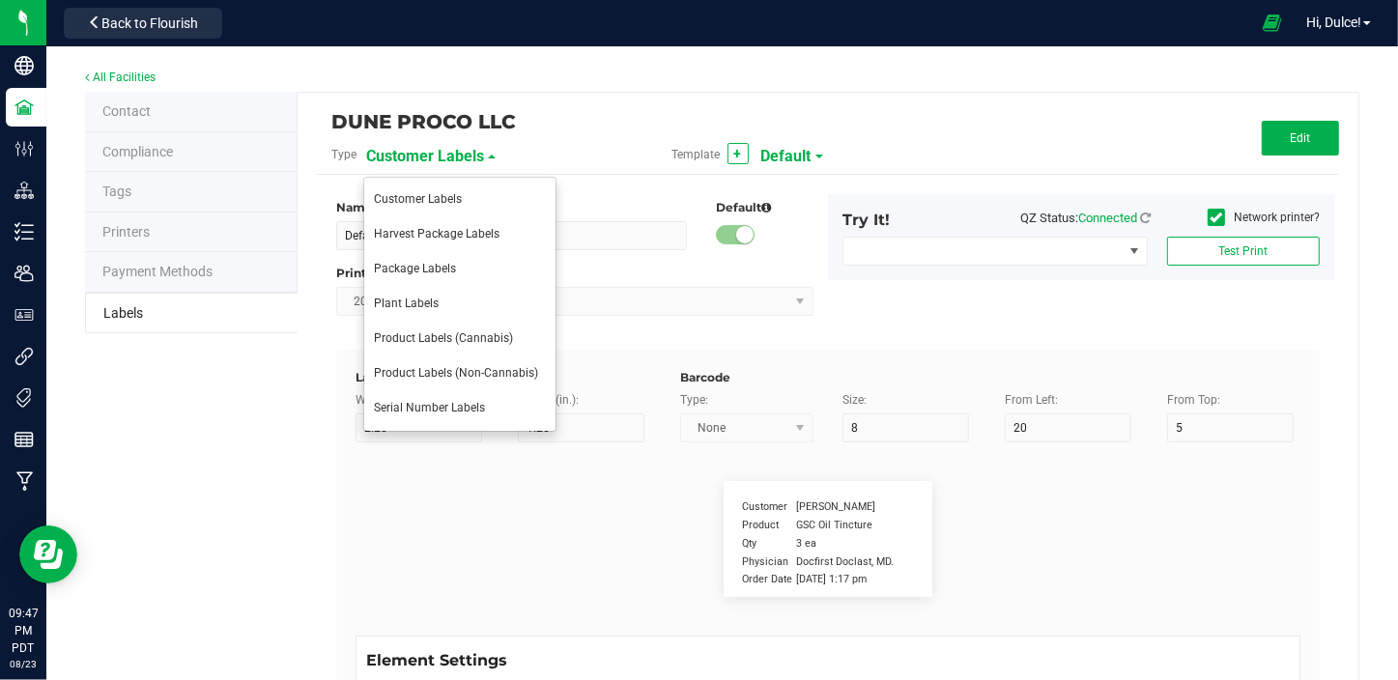
type input "Lot Number"
type input "25"
type input "10"
type input "30"
type input "LOT918234"
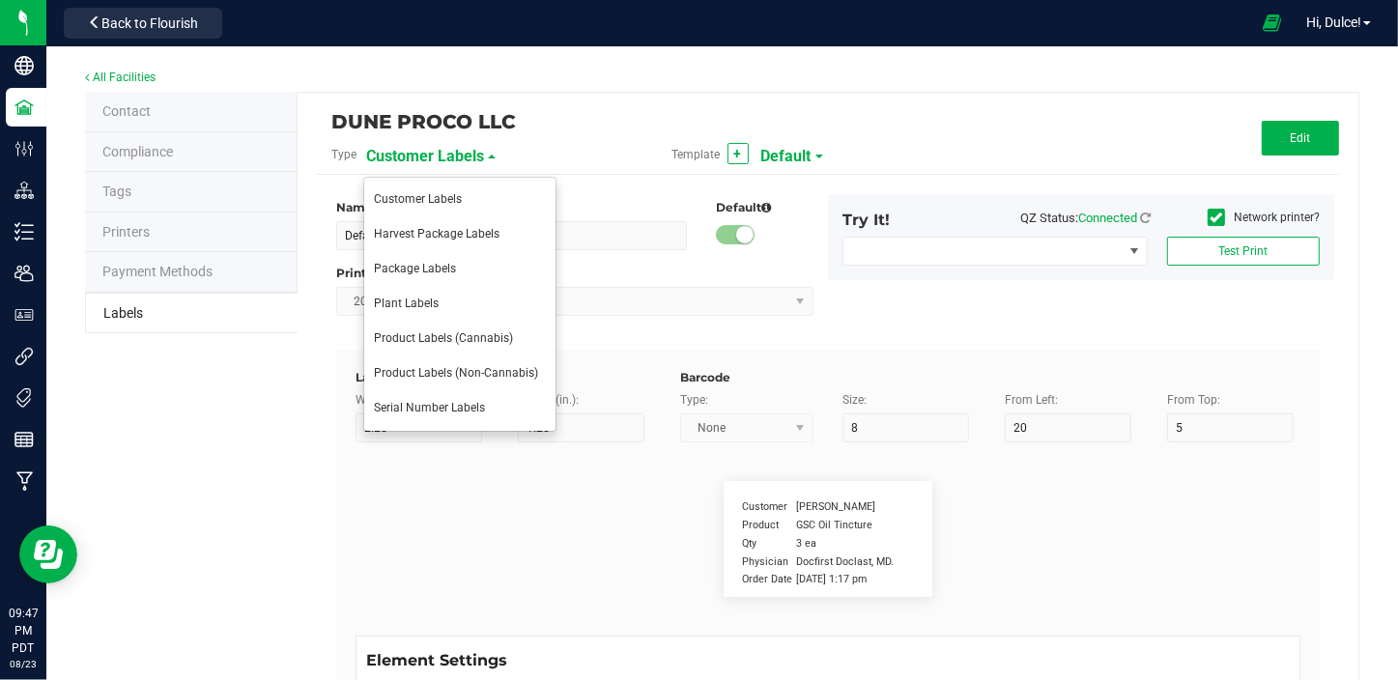
type input "Lab Test ID"
type input "25"
type input "10"
type input "35"
type input "87287425"
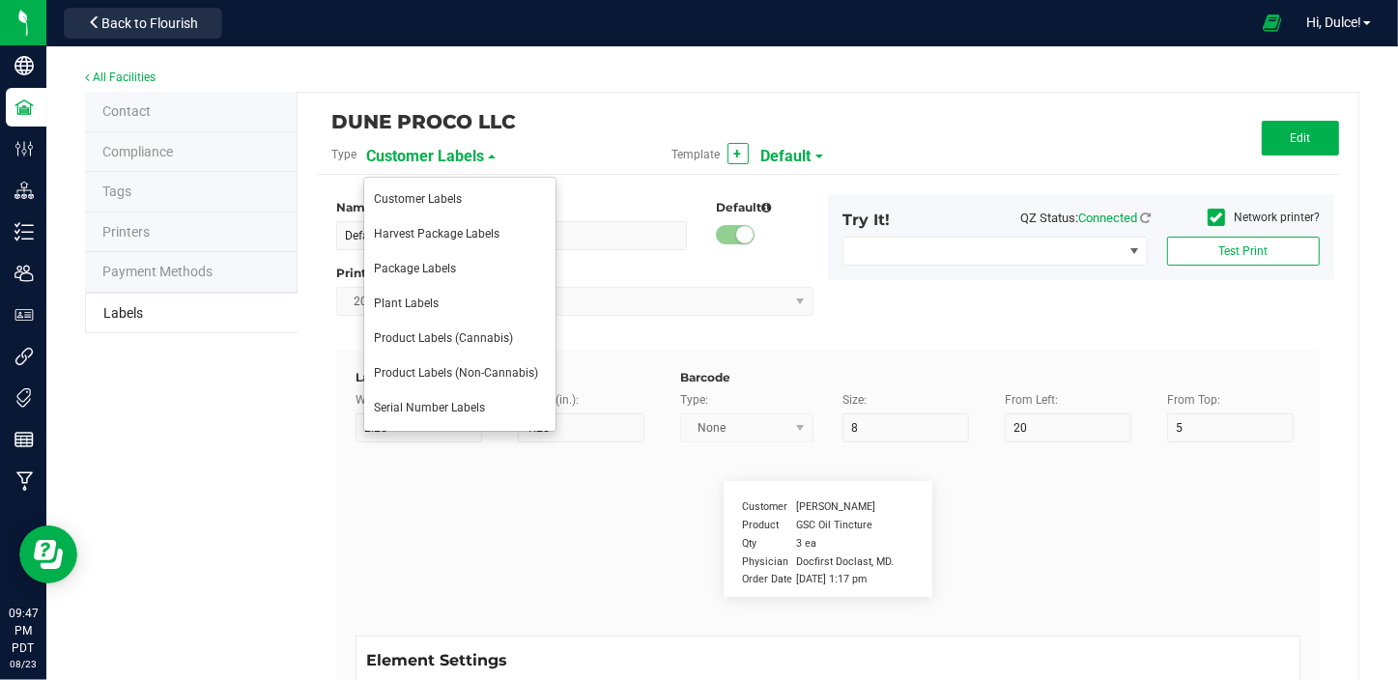
type input "Total THC mg"
type input "25"
type input "55"
type input "65.63"
type input "SKU"
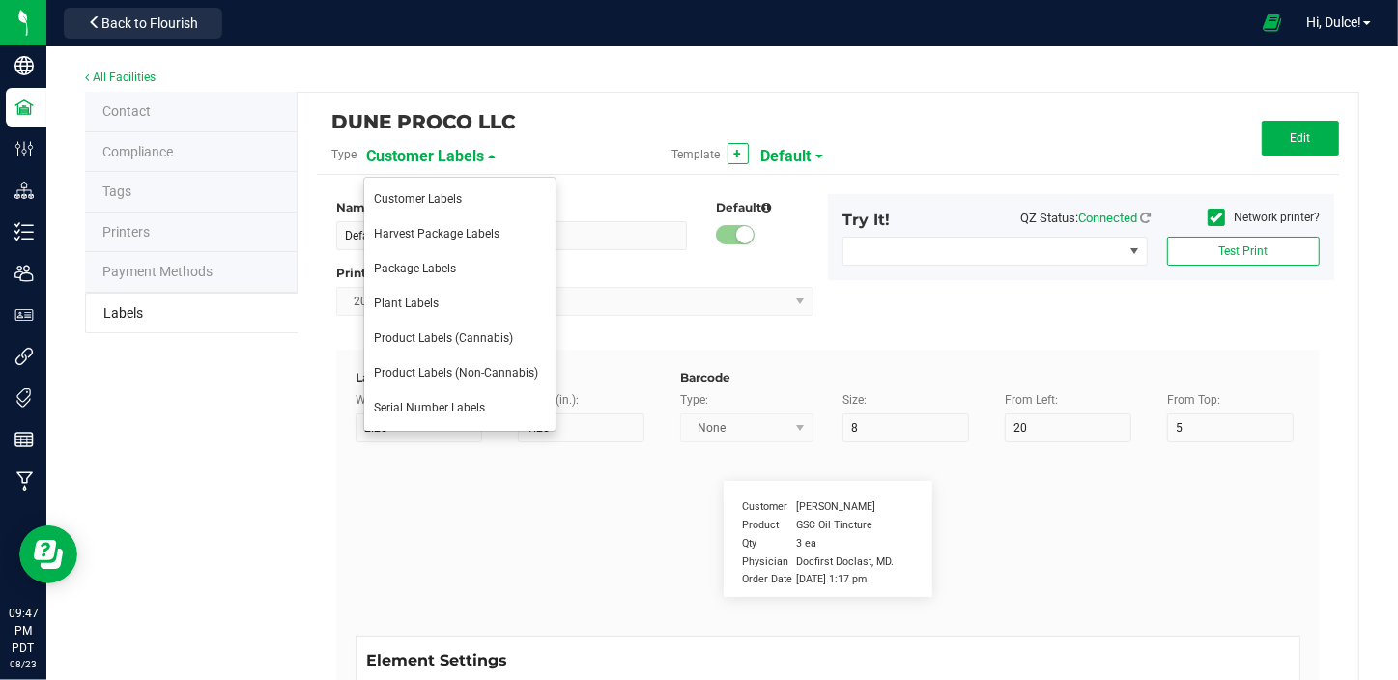
type input "25"
type input "10"
type input "42P017"
type input "Ref Field 1"
type input "25"
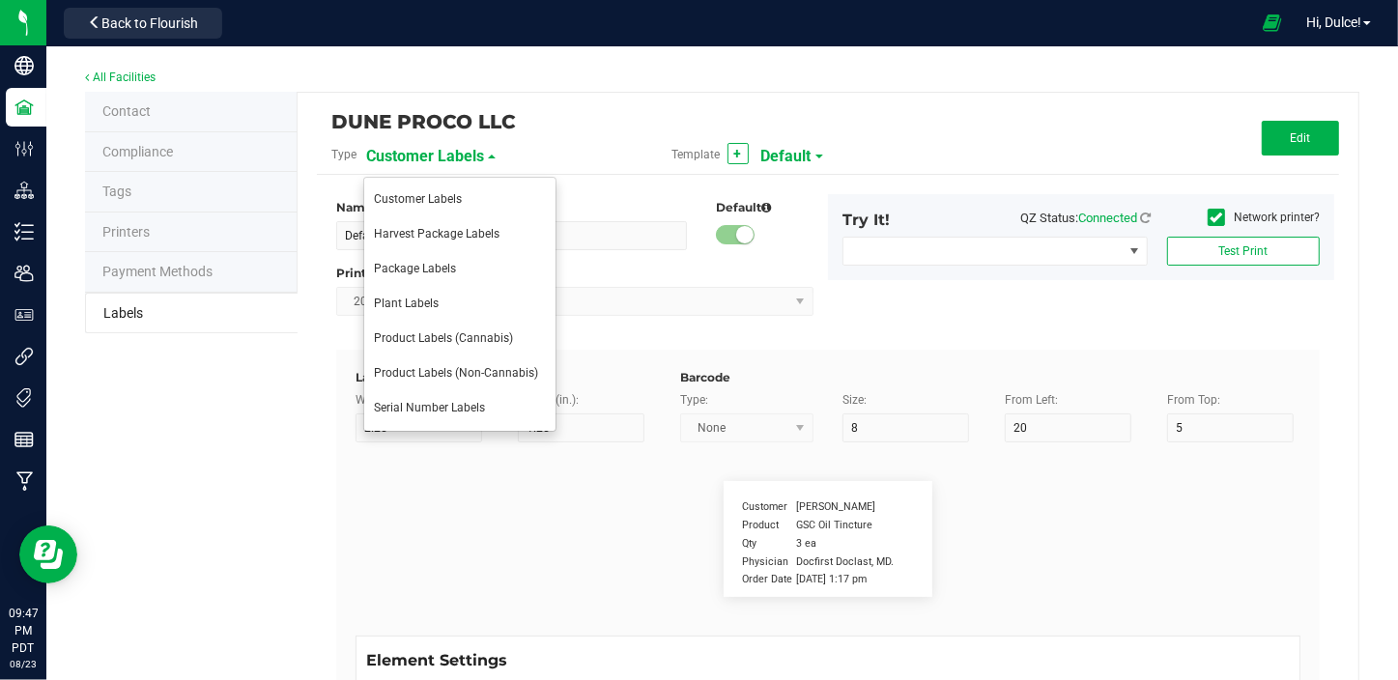
type input "10"
type input "35"
type input "Ref Field 1 Value"
type input "Ref Field 2"
type input "25"
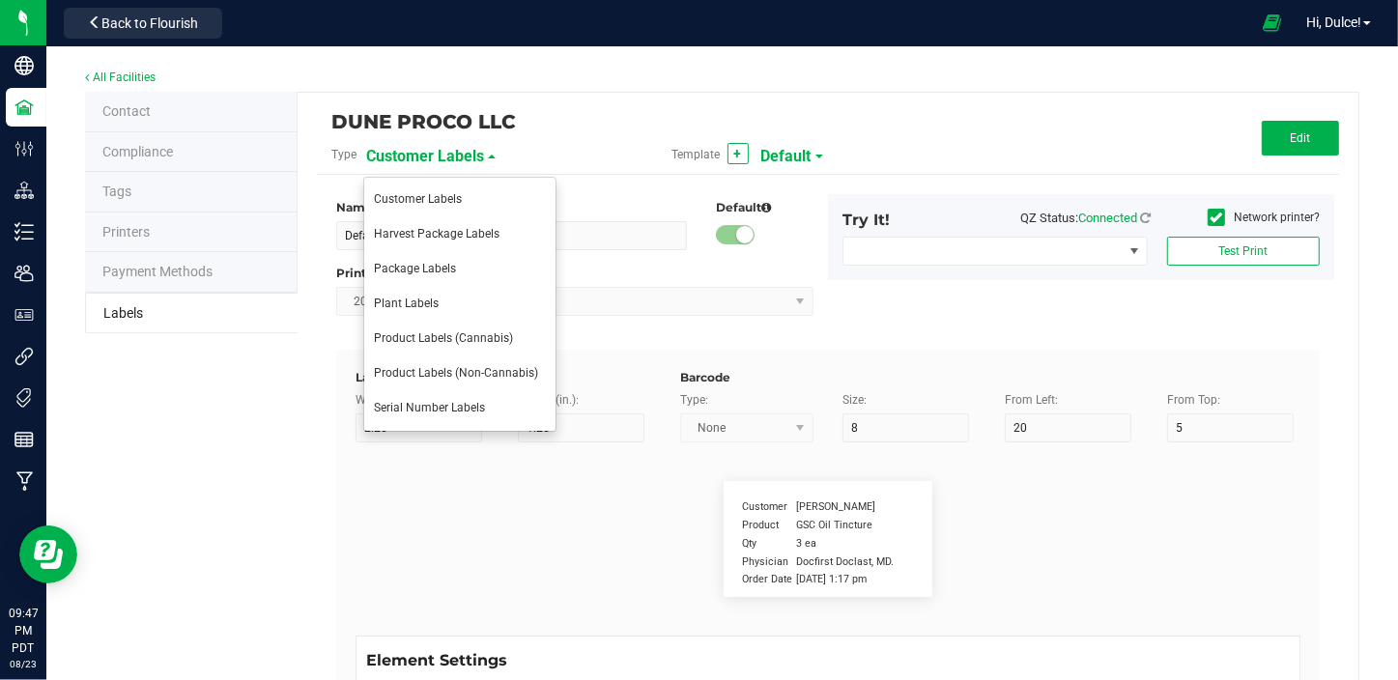
type input "10"
type input "35"
type input "Ref Field 2 Value"
type input "Ref Field 3"
type input "25"
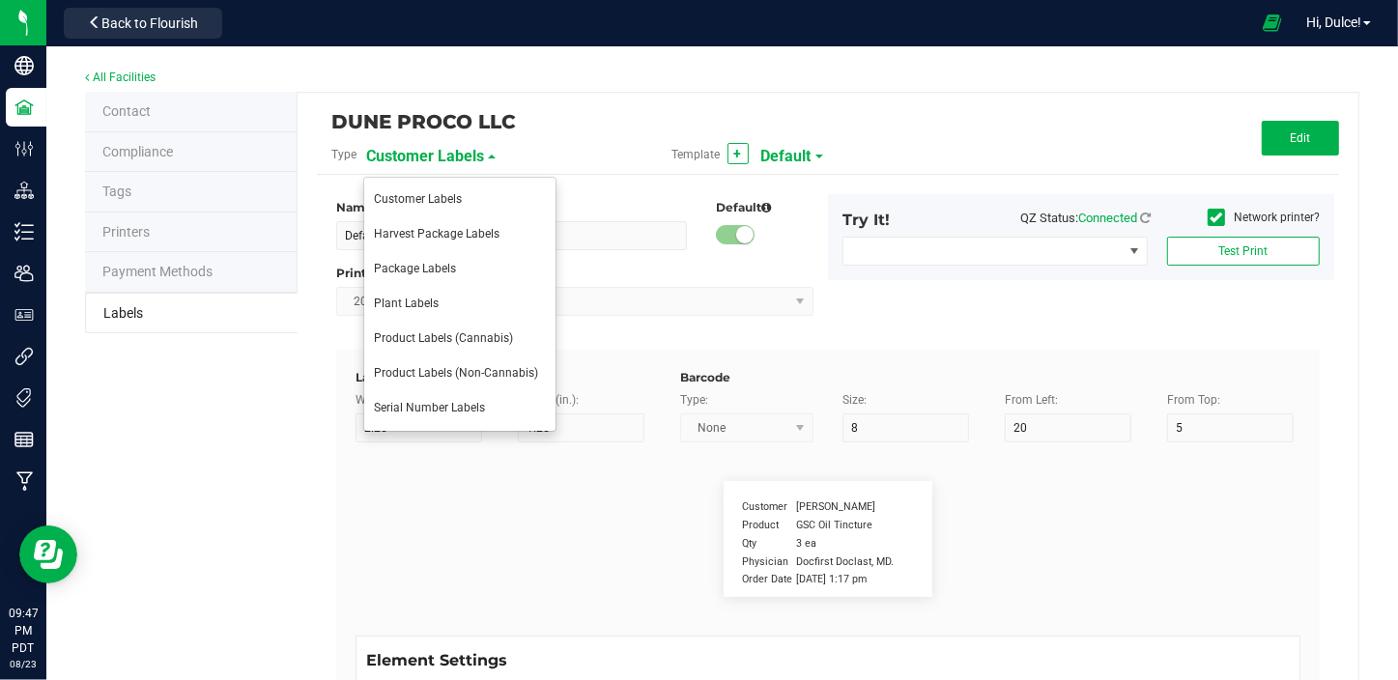
type input "10"
type input "35"
type input "Ref Field 3 Value"
type input "Item Ref Field 1"
type input "25"
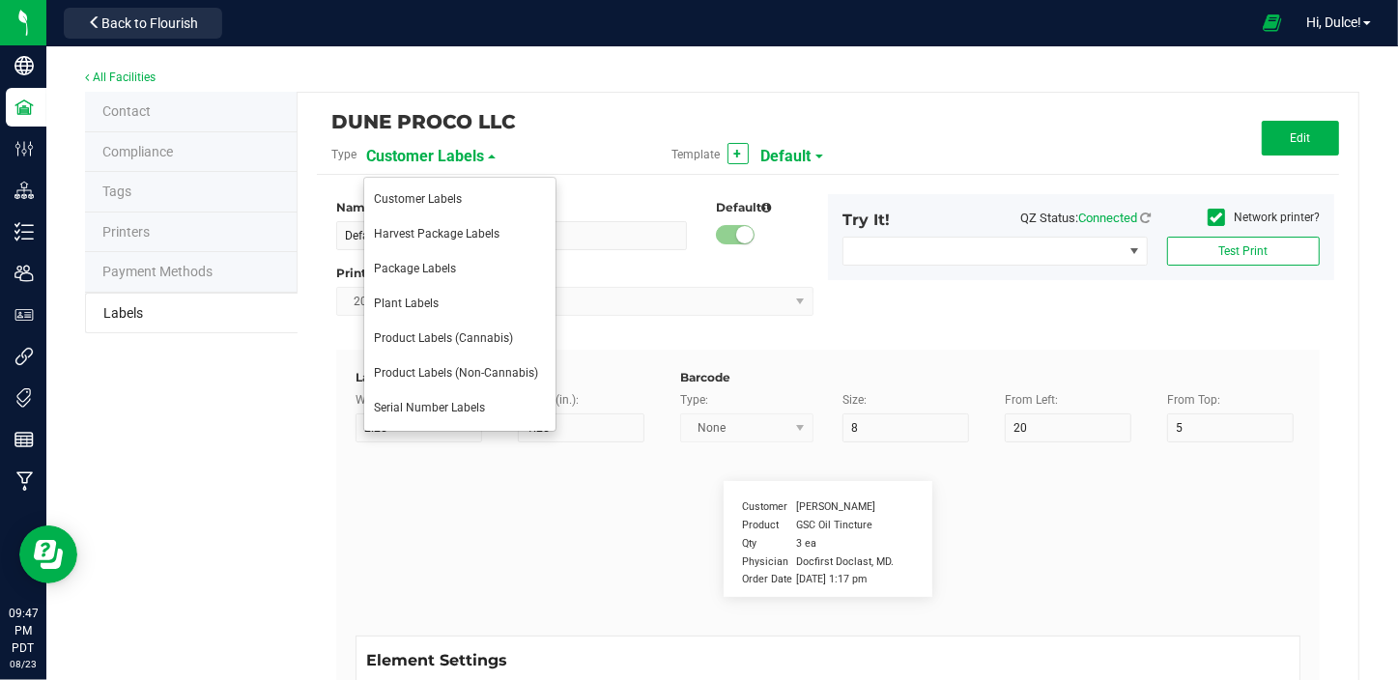
type input "10"
type input "35"
type input "Item Ref Field 1 Value"
type input "Item Ref Field 2"
type input "25"
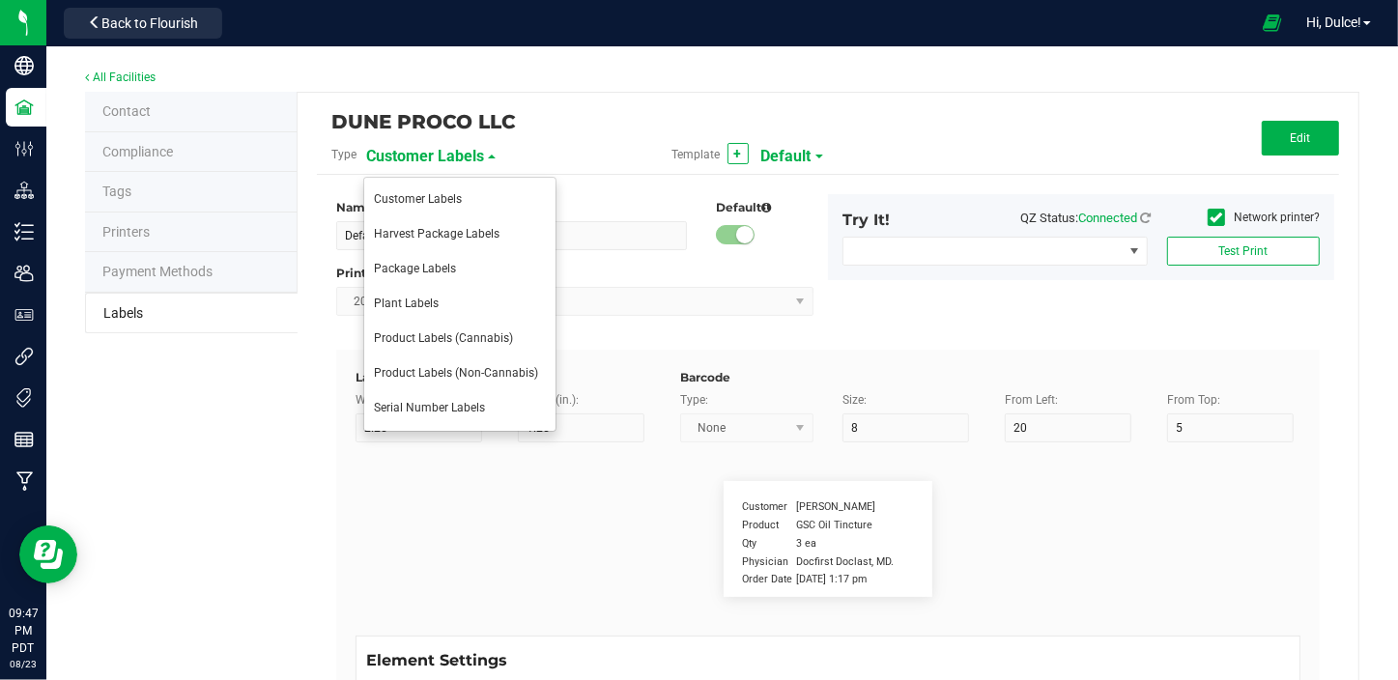
type input "10"
type input "35"
type input "Item Ref Field 2 Value"
type input "Item Ref Field 3"
type input "25"
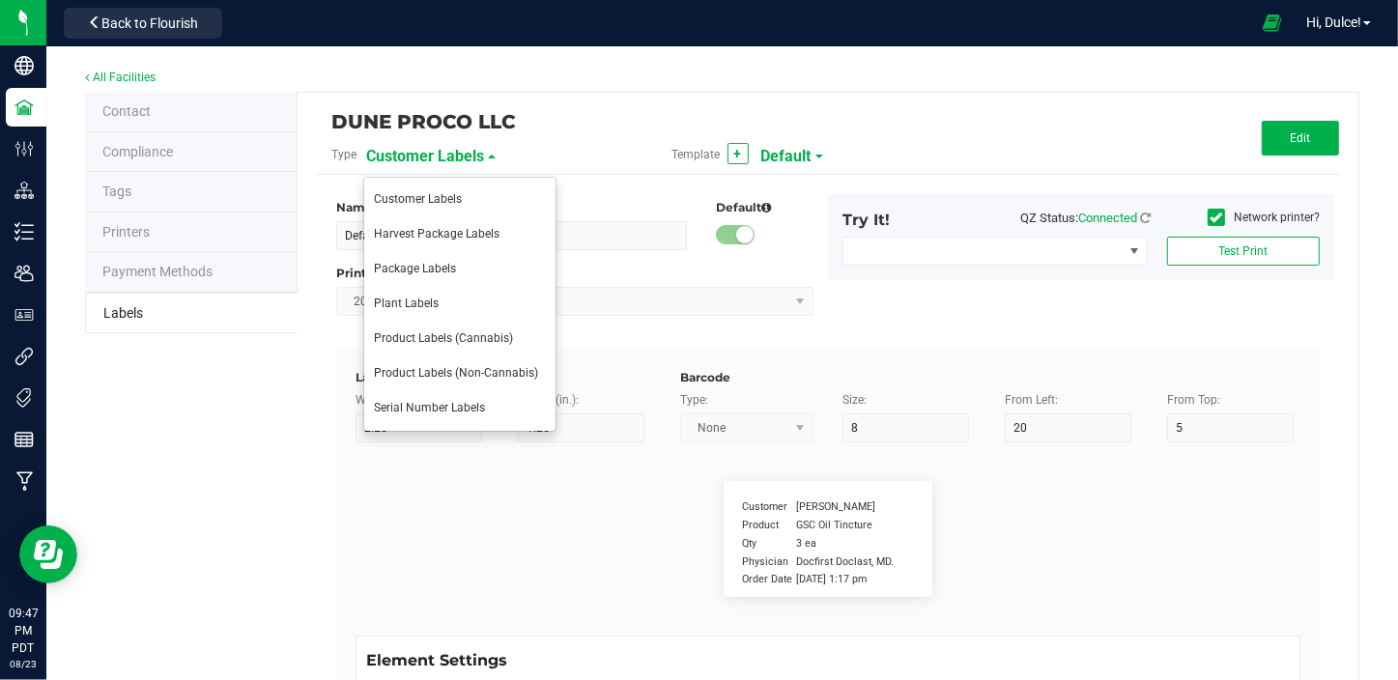
type input "10"
type input "35"
type input "Item Ref Field 3 Value"
type input "Item Ref Field 4"
type input "25"
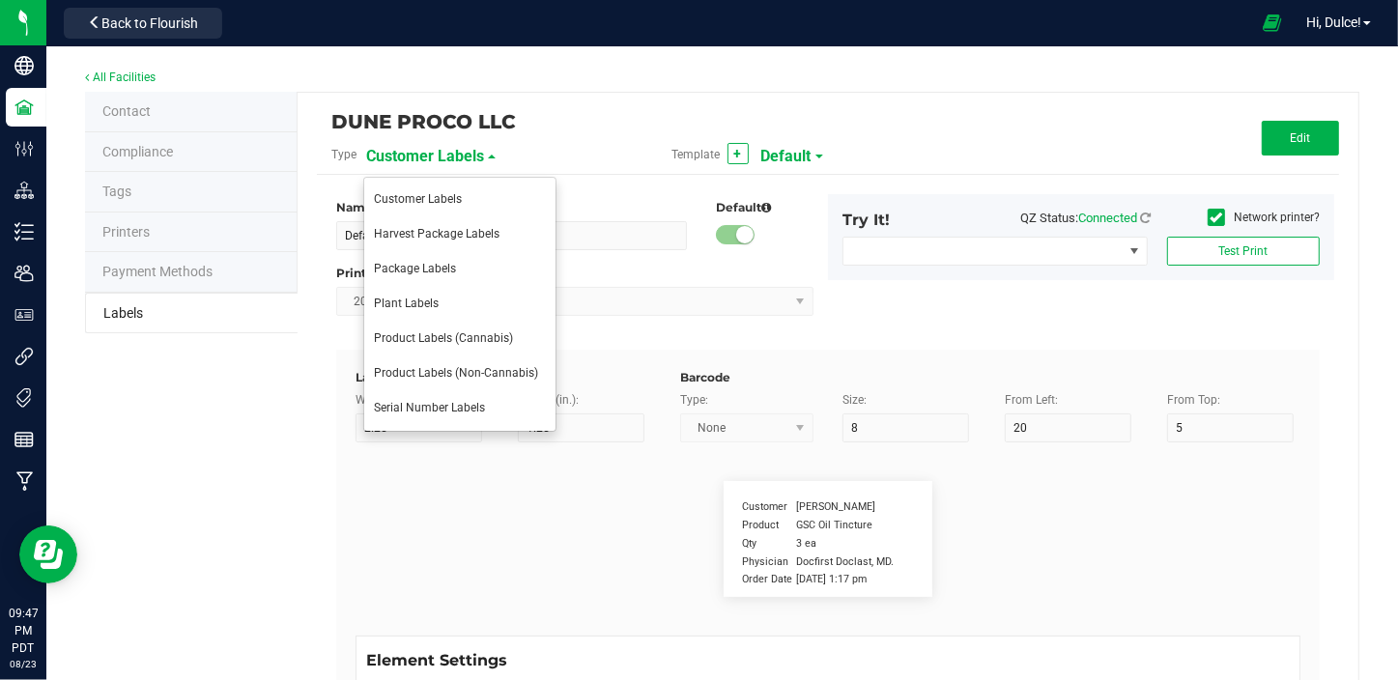
type input "10"
type input "35"
type input "Item Ref Field 4 Value"
type input "Item Ref Field 5"
type input "25"
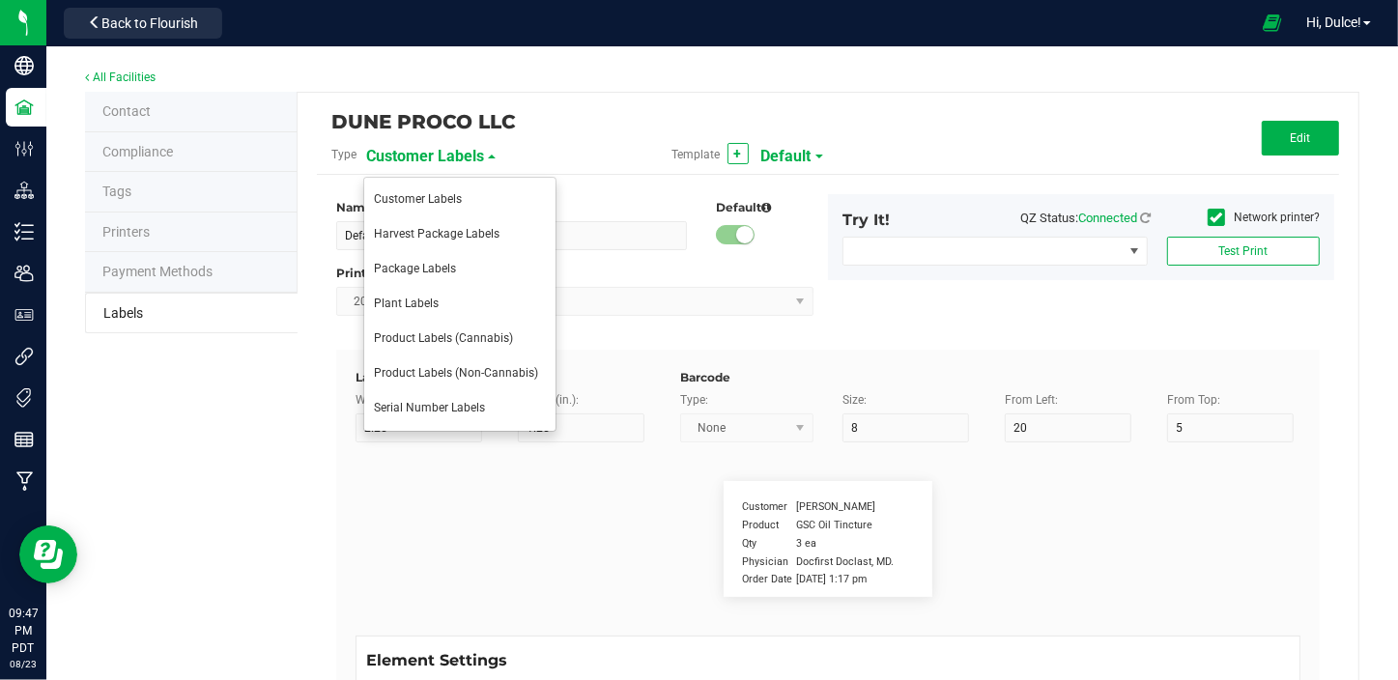
type input "10"
type input "35"
type input "Item Ref Field 5 Value"
type input "NDC Number"
type input "25"
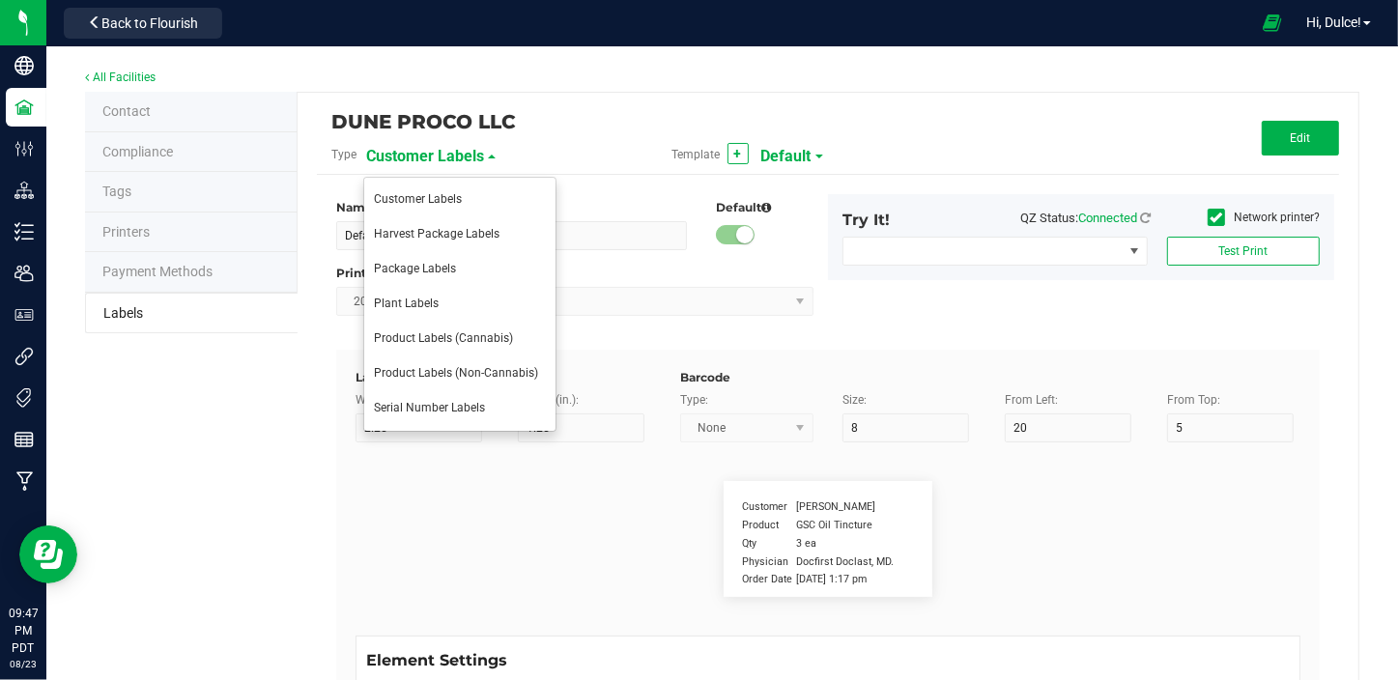
type input "10"
type input "35"
type input "[PHONE_NUMBER]"
type input "Number of Servings"
type input "25"
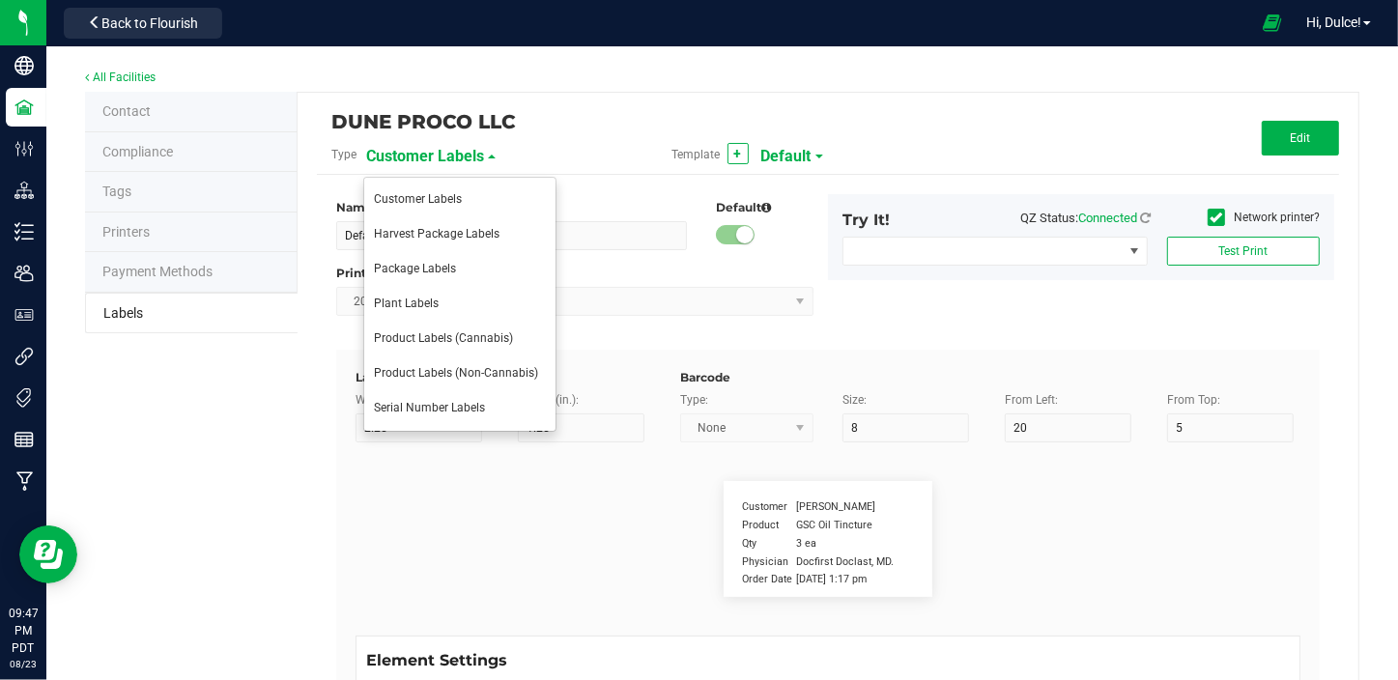
type input "10"
type input "35"
type input "4 servings/item"
type input "Serving Size"
type input "25"
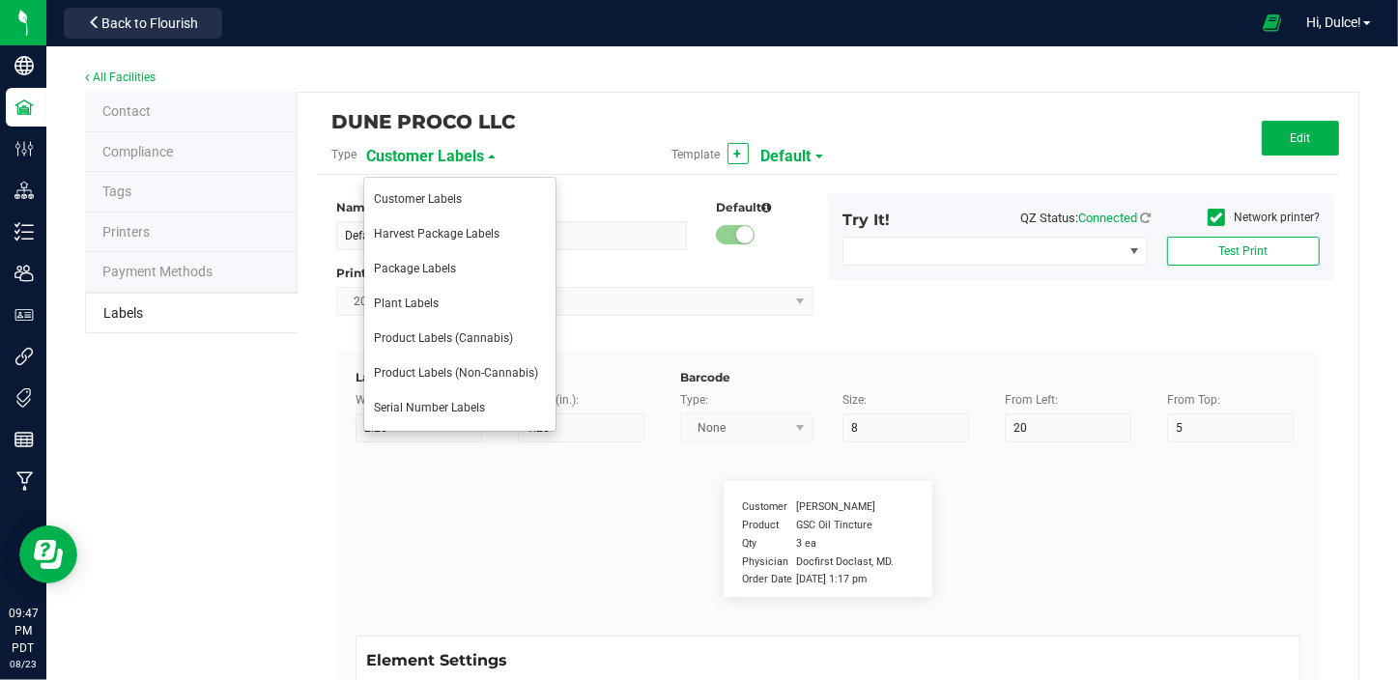
type input "10"
type input "35"
type input "1 cup"
type input "Serving Size (Grams)"
type input "25"
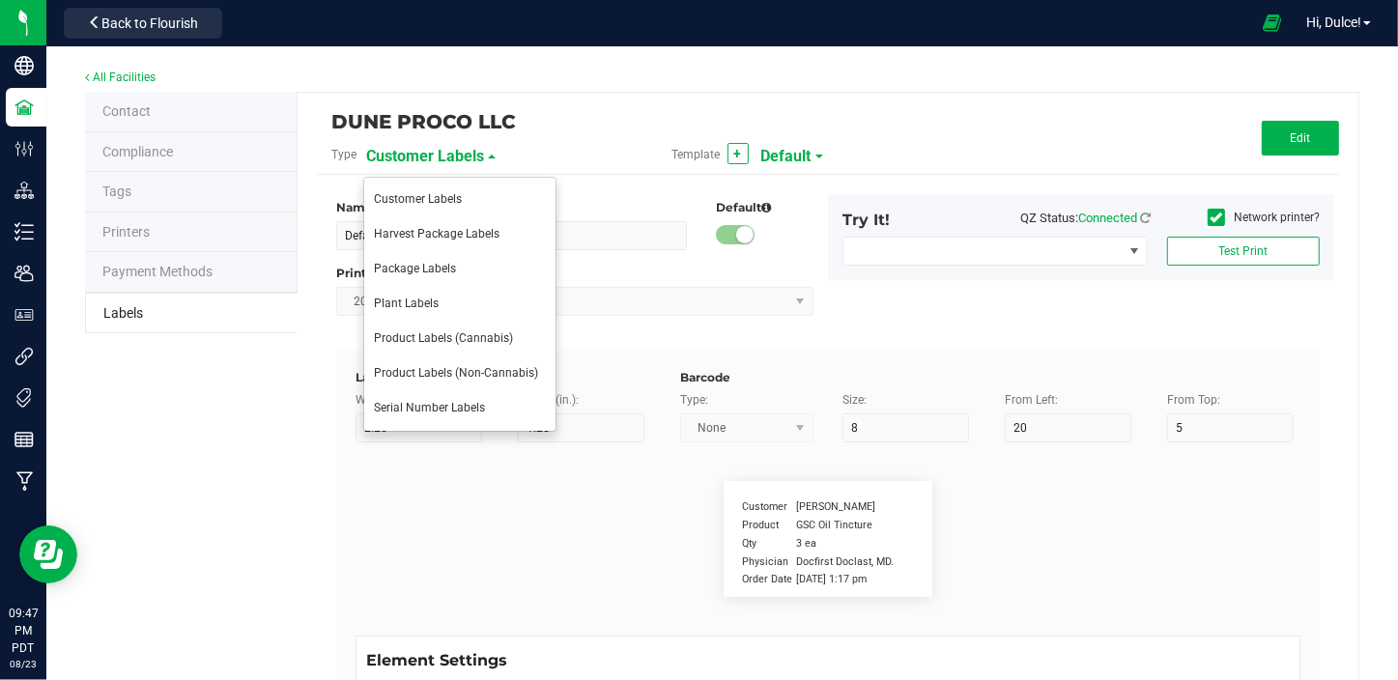
type input "10"
type input "35"
type input "4 g"
type input "Doses Per Unit"
type input "25"
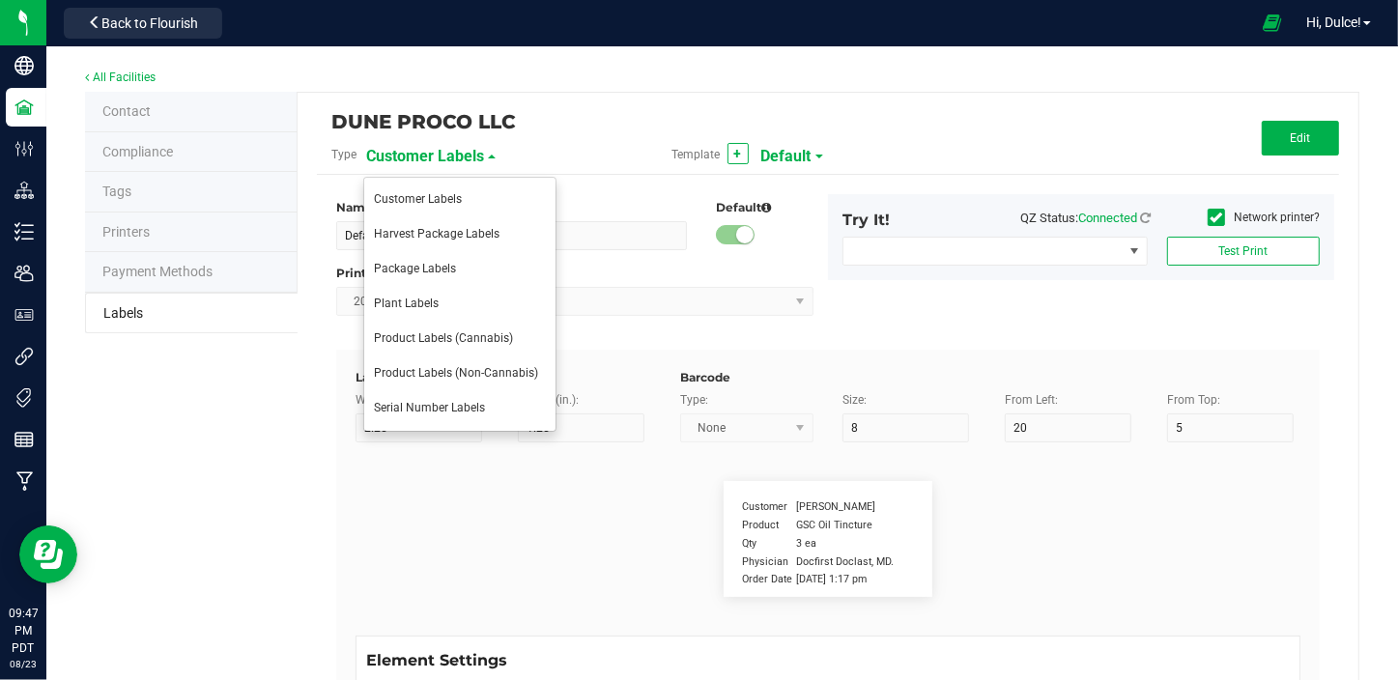
type input "10"
type input "35"
type input "20"
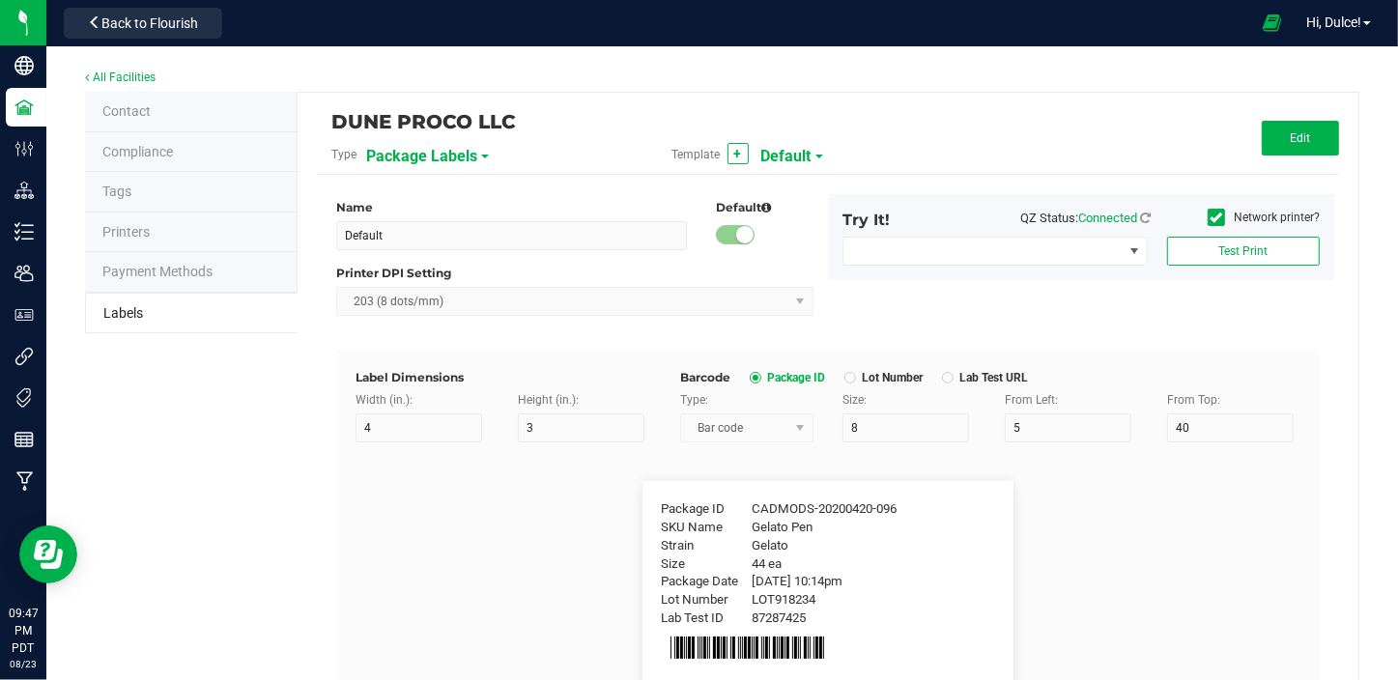
click at [778, 159] on span "Default" at bounding box center [786, 156] width 50 height 33
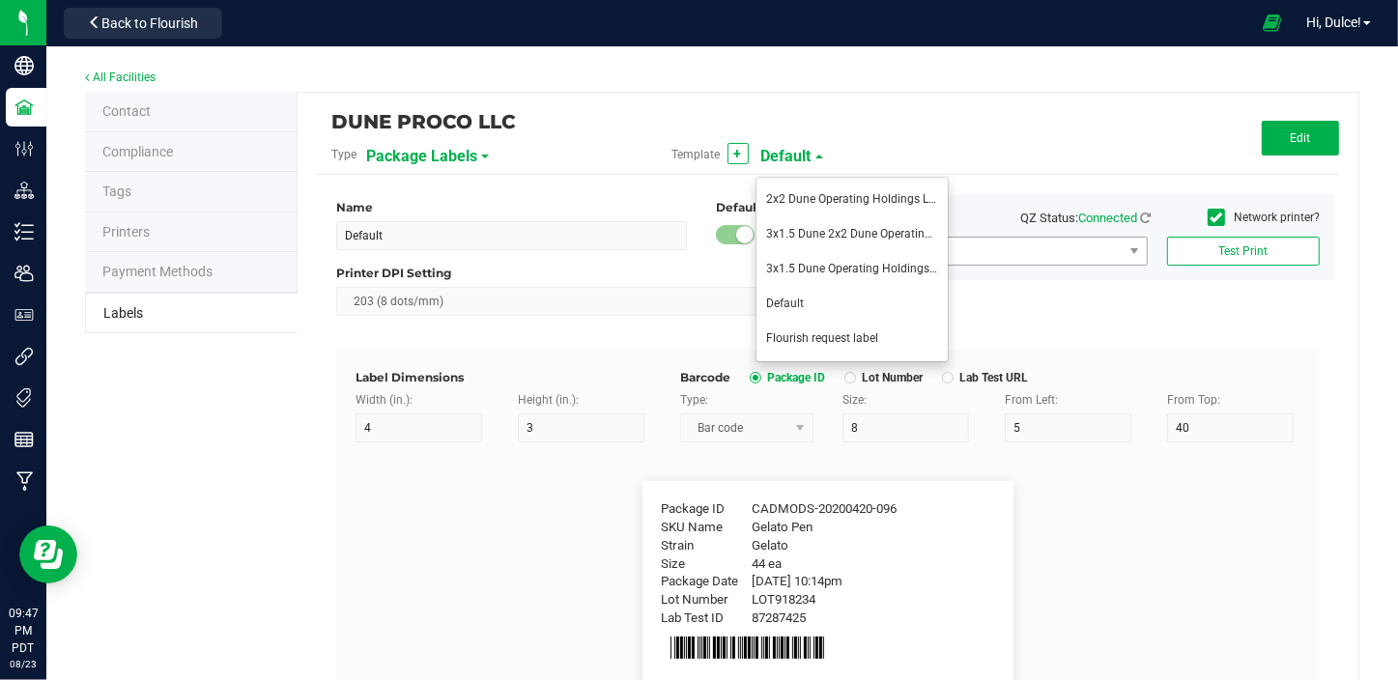
click at [842, 264] on span "3x1.5 Dune Operating Holdings LLC - production run" at bounding box center [901, 269] width 271 height 14
type input "3x1.5 Dune Operating Holdings LLC - production run"
type input "3"
type input "1.5"
type input "10"
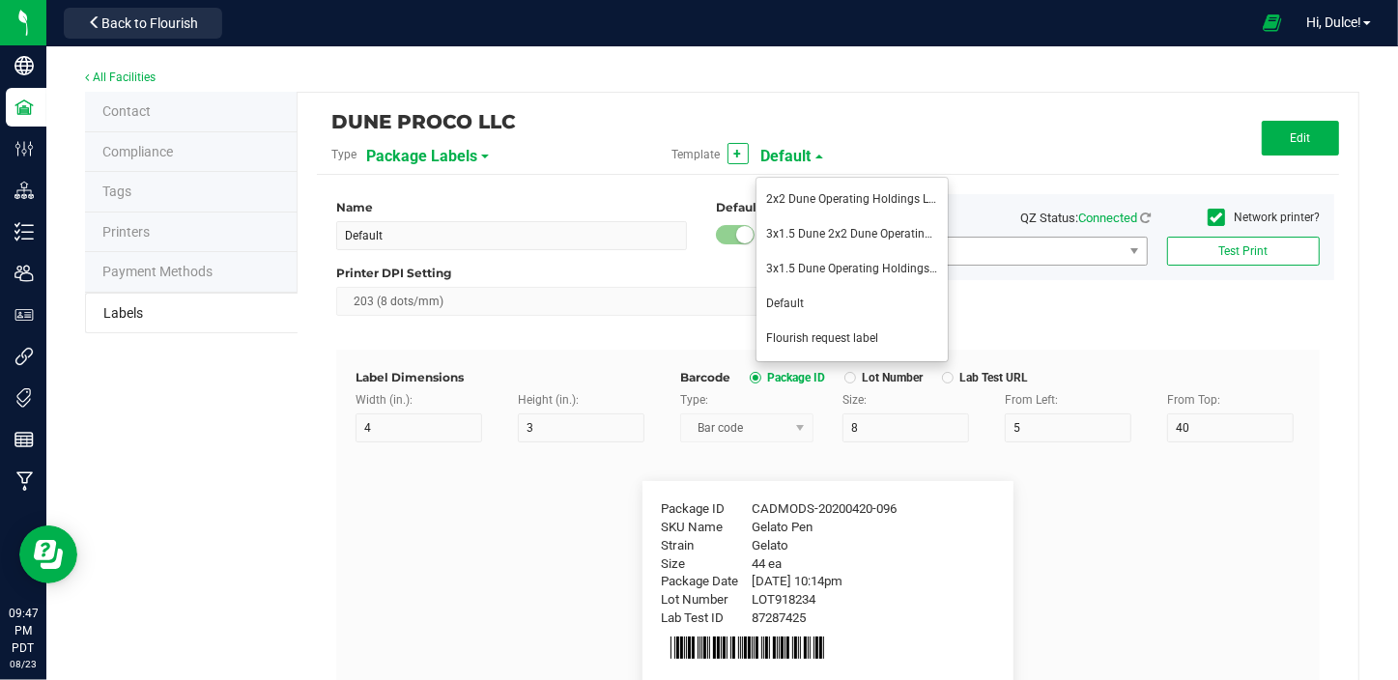
type input "37"
type input "36"
type input "SKU Name"
type input "7"
type input "2"
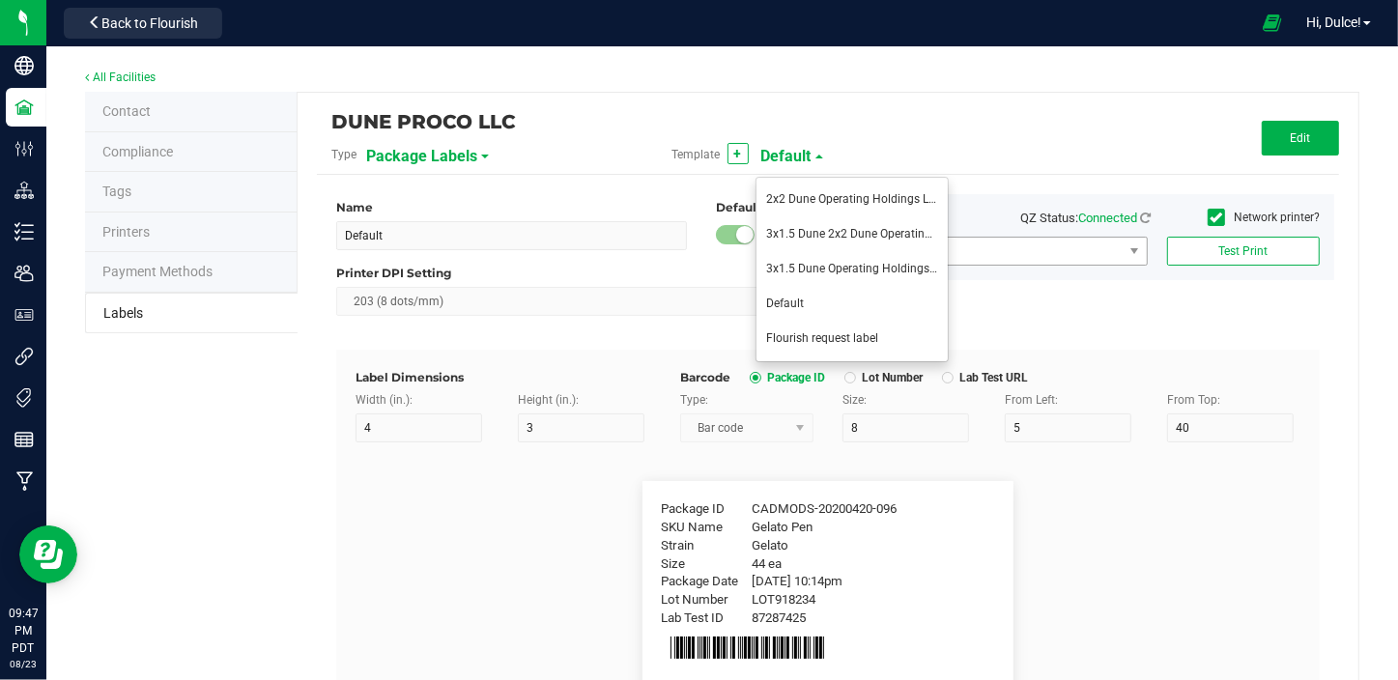
type input "6"
type input "Gelato Pen"
type input "Packaged:"
type input "12"
type input "7"
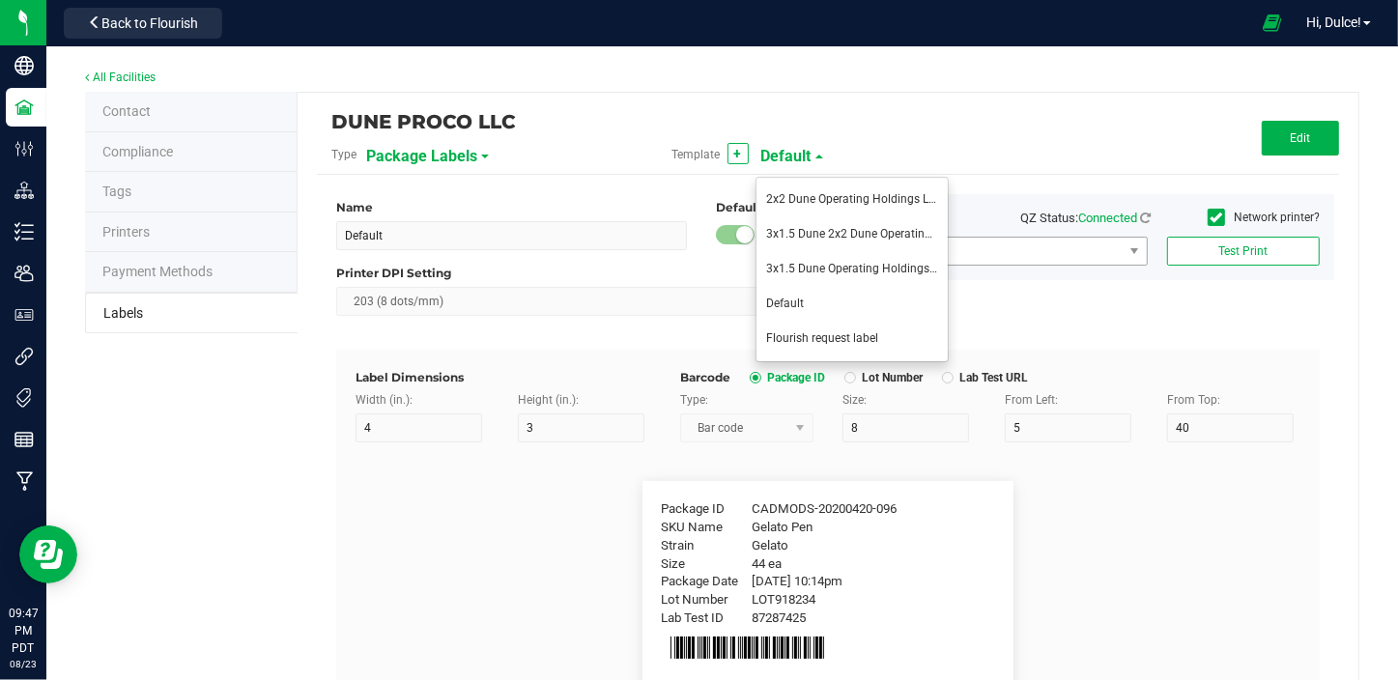
type input "2"
type input "13.5"
type input "[DATE]"
type input "Production Run:"
type input "22"
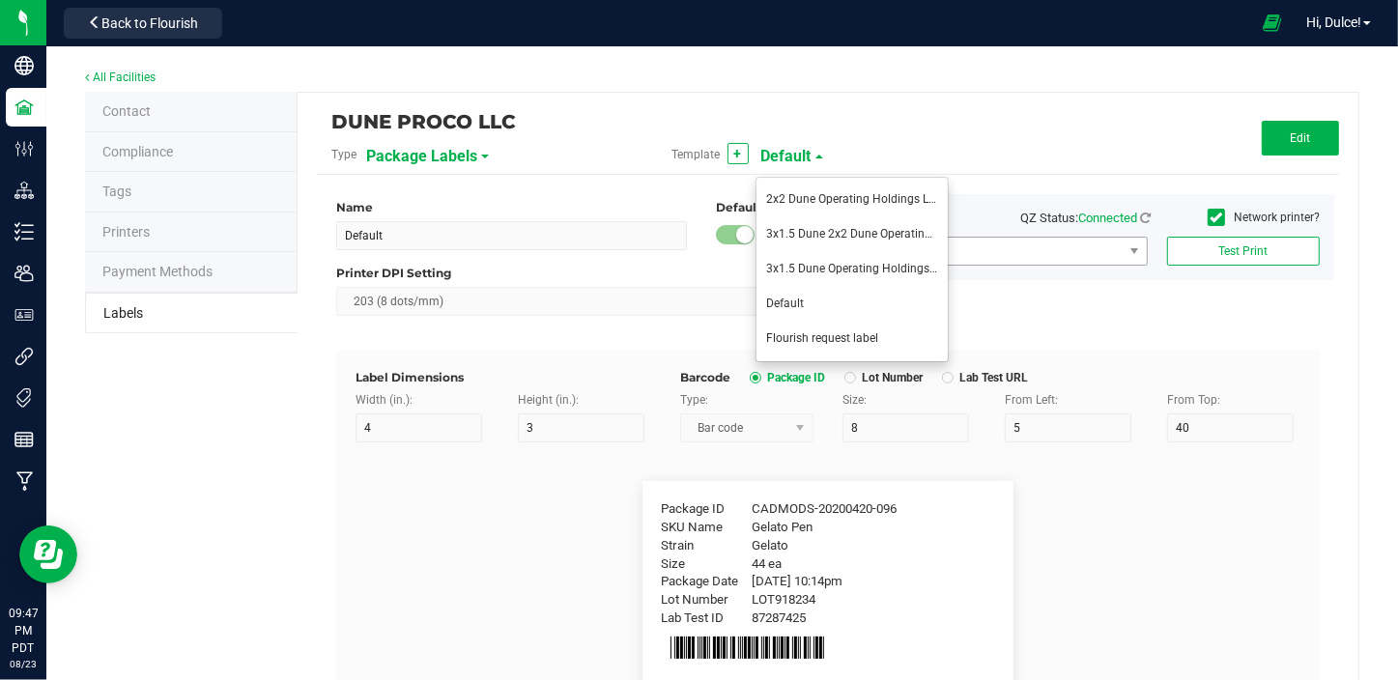
type input "7"
type input "2"
type input "8.5"
type input "LOT918234"
type input "THC:"
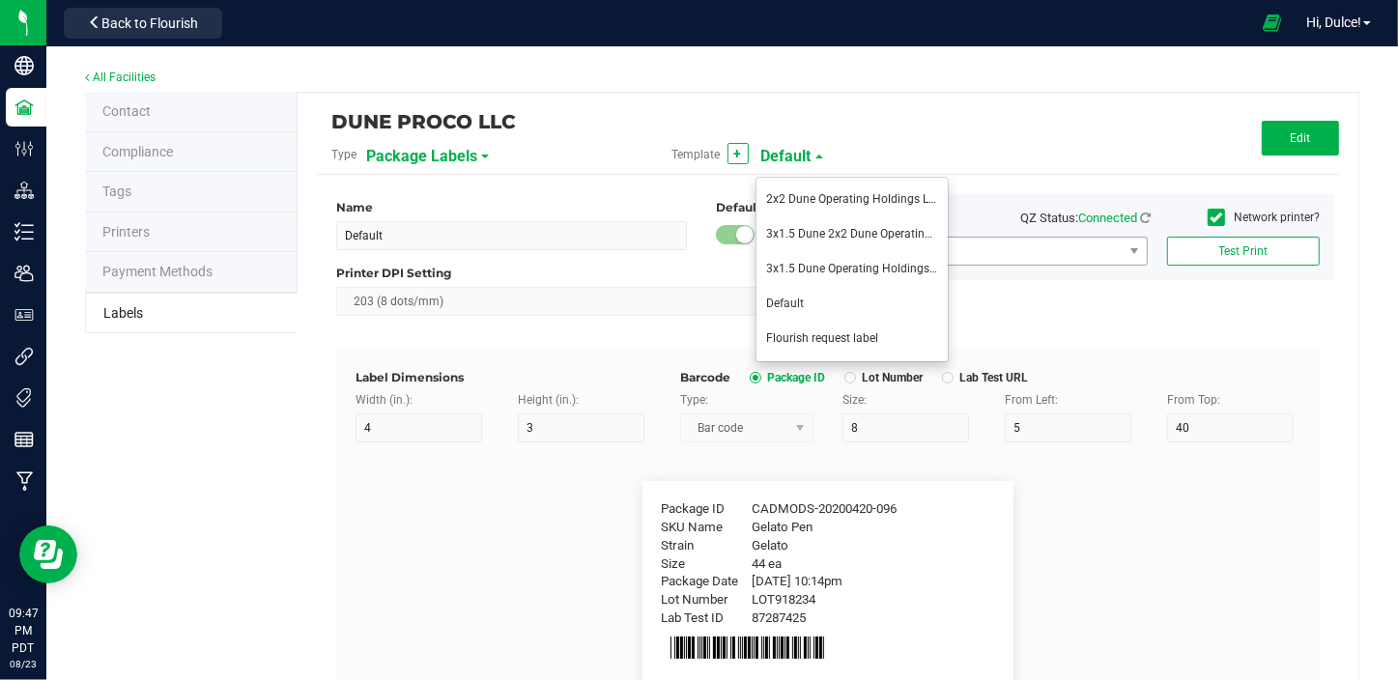
type input "7"
type input "31"
type input "17"
type input "Ref Field 1 Value"
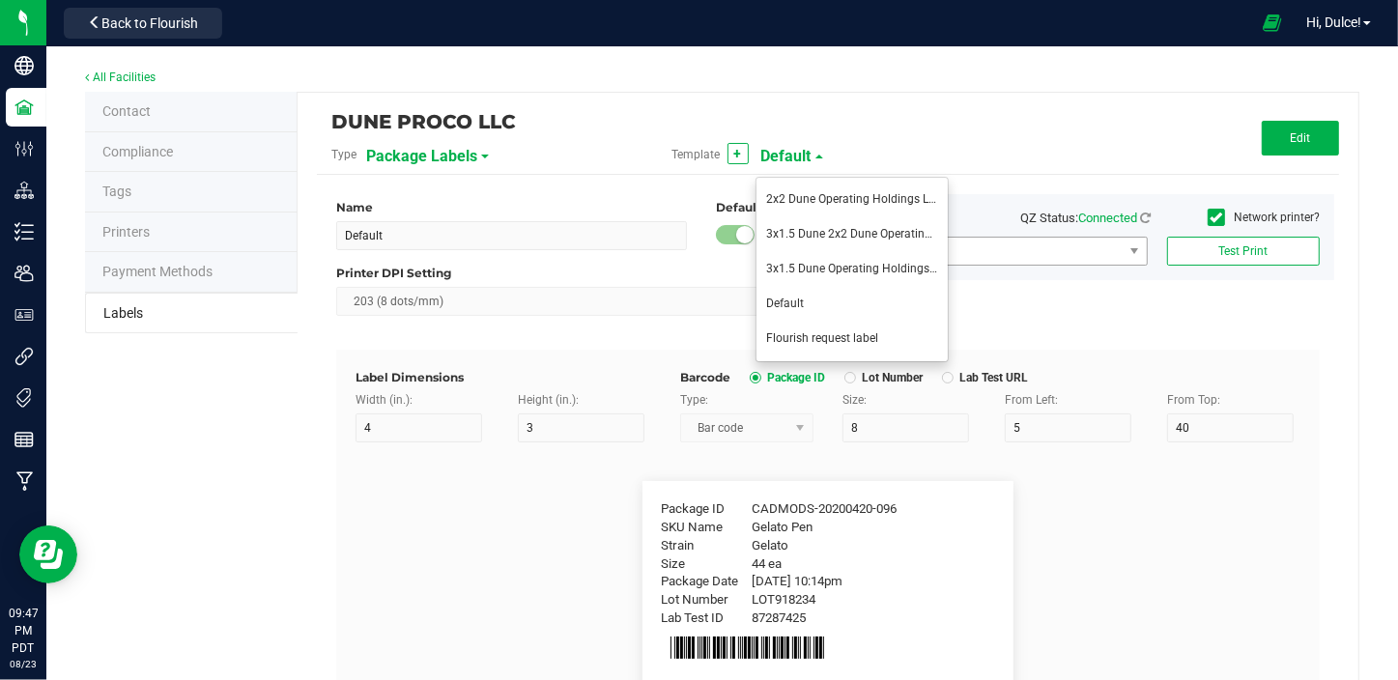
type input "CBD:"
type input "7"
type input "55"
type input "17"
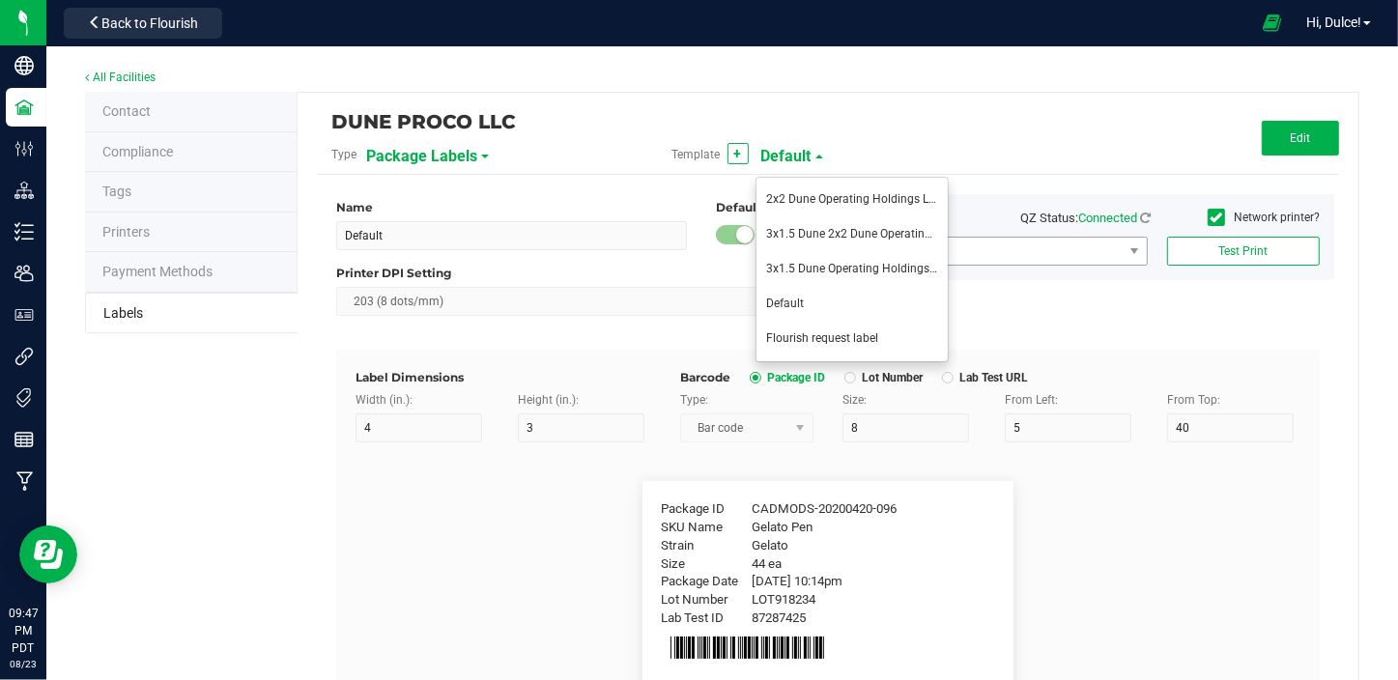
type input "Ref Field 3 Value"
type input "Warning"
type input "10"
type input "6.8"
type input "2"
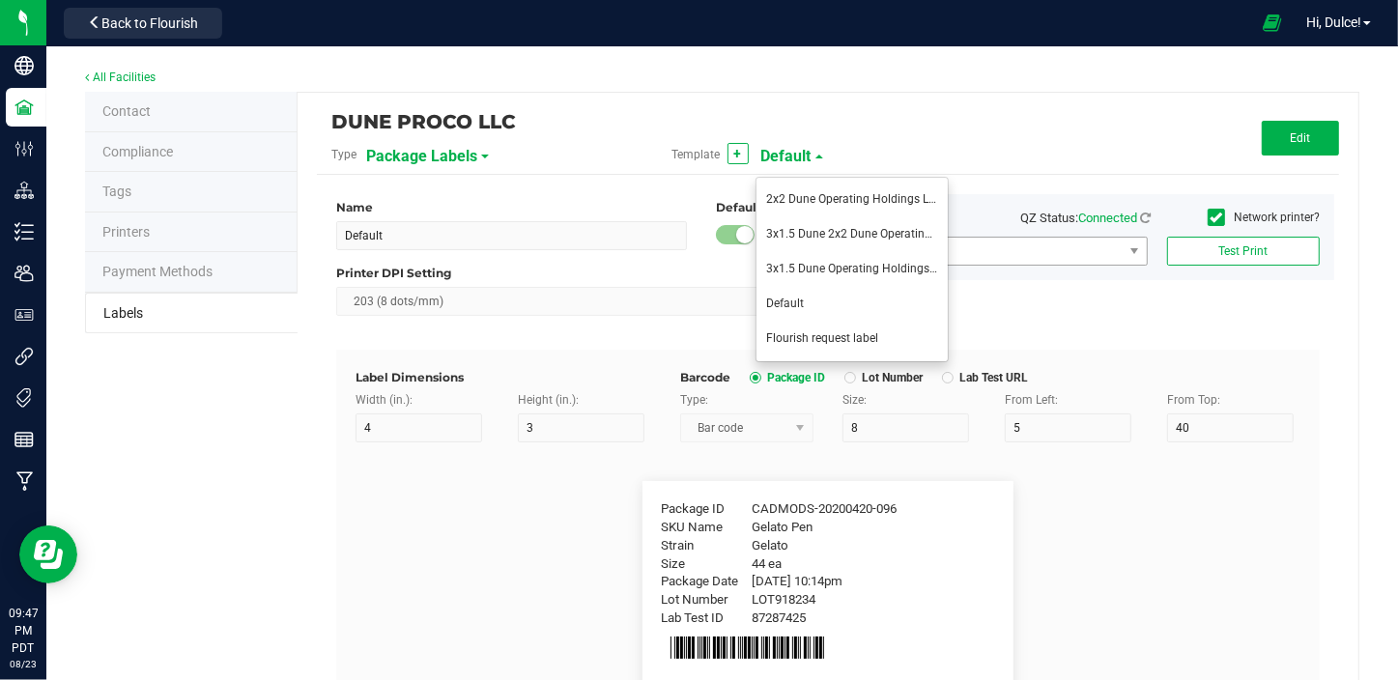
type input "28.5"
type input "KEEP OUT OF REACH OF CHILDREN THIS PRODUCT CONTAINS CANNABIS"
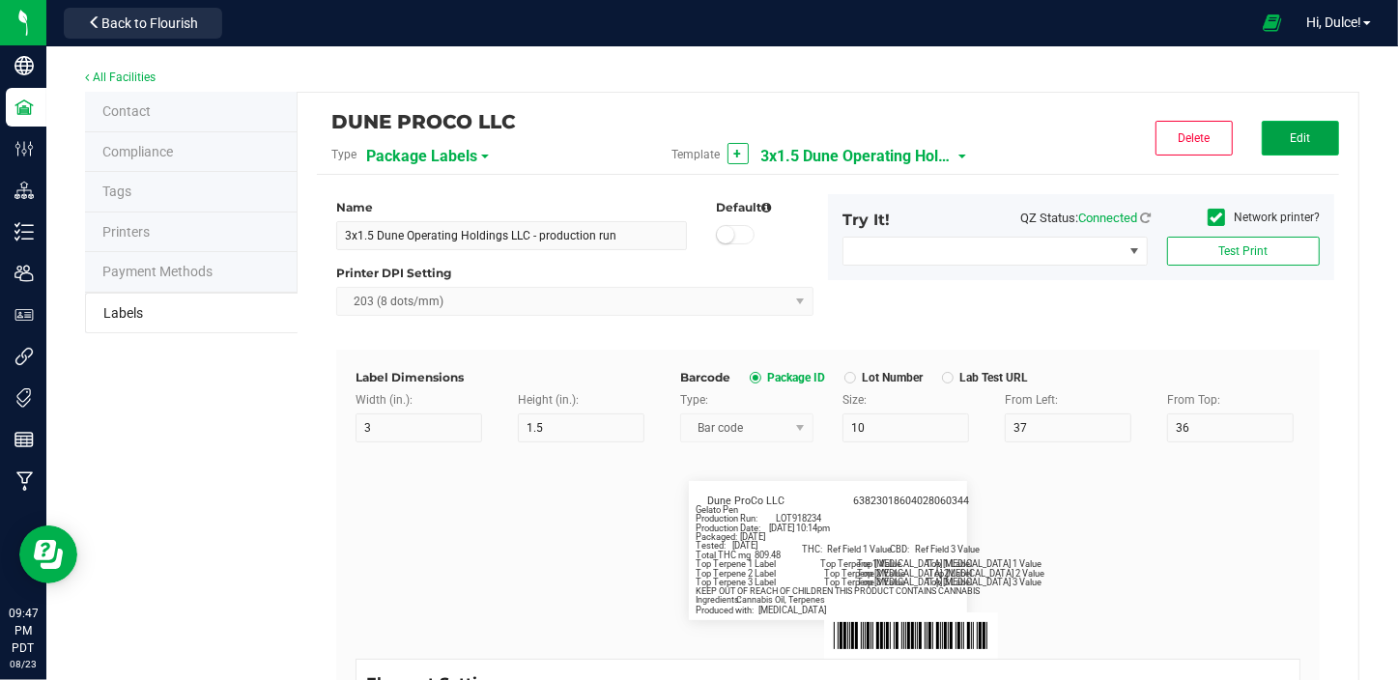
click at [1274, 140] on button "Edit" at bounding box center [1300, 138] width 77 height 35
click at [1335, 20] on span "Hi, Dulce!" at bounding box center [1333, 21] width 55 height 15
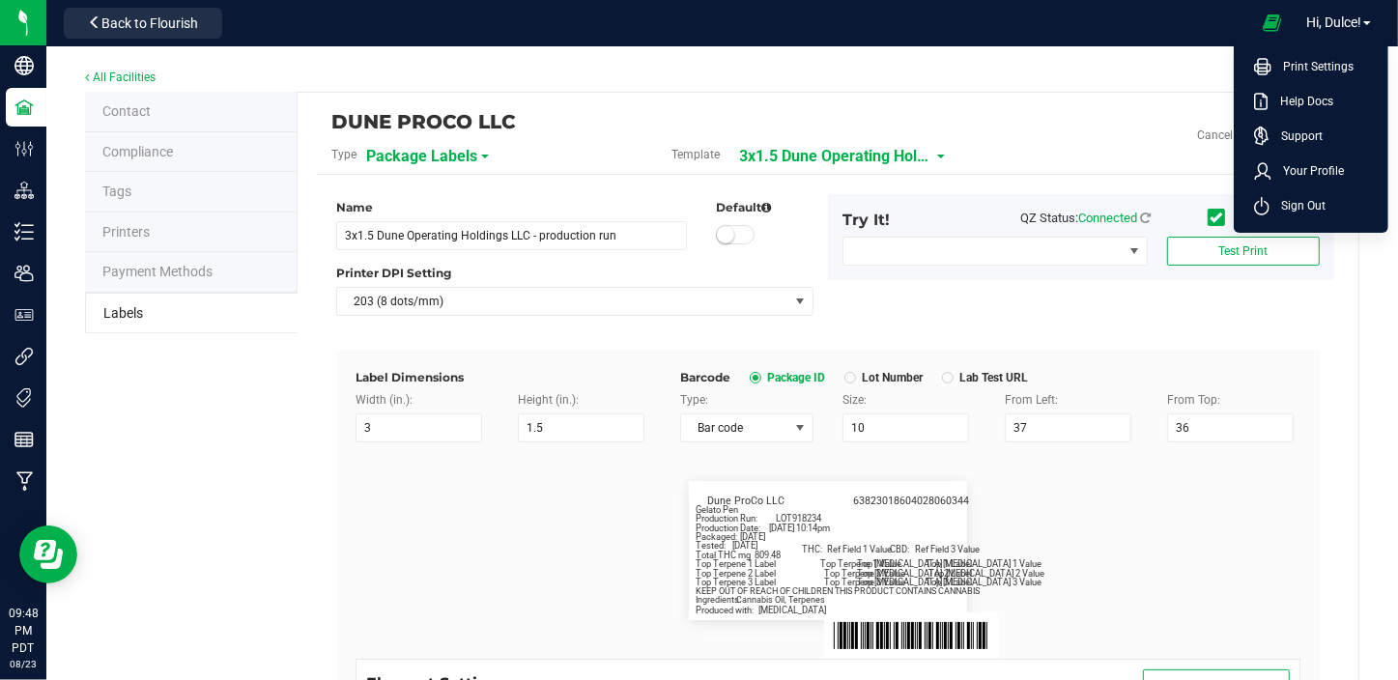
drag, startPoint x: 1312, startPoint y: 216, endPoint x: 1278, endPoint y: 208, distance: 34.9
click at [1312, 216] on li "Sign Out" at bounding box center [1310, 205] width 145 height 35
